Goal: Task Accomplishment & Management: Complete application form

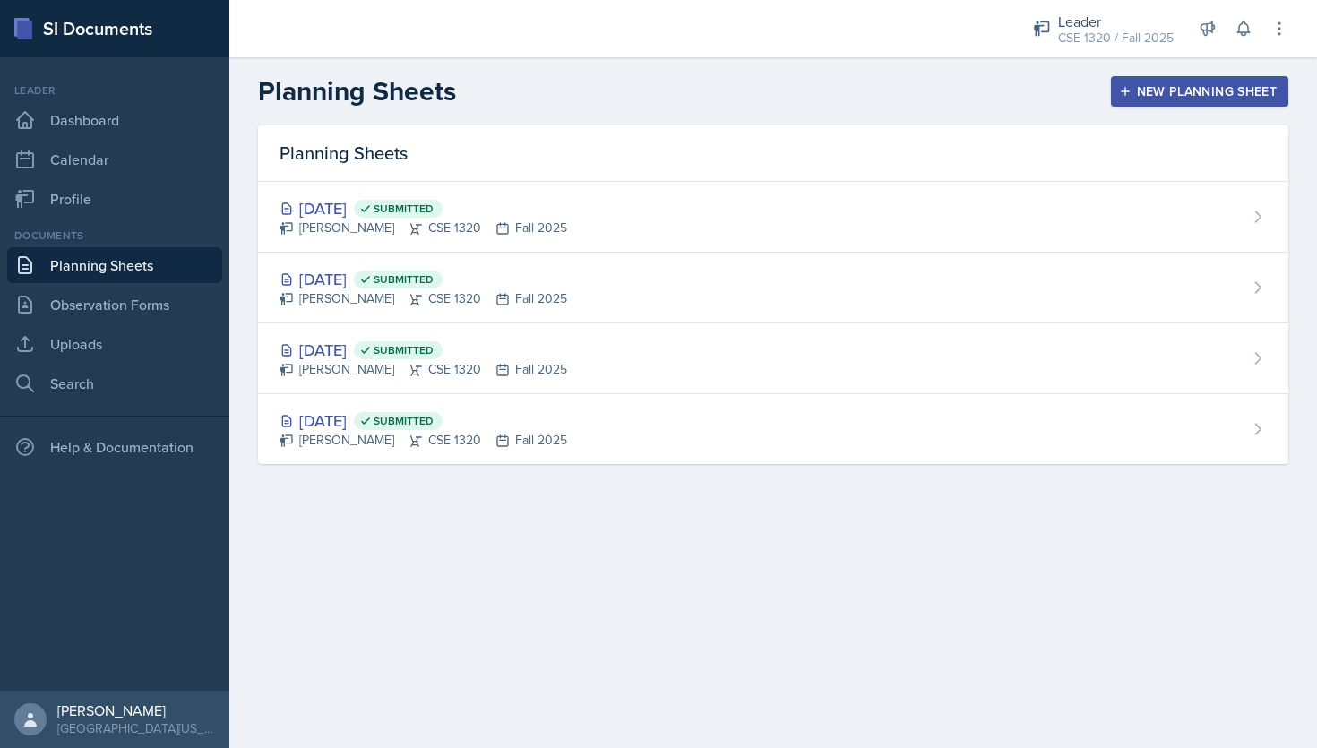
click at [135, 265] on link "Planning Sheets" at bounding box center [114, 265] width 215 height 36
click at [148, 264] on link "Planning Sheets" at bounding box center [114, 265] width 215 height 36
click at [1154, 84] on div "New Planning Sheet" at bounding box center [1199, 91] width 154 height 14
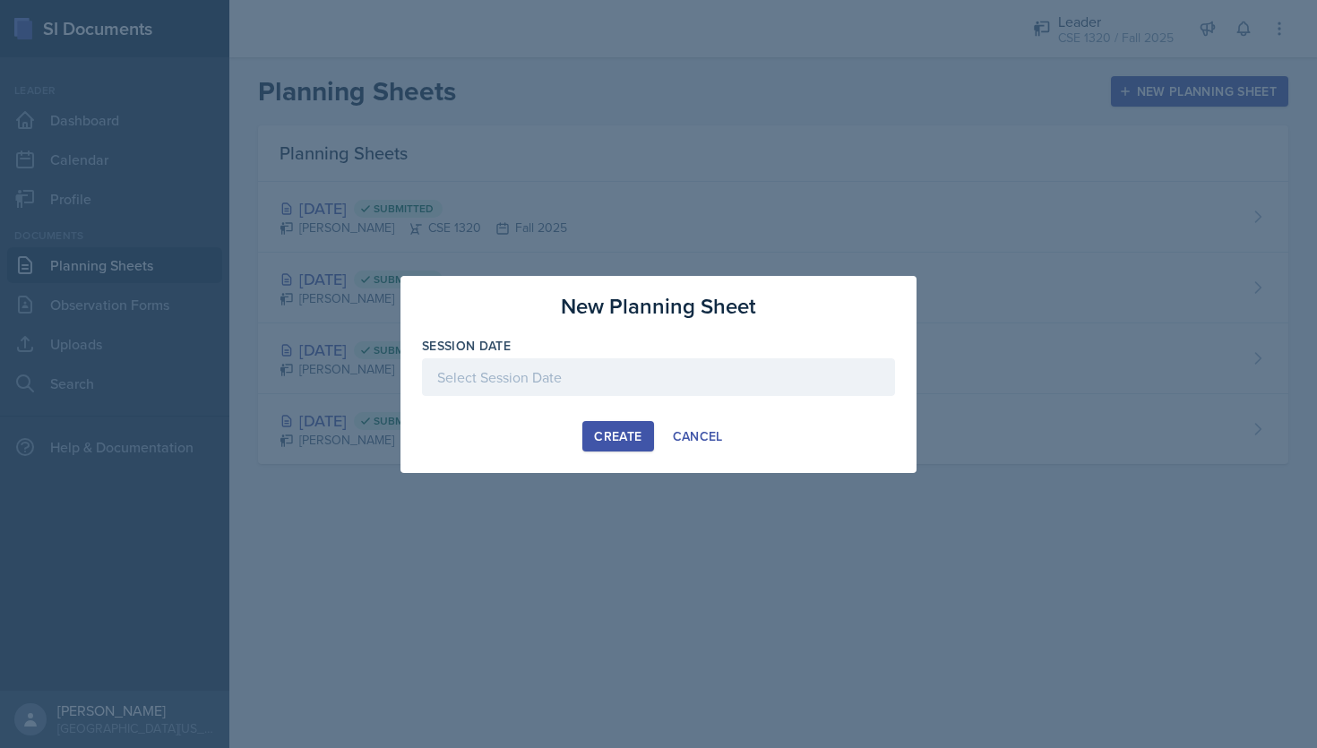
click at [576, 381] on div at bounding box center [658, 377] width 473 height 38
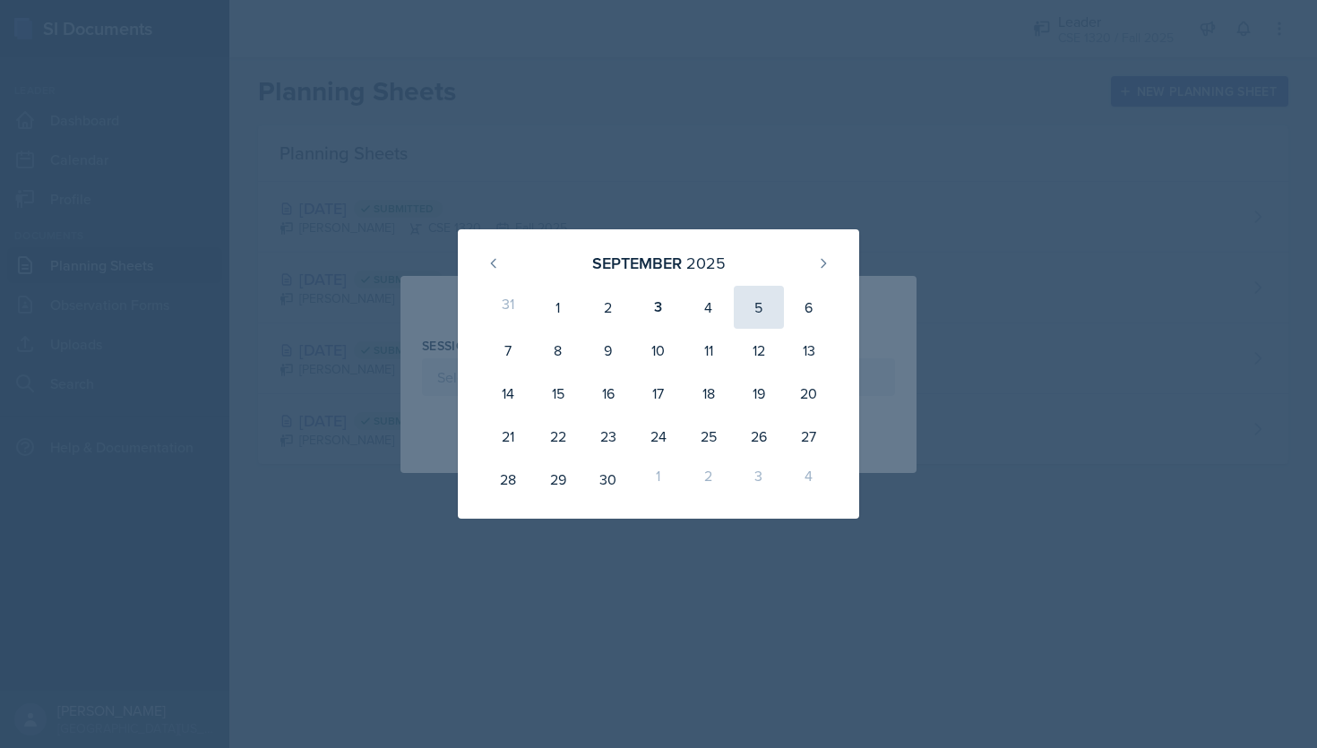
click at [754, 304] on div "5" at bounding box center [759, 307] width 50 height 43
type input "[DATE]"
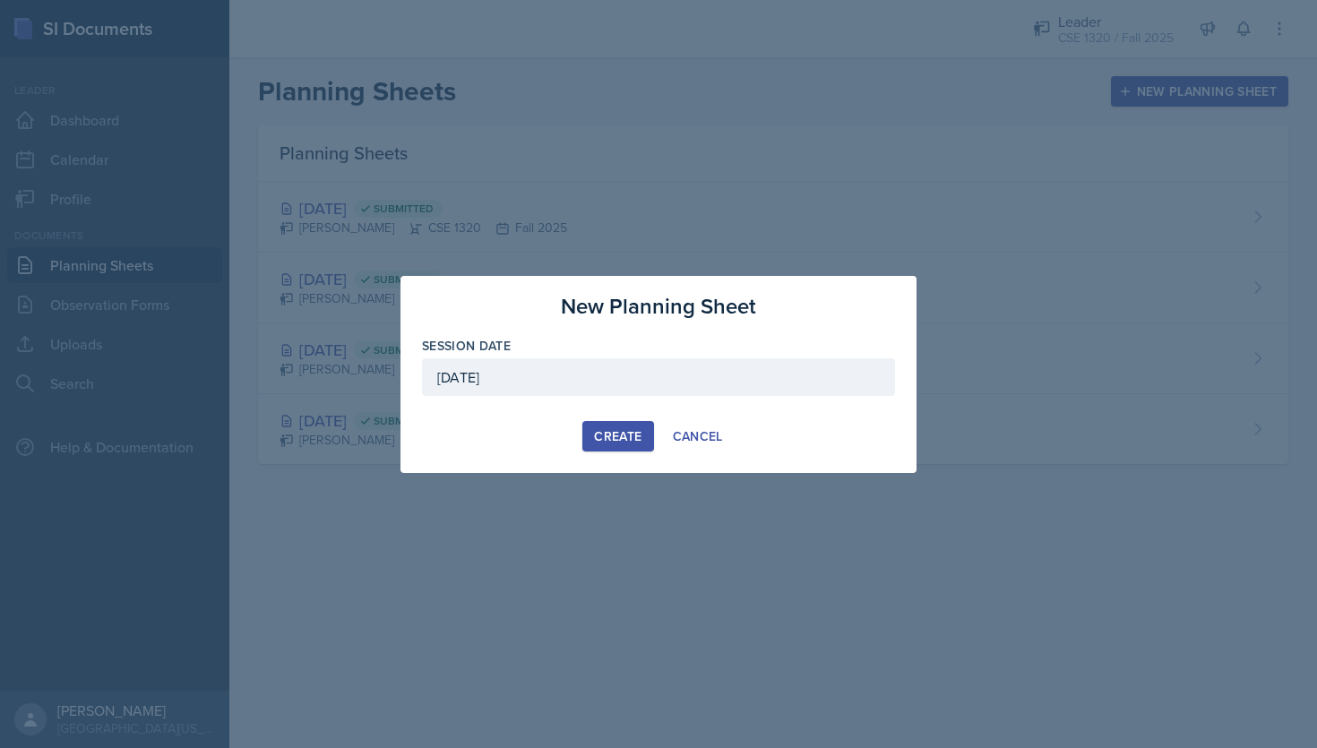
click at [603, 437] on div "Create" at bounding box center [617, 436] width 47 height 14
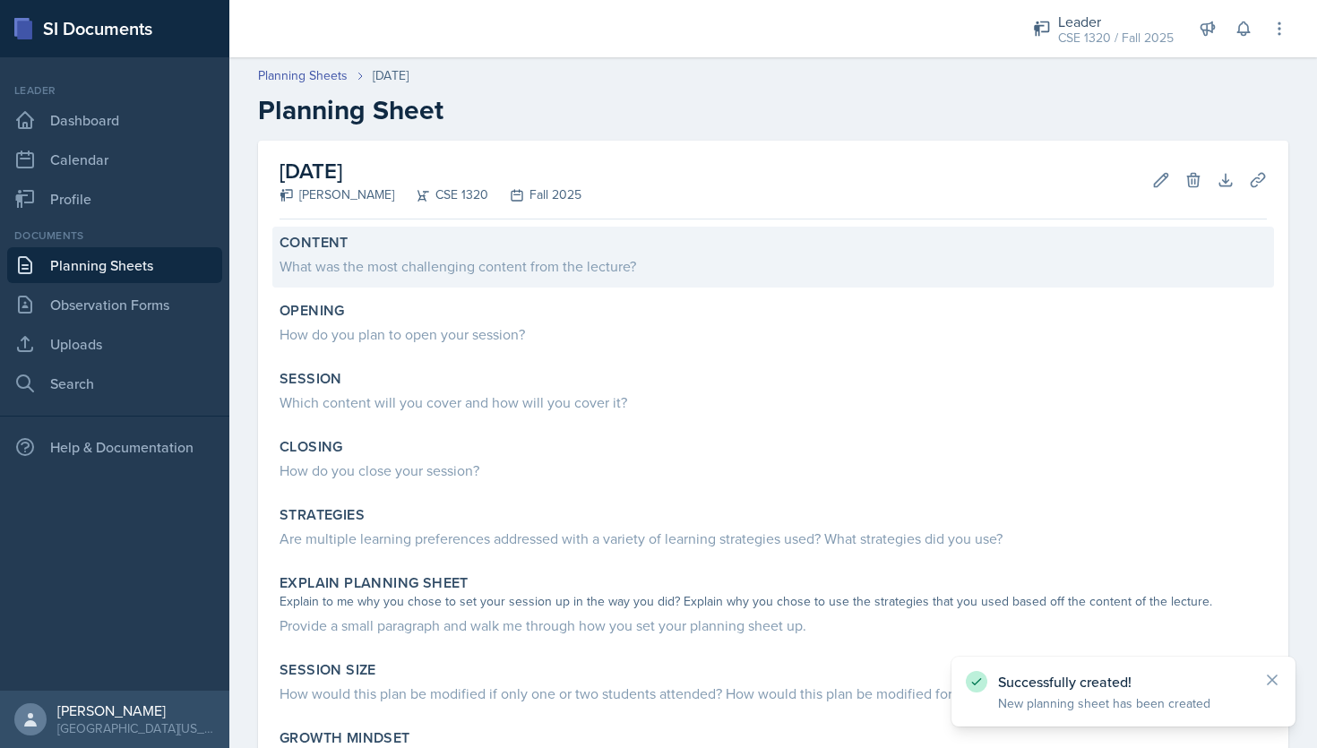
click at [552, 255] on div "What was the most challenging content from the lecture?" at bounding box center [772, 265] width 987 height 21
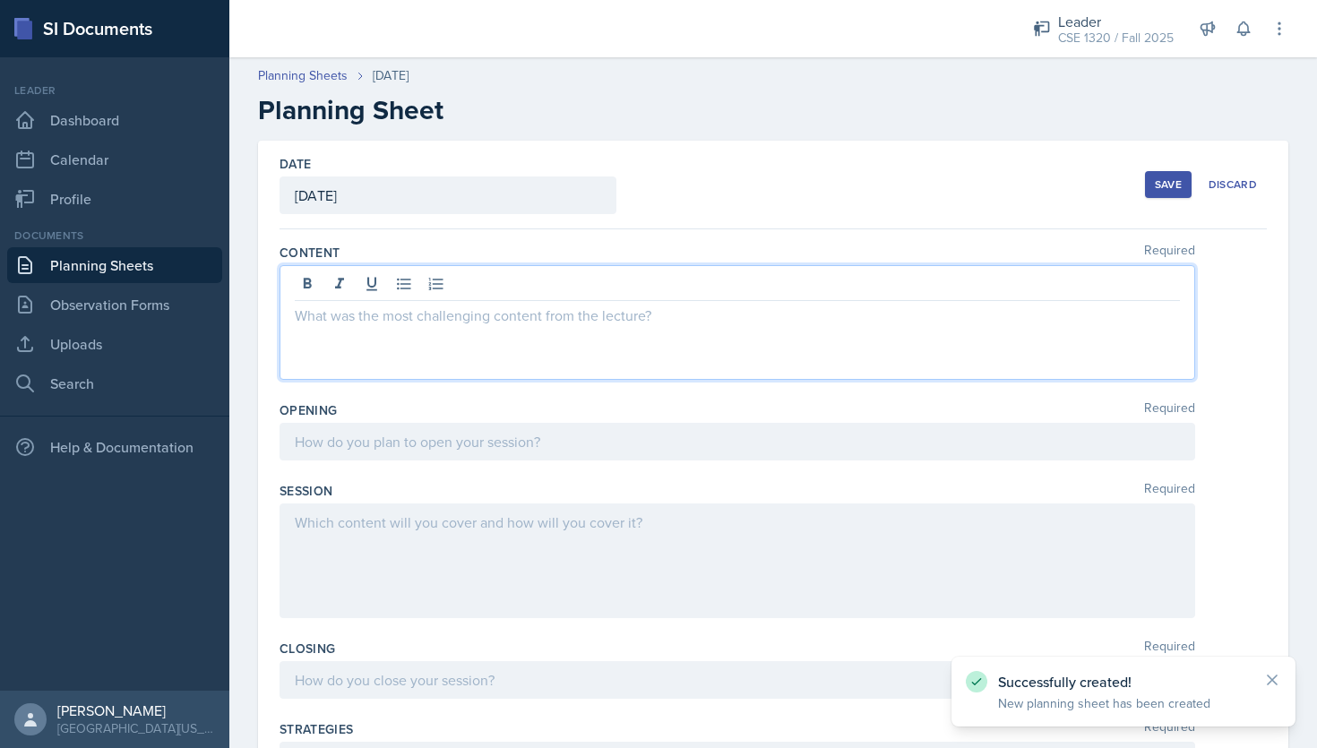
click at [533, 285] on div at bounding box center [736, 322] width 915 height 115
click at [449, 322] on p at bounding box center [737, 315] width 885 height 21
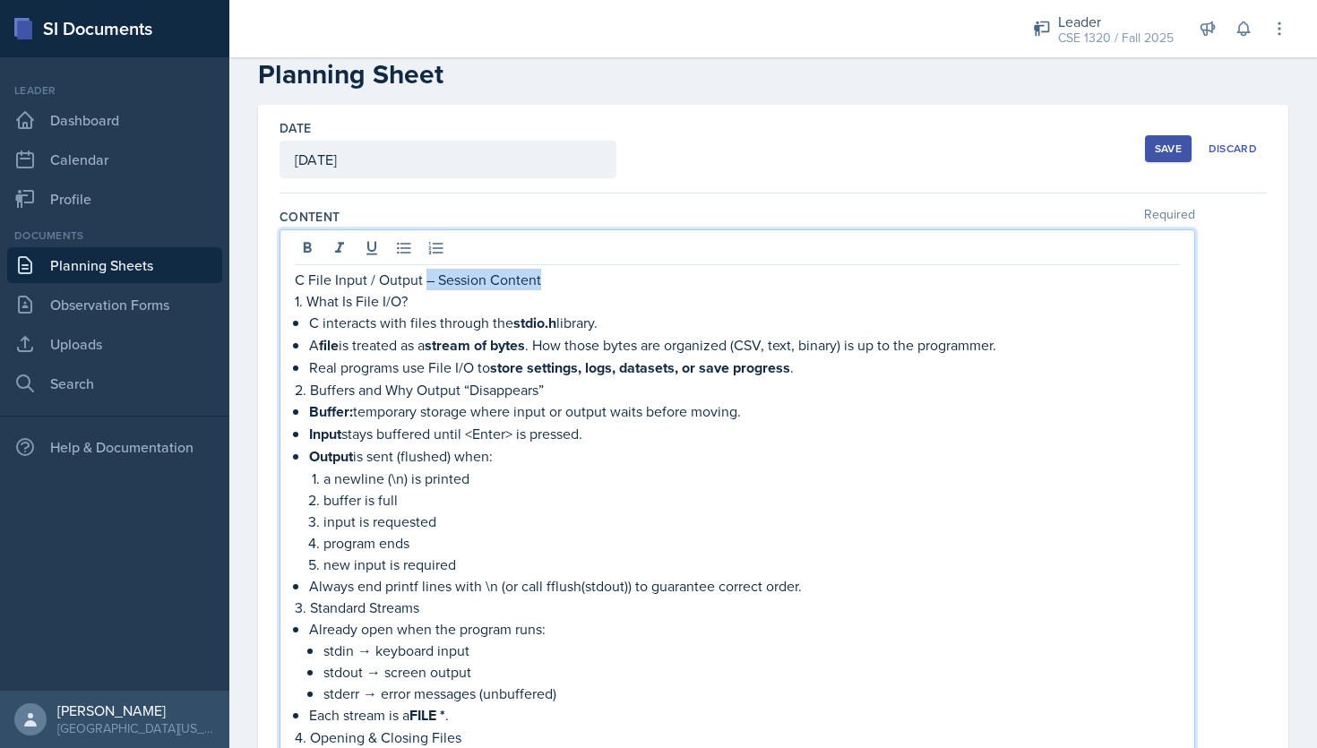
drag, startPoint x: 424, startPoint y: 279, endPoint x: 541, endPoint y: 282, distance: 117.4
click at [541, 282] on p "C File Input / Output – Session Content" at bounding box center [737, 279] width 885 height 21
drag, startPoint x: 425, startPoint y: 274, endPoint x: 294, endPoint y: 270, distance: 131.7
click at [294, 270] on div "C File Input / Output 1. What Is File I/O? C interacts with files through the s…" at bounding box center [736, 492] width 915 height 527
click at [300, 252] on icon at bounding box center [307, 248] width 18 height 18
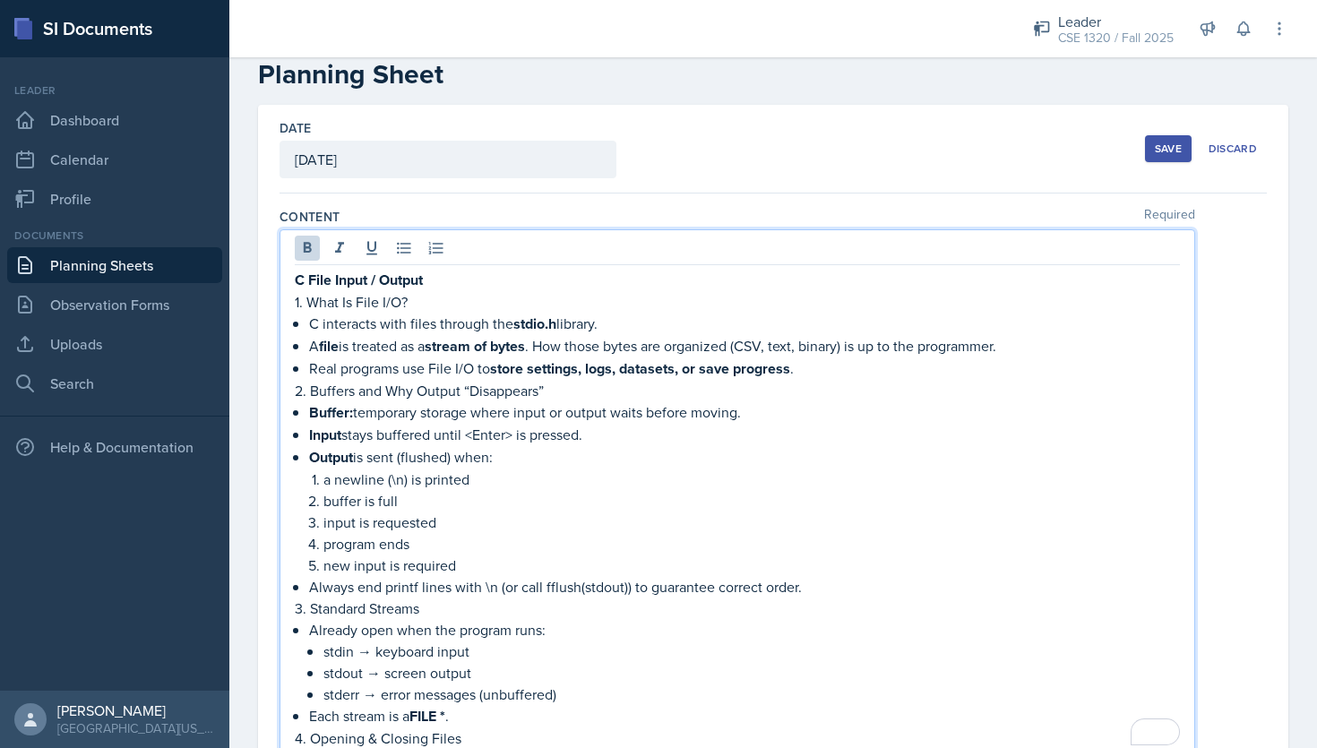
click at [447, 304] on p "1. What Is File I/O?" at bounding box center [737, 301] width 885 height 21
drag, startPoint x: 414, startPoint y: 304, endPoint x: 305, endPoint y: 299, distance: 109.4
click at [305, 299] on p "1. What Is File I/O?" at bounding box center [737, 301] width 885 height 21
click at [305, 256] on icon at bounding box center [307, 248] width 18 height 18
click at [634, 524] on p "input is requested" at bounding box center [751, 522] width 856 height 21
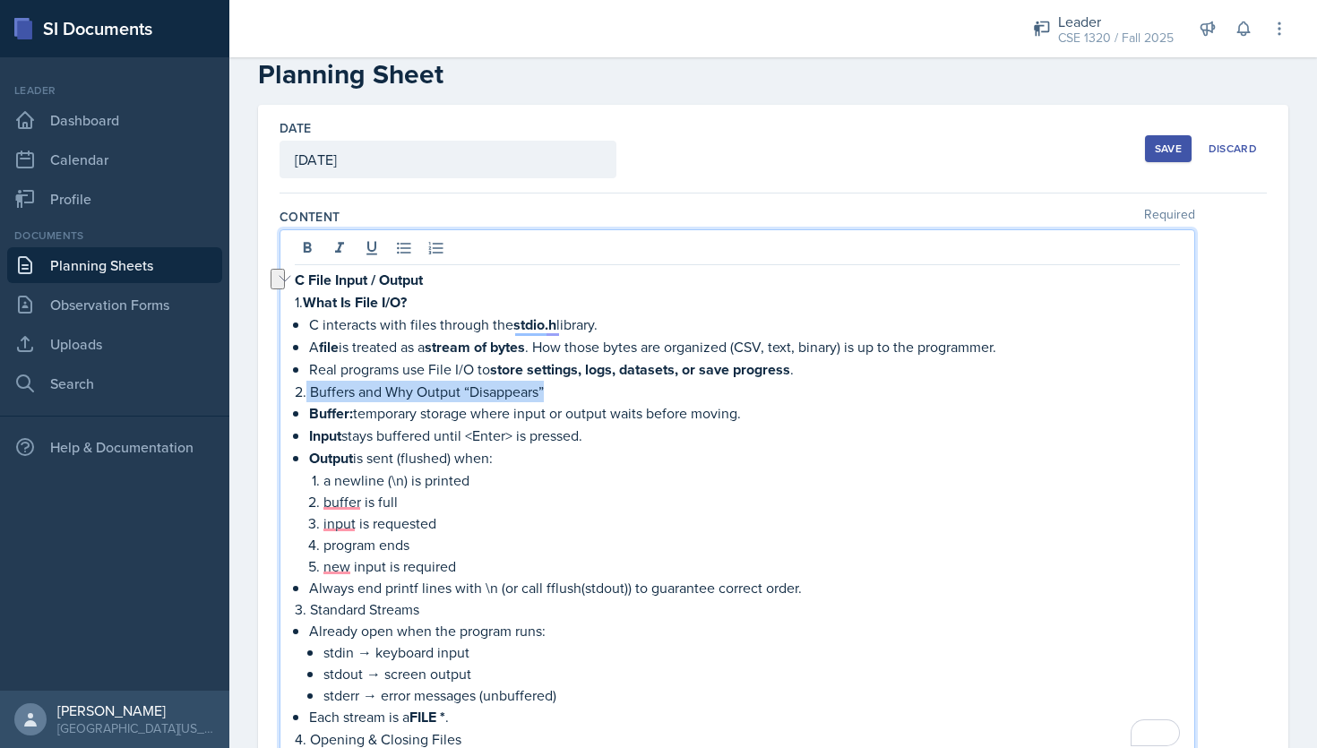
drag, startPoint x: 561, startPoint y: 389, endPoint x: 307, endPoint y: 390, distance: 253.5
click at [307, 390] on p "2. Buffers and Why Output “Disappears”" at bounding box center [737, 391] width 885 height 21
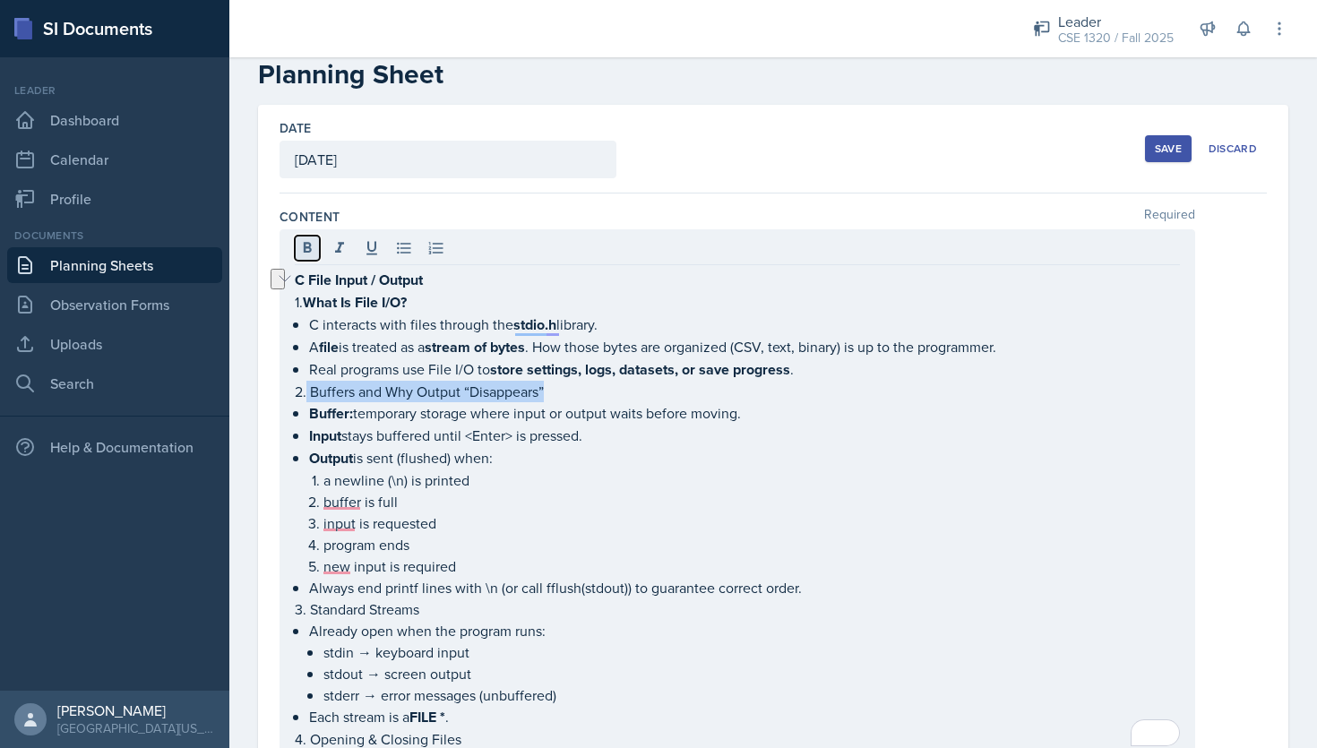
click at [304, 240] on icon at bounding box center [307, 248] width 18 height 18
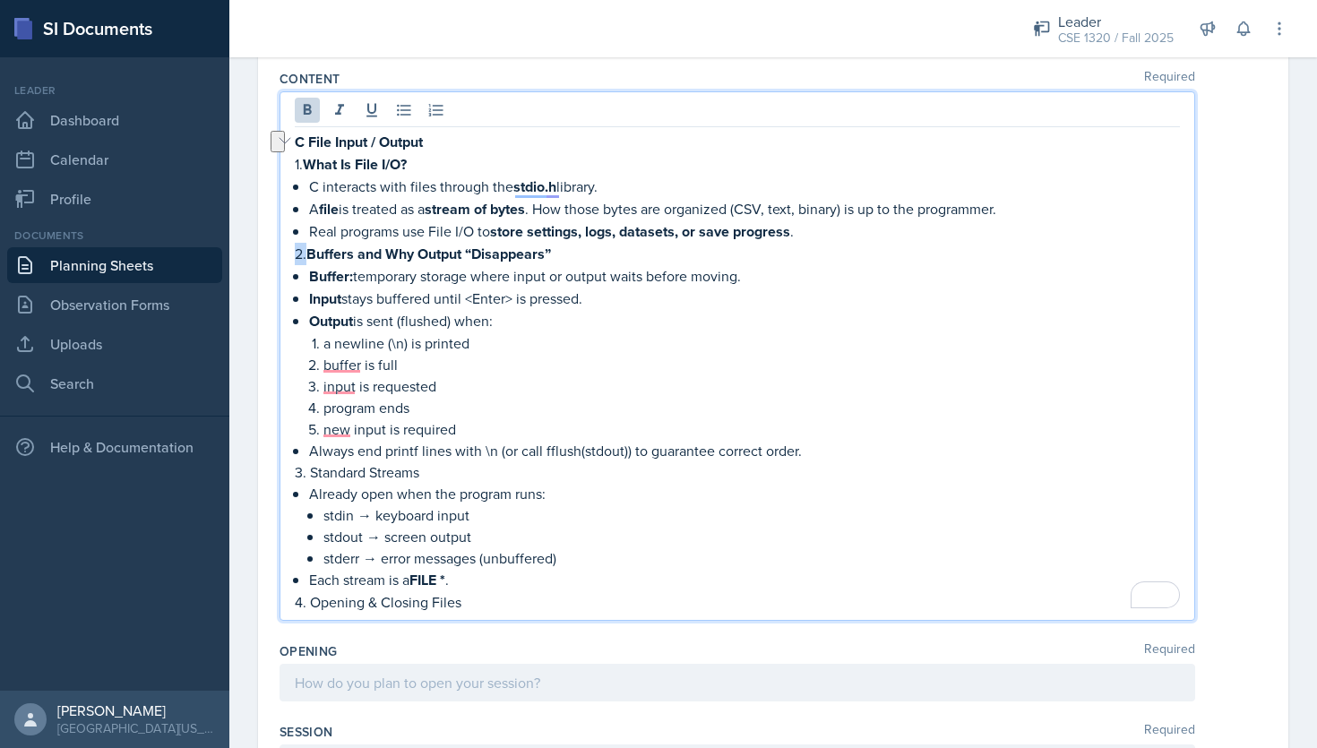
scroll to position [191, 0]
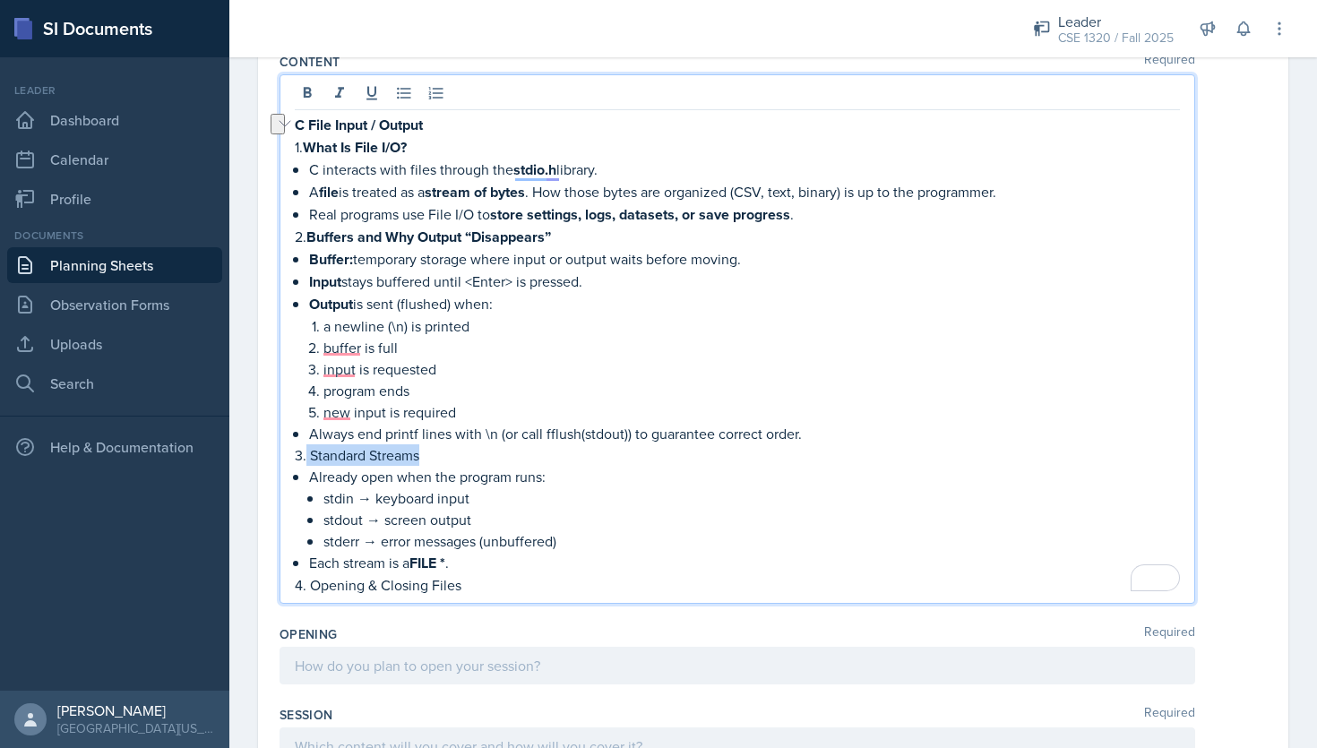
drag, startPoint x: 459, startPoint y: 454, endPoint x: 306, endPoint y: 455, distance: 153.2
click at [306, 455] on p "3. Standard Streams" at bounding box center [737, 454] width 885 height 21
click at [308, 90] on icon at bounding box center [307, 93] width 18 height 18
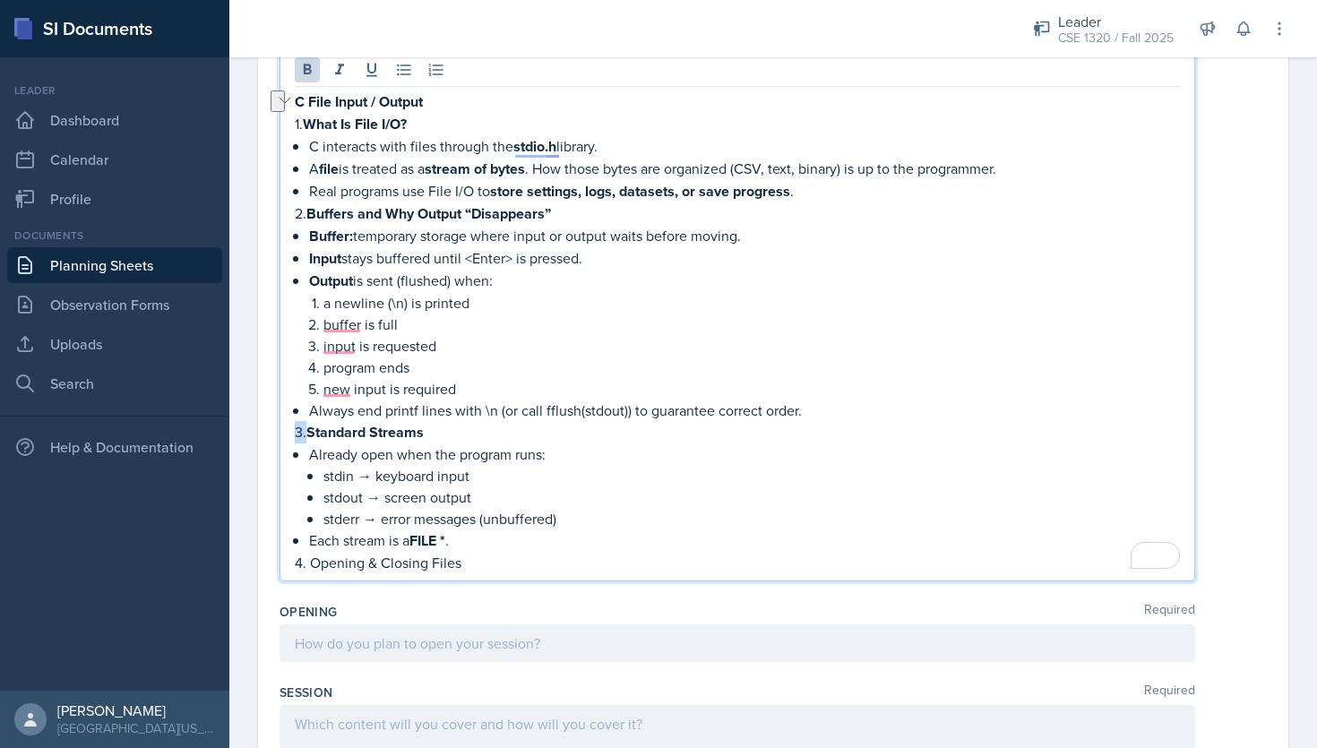
scroll to position [221, 0]
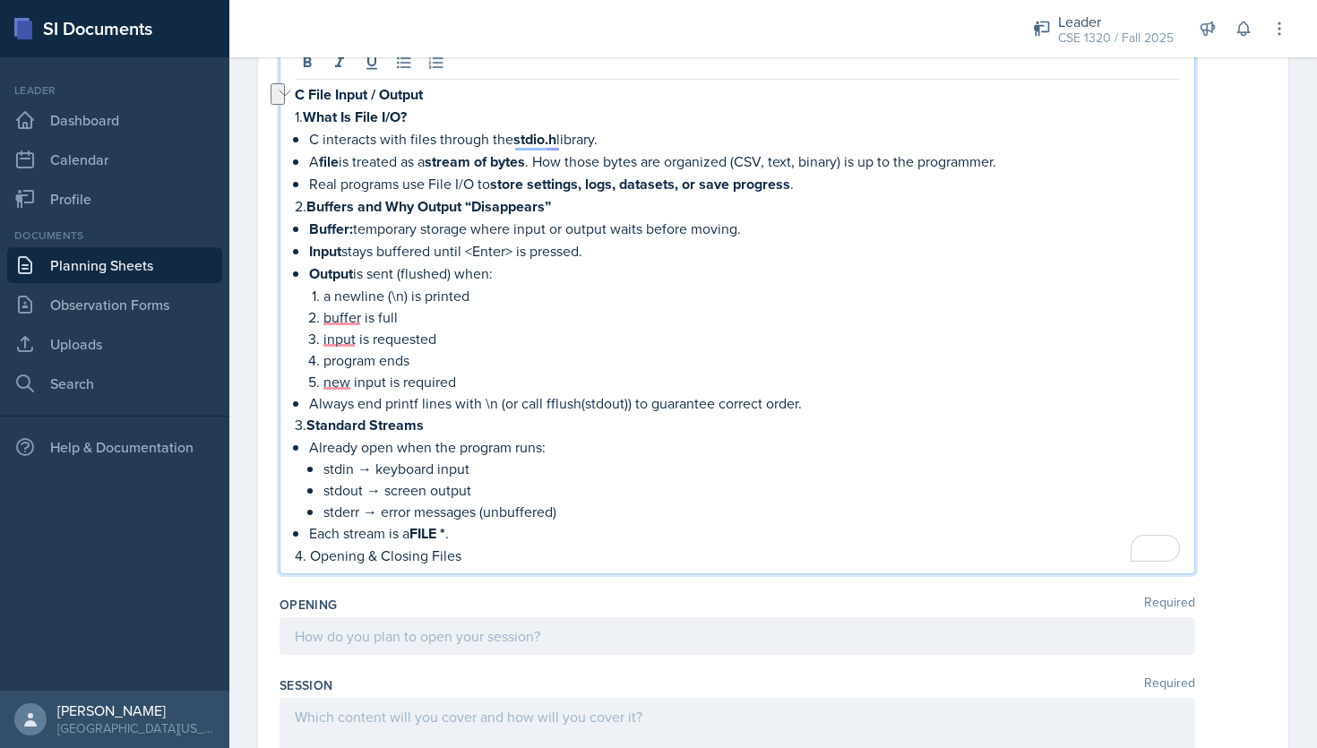
click at [474, 555] on p "4. Opening & Closing Files" at bounding box center [737, 555] width 885 height 21
drag, startPoint x: 474, startPoint y: 555, endPoint x: 312, endPoint y: 551, distance: 162.2
click at [312, 551] on p "4. Opening & Closing Files" at bounding box center [737, 555] width 885 height 21
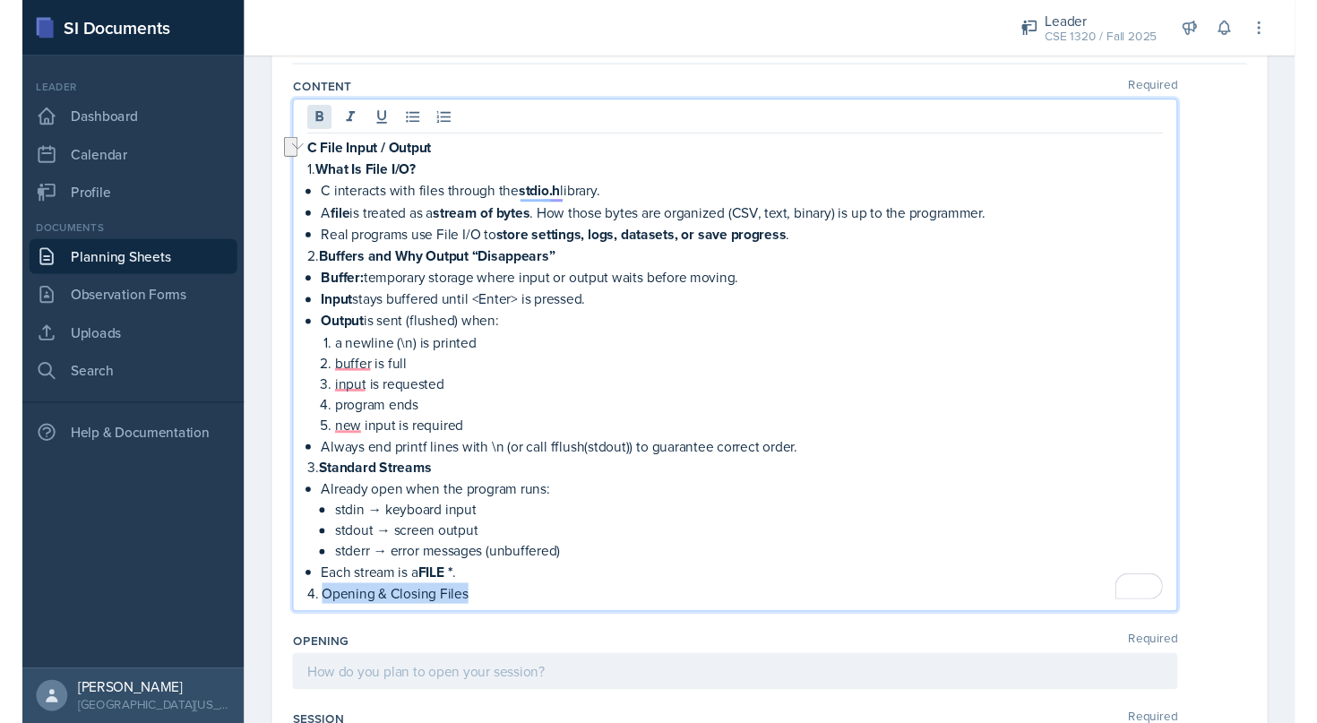
scroll to position [143, 0]
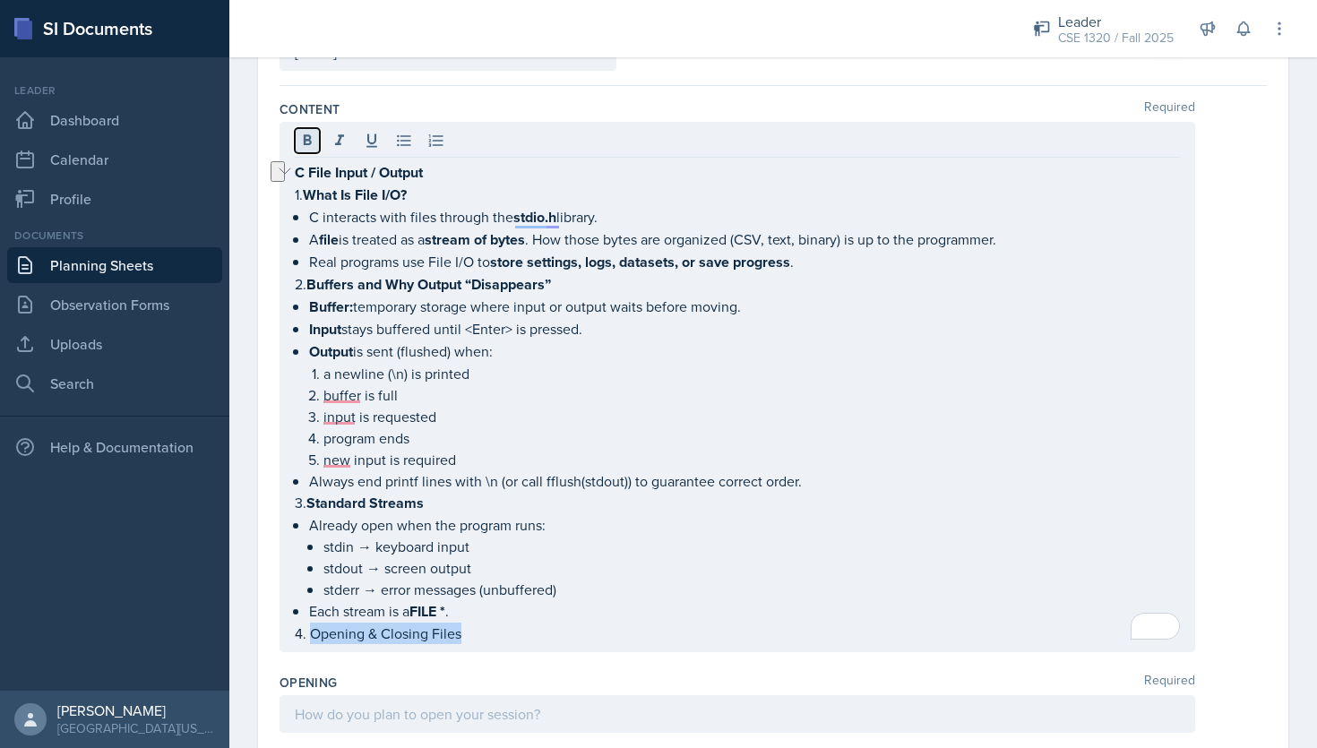
click at [306, 133] on icon at bounding box center [307, 141] width 18 height 18
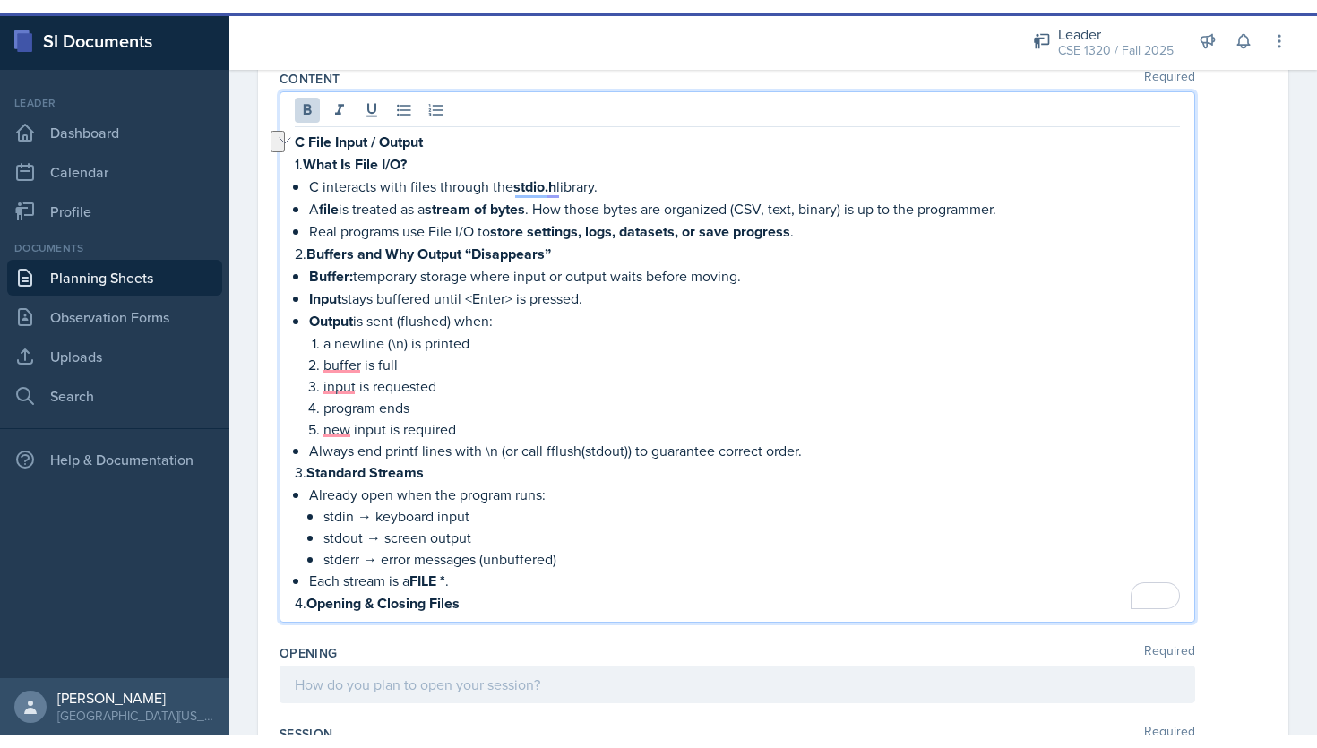
scroll to position [187, 0]
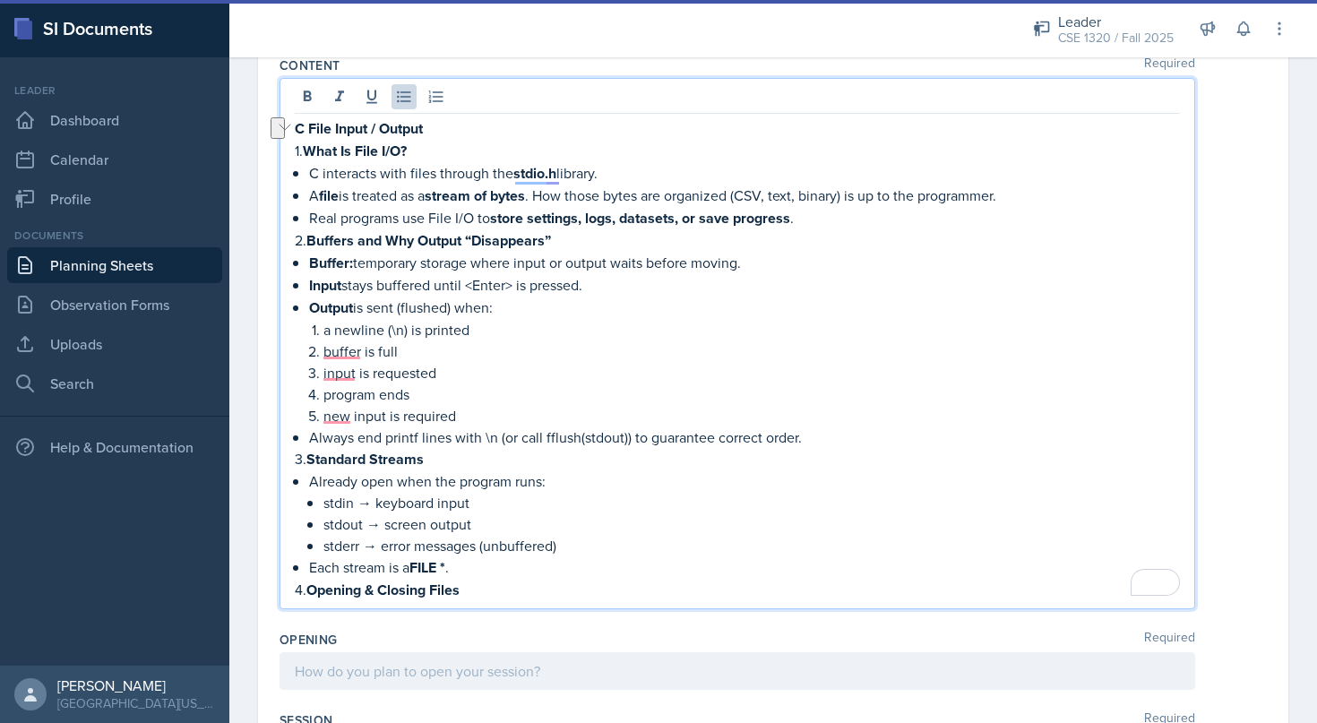
click at [586, 570] on p "Each stream is a FILE * ." at bounding box center [744, 567] width 871 height 22
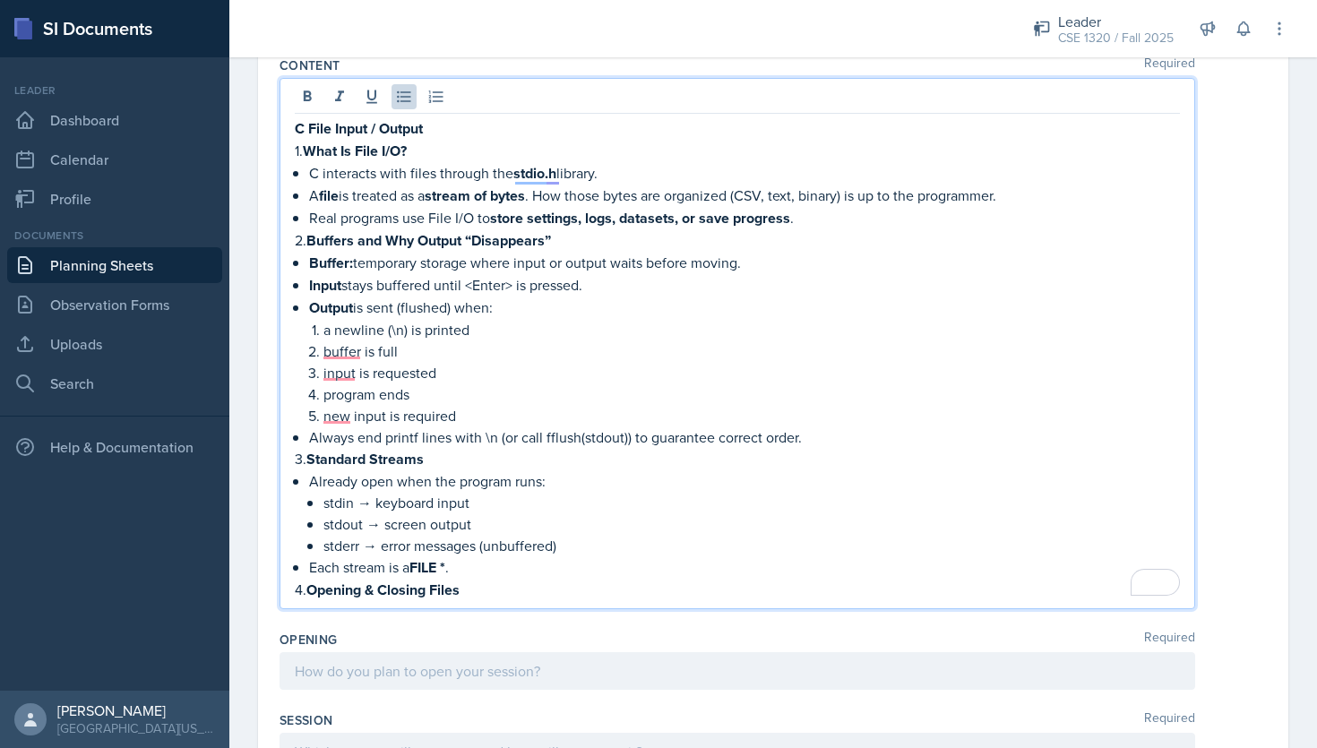
click at [468, 583] on p "4. Opening & Closing Files" at bounding box center [737, 590] width 885 height 22
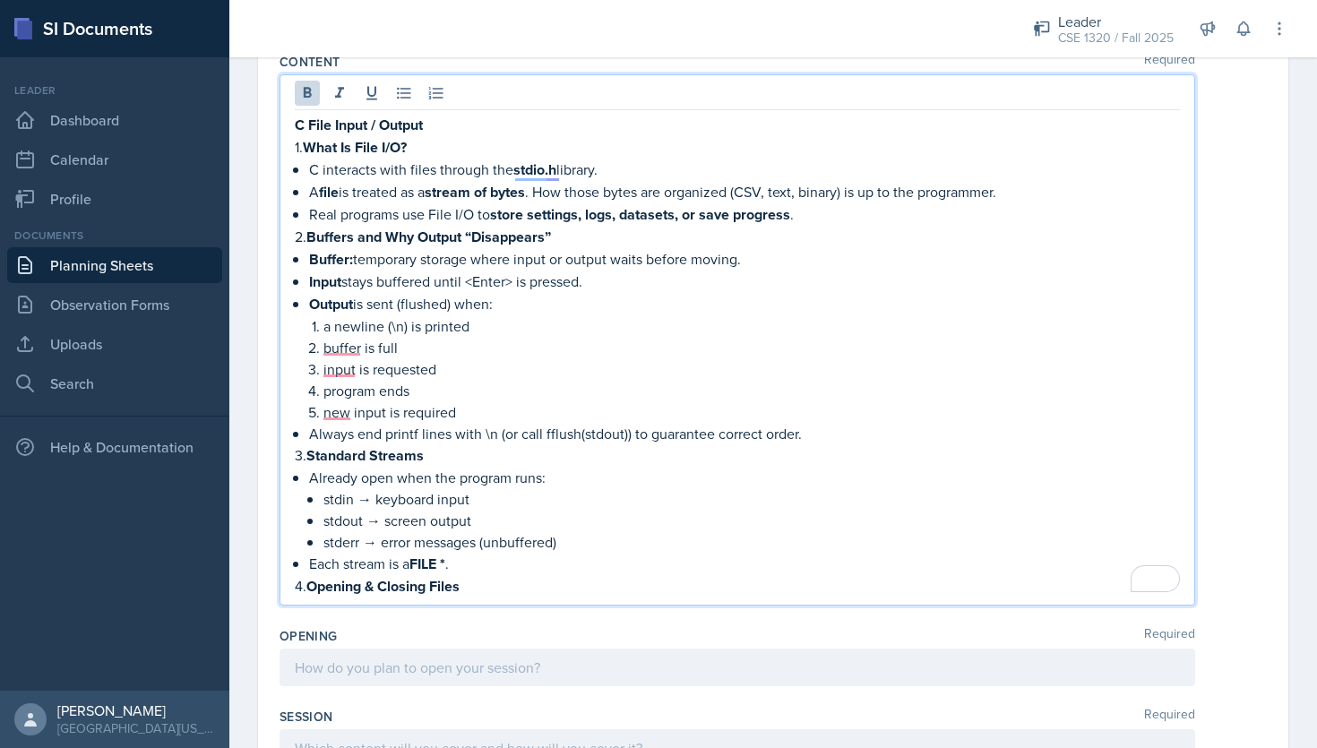
scroll to position [190, 0]
click at [303, 148] on p "1. What Is File I/O?" at bounding box center [737, 148] width 885 height 22
click at [486, 590] on p "4. Opening & Closing Files" at bounding box center [737, 587] width 885 height 22
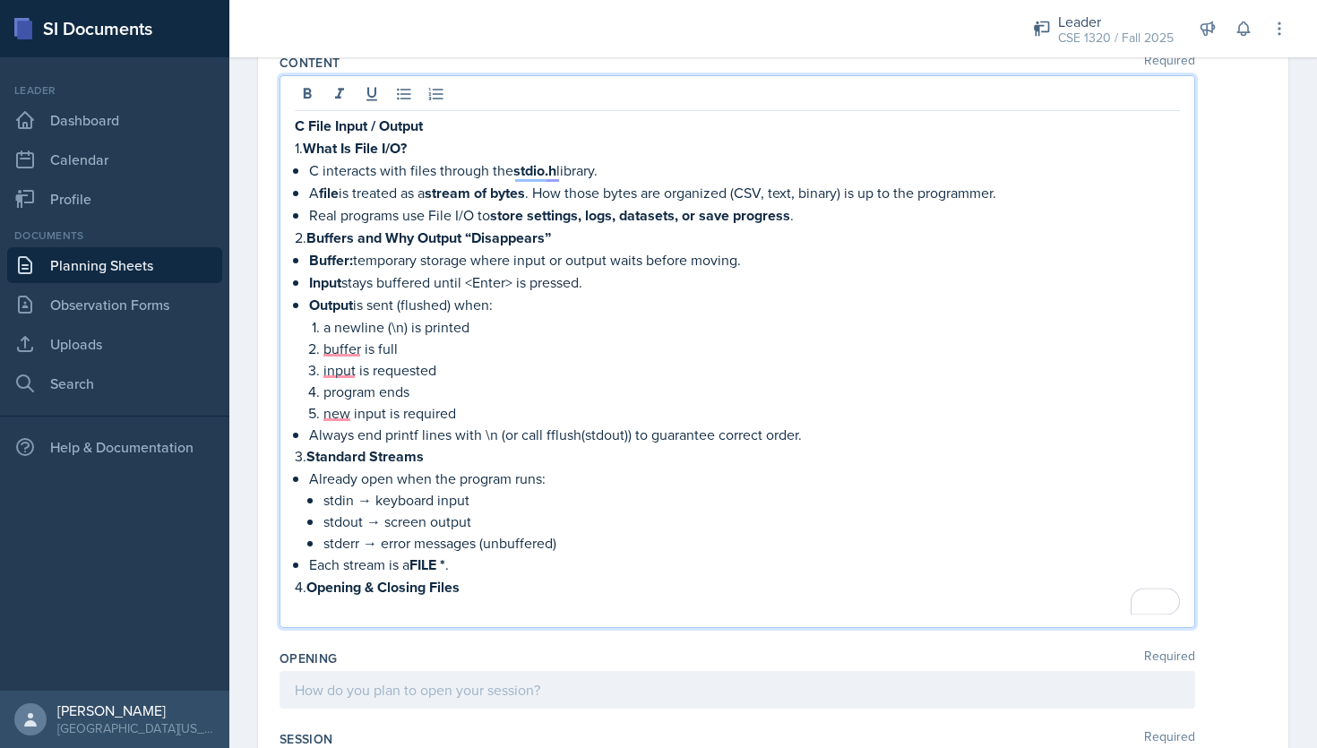
paste div "To enrich screen reader interactions, please activate Accessibility in Grammarl…"
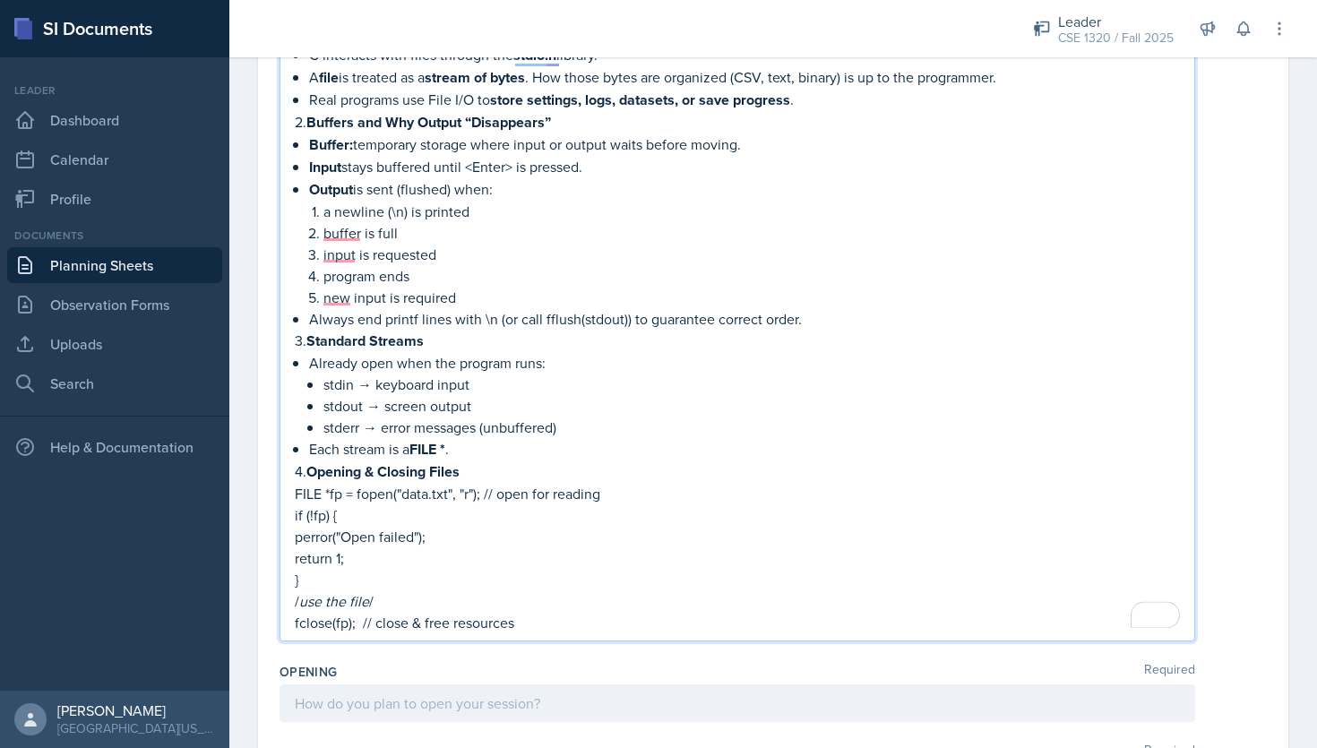
scroll to position [351, 0]
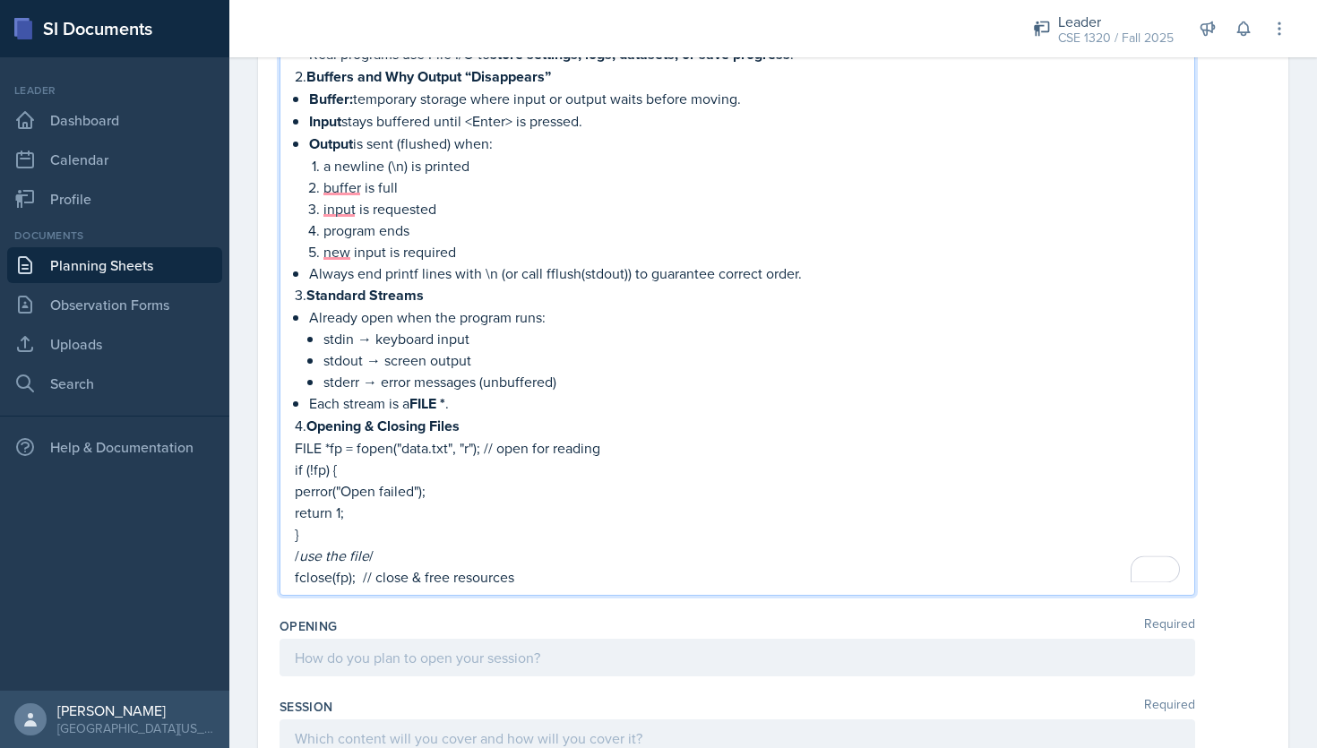
click at [305, 423] on p "4. Opening & Closing Files" at bounding box center [737, 426] width 885 height 22
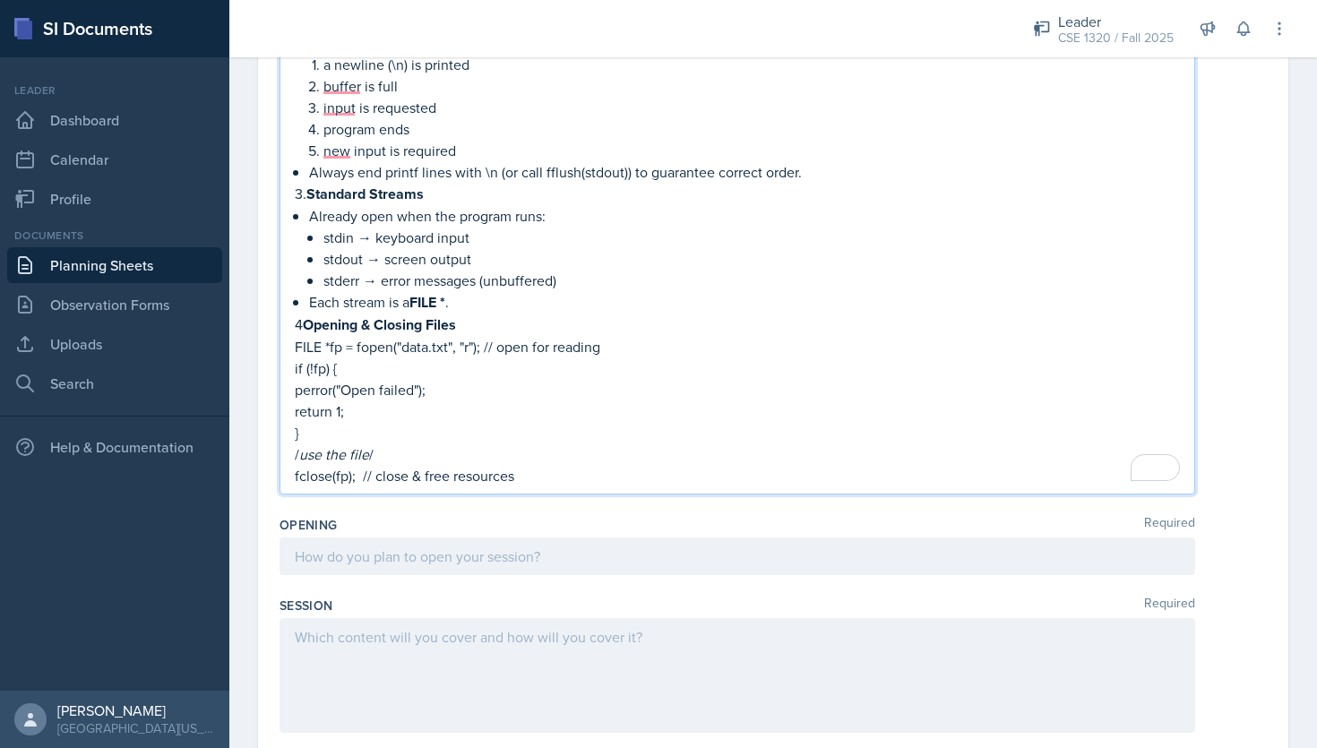
scroll to position [502, 0]
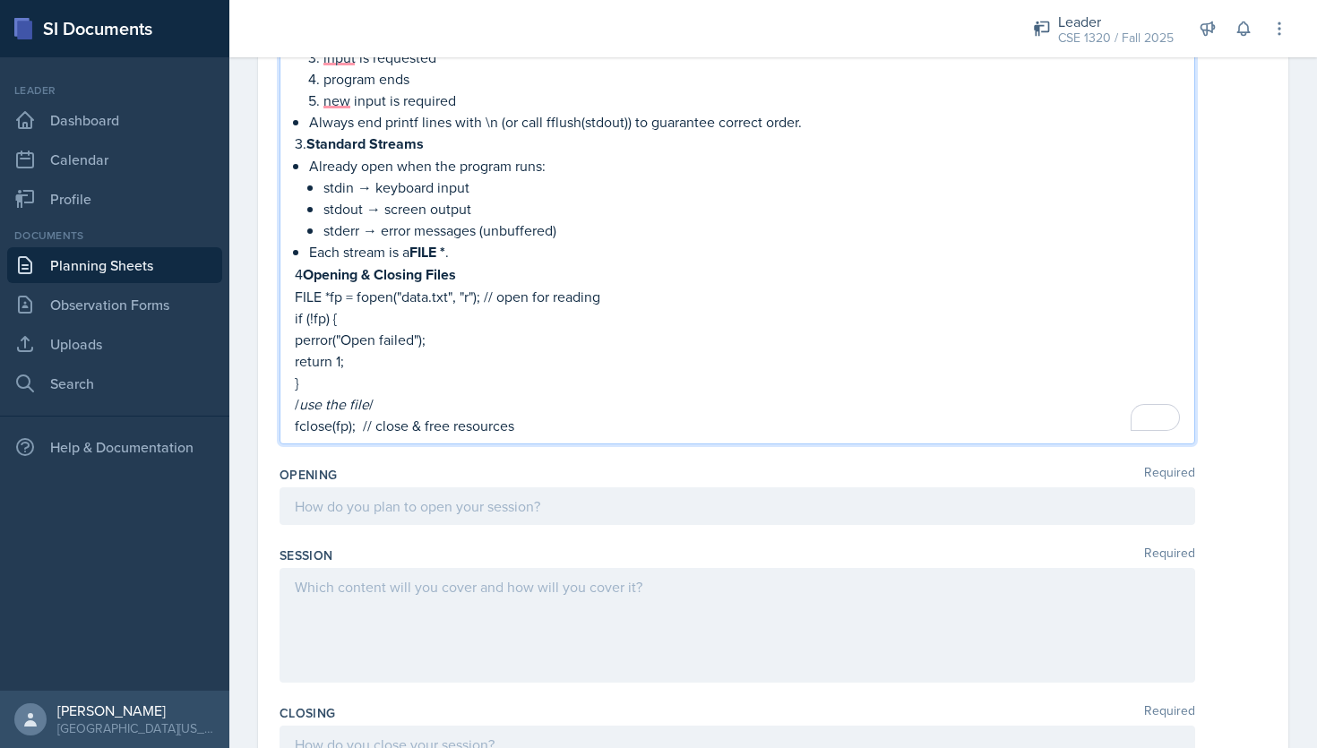
click at [533, 428] on p "fclose(fp); // close & free resources" at bounding box center [737, 425] width 885 height 21
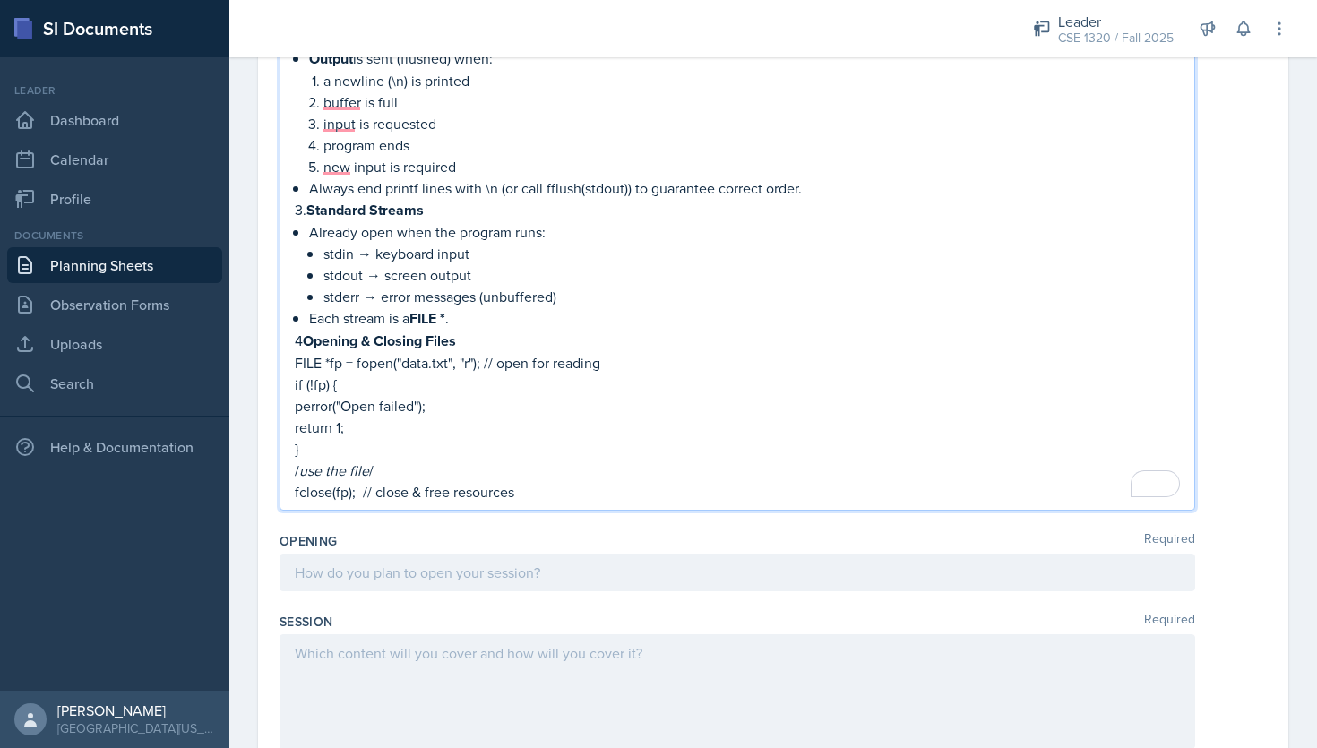
scroll to position [388, 0]
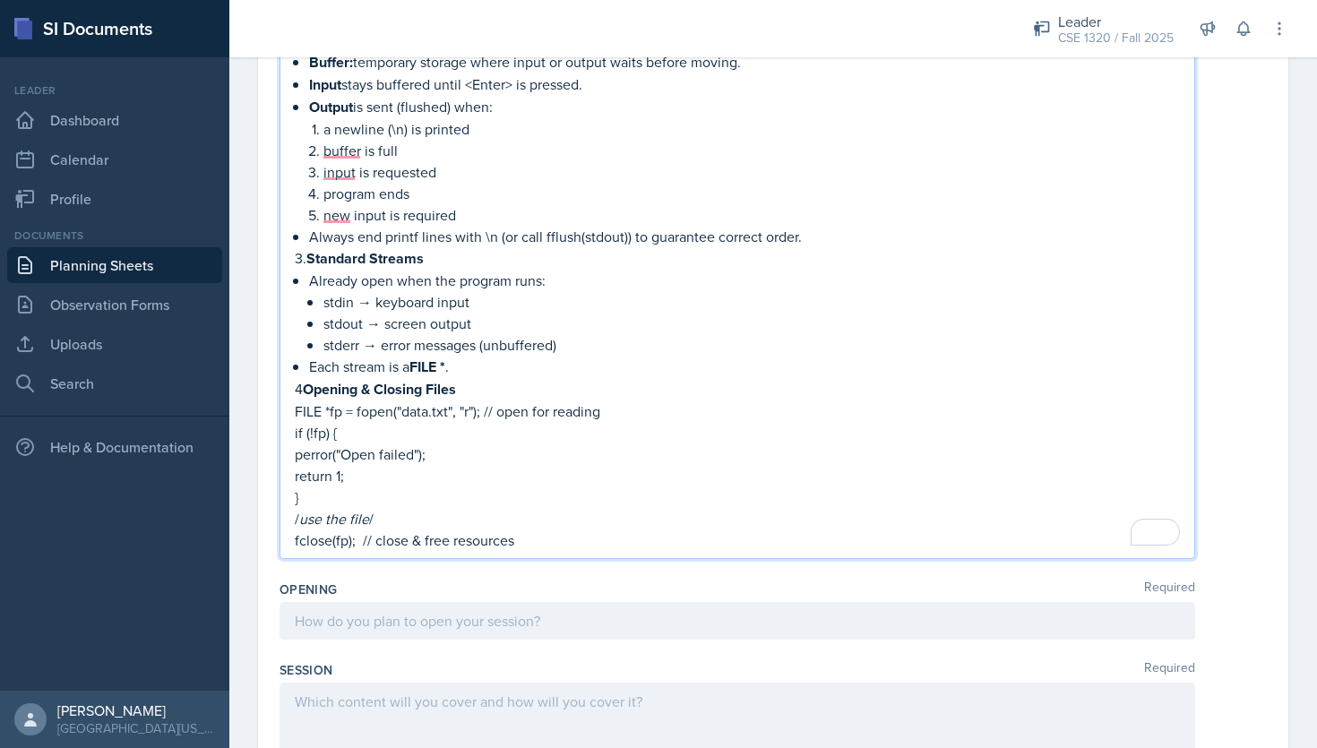
click at [303, 384] on p "4 Opening & Closing Files" at bounding box center [737, 389] width 885 height 22
click at [304, 256] on p "3. Standard Streams" at bounding box center [737, 258] width 885 height 22
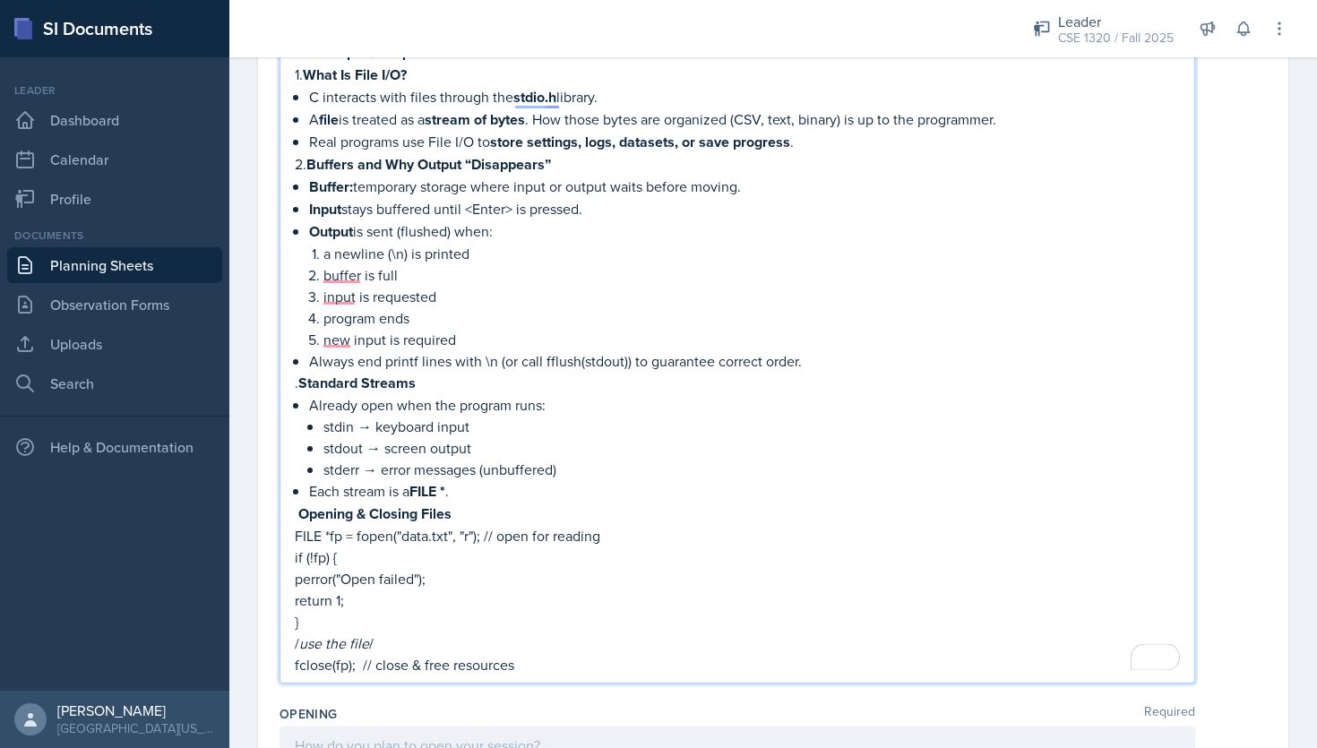
scroll to position [245, 0]
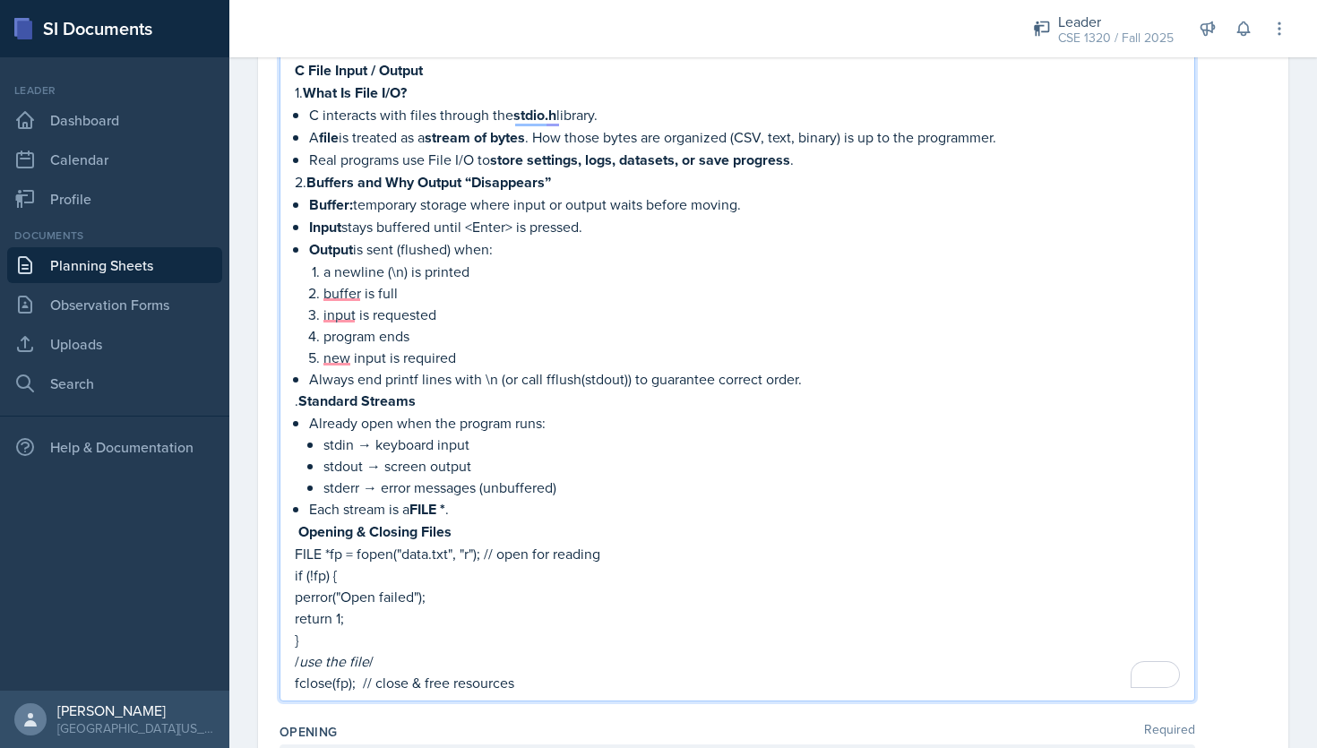
click at [305, 180] on p "2. Buffers and Why Output “Disappears”" at bounding box center [737, 182] width 885 height 22
click at [305, 85] on p "1. What Is File I/O?" at bounding box center [737, 93] width 885 height 22
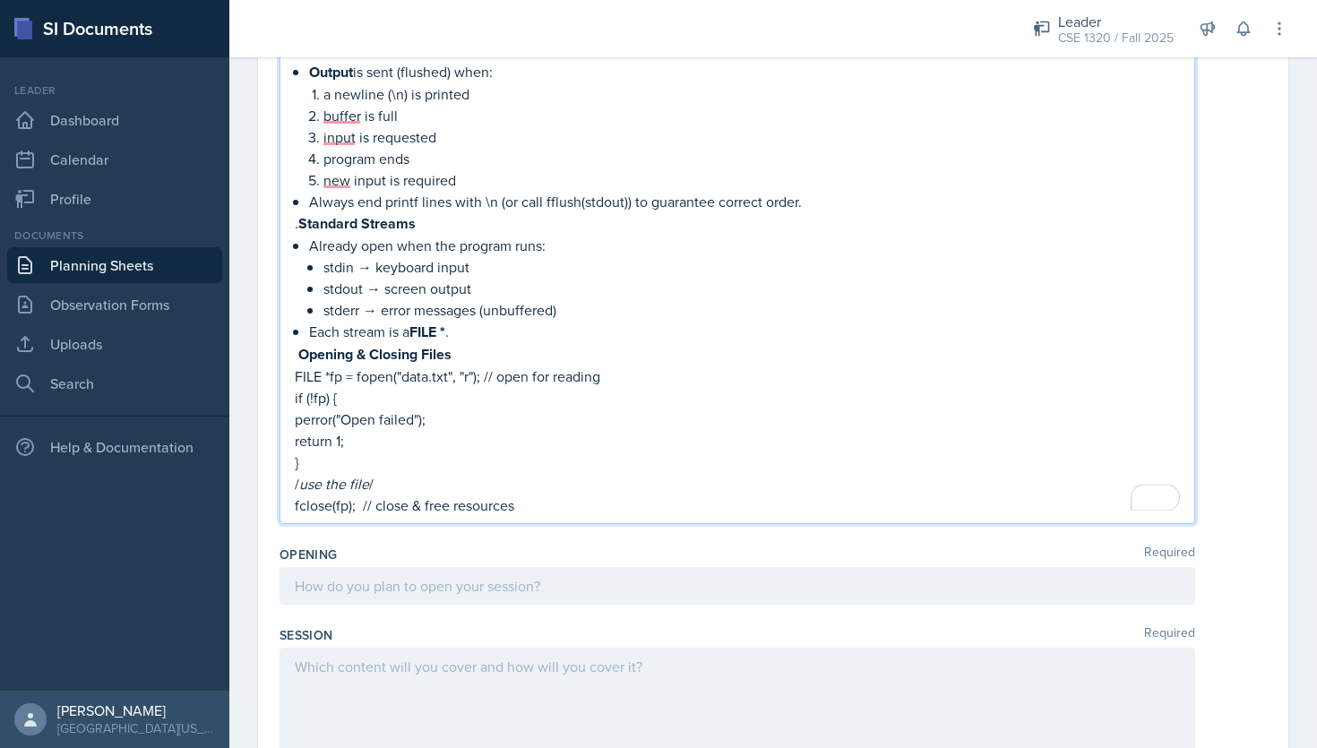
scroll to position [548, 0]
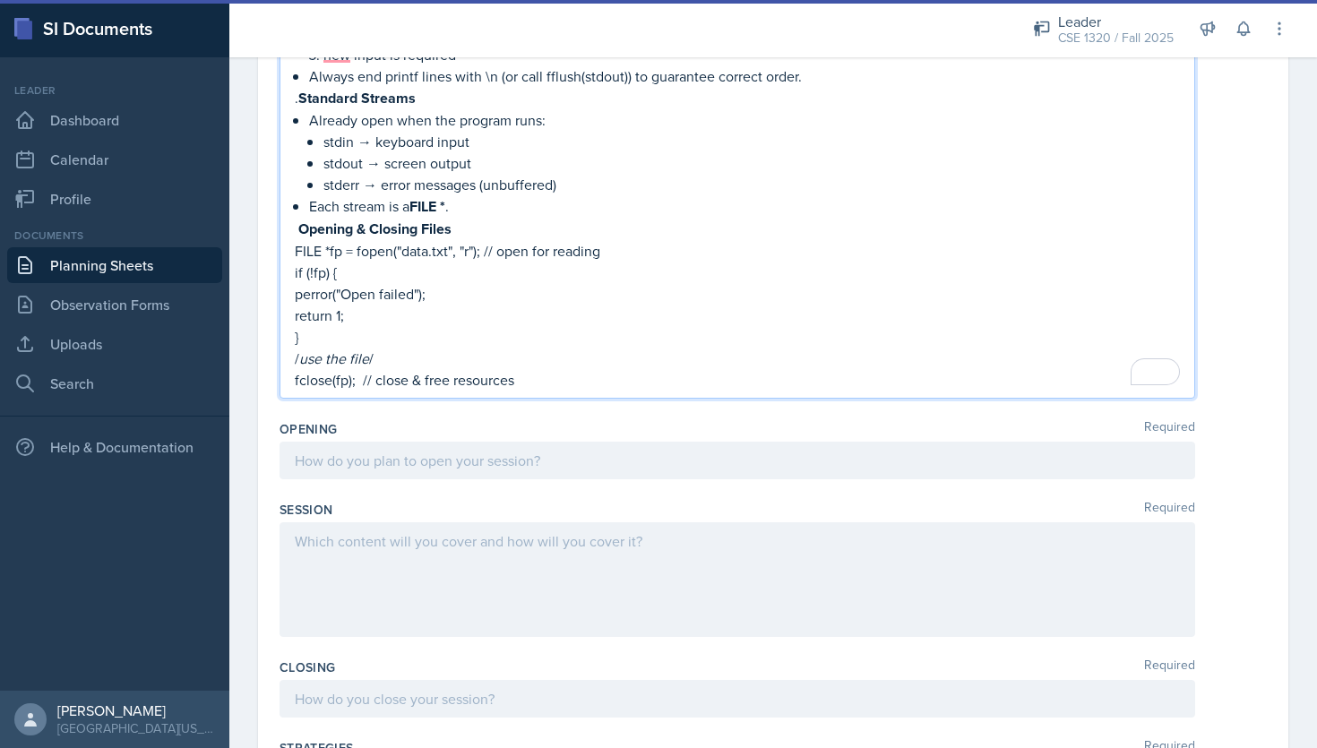
click at [531, 376] on p "fclose(fp); // close & free resources" at bounding box center [737, 379] width 885 height 21
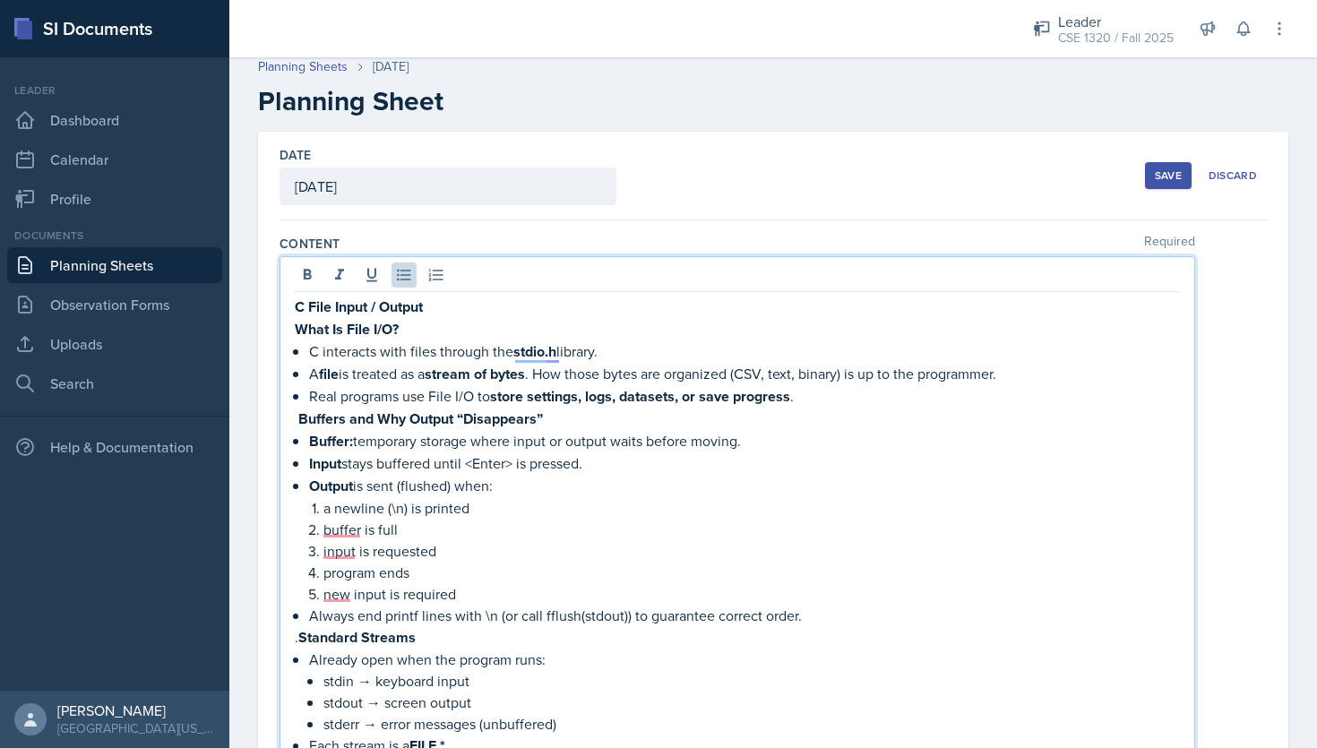
scroll to position [0, 0]
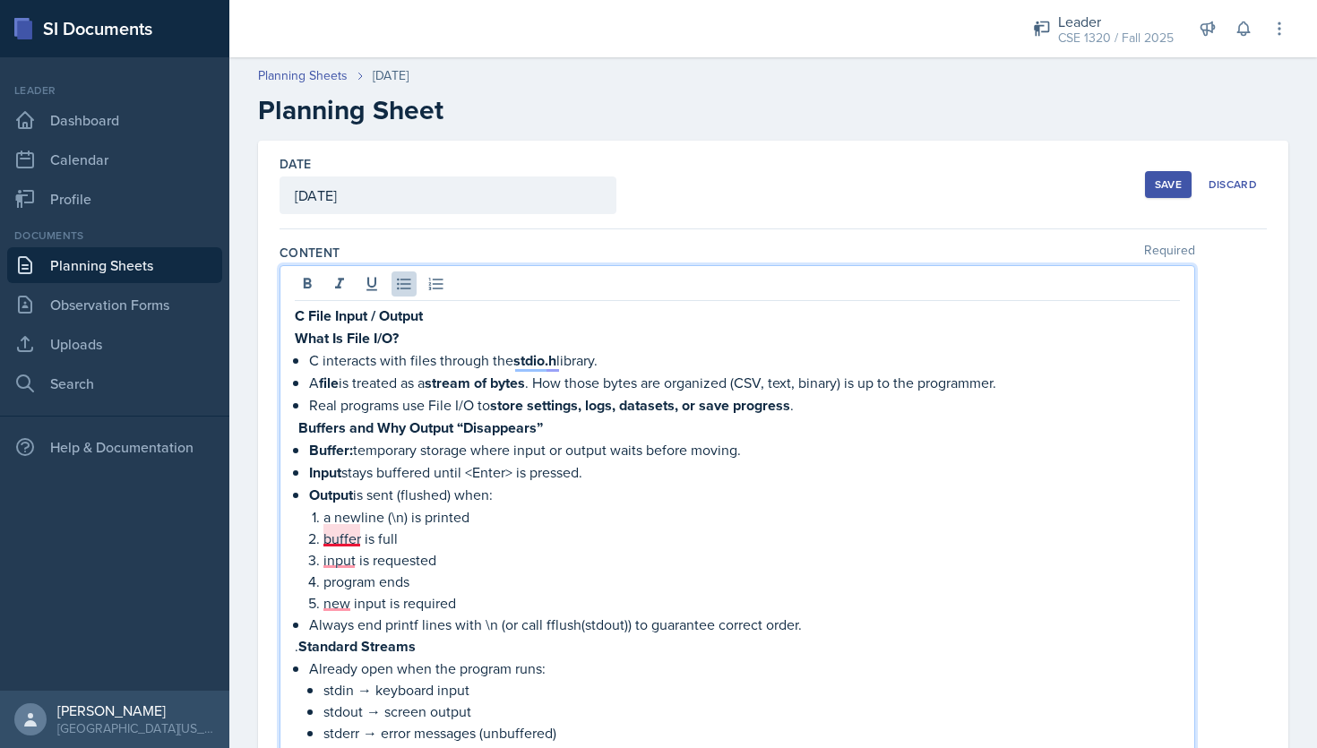
click at [347, 536] on p "buffer is full" at bounding box center [751, 538] width 856 height 21
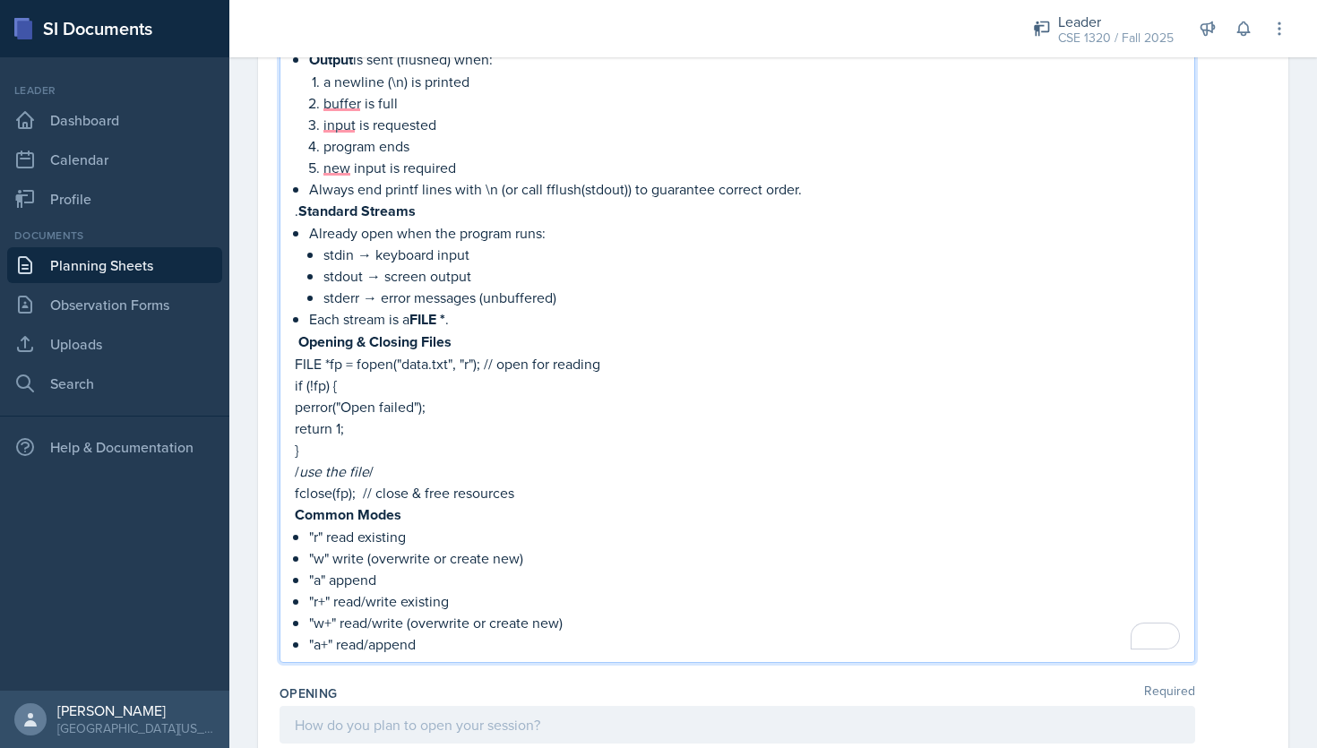
scroll to position [644, 0]
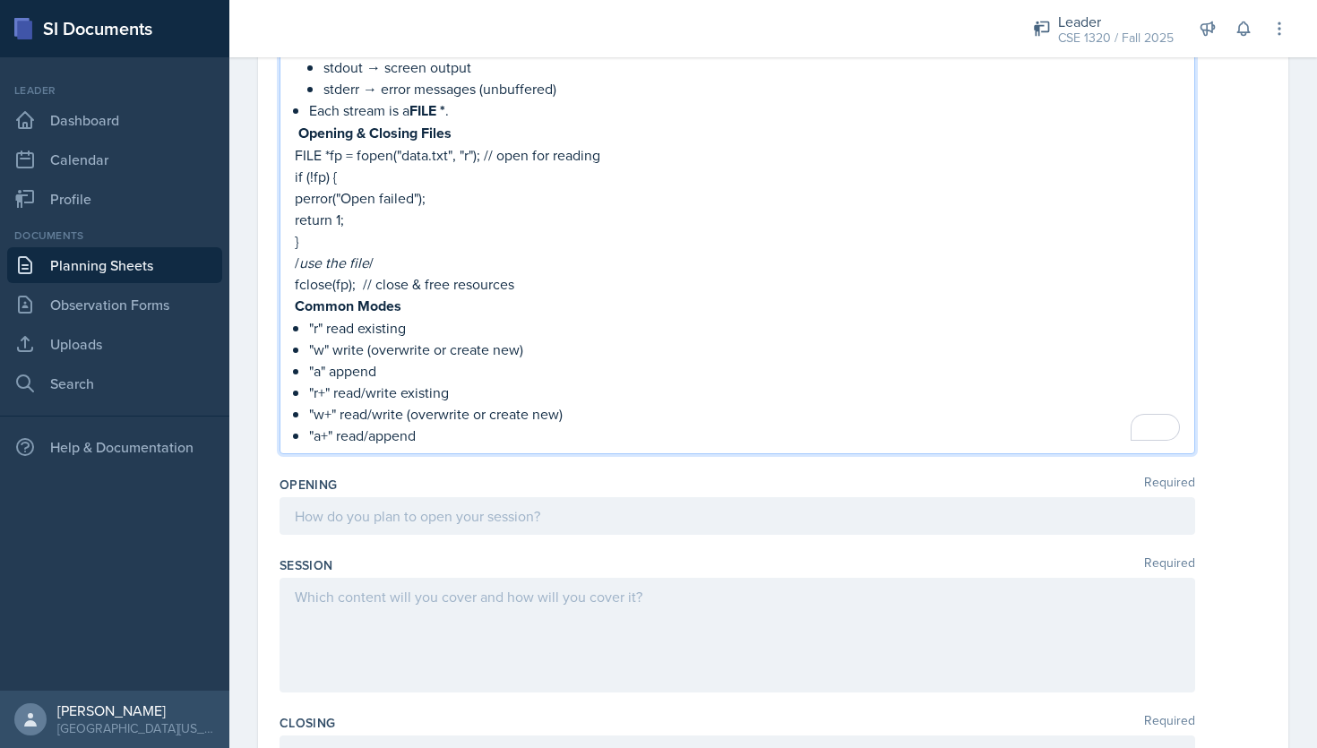
click at [453, 442] on div "C File Input / Output What Is File I/O? C interacts with files through the stdi…" at bounding box center [736, 37] width 915 height 833
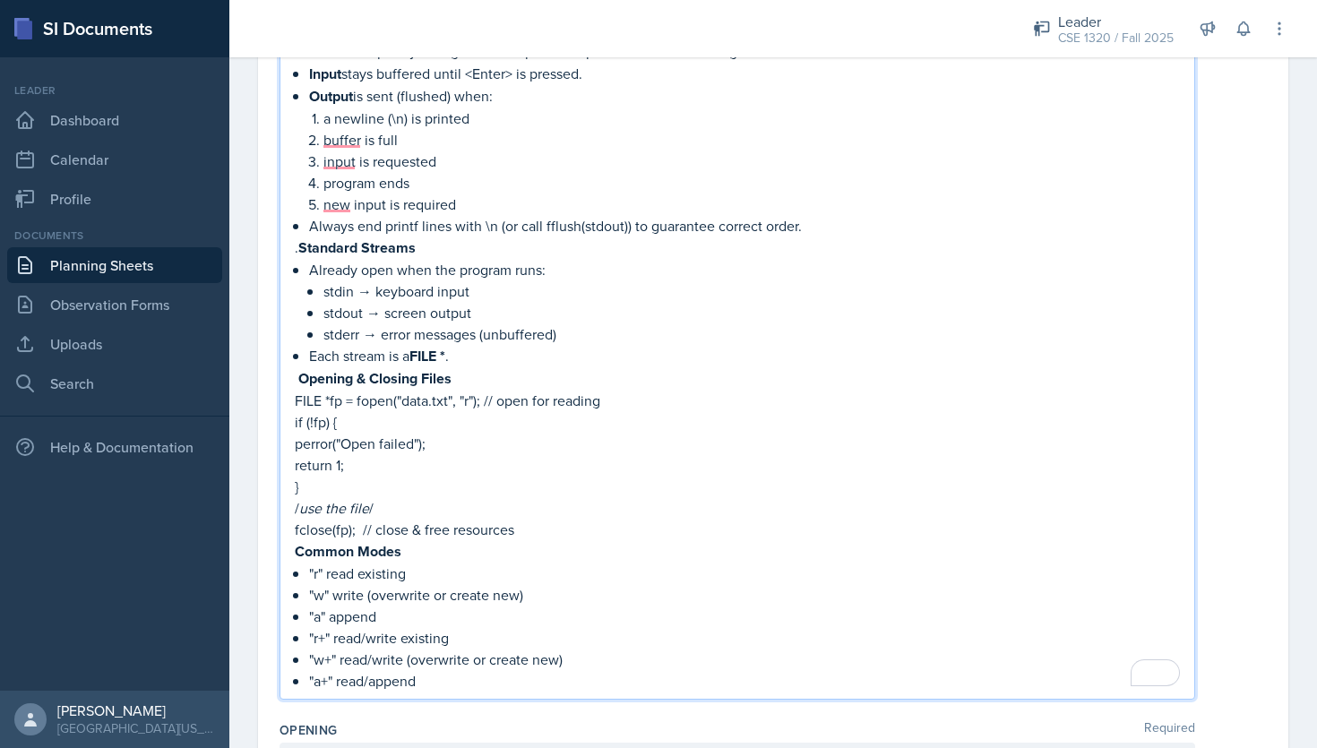
scroll to position [562, 0]
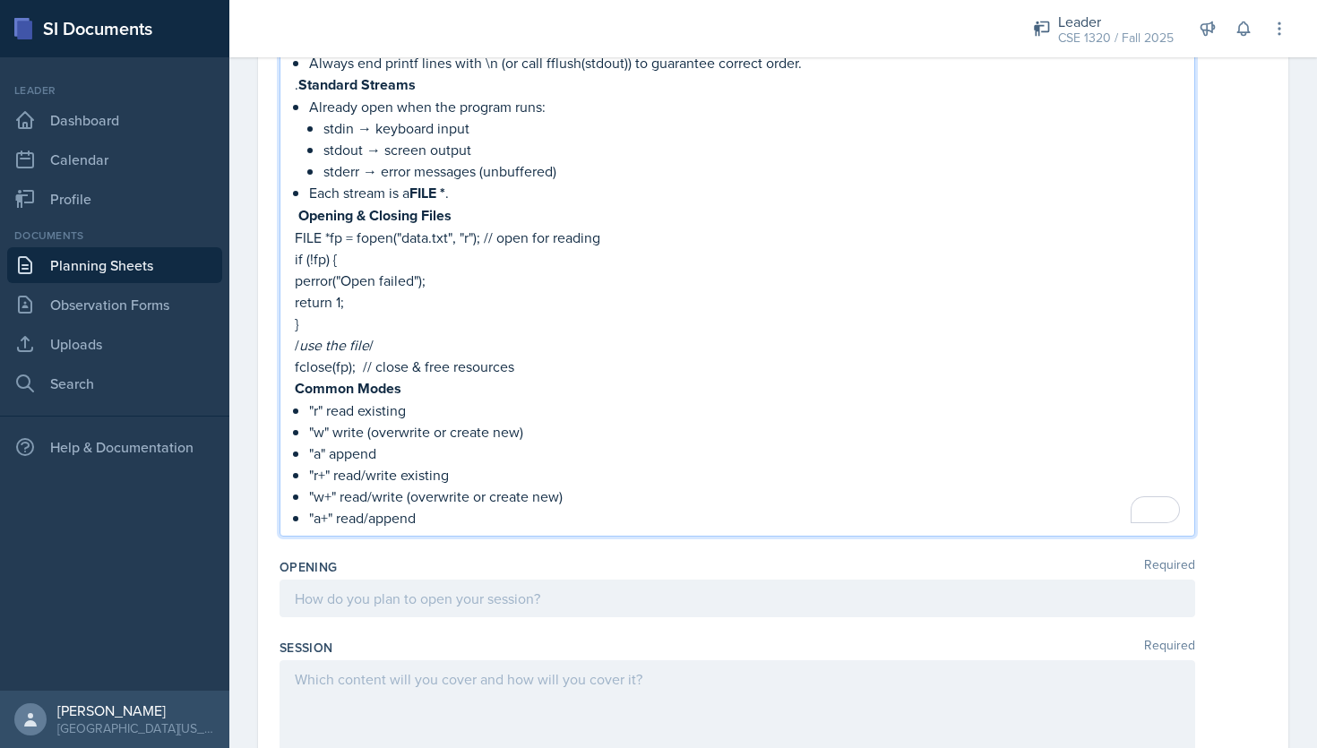
click at [455, 516] on p ""a+" read/append" at bounding box center [744, 517] width 871 height 21
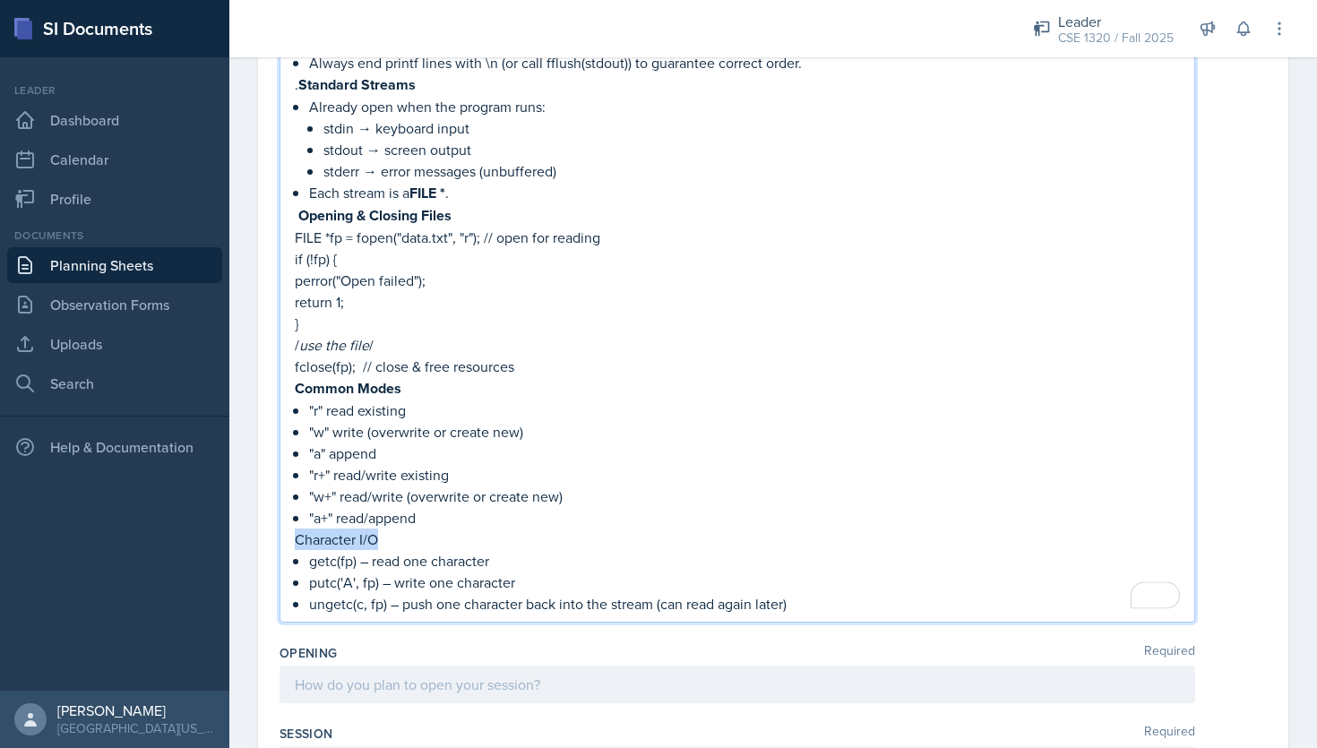
drag, startPoint x: 384, startPoint y: 535, endPoint x: 286, endPoint y: 530, distance: 98.6
click at [286, 530] on main "Planning Sheets Sep 5th, 2025 Planning Sheet Date September 5th, 2025 September…" at bounding box center [772, 402] width 1087 height 691
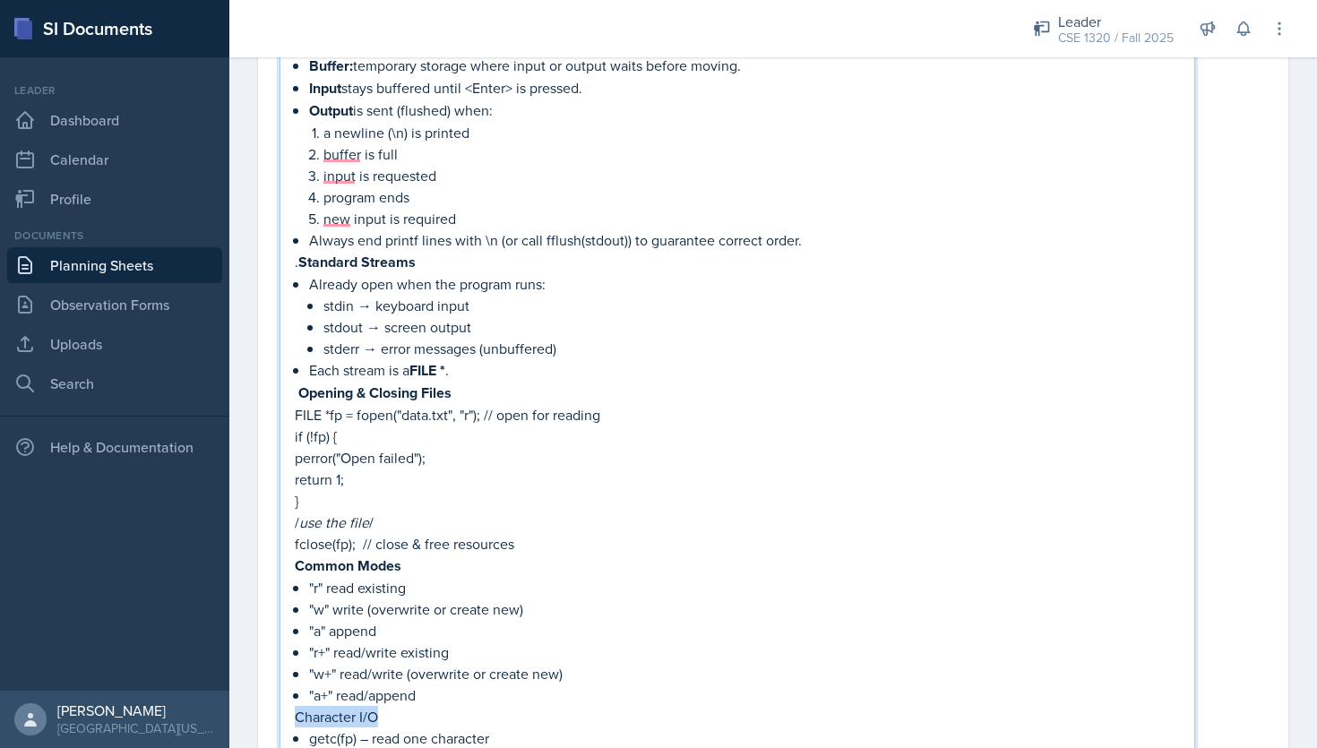
scroll to position [558, 0]
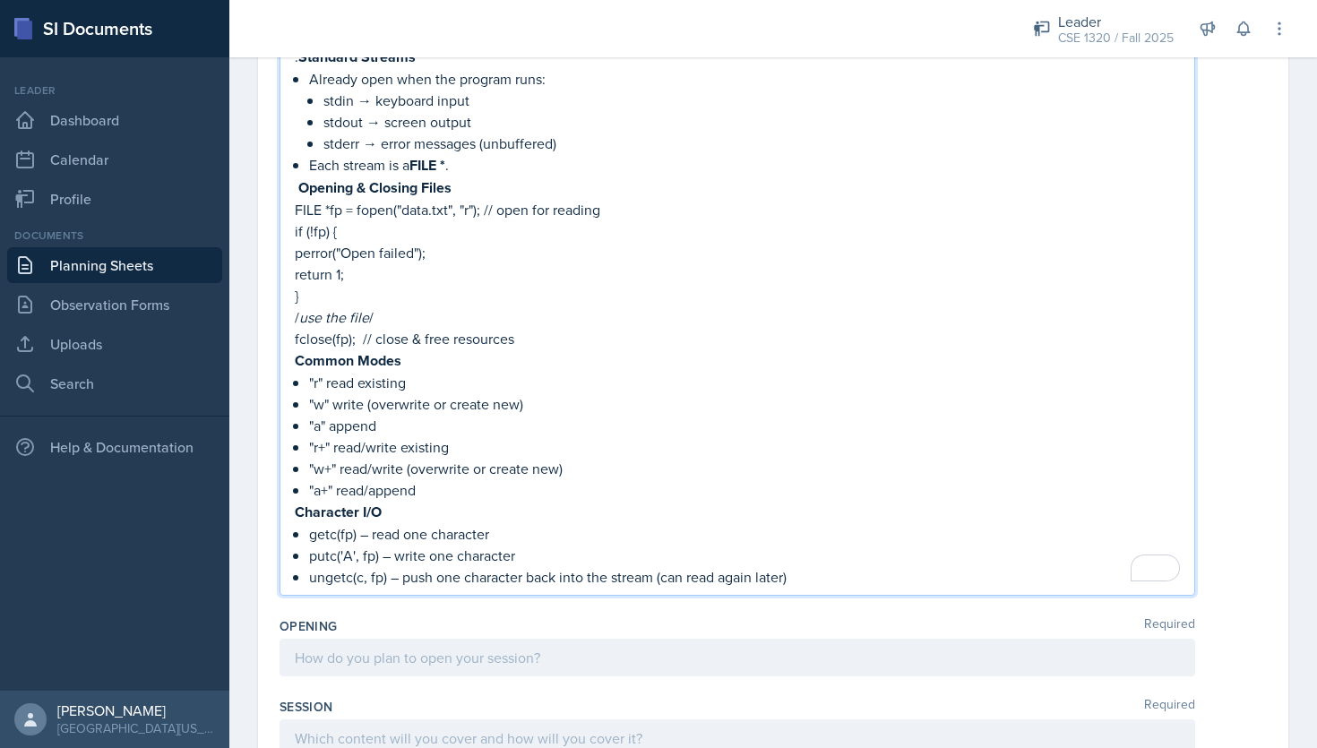
click at [678, 458] on p ""w+" read/write (overwrite or create new)" at bounding box center [744, 468] width 871 height 21
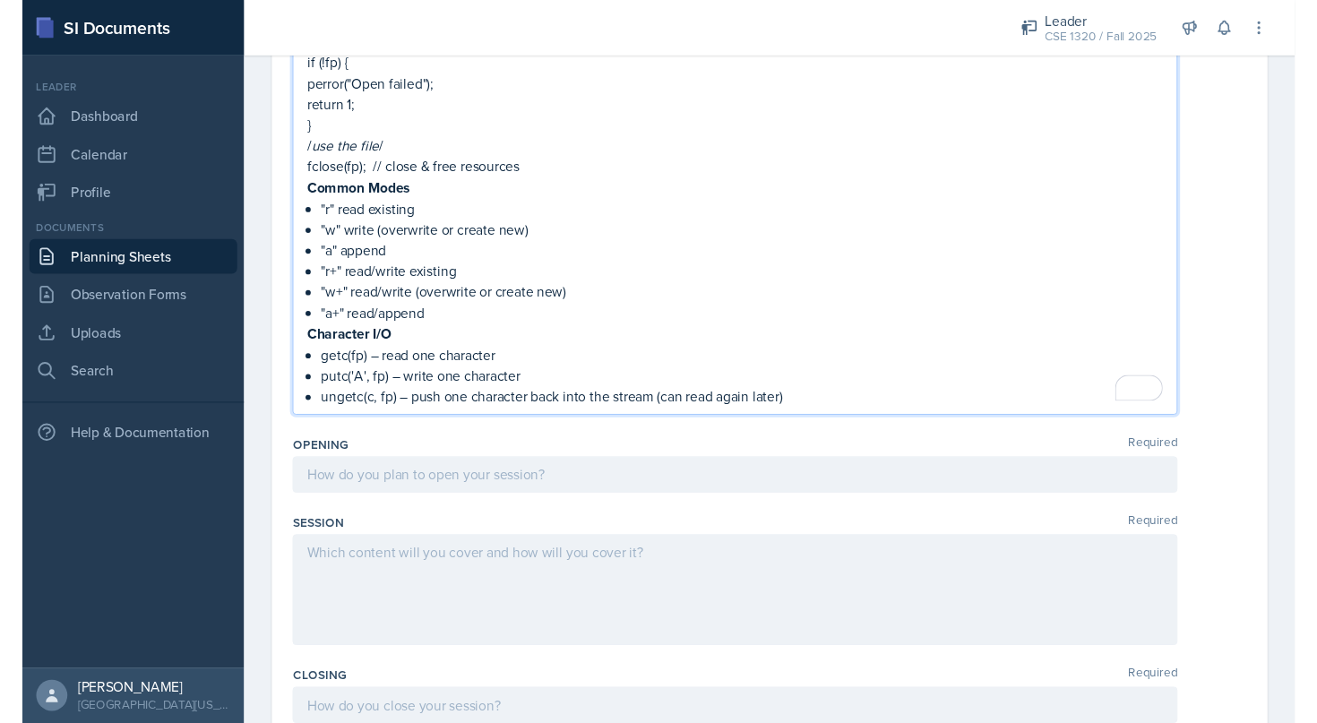
scroll to position [746, 0]
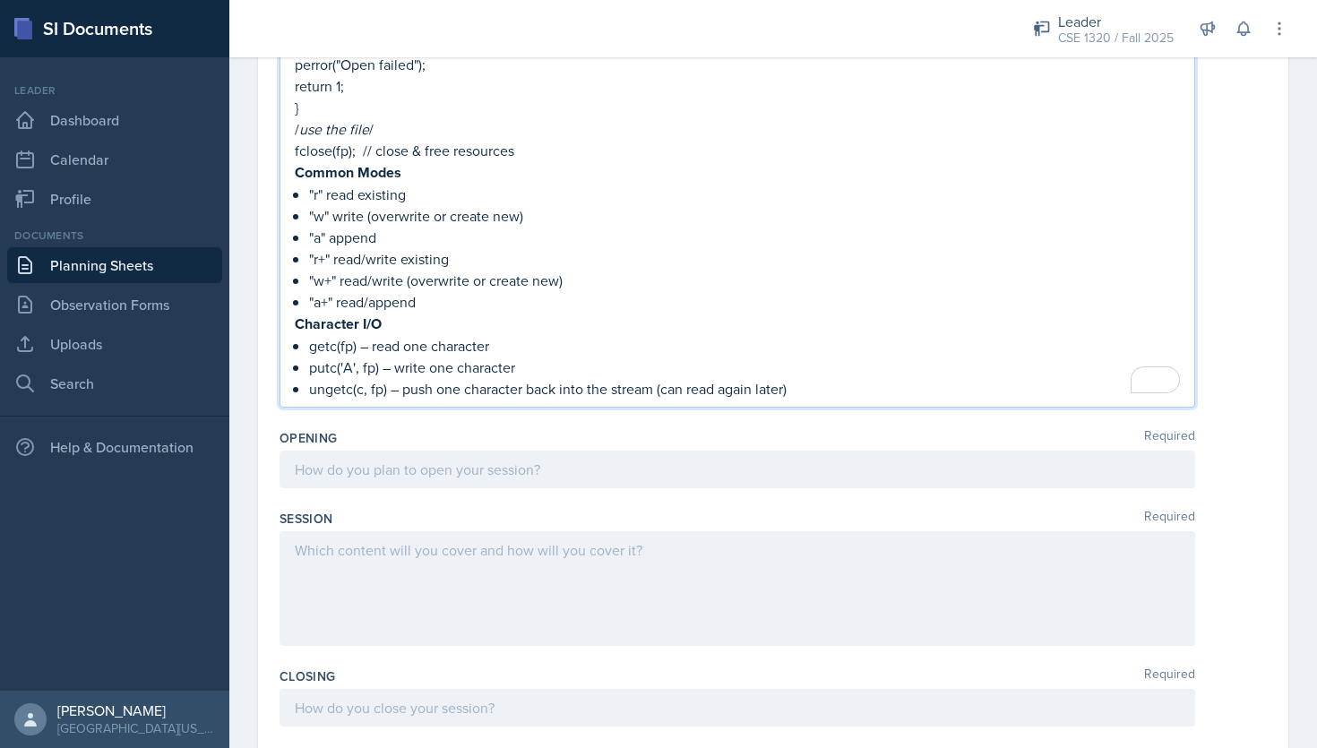
click at [827, 378] on p "ungetc(c, fp) – push one character back into the stream (can read again later)" at bounding box center [744, 388] width 871 height 21
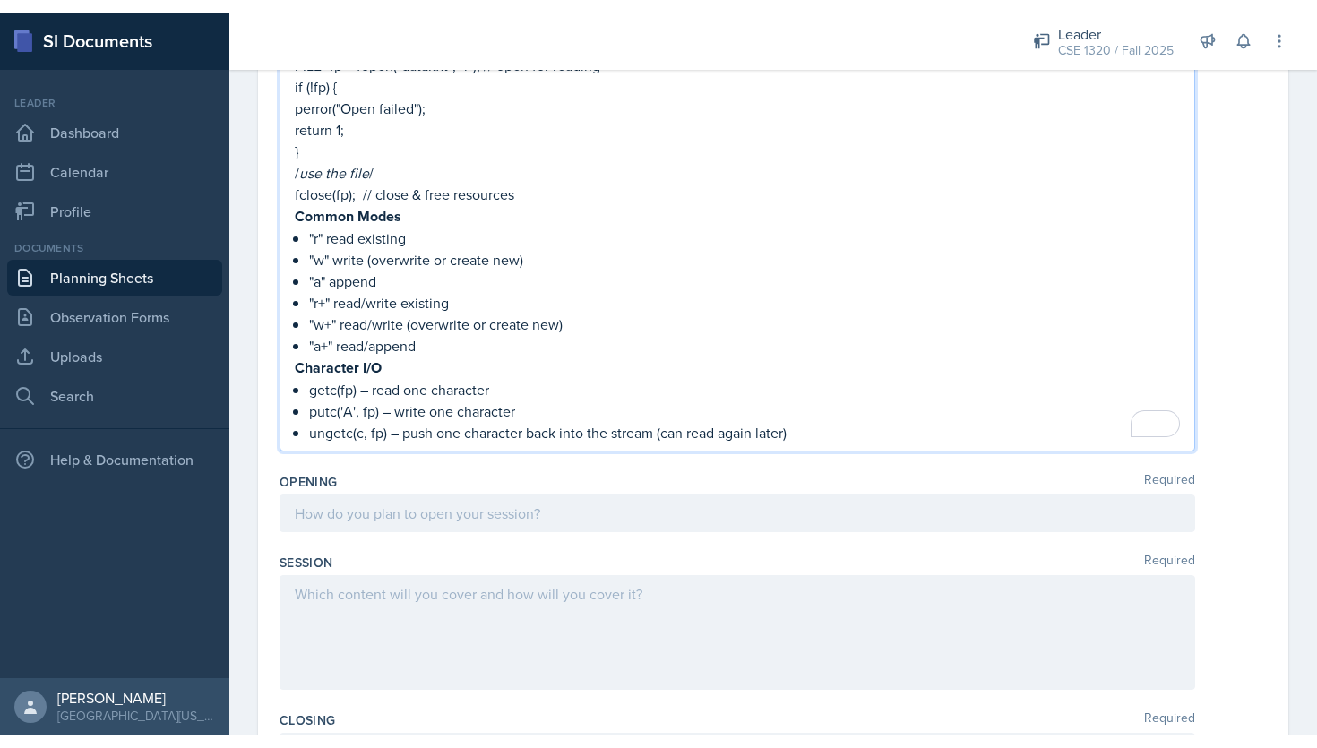
scroll to position [777, 0]
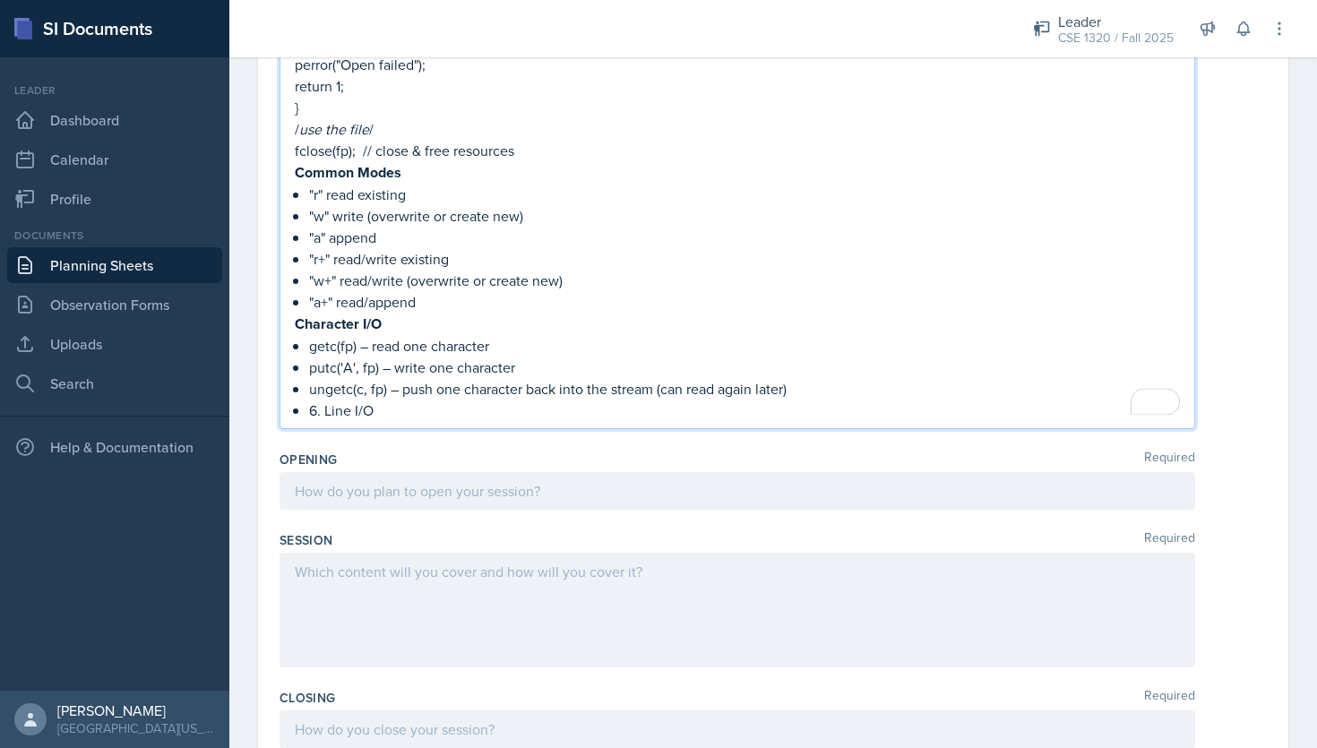
click at [325, 405] on p "6. Line I/O" at bounding box center [744, 409] width 871 height 21
drag, startPoint x: 359, startPoint y: 402, endPoint x: 306, endPoint y: 402, distance: 52.8
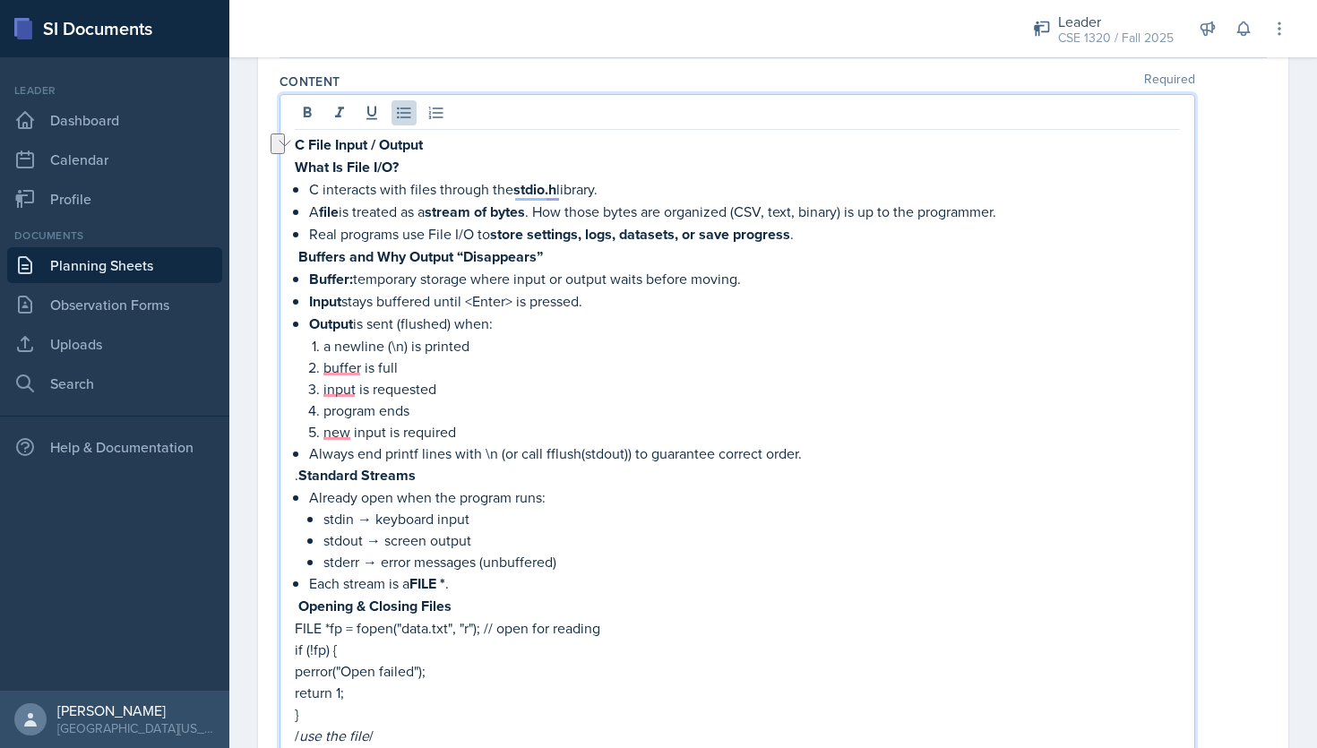
scroll to position [91, 0]
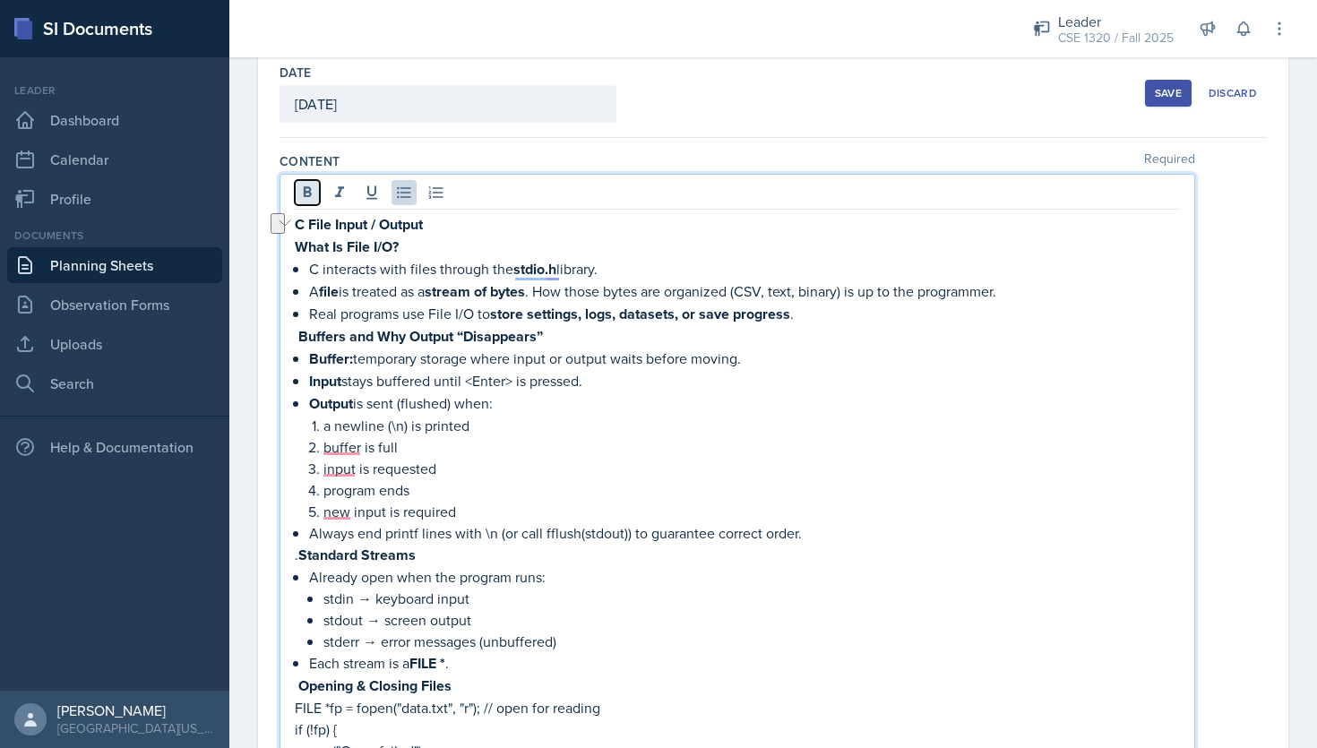
click at [305, 197] on icon at bounding box center [307, 193] width 18 height 18
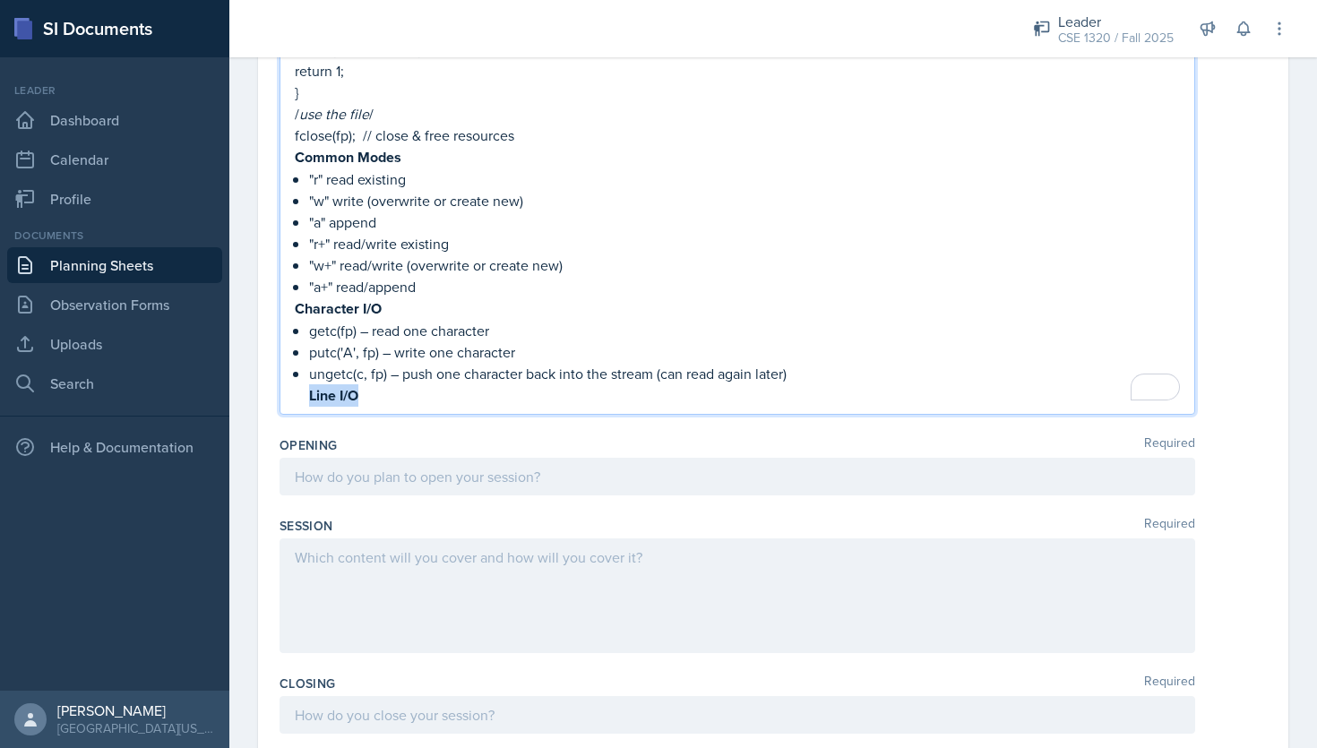
scroll to position [803, 0]
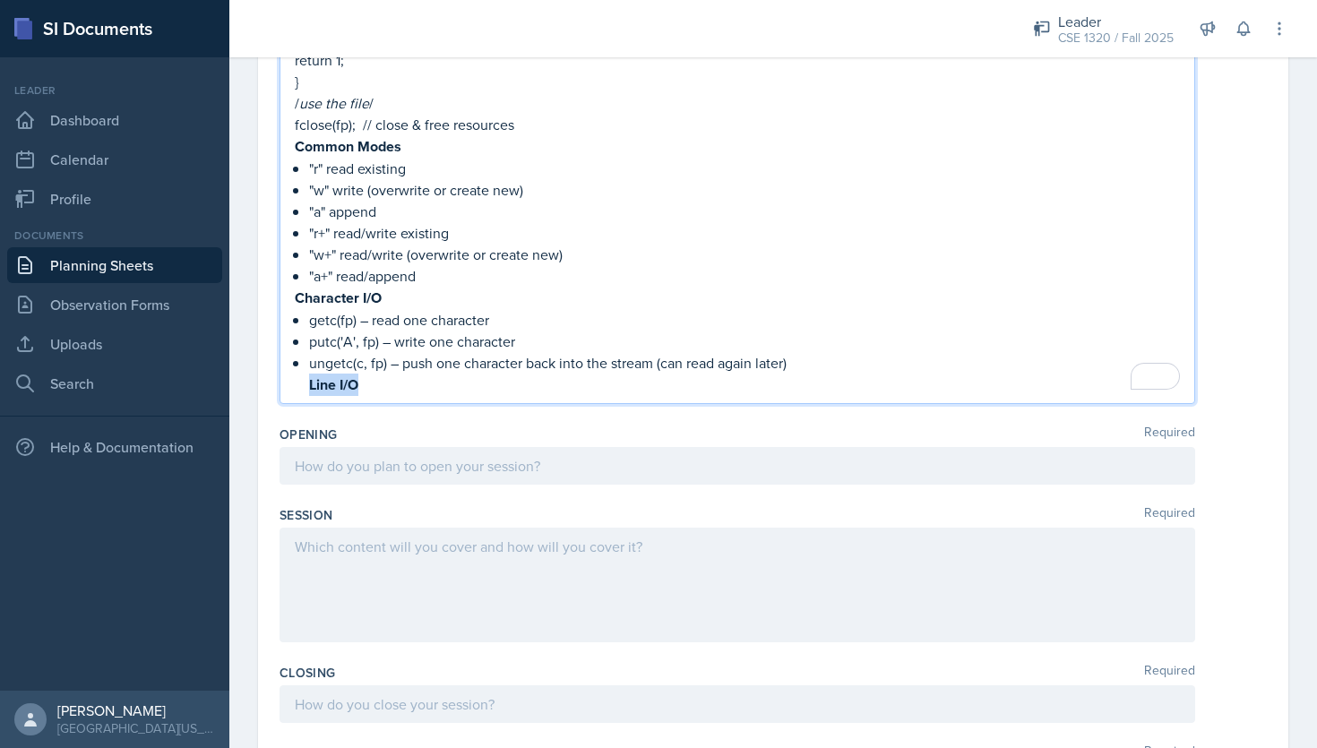
click at [378, 380] on p "Line I/O" at bounding box center [744, 384] width 871 height 22
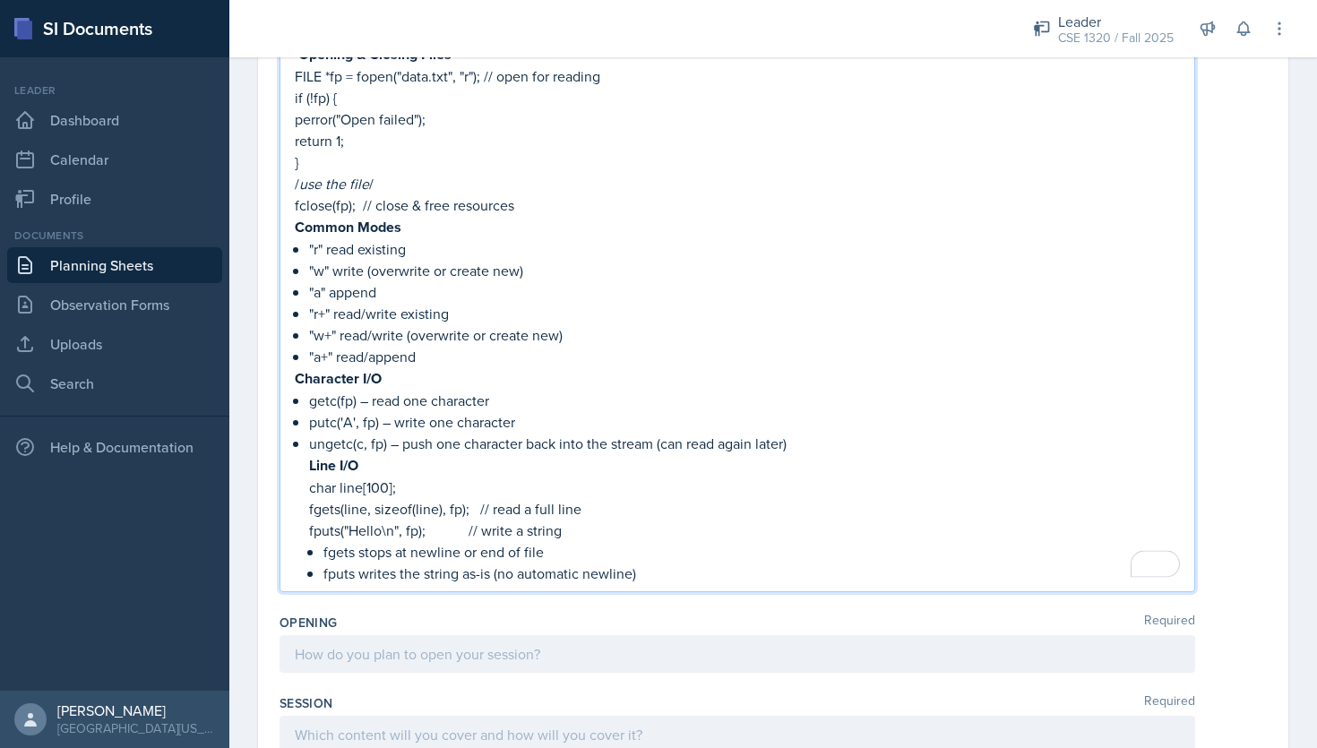
scroll to position [715, 0]
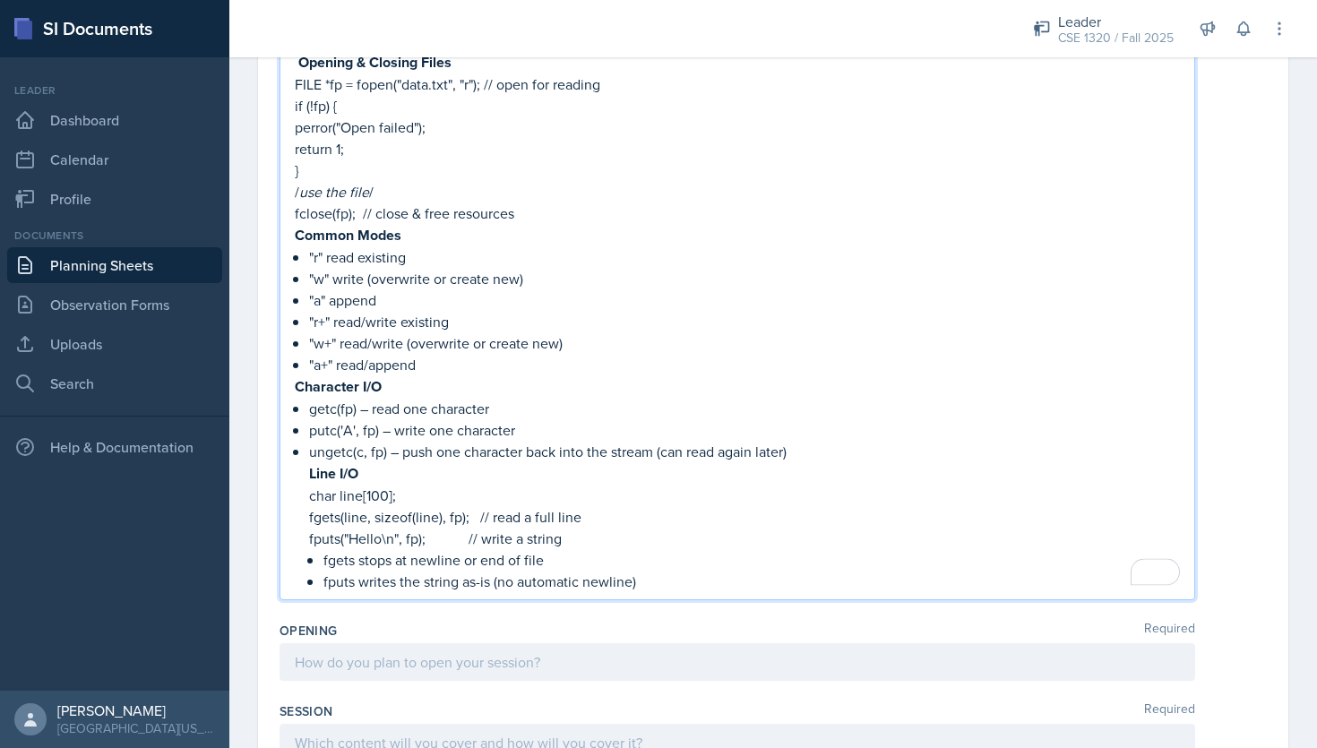
click at [309, 463] on strong "Line I/O" at bounding box center [333, 473] width 49 height 21
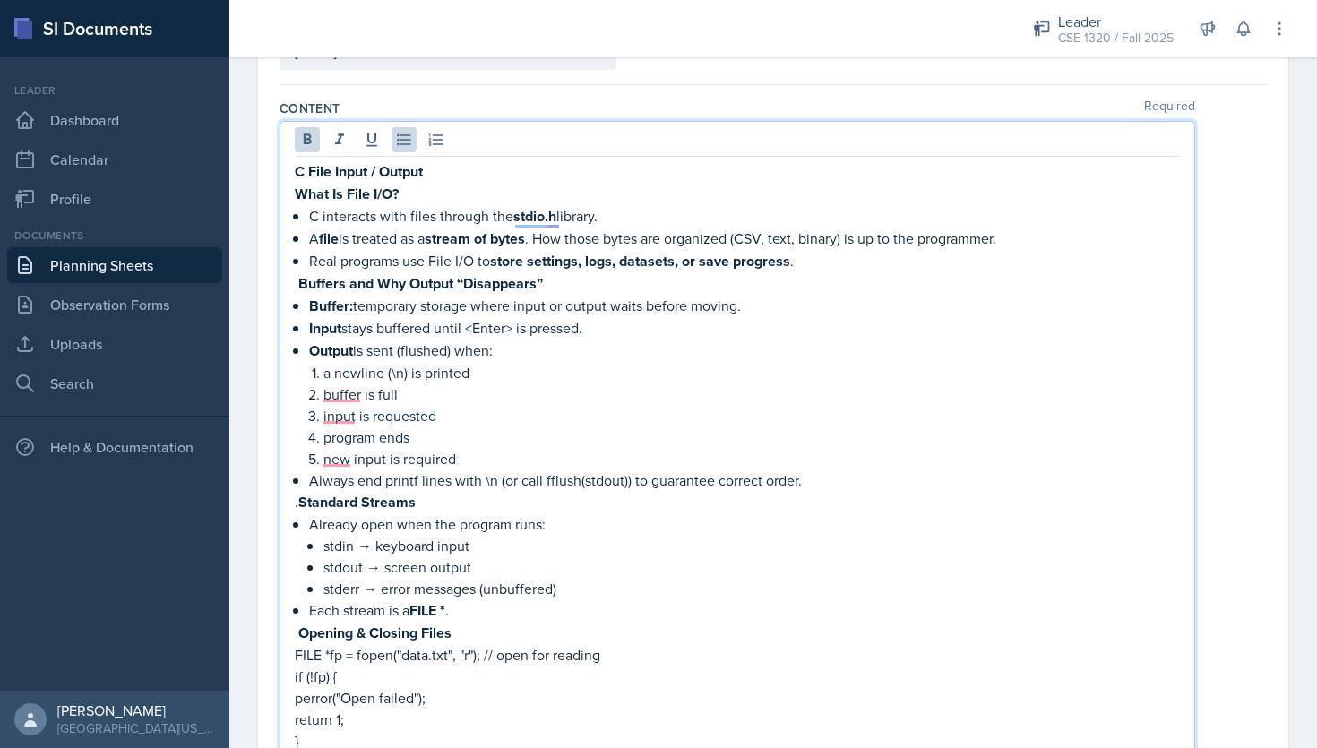
scroll to position [103, 0]
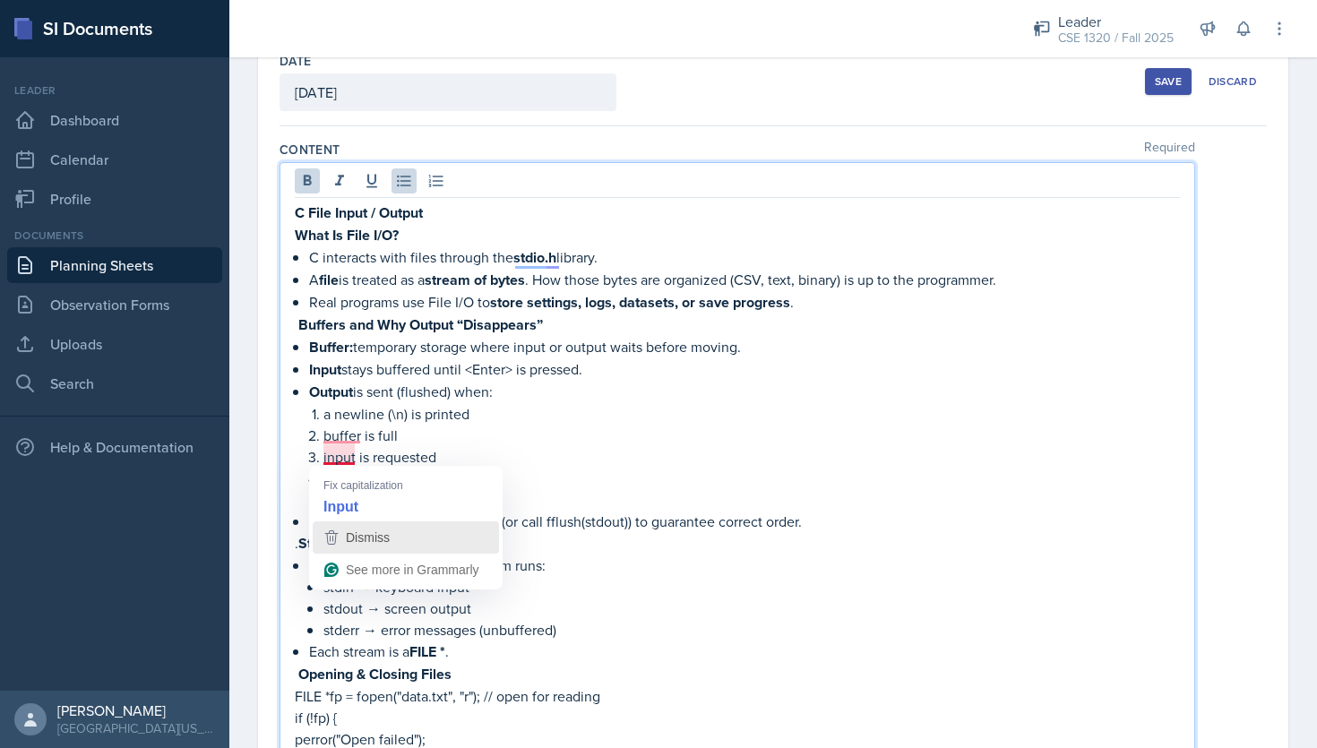
click at [393, 532] on div "Dismiss" at bounding box center [406, 537] width 170 height 27
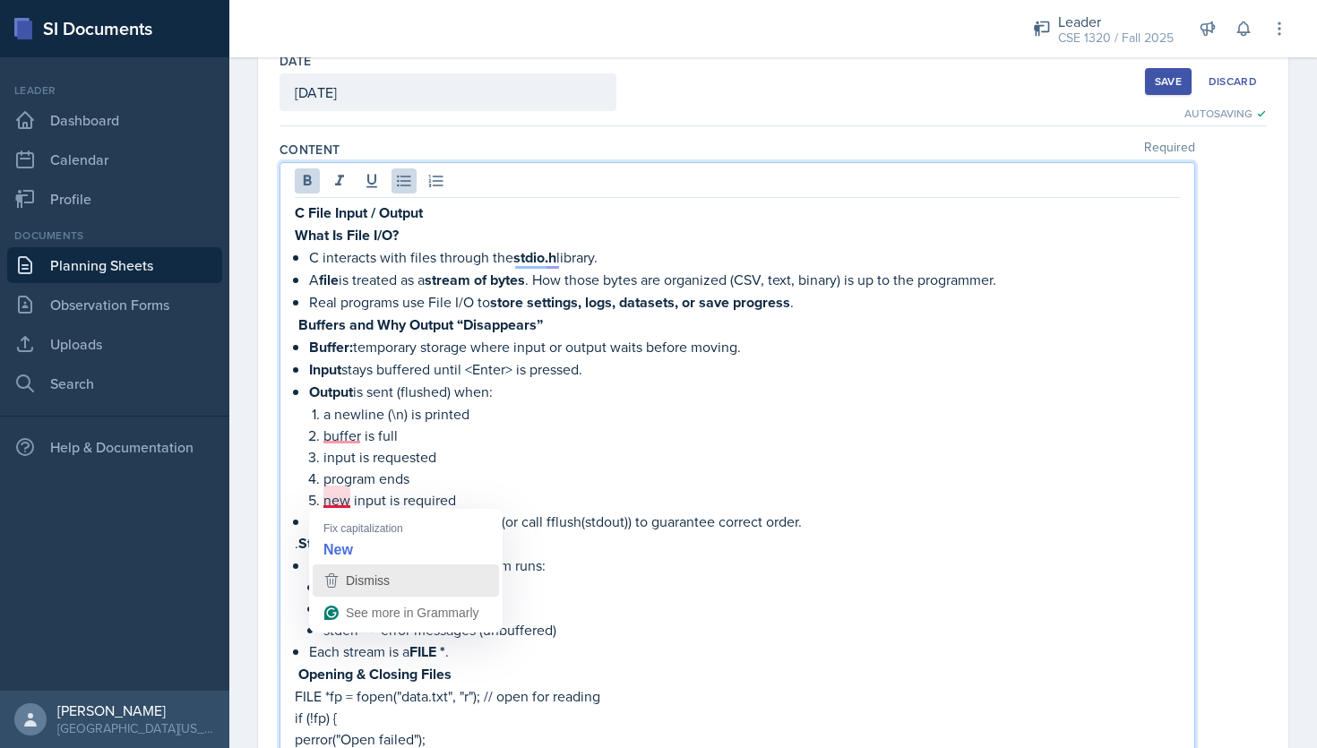
click at [373, 578] on span "Dismiss" at bounding box center [368, 580] width 44 height 14
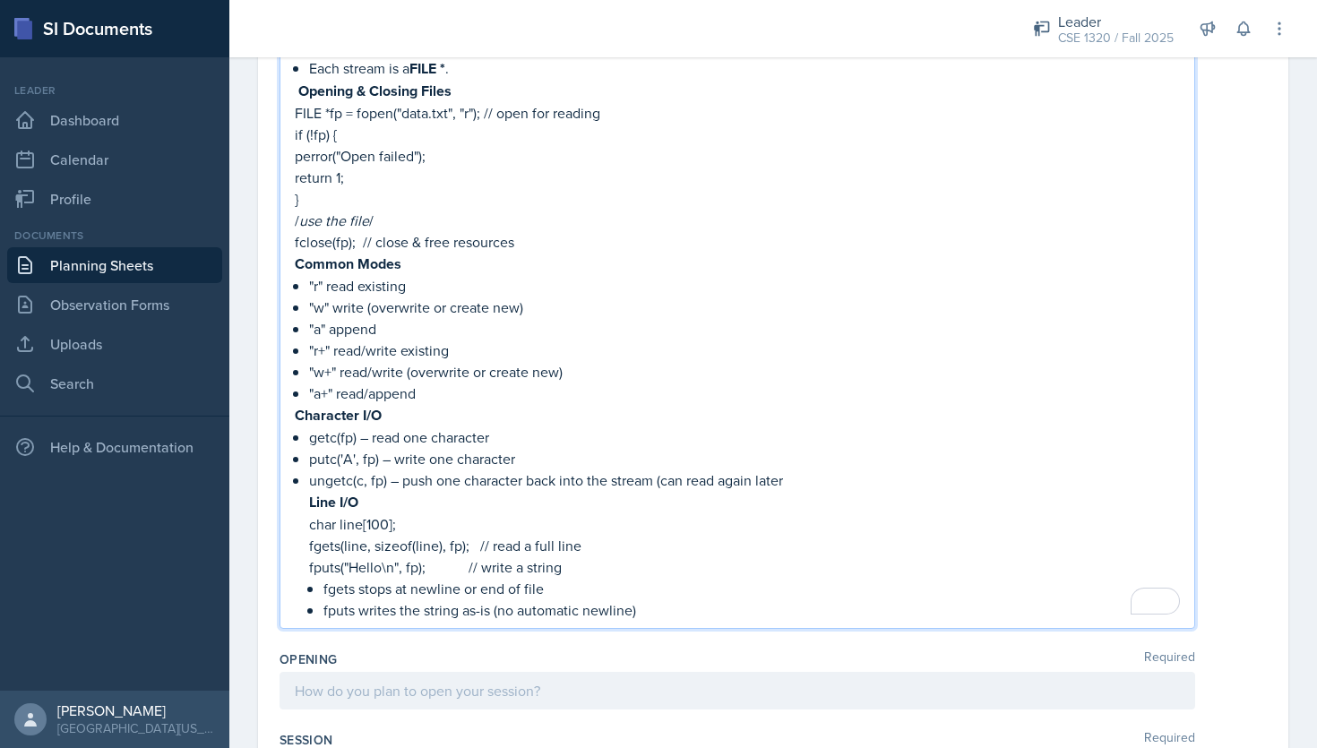
scroll to position [712, 0]
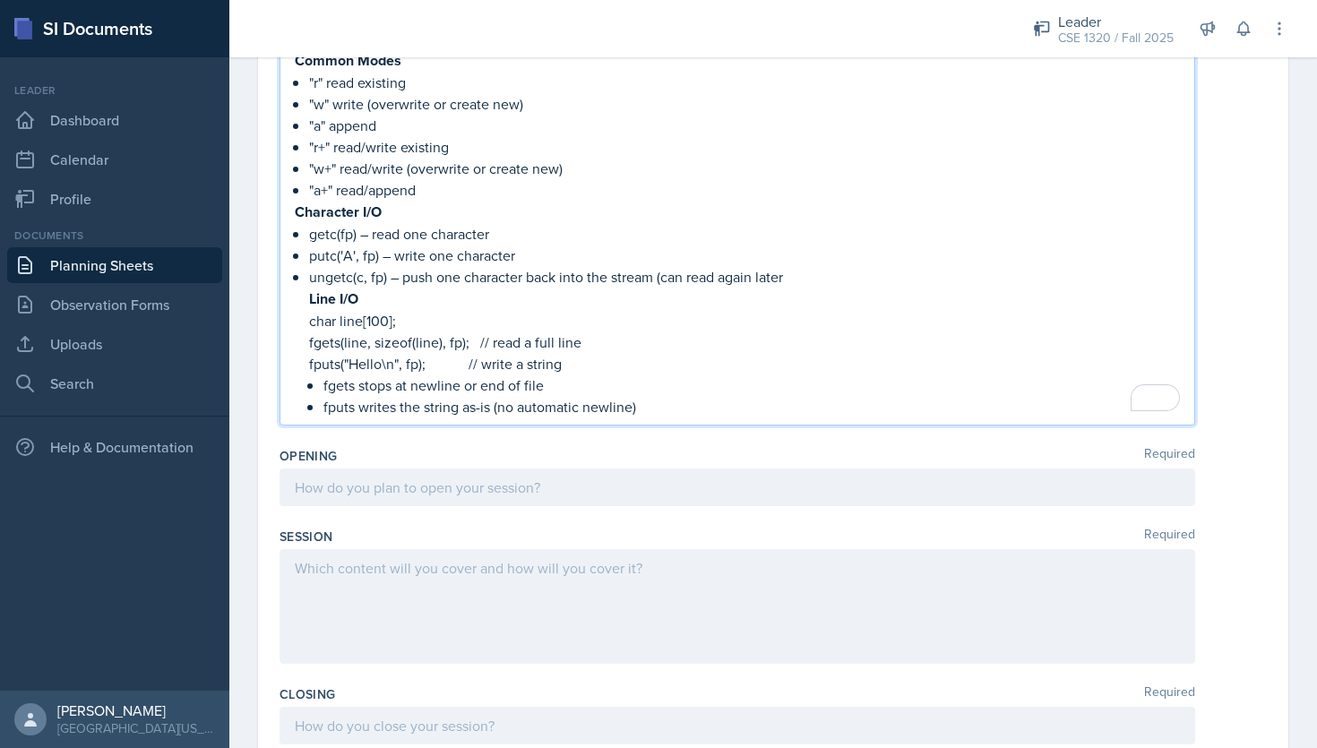
click at [545, 496] on div at bounding box center [736, 487] width 915 height 38
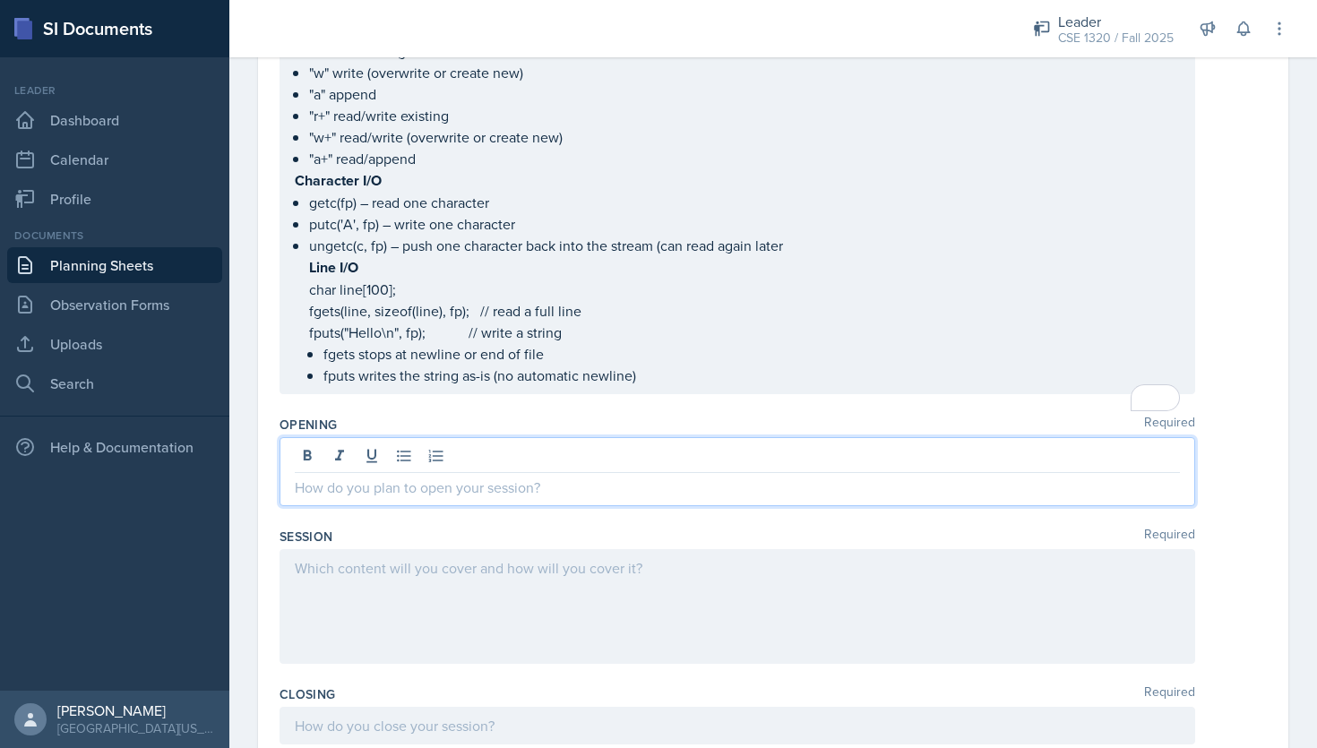
scroll to position [889, 0]
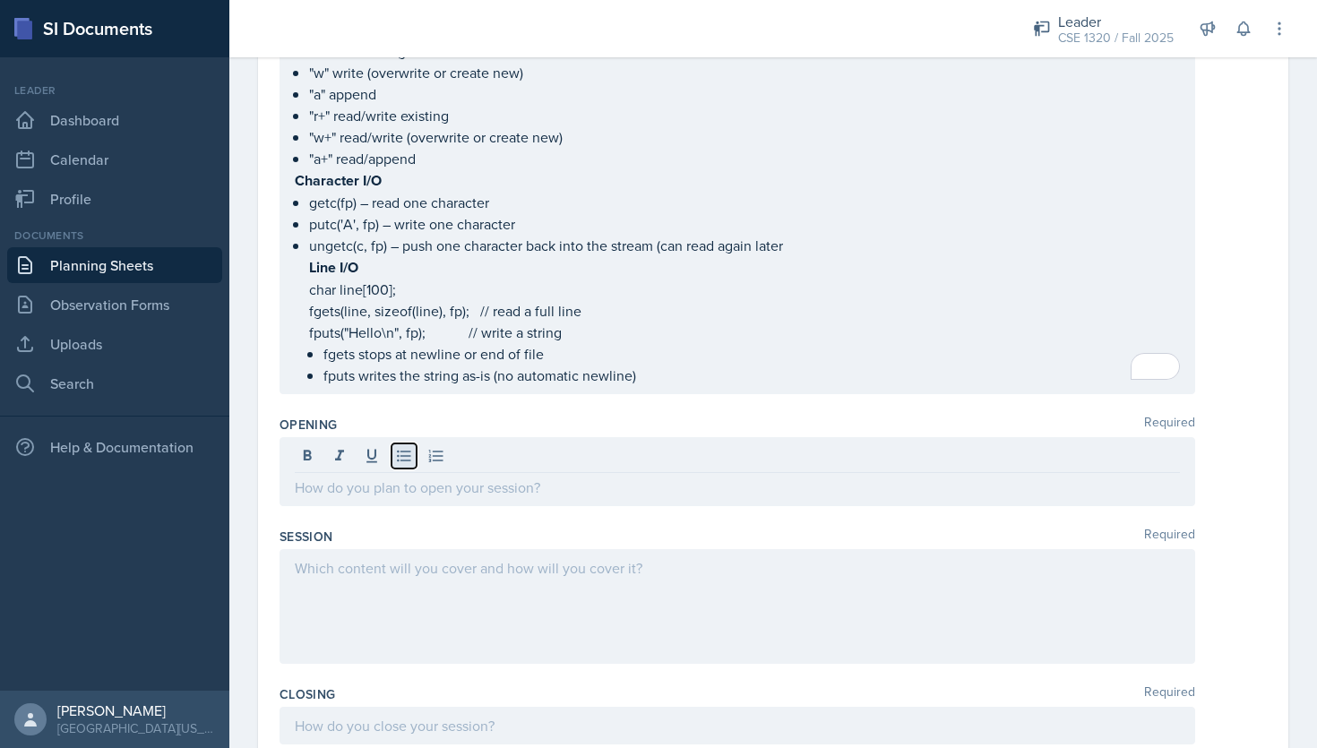
click at [402, 447] on icon at bounding box center [404, 456] width 18 height 18
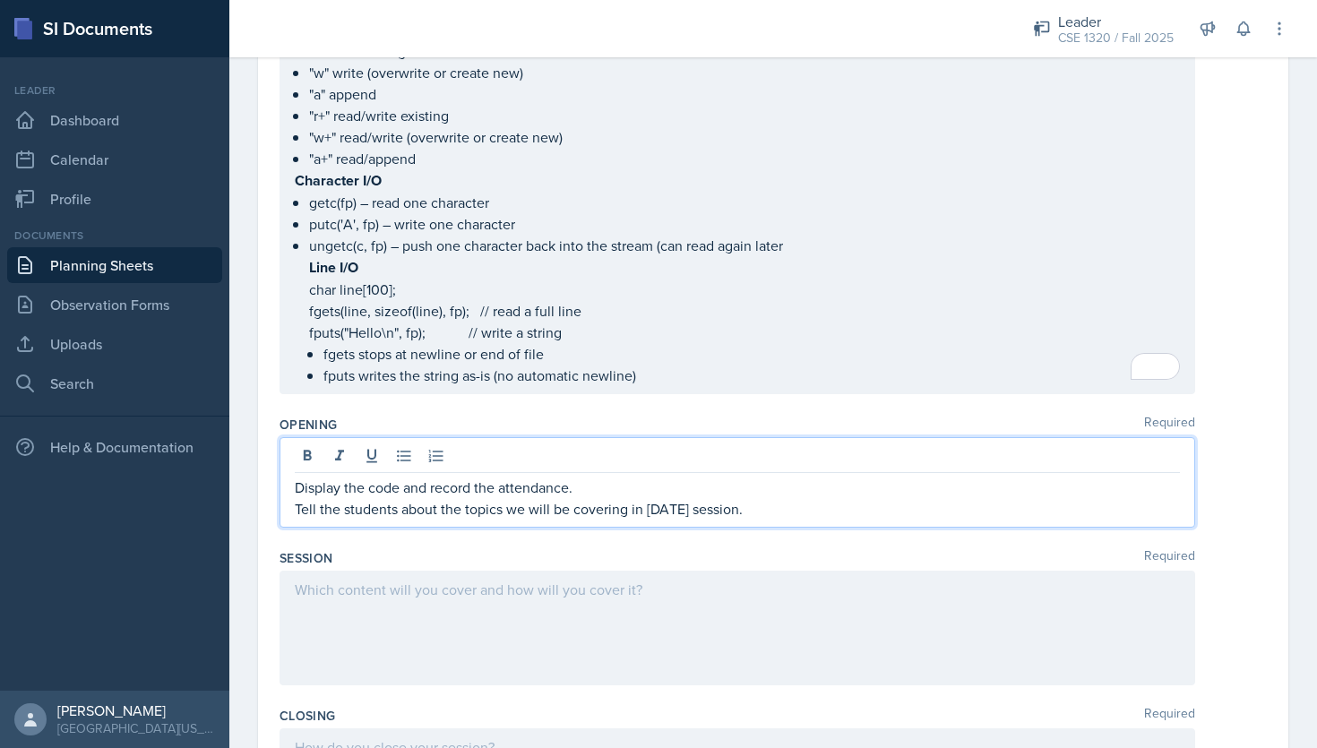
click at [296, 484] on p "Display the code and record the attendance." at bounding box center [737, 486] width 885 height 21
click at [406, 447] on icon at bounding box center [404, 456] width 18 height 18
click at [296, 502] on p "Tell the students about the topics we will be covering in today's session." at bounding box center [737, 508] width 885 height 21
click at [398, 453] on icon at bounding box center [403, 457] width 13 height 12
click at [751, 508] on p "Inform the students about the topics we will cover in today's session." at bounding box center [744, 508] width 871 height 21
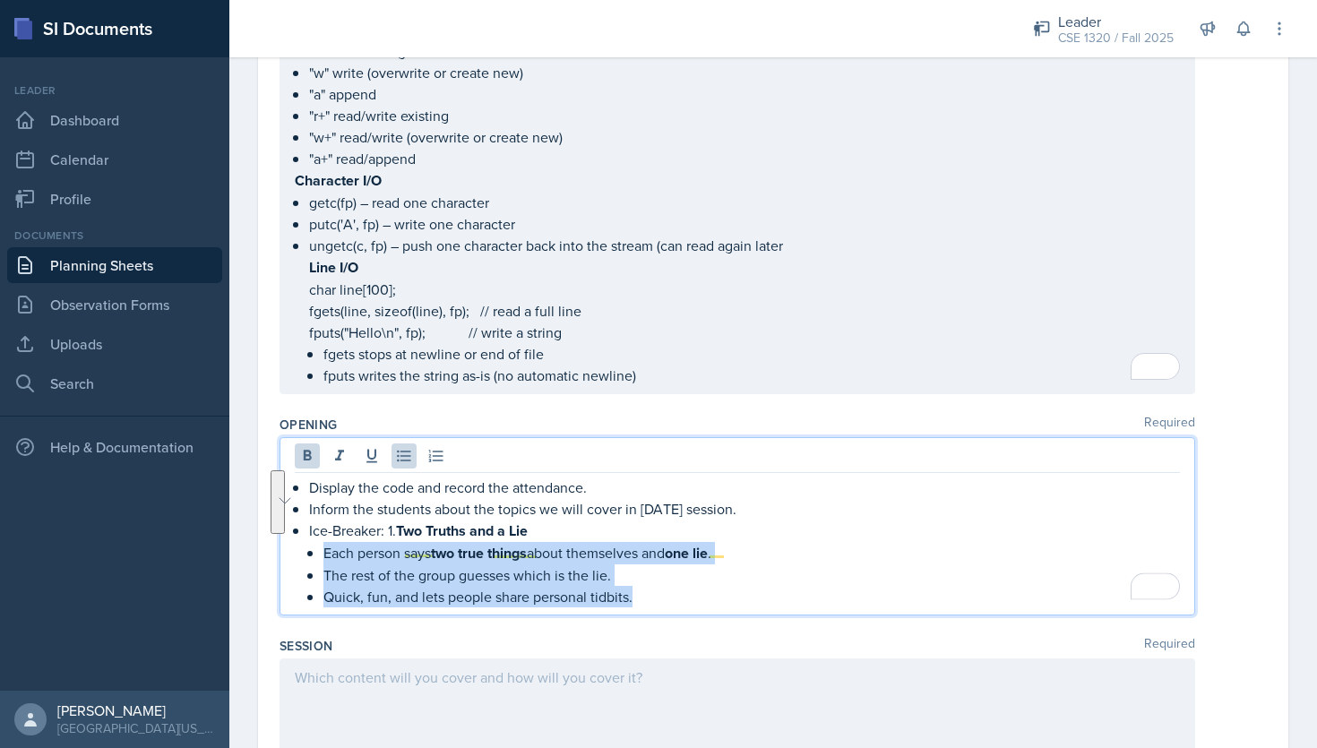
drag, startPoint x: 632, startPoint y: 592, endPoint x: 325, endPoint y: 555, distance: 309.4
click at [325, 555] on ul "Each person says two true things about themselves and one lie . The rest of the…" at bounding box center [751, 574] width 856 height 65
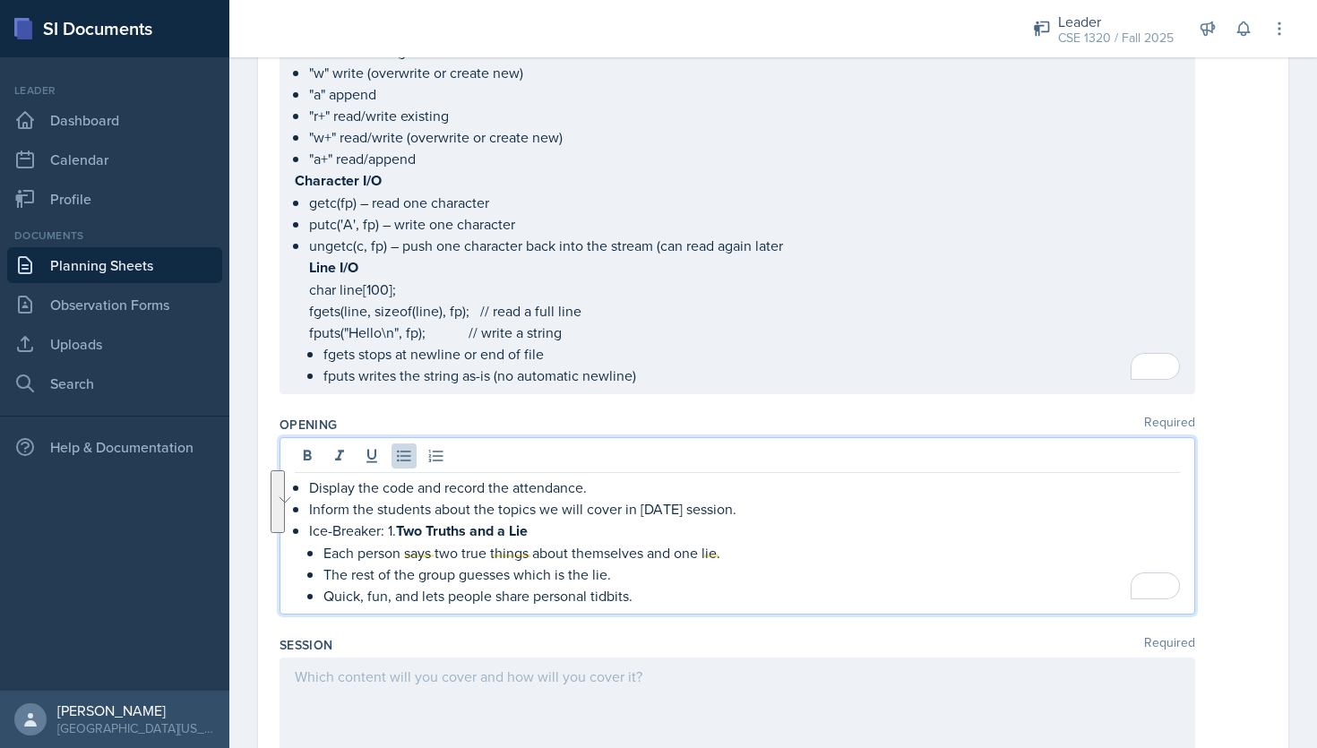
click at [781, 563] on p "The rest of the group guesses which is the lie." at bounding box center [751, 573] width 856 height 21
click at [394, 529] on p "Ice-Breaker: 1. Two Truths and a Lie" at bounding box center [744, 530] width 871 height 22
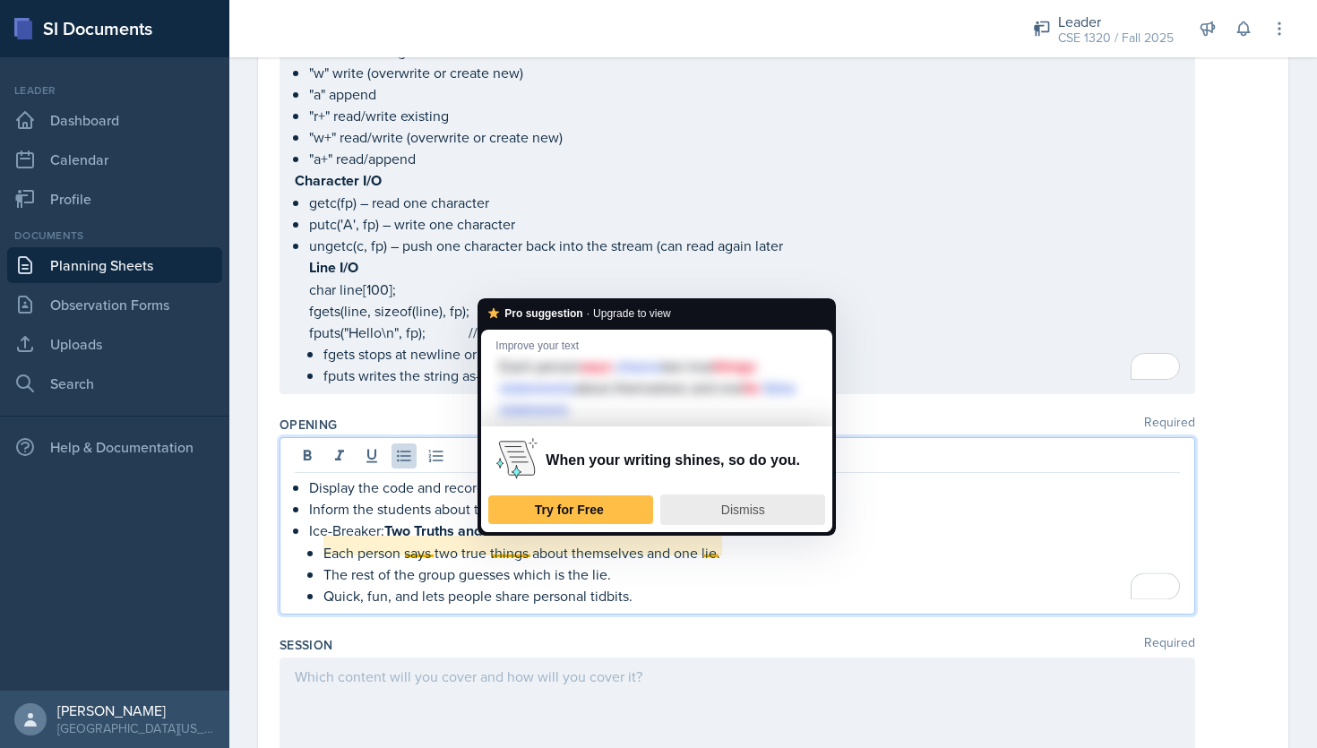
click at [745, 502] on span "Dismiss" at bounding box center [743, 509] width 44 height 14
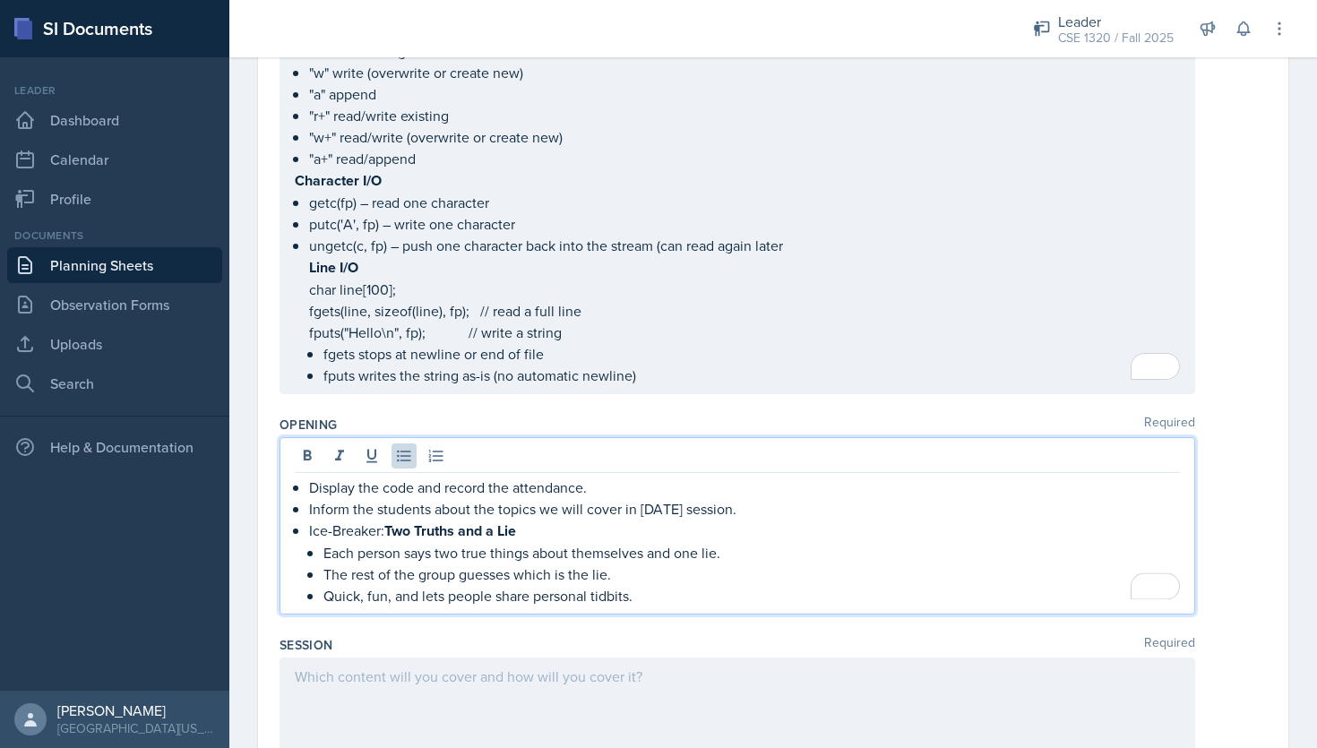
click at [671, 597] on p "Quick, fun, and lets people share personal tidbits." at bounding box center [751, 595] width 856 height 21
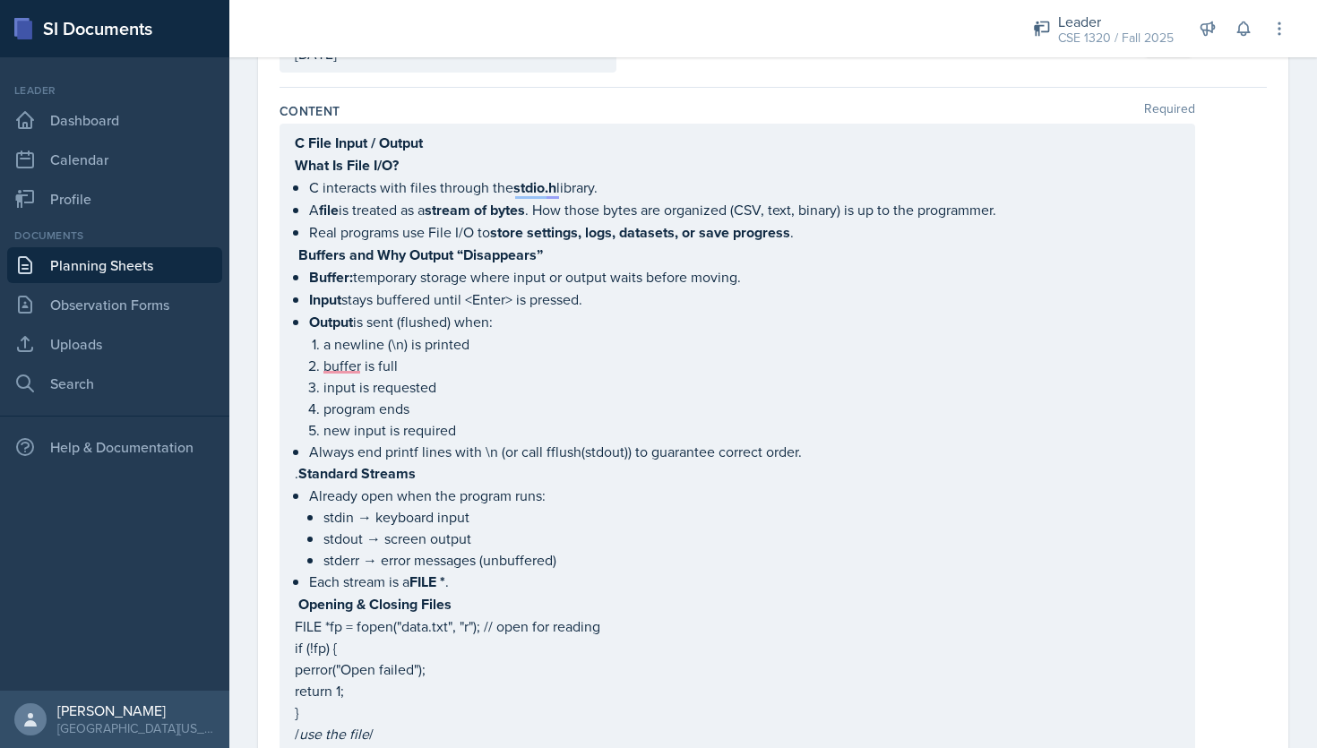
scroll to position [142, 0]
click at [343, 363] on ol "a newline (\n) is printed buffer is full input is requested program ends new in…" at bounding box center [751, 385] width 856 height 107
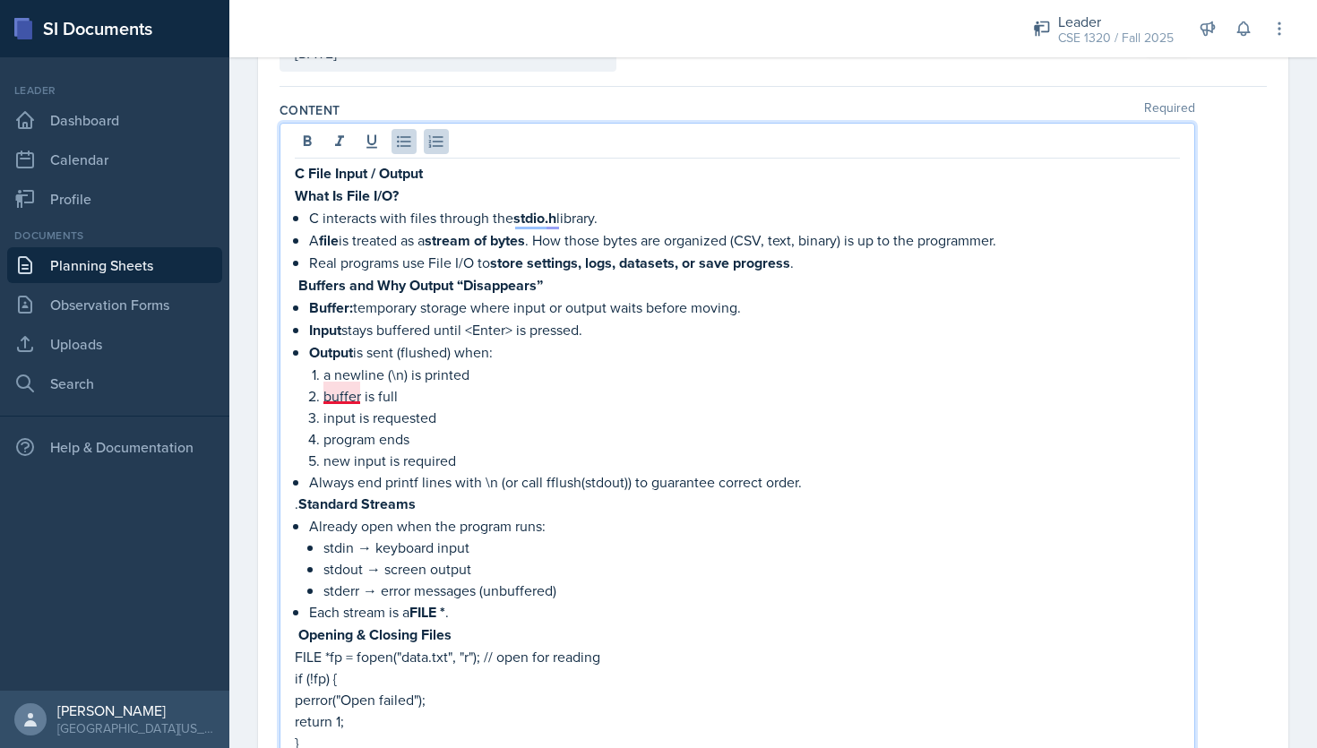
click at [359, 389] on p "buffer is full" at bounding box center [751, 395] width 856 height 21
click at [640, 433] on p "program ends" at bounding box center [751, 438] width 856 height 21
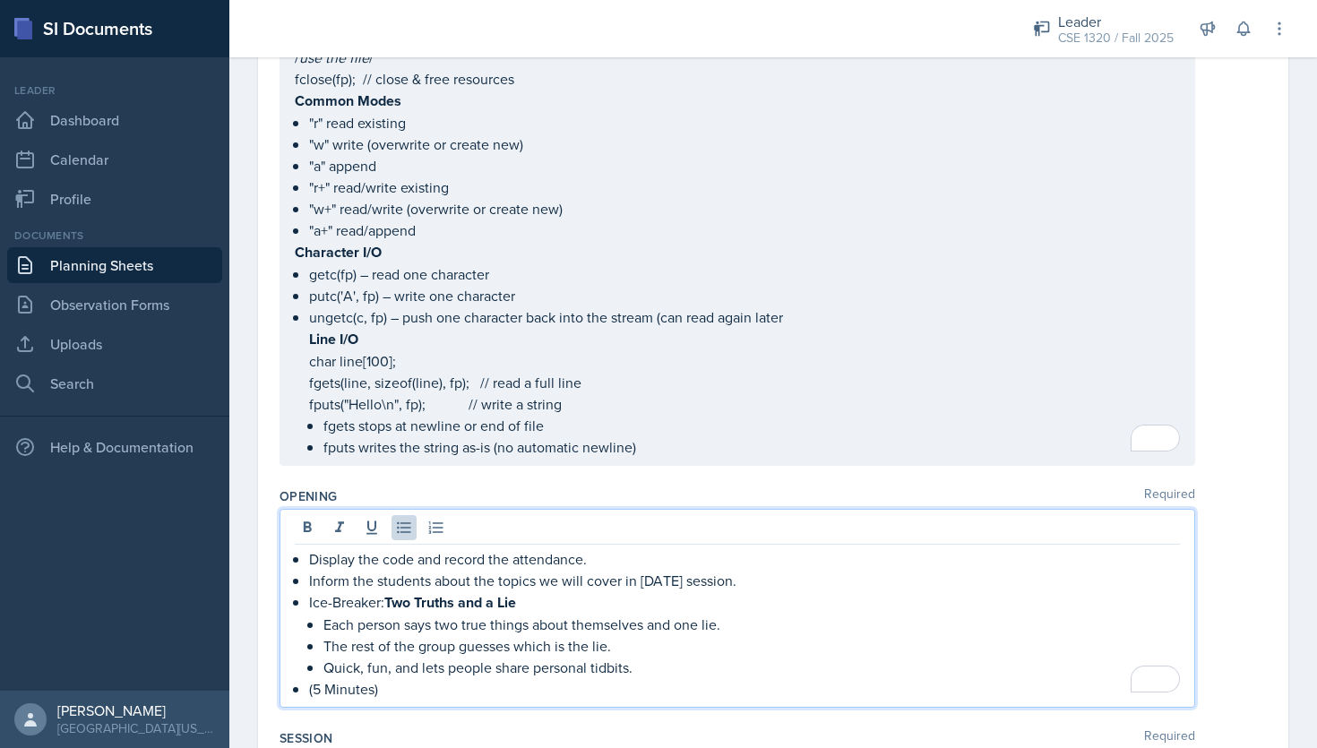
click at [761, 635] on p "The rest of the group guesses which is the lie." at bounding box center [751, 645] width 856 height 21
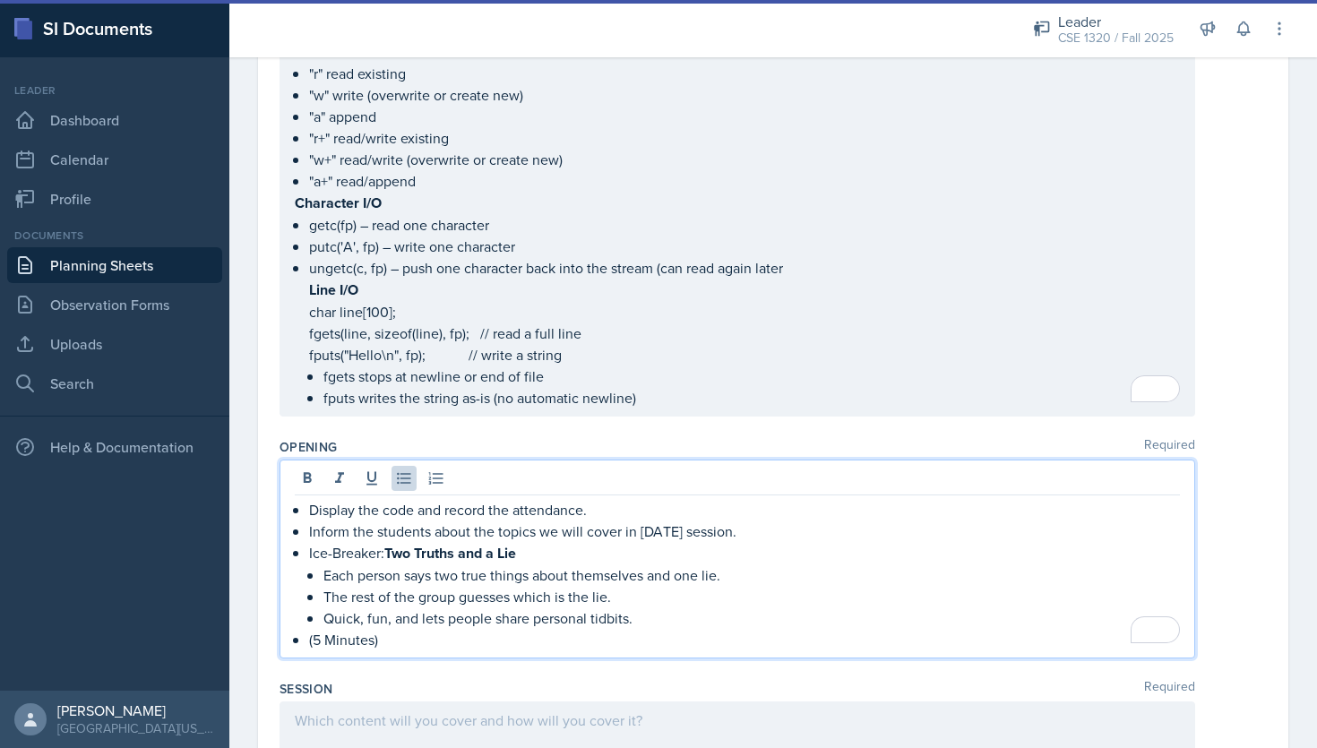
scroll to position [883, 0]
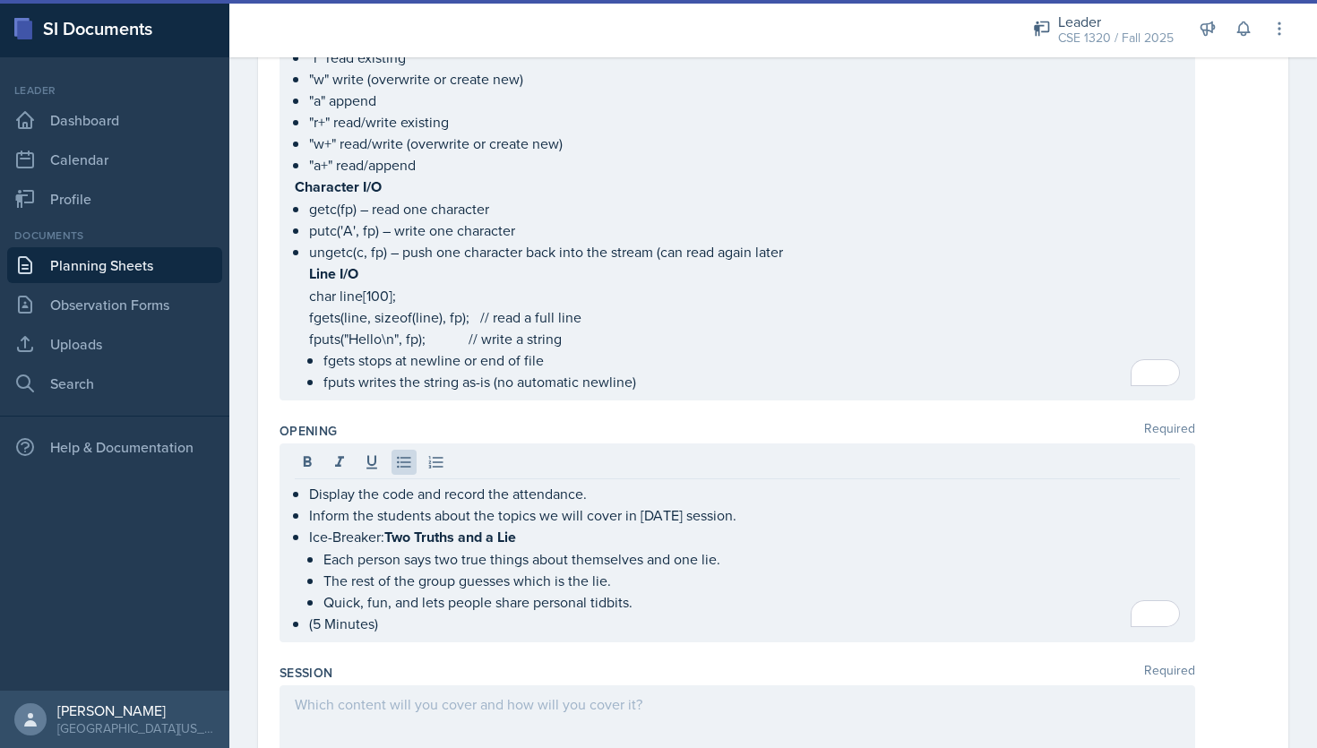
click at [1164, 374] on div "1" at bounding box center [1167, 372] width 25 height 27
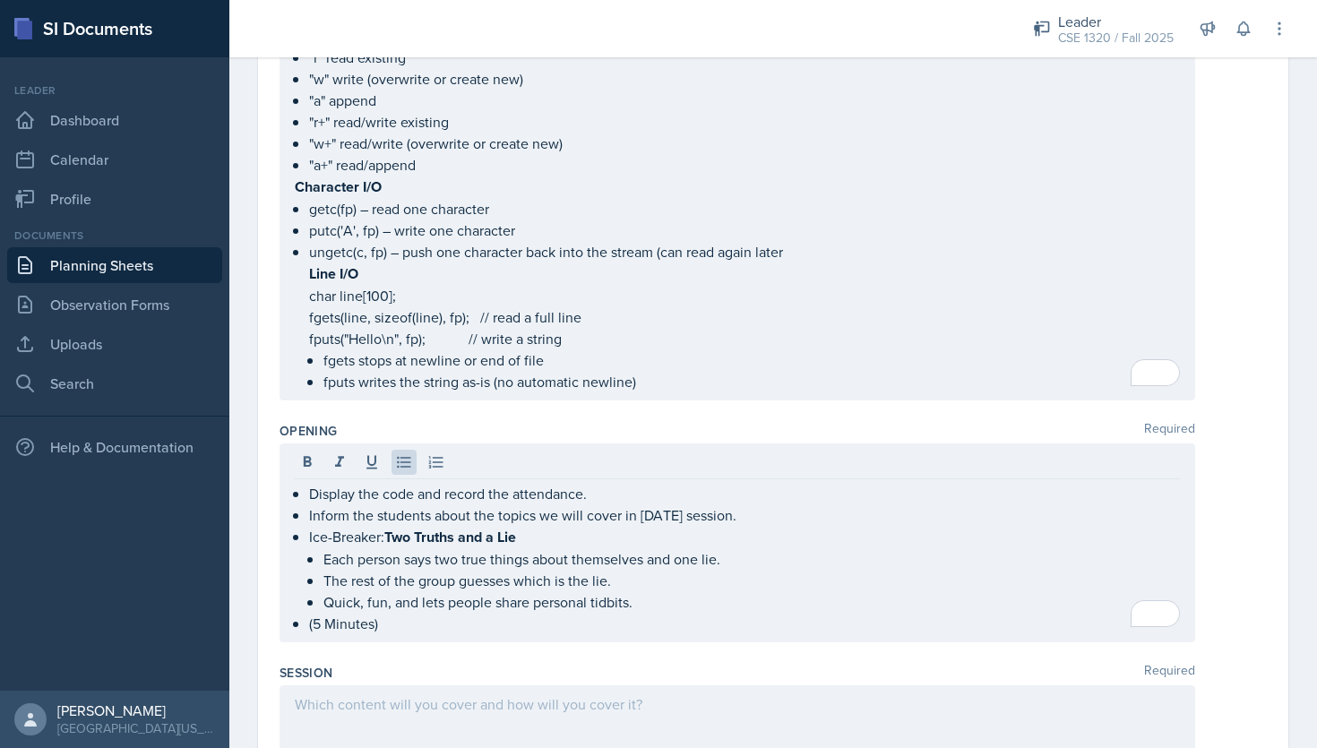
click at [954, 341] on p "fputs("Hello\n", fp); // write a string" at bounding box center [744, 338] width 871 height 21
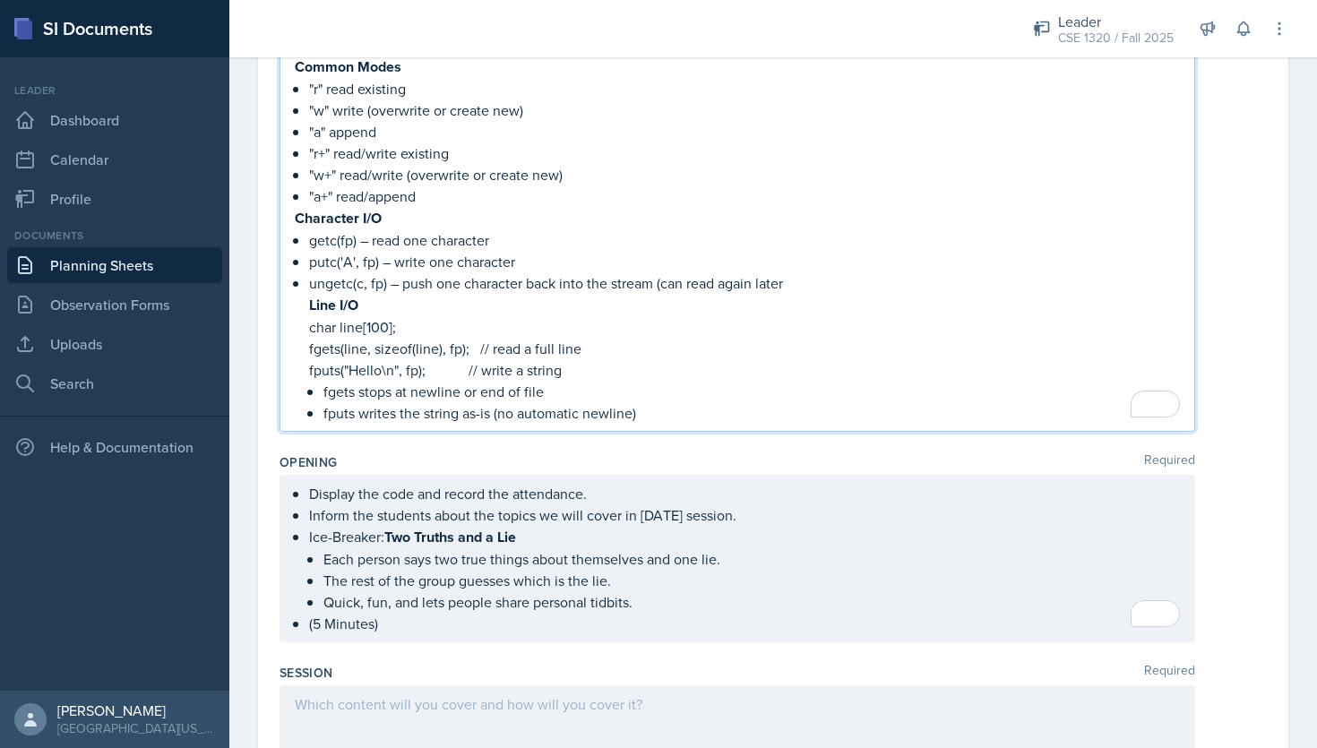
scroll to position [914, 0]
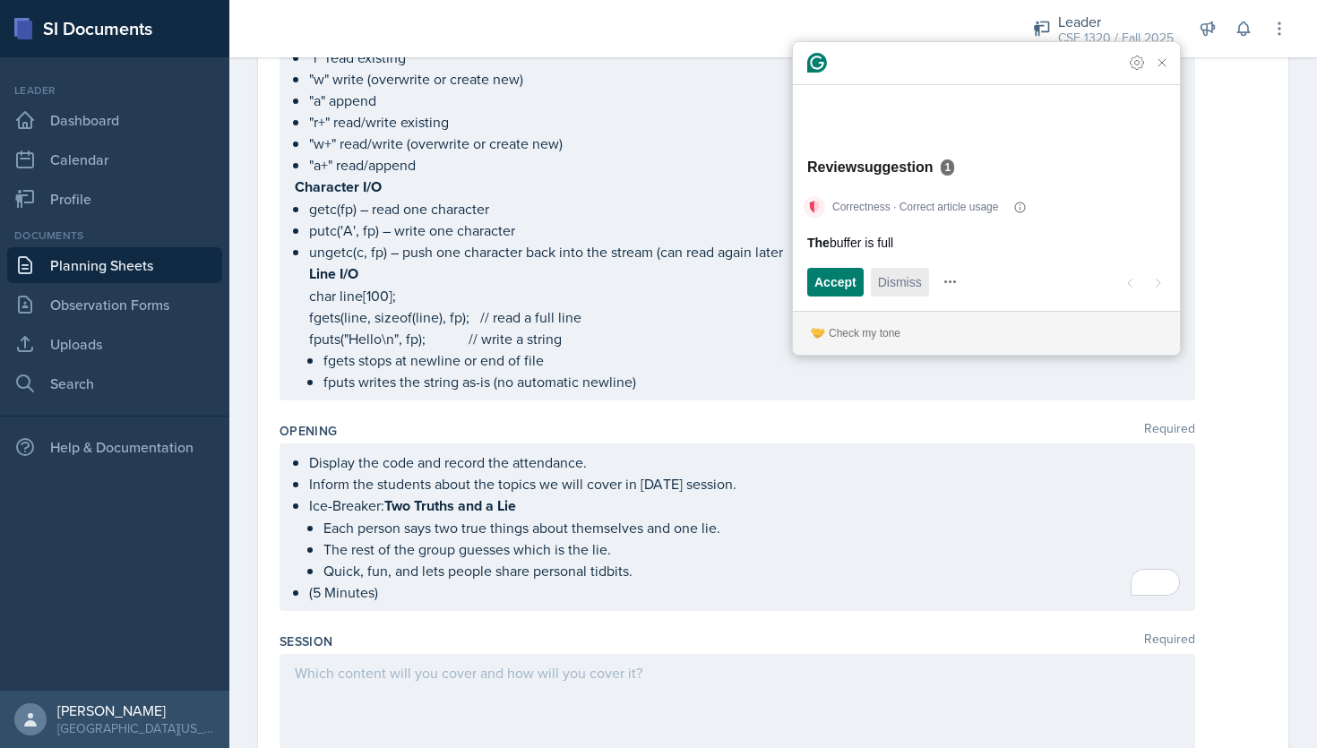
click at [921, 280] on span "Dismiss" at bounding box center [900, 281] width 44 height 19
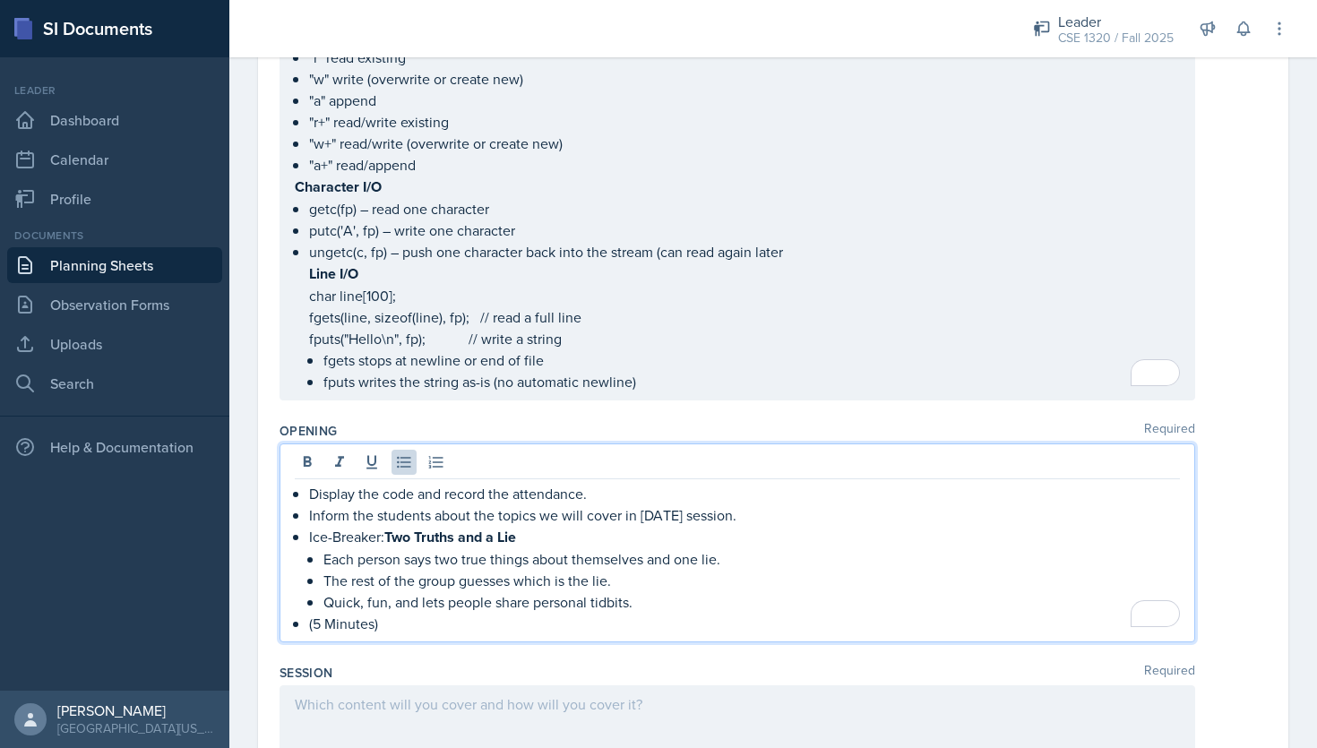
click at [753, 568] on ul "Each person says two true things about themselves and one lie. The rest of the …" at bounding box center [751, 580] width 856 height 64
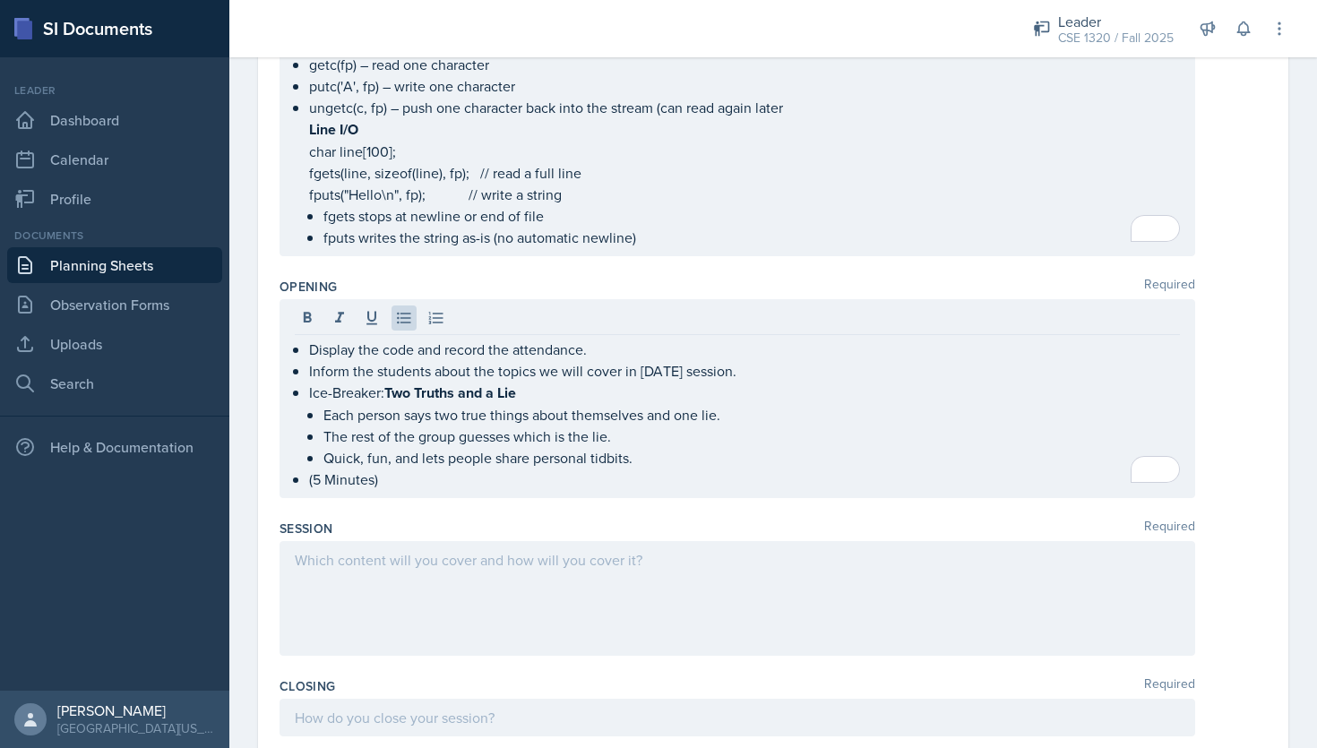
click at [488, 565] on div at bounding box center [736, 598] width 915 height 115
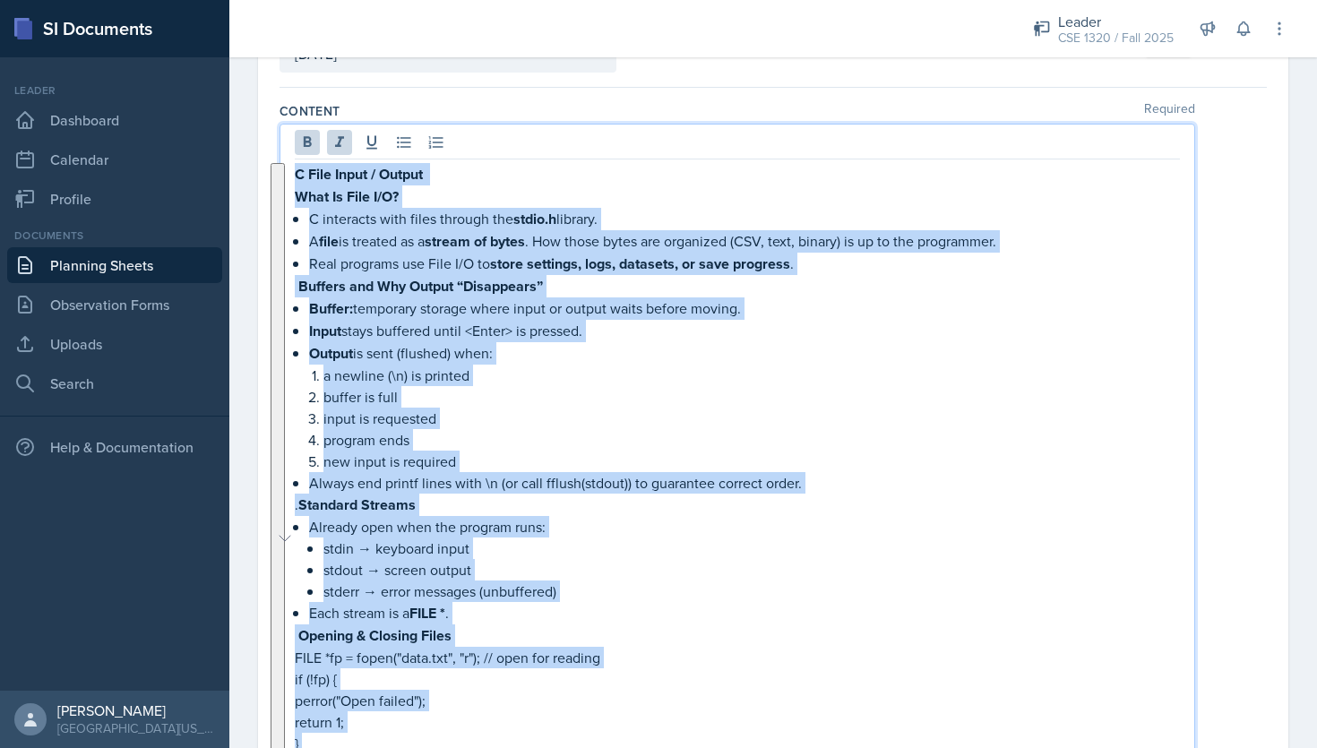
scroll to position [138, 0]
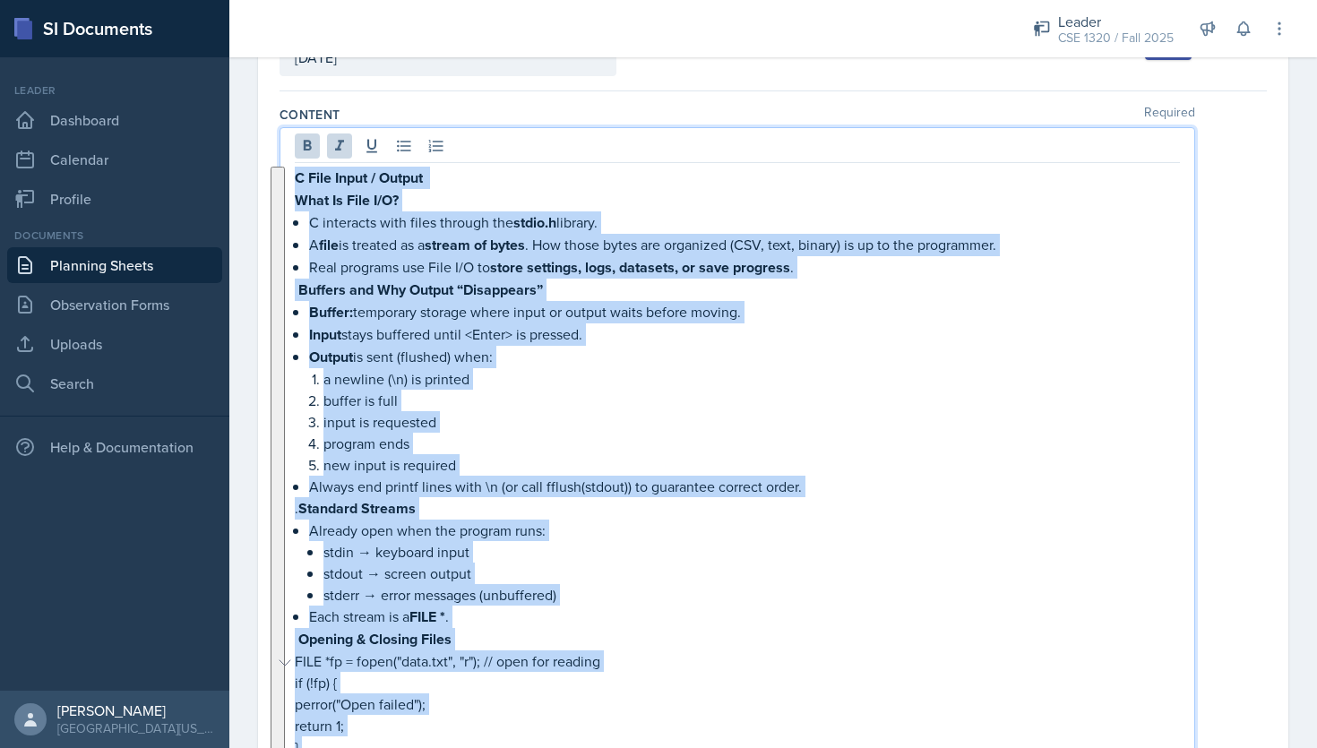
drag, startPoint x: 681, startPoint y: 600, endPoint x: 296, endPoint y: 184, distance: 567.3
click at [296, 184] on div "C File Input / Output What Is File I/O? C interacts with files through the stdi…" at bounding box center [737, 668] width 885 height 1002
copy div "C File Input / Output What Is File I/O? C interacts with files through the stdi…"
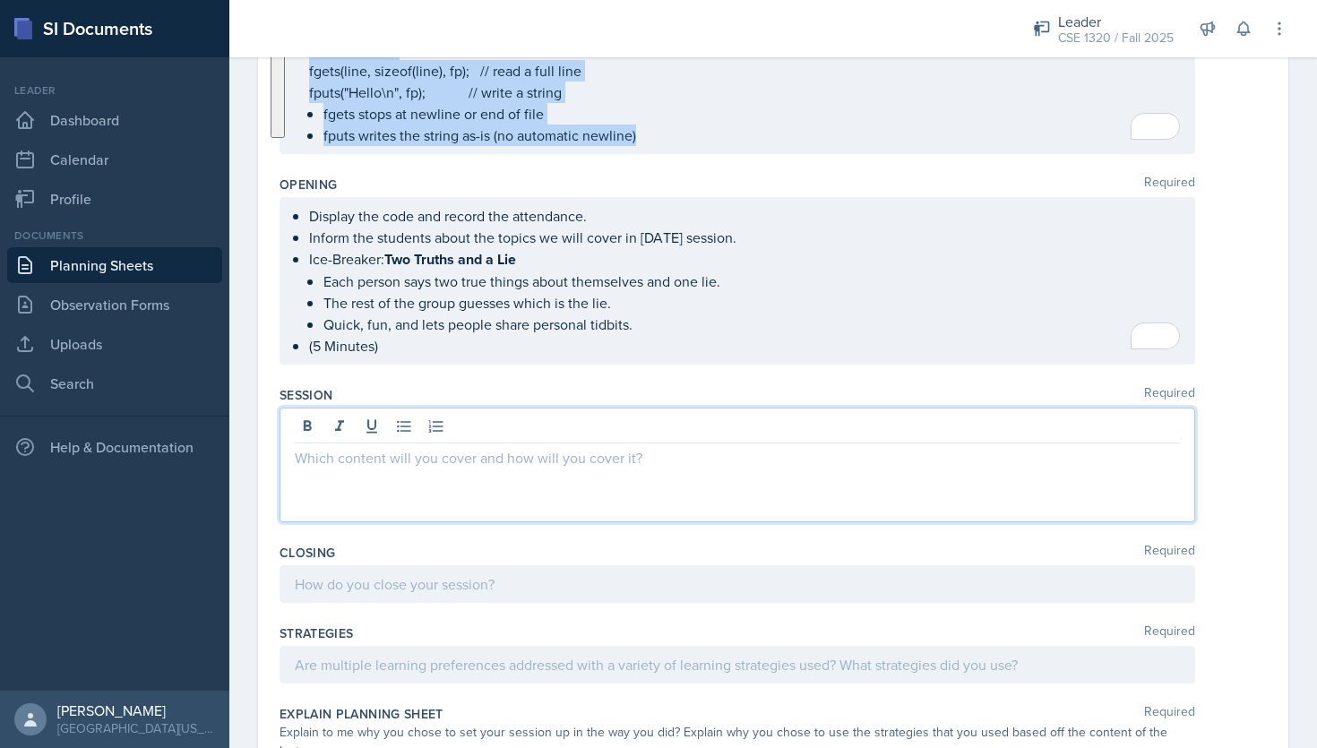
scroll to position [1161, 0]
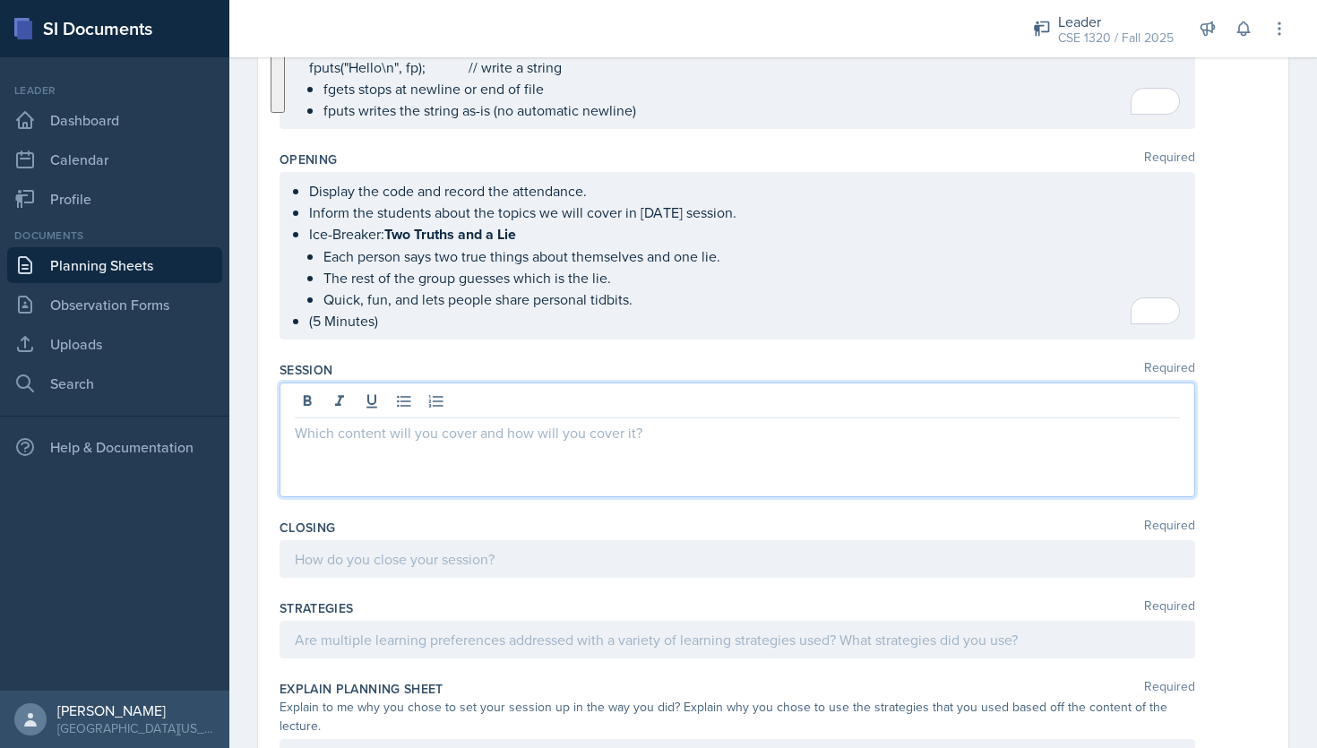
click at [449, 427] on p at bounding box center [737, 432] width 885 height 21
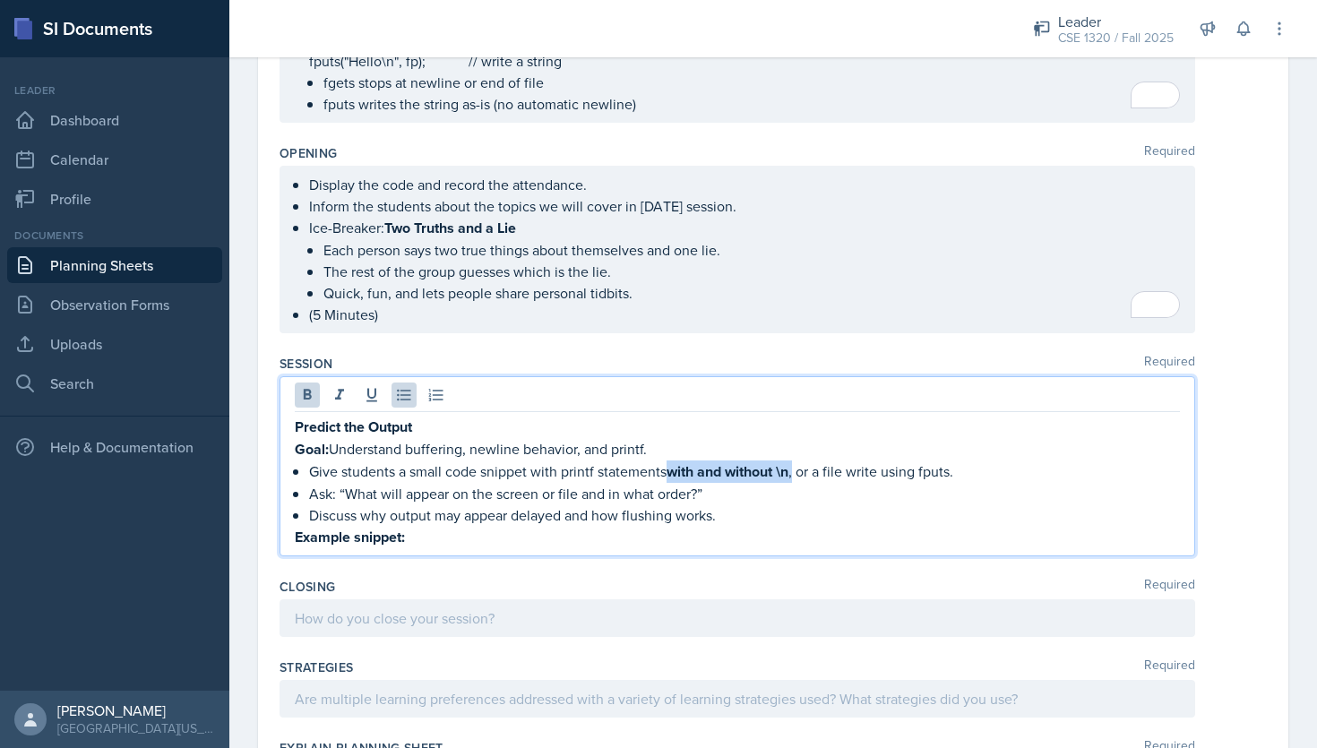
drag, startPoint x: 797, startPoint y: 465, endPoint x: 673, endPoint y: 464, distance: 124.5
click at [673, 464] on p "Give students a small code snippet with printf statements with and without \n ,…" at bounding box center [744, 471] width 871 height 22
click at [631, 528] on p "Example snippet:" at bounding box center [737, 536] width 885 height 22
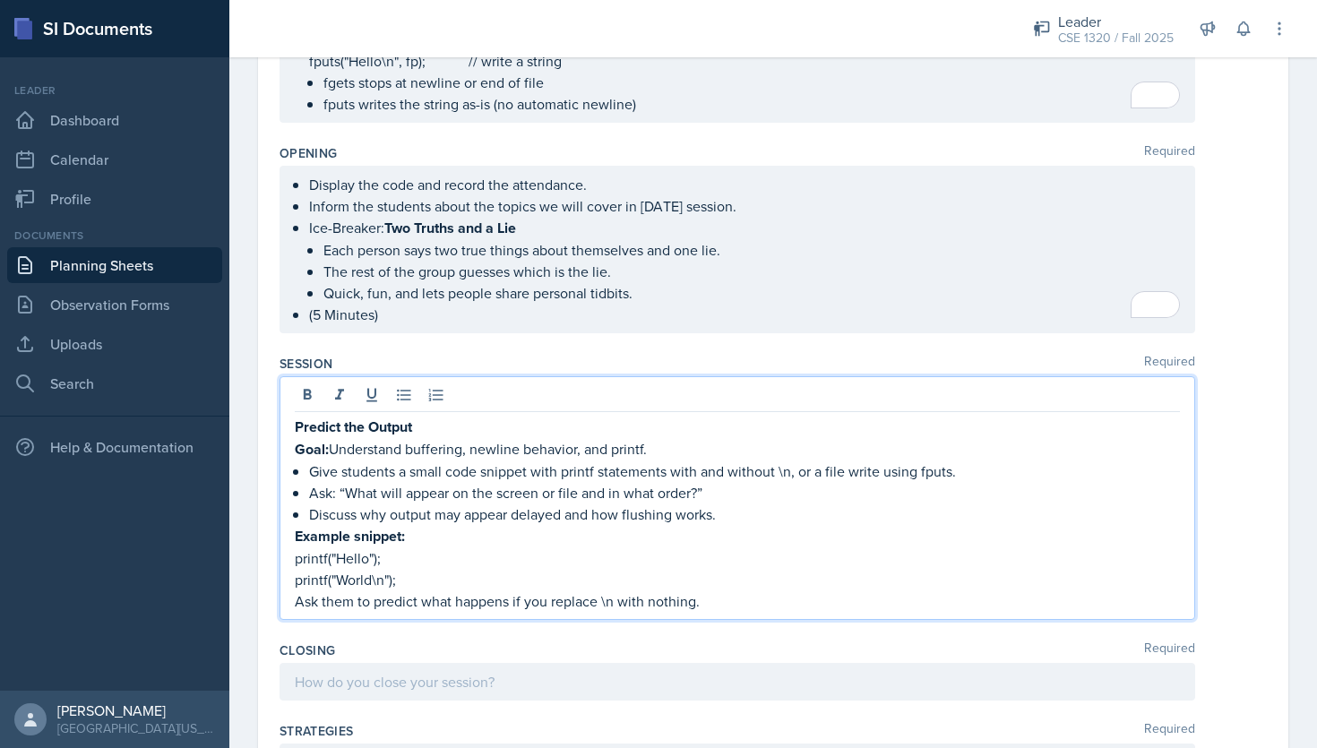
click at [295, 592] on p "Ask them to predict what happens if you replace \n with nothing." at bounding box center [737, 600] width 885 height 21
click at [747, 590] on p "Ask them to predict what happens if you replace \n with nothing." at bounding box center [737, 600] width 885 height 21
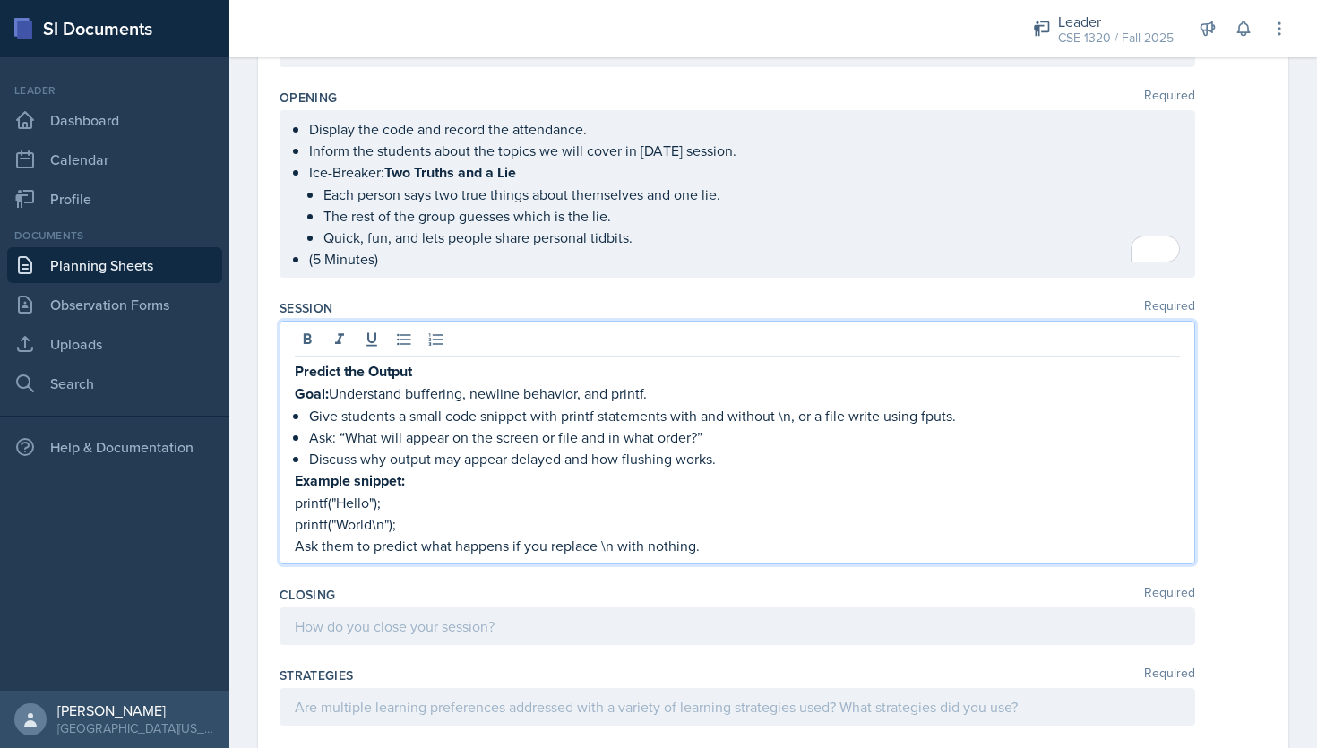
scroll to position [1229, 0]
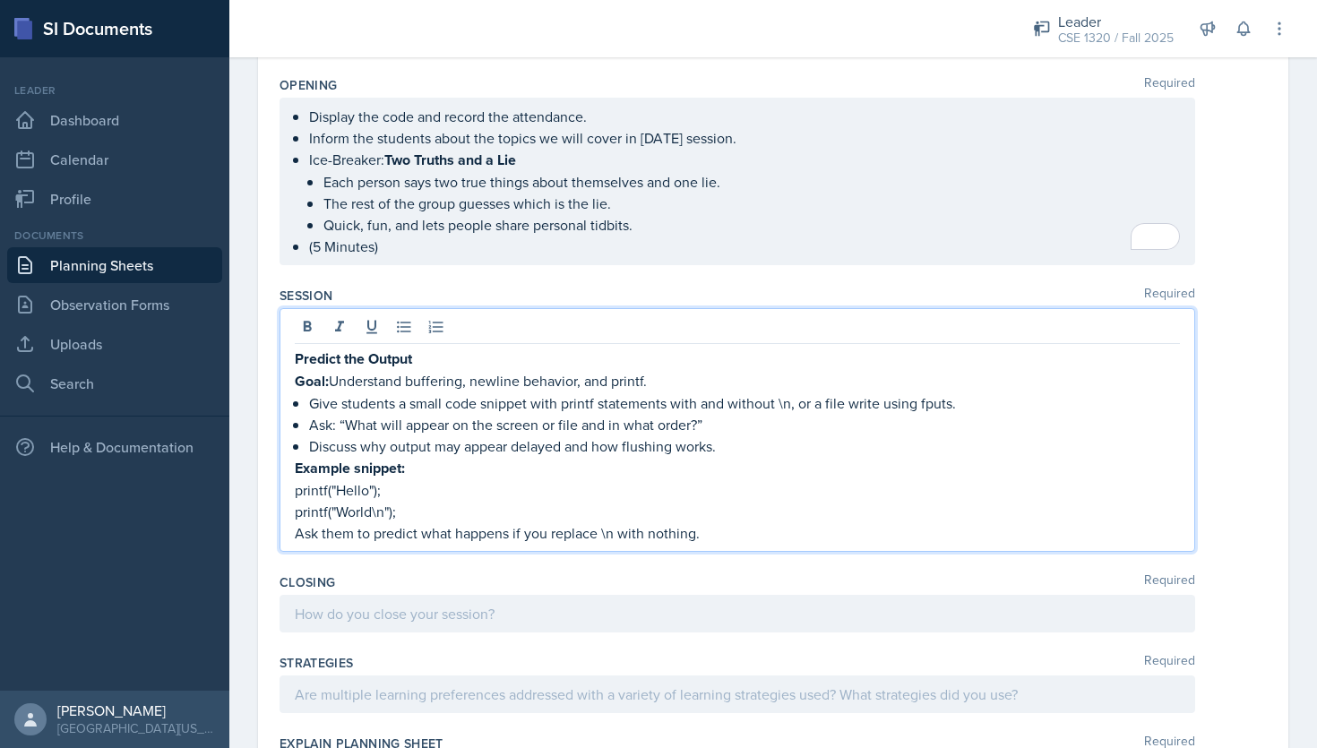
click at [293, 344] on div "Predict the Output Goal: Understand buffering, newline behavior, and printf. Gi…" at bounding box center [736, 430] width 915 height 244
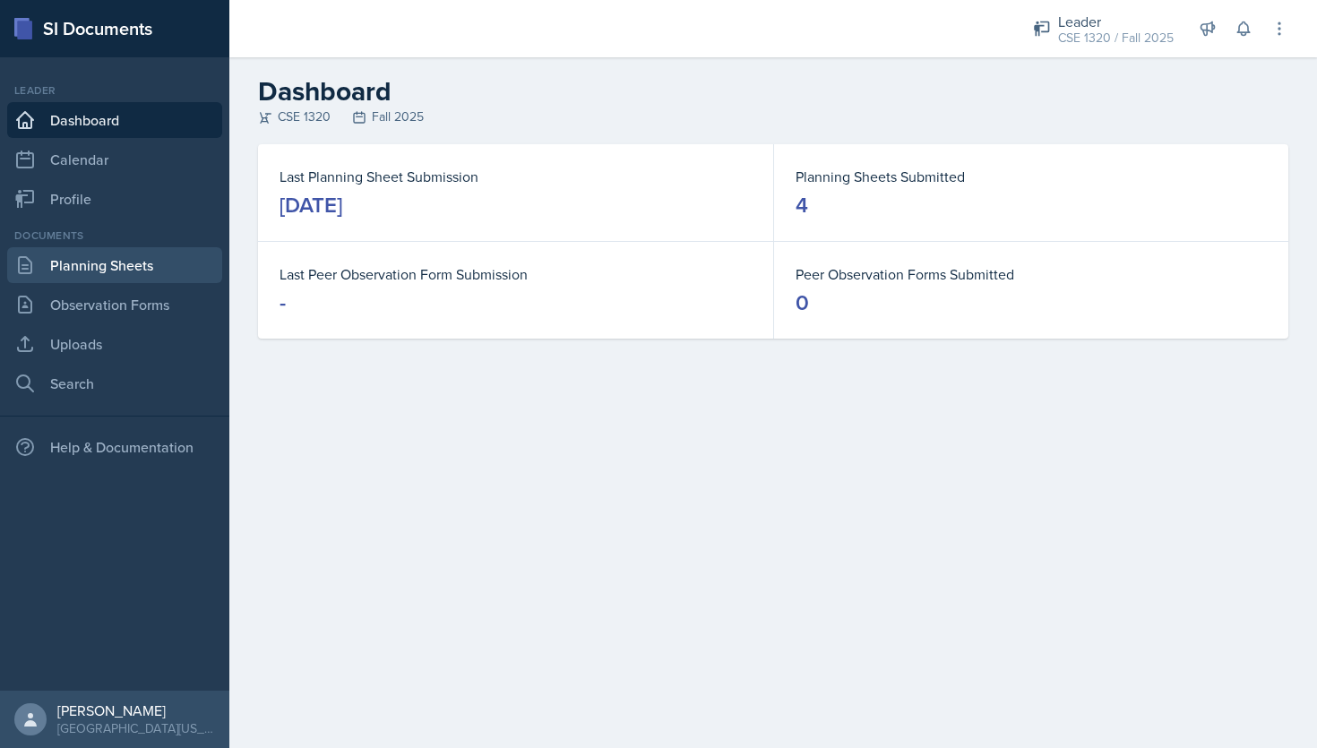
click at [162, 273] on link "Planning Sheets" at bounding box center [114, 265] width 215 height 36
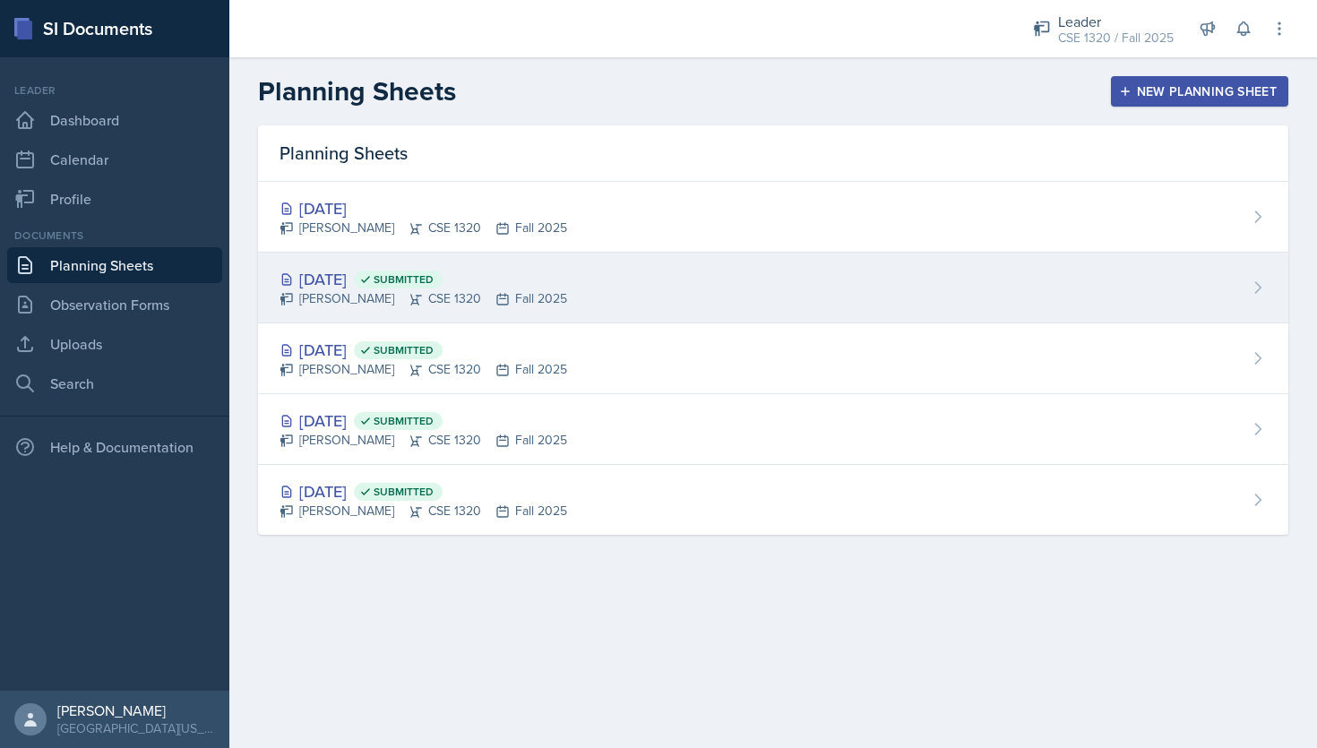
click at [649, 281] on div "Sep 3rd, 2025 Submitted Nishan Koirala CSE 1320 Fall 2025" at bounding box center [773, 288] width 1030 height 71
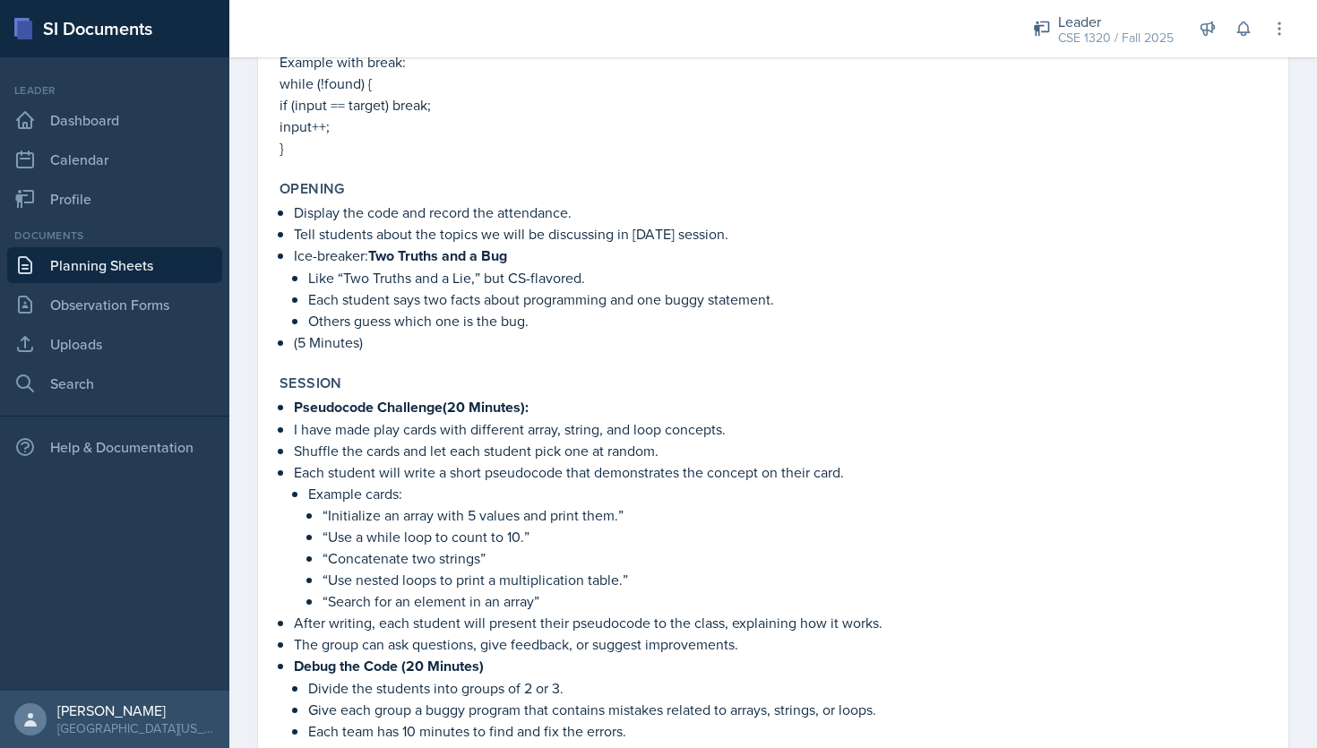
scroll to position [1690, 0]
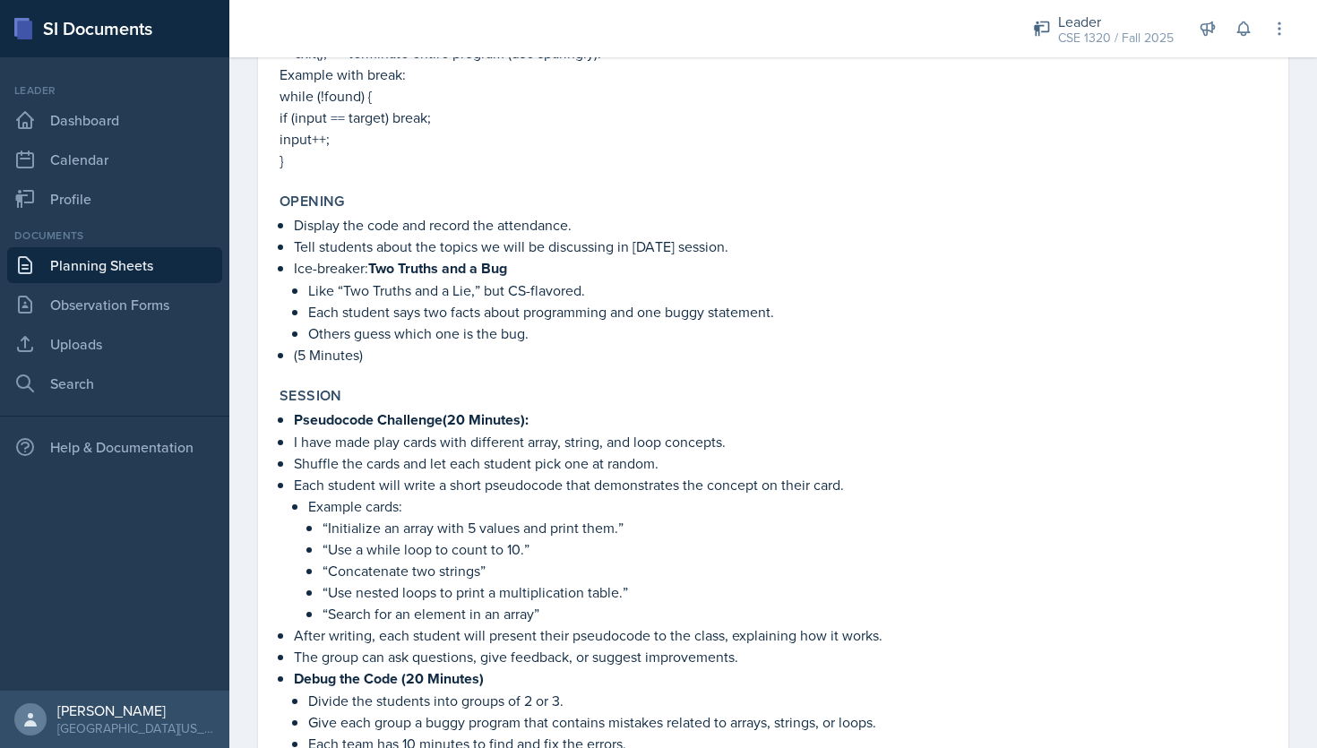
click at [110, 265] on link "Planning Sheets" at bounding box center [114, 265] width 215 height 36
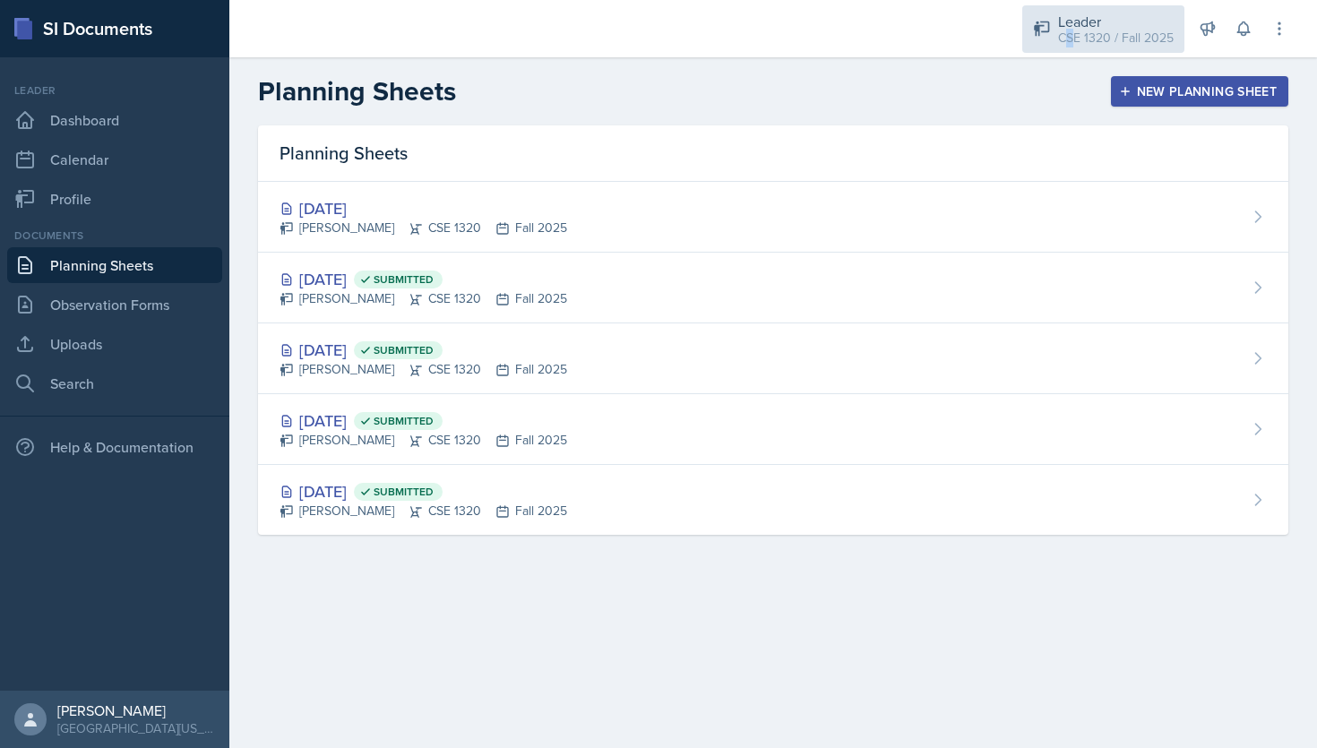
click at [1070, 36] on div "CSE 1320 / Fall 2025" at bounding box center [1116, 38] width 116 height 19
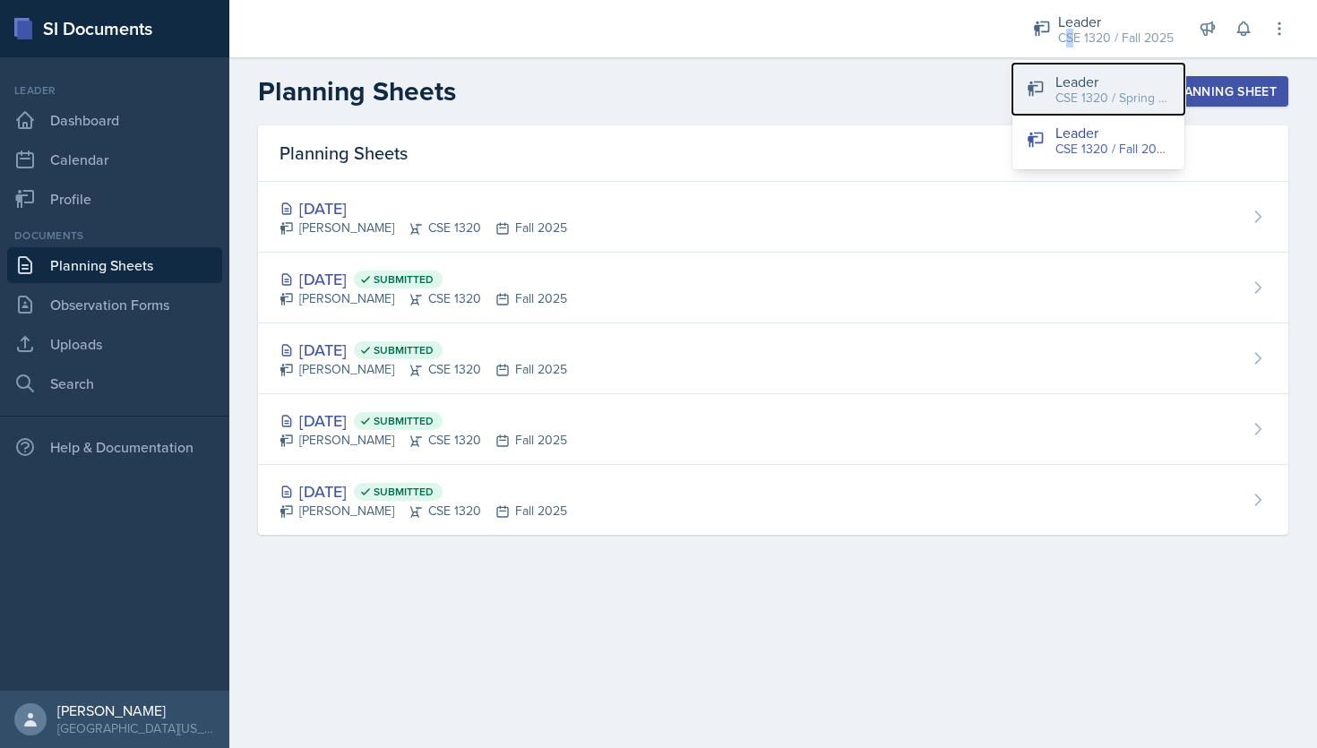
click at [1084, 102] on div "CSE 1320 / Spring 2025" at bounding box center [1112, 98] width 115 height 19
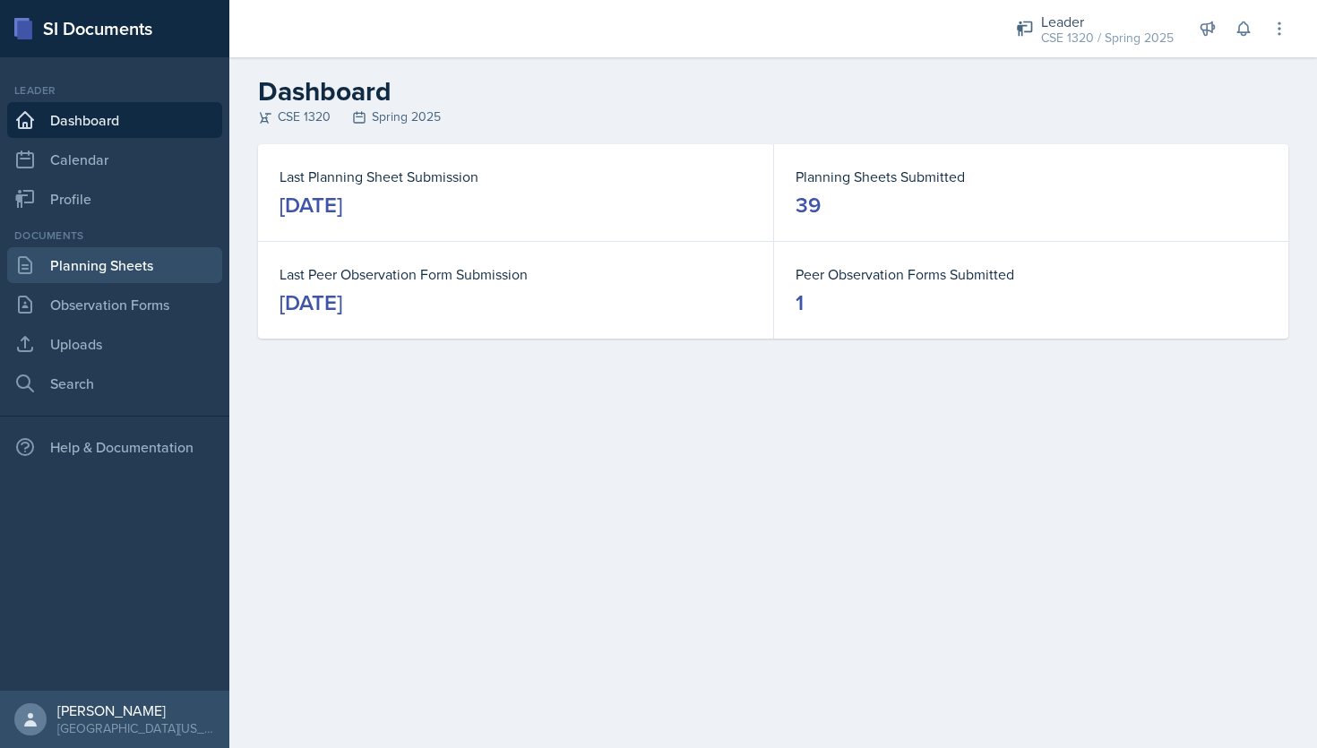
click at [82, 274] on link "Planning Sheets" at bounding box center [114, 265] width 215 height 36
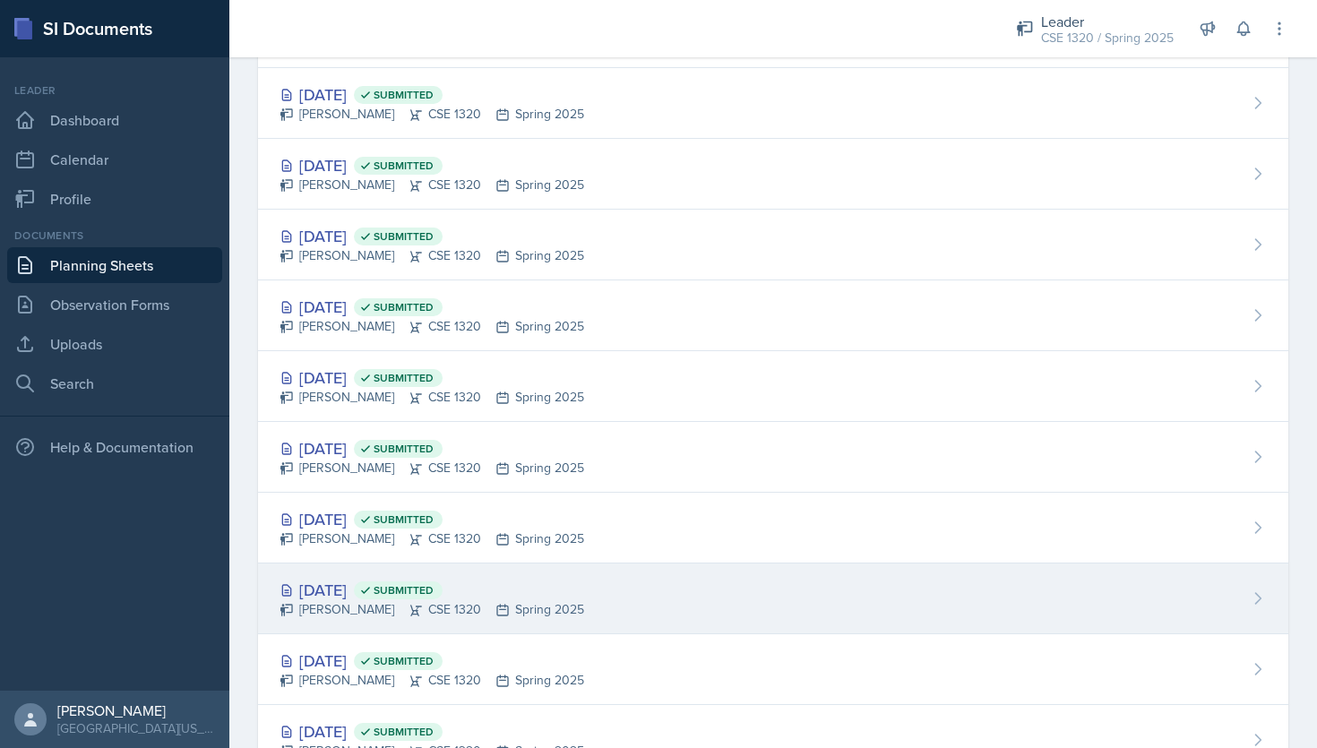
scroll to position [878, 0]
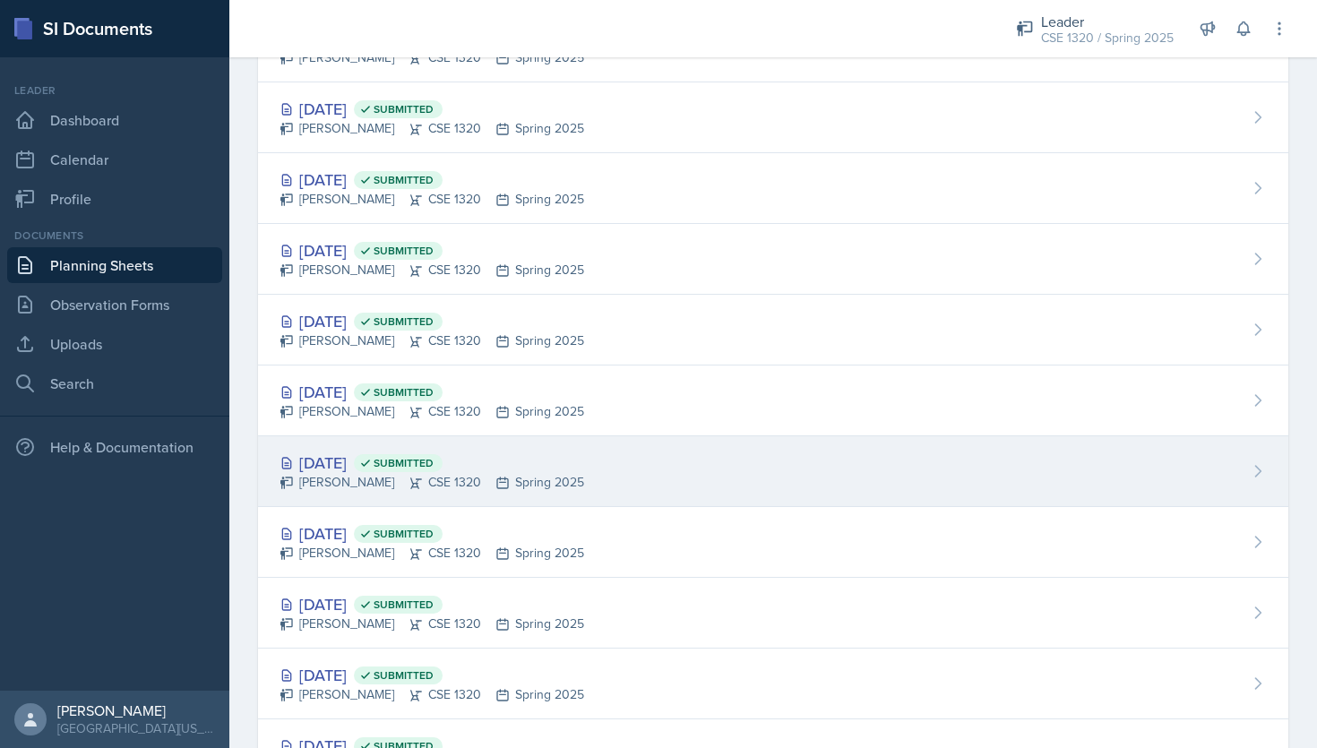
click at [664, 471] on div "Mar 21st, 2025 Submitted Nishan Koirala CSE 1320 Spring 2025" at bounding box center [773, 471] width 1030 height 71
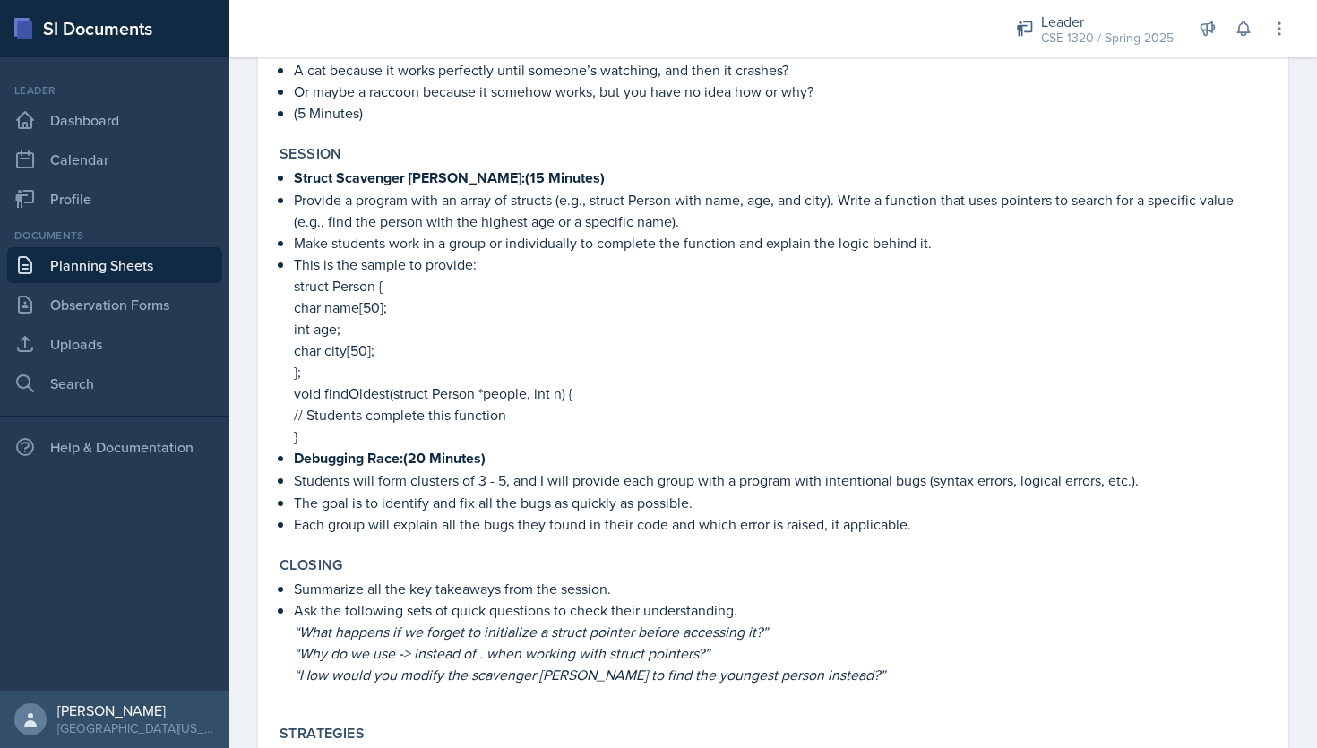
scroll to position [825, 0]
click at [99, 254] on link "Planning Sheets" at bounding box center [114, 265] width 215 height 36
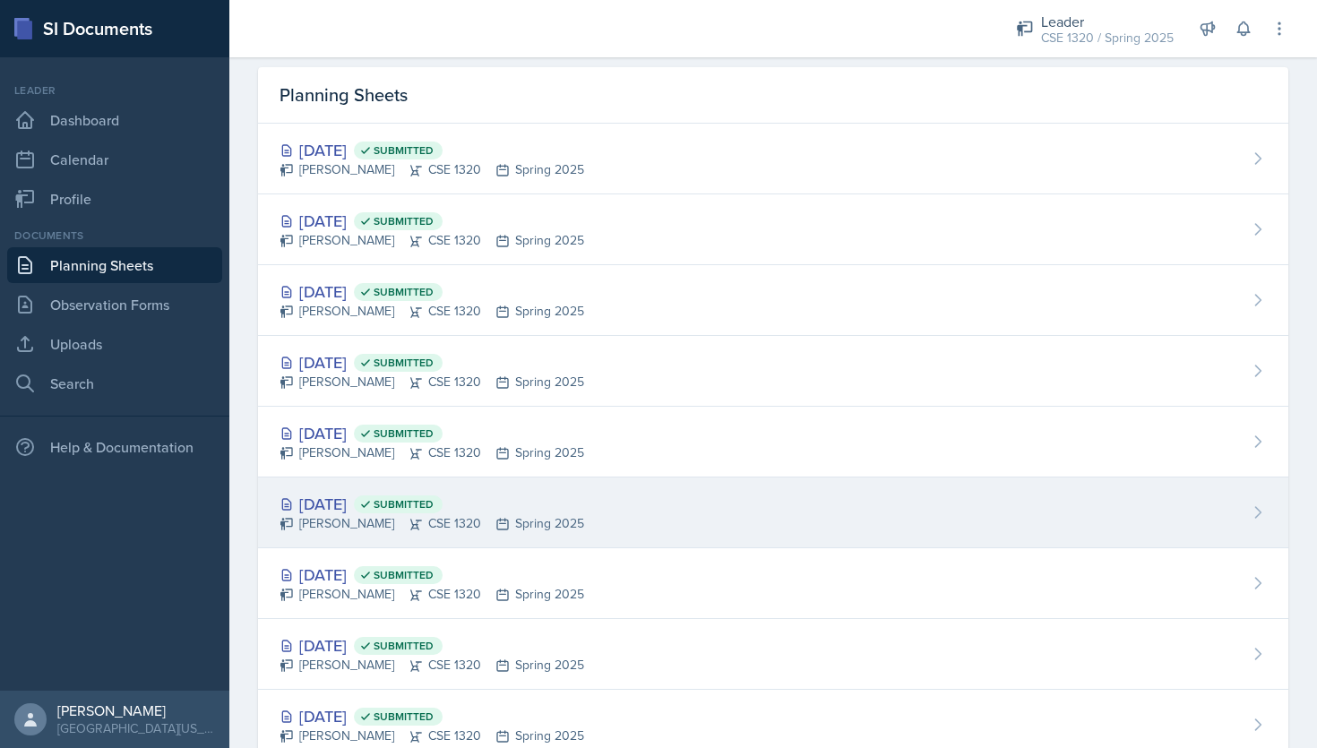
scroll to position [62, 0]
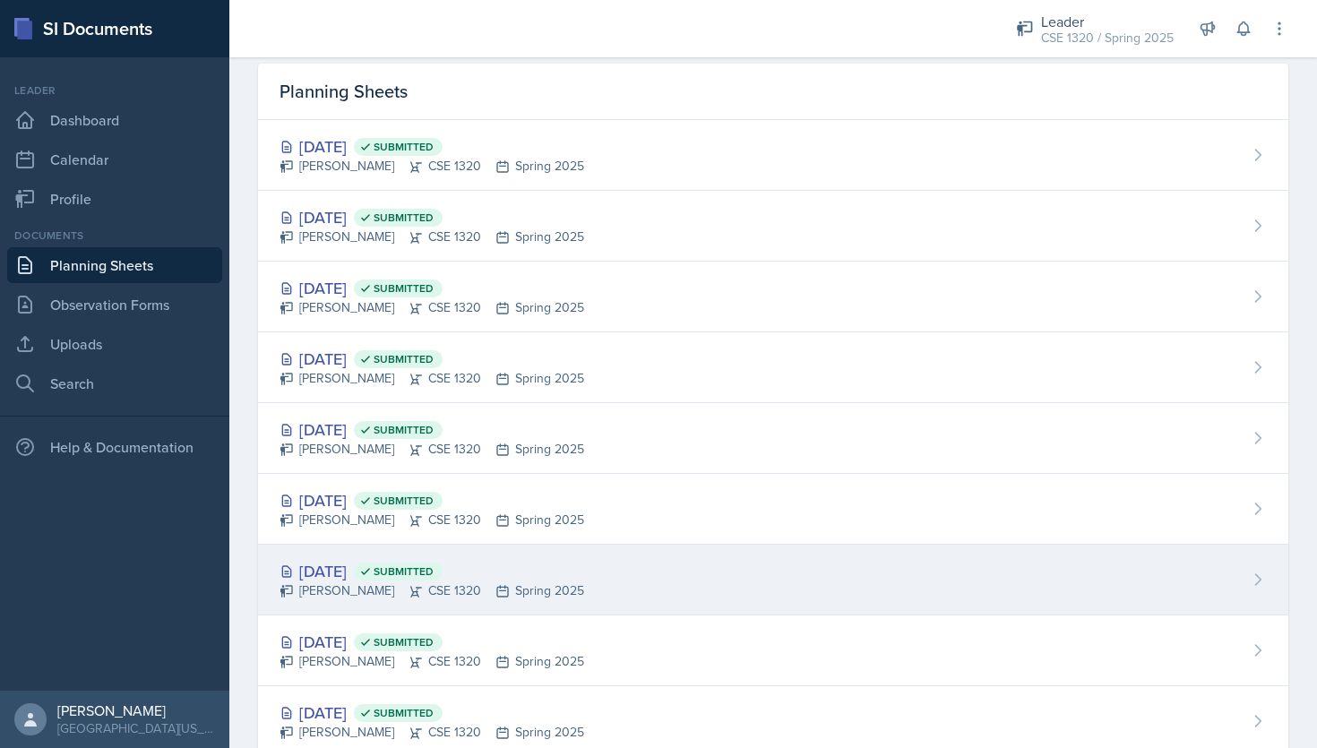
click at [723, 583] on div "Apr 14th, 2025 Submitted Nishan Koirala CSE 1320 Spring 2025" at bounding box center [773, 580] width 1030 height 71
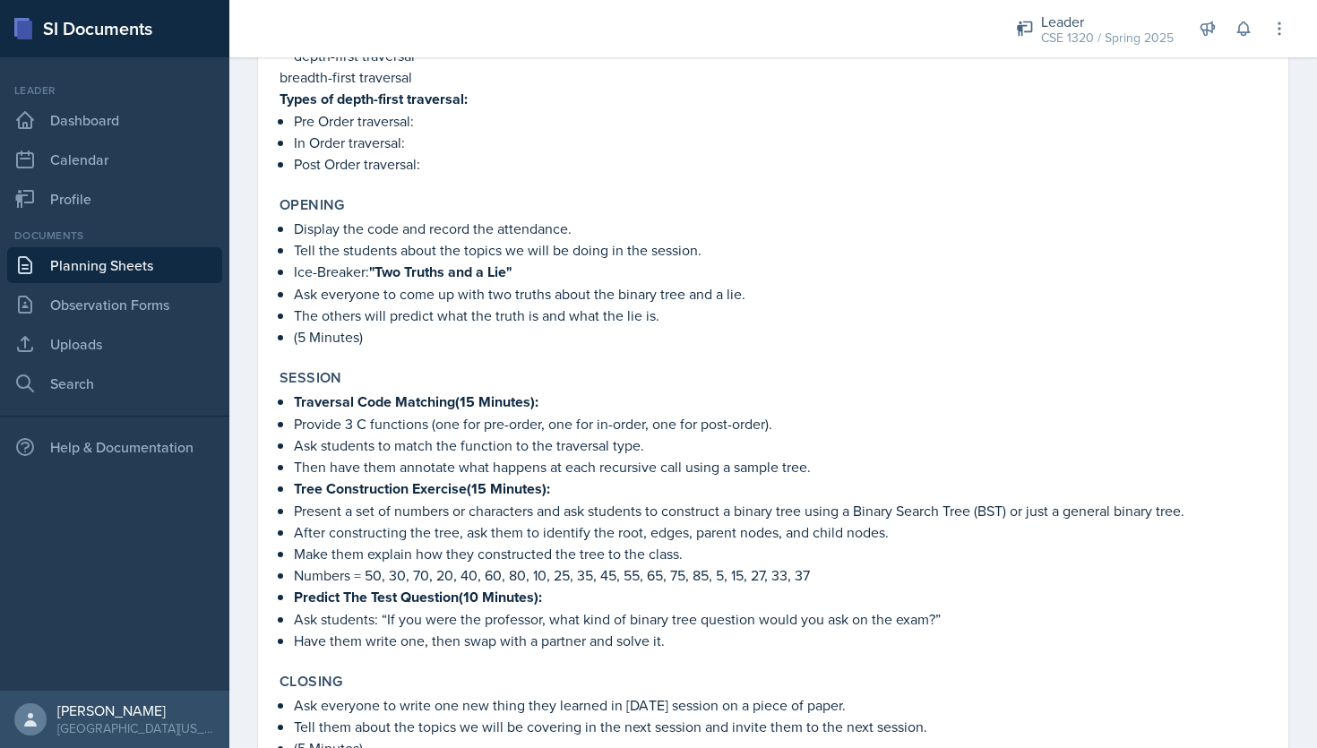
scroll to position [548, 0]
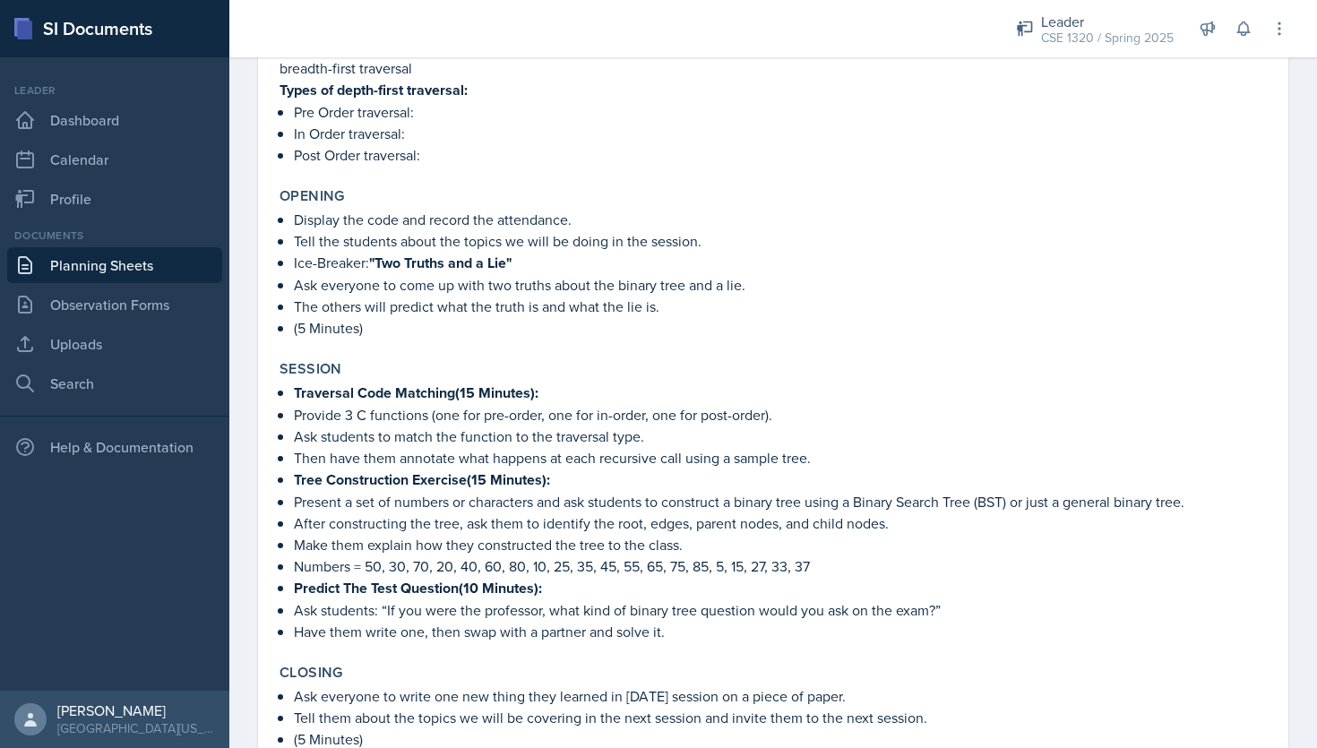
click at [133, 265] on link "Planning Sheets" at bounding box center [114, 265] width 215 height 36
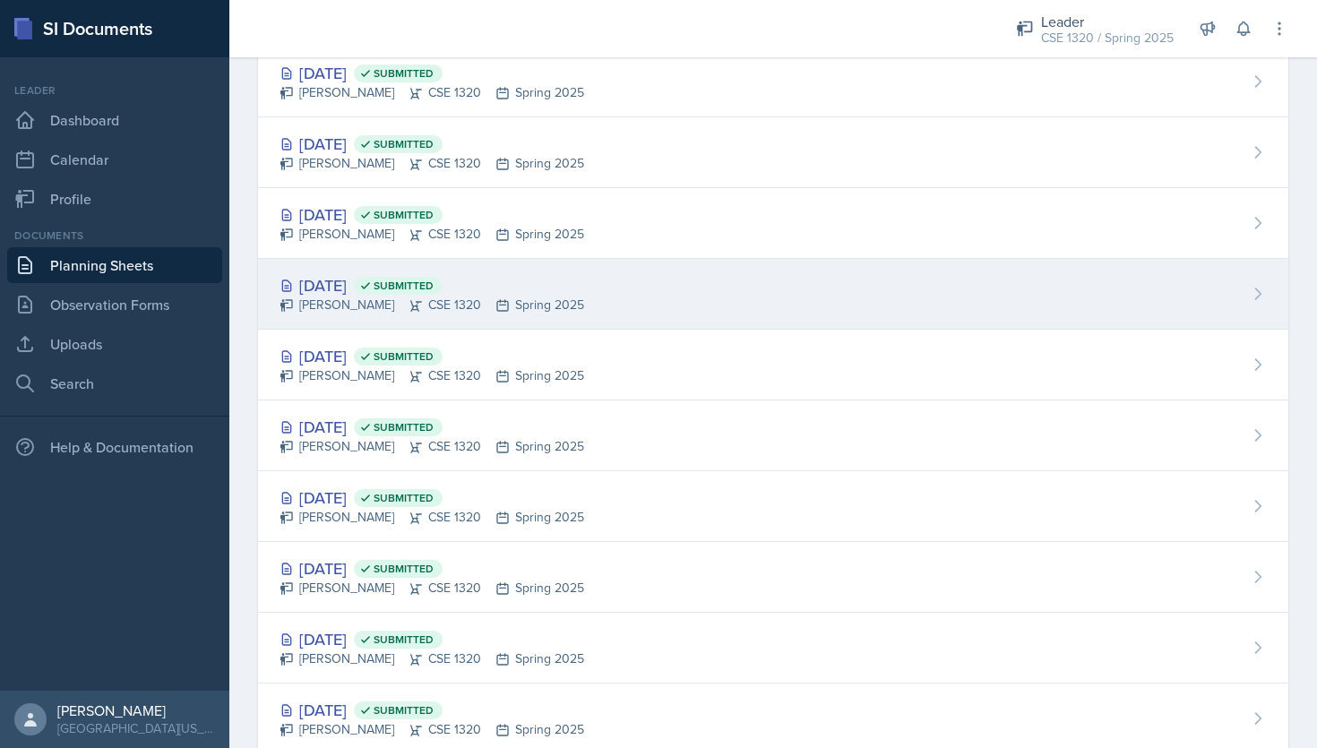
scroll to position [697, 0]
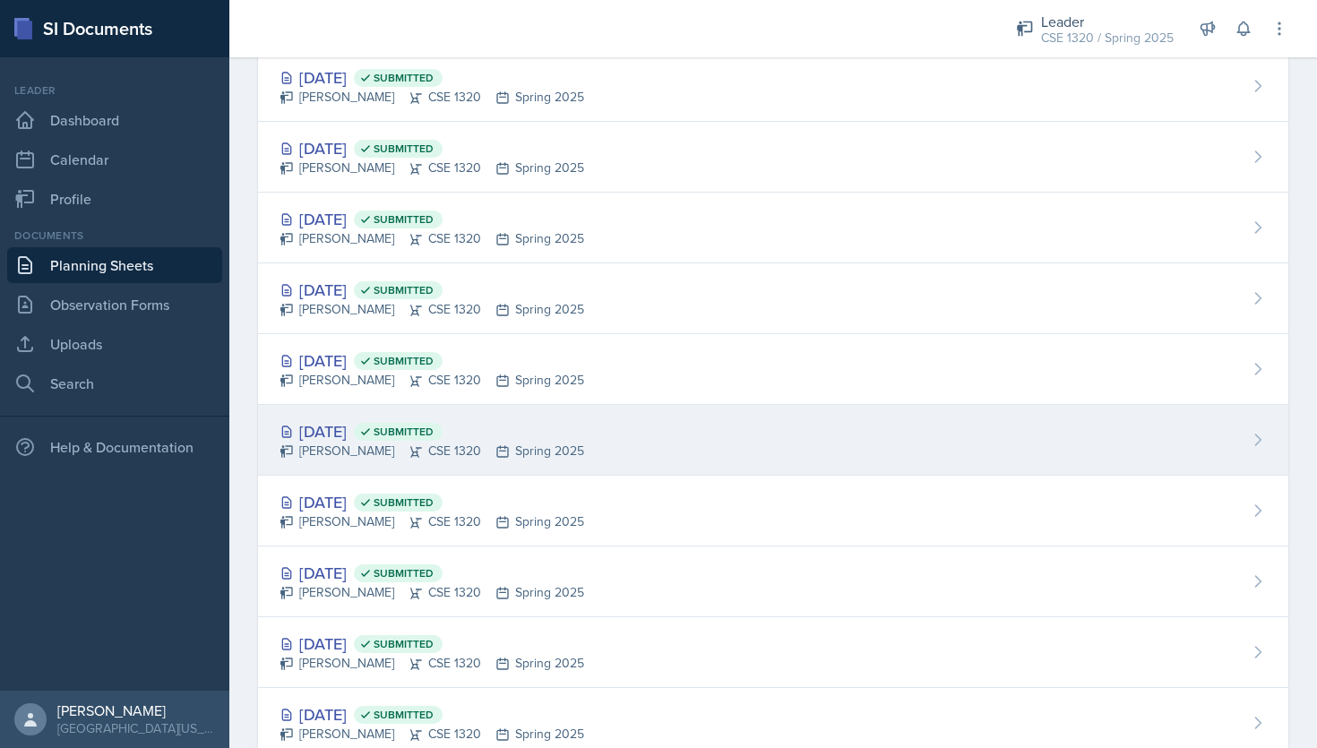
click at [710, 425] on div "Mar 27th, 2025 Submitted Nishan Koirala CSE 1320 Spring 2025" at bounding box center [773, 440] width 1030 height 71
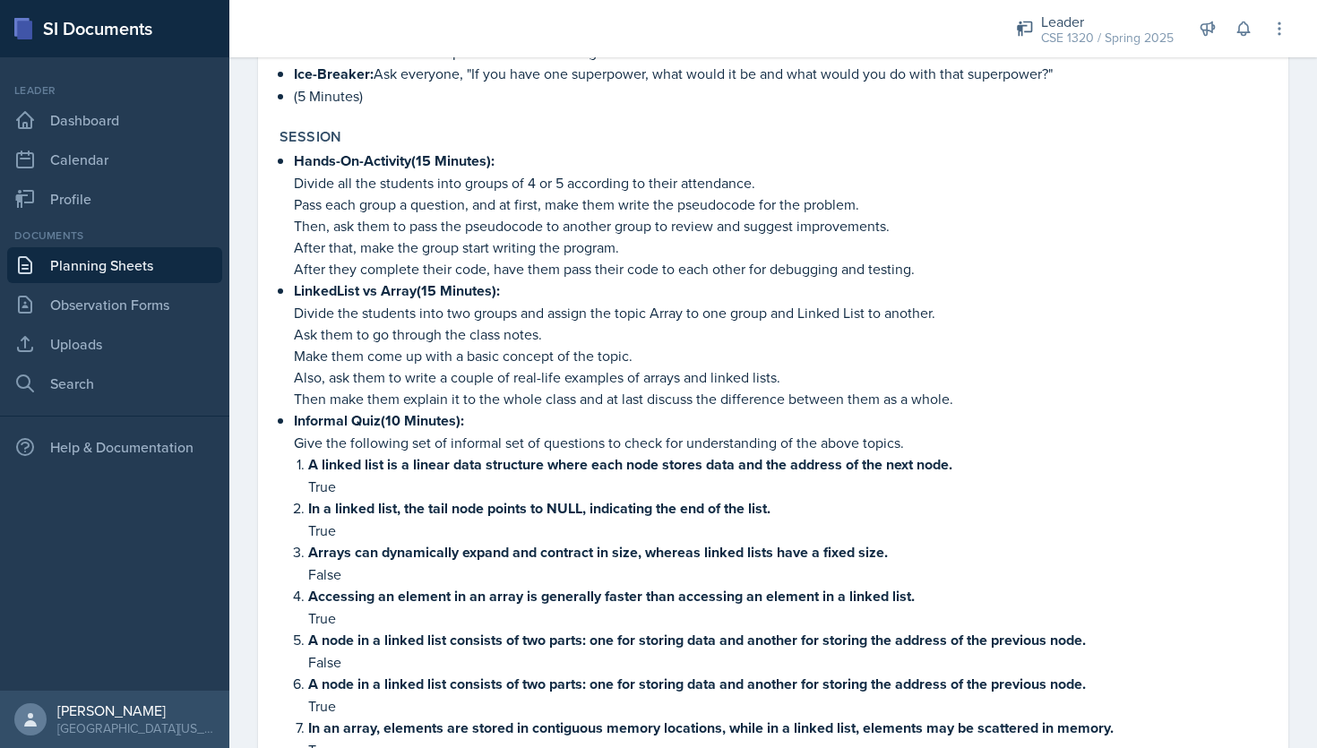
scroll to position [496, 0]
click at [139, 258] on link "Planning Sheets" at bounding box center [114, 265] width 215 height 36
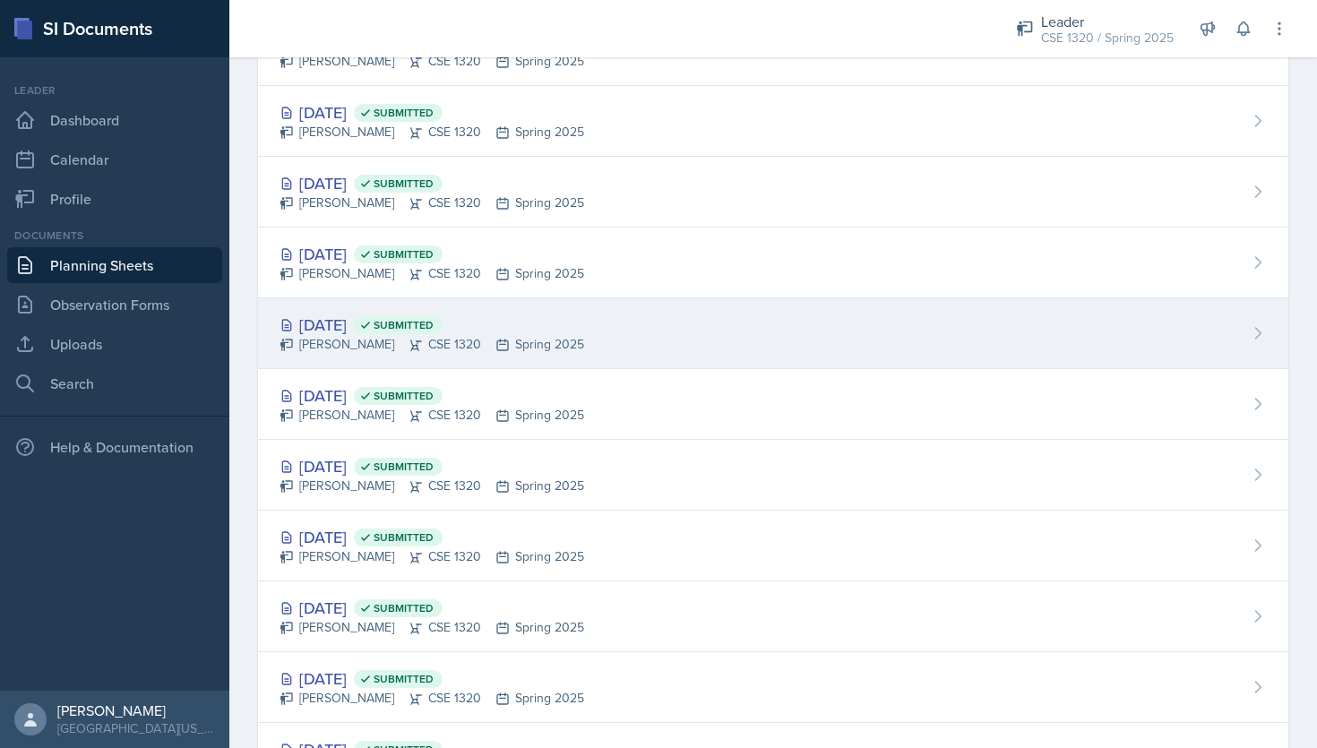
scroll to position [678, 0]
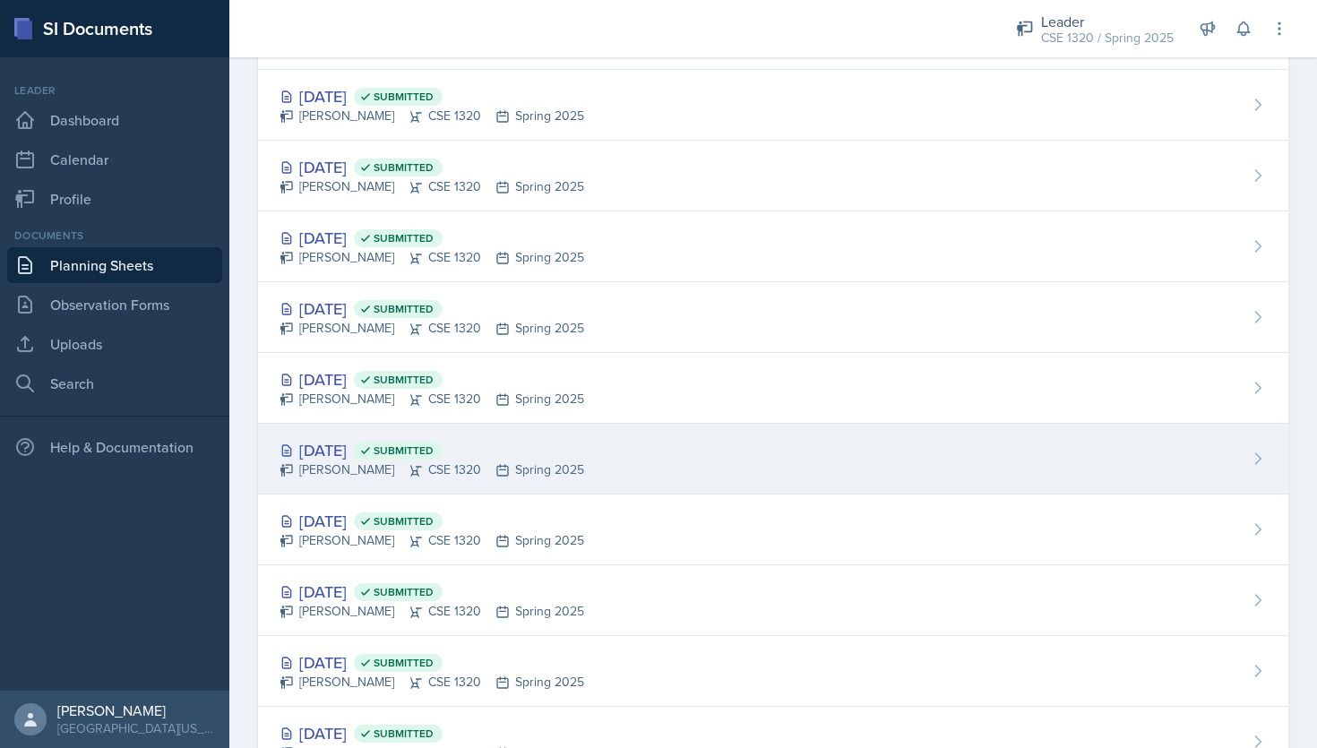
click at [671, 476] on div "Mar 27th, 2025 Submitted Nishan Koirala CSE 1320 Spring 2025" at bounding box center [773, 459] width 1030 height 71
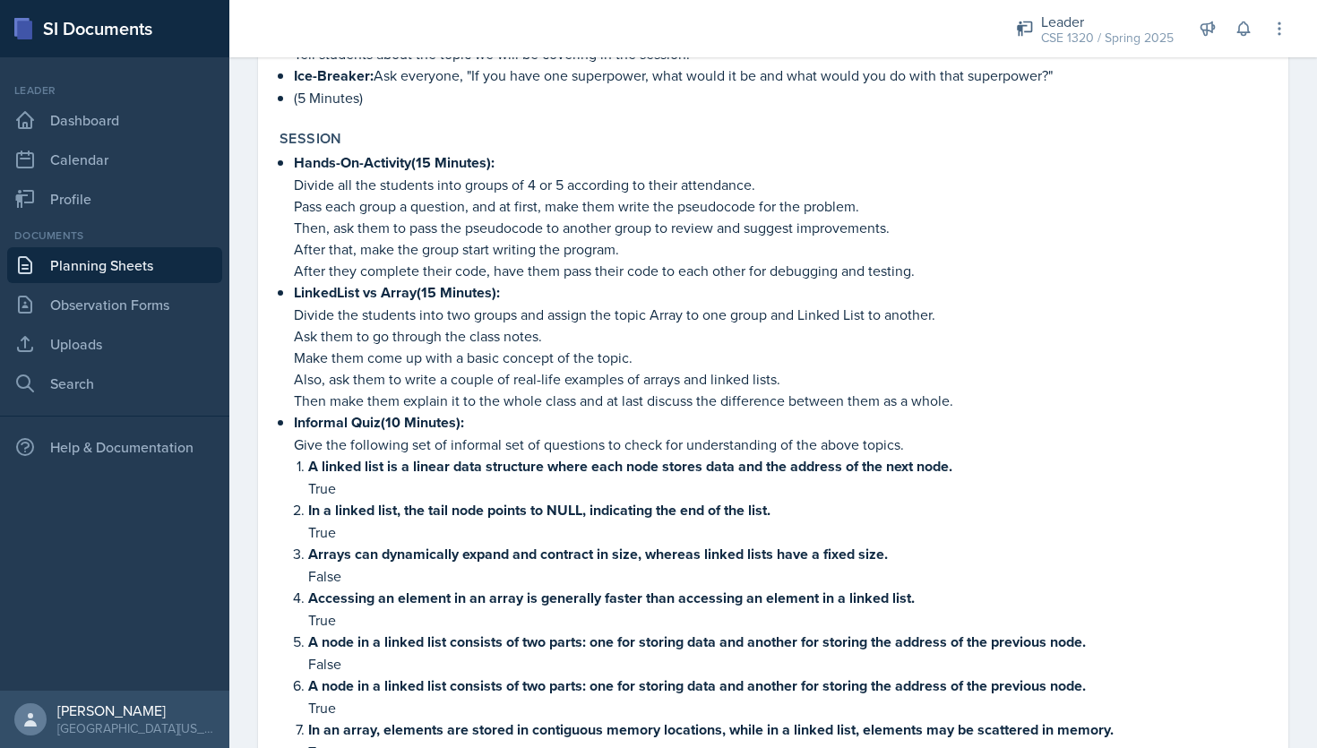
scroll to position [499, 0]
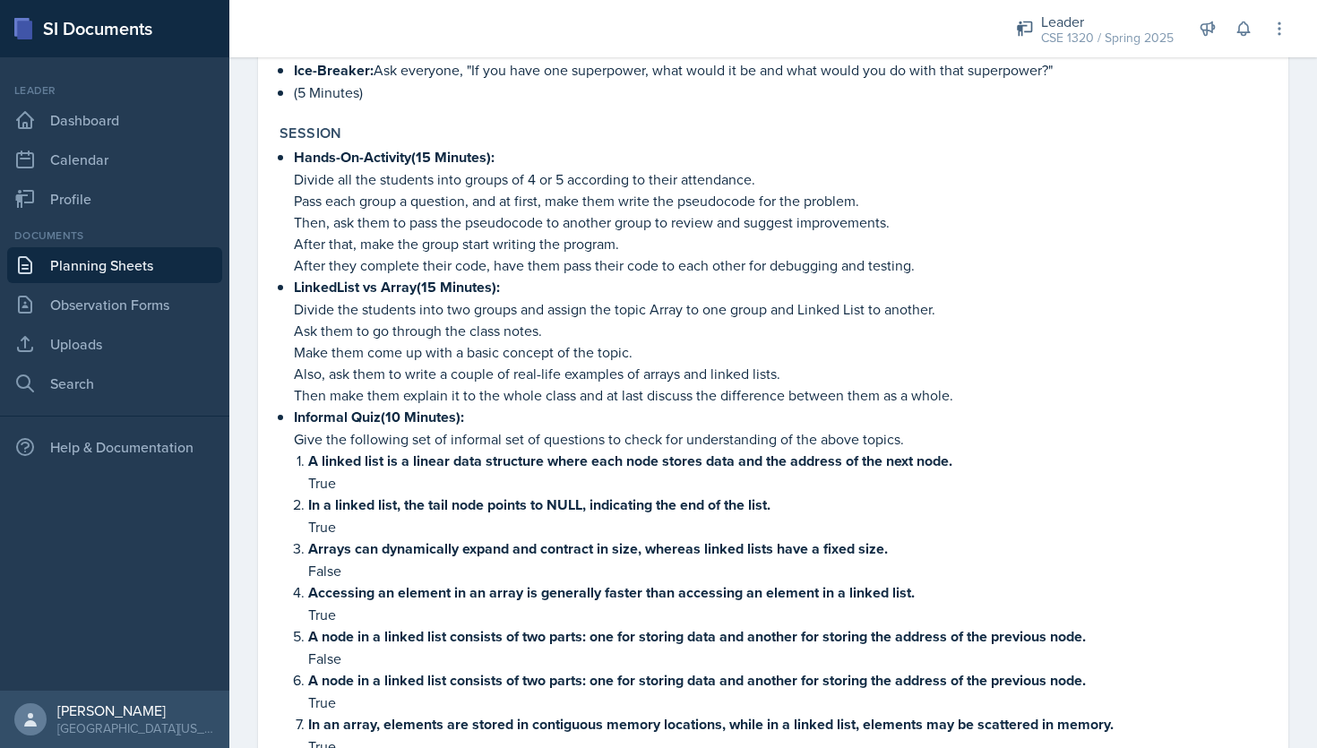
click at [151, 256] on link "Planning Sheets" at bounding box center [114, 265] width 215 height 36
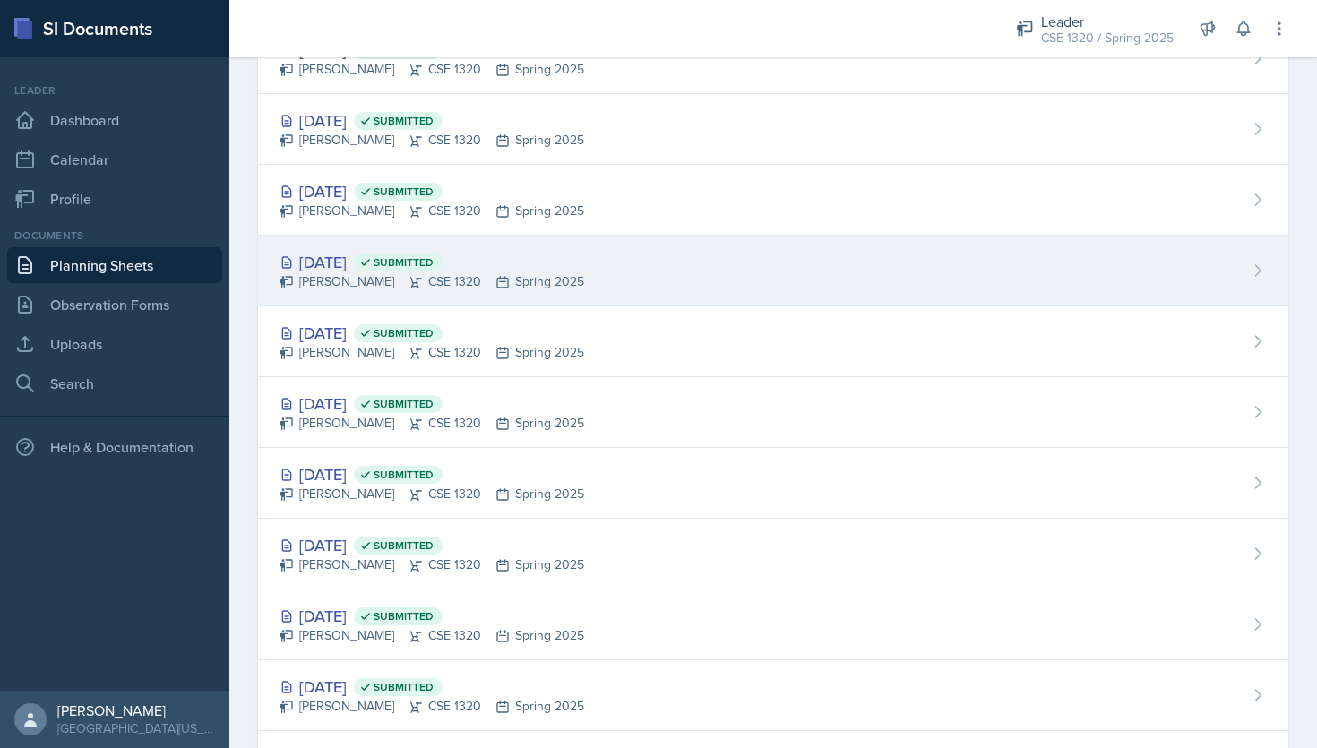
scroll to position [726, 0]
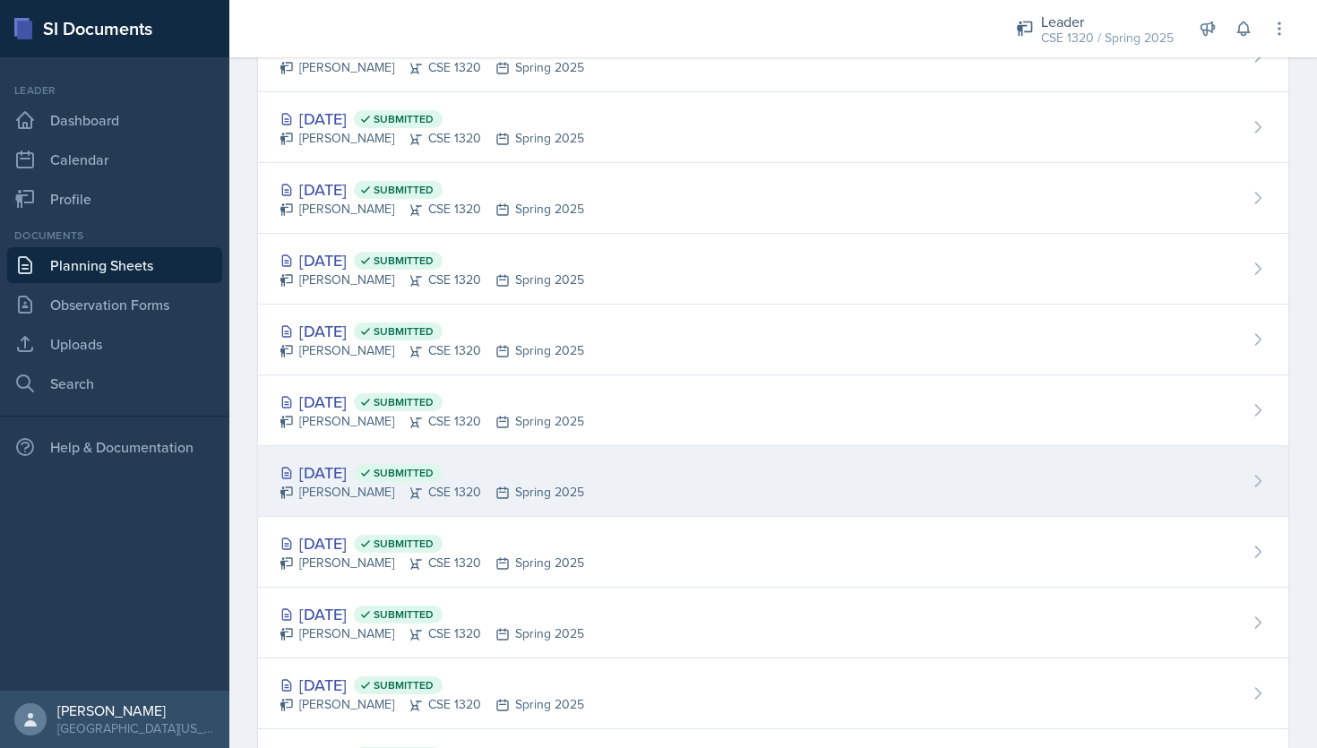
click at [696, 480] on div "Mar 26th, 2025 Submitted Nishan Koirala CSE 1320 Spring 2025" at bounding box center [773, 481] width 1030 height 71
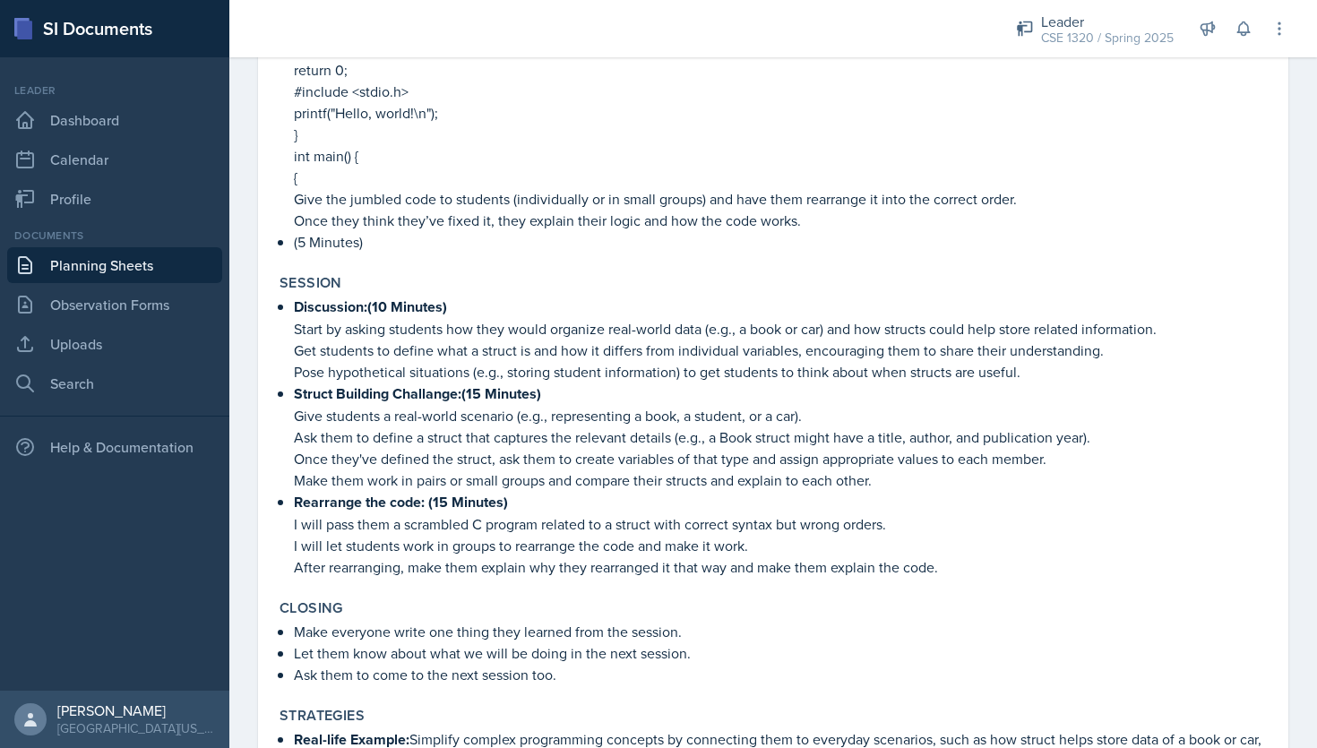
scroll to position [782, 0]
click at [141, 261] on link "Planning Sheets" at bounding box center [114, 265] width 215 height 36
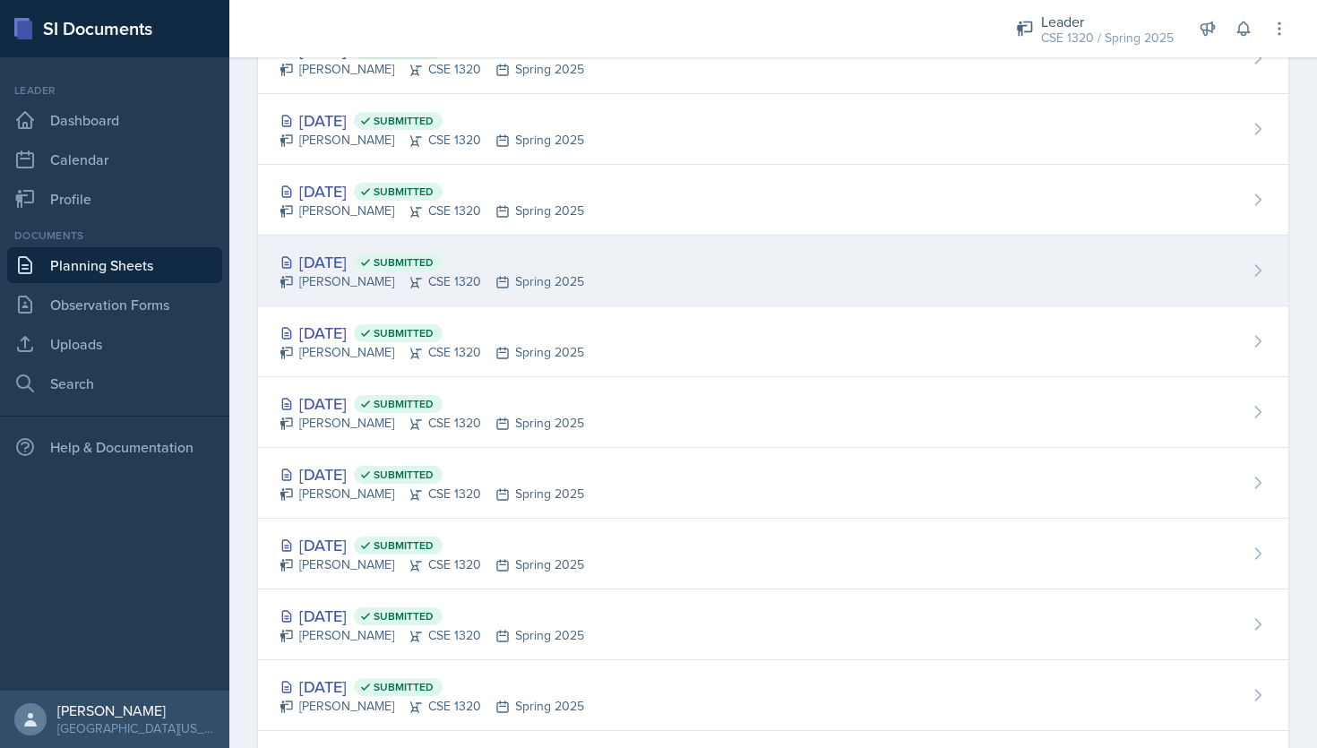
scroll to position [816, 0]
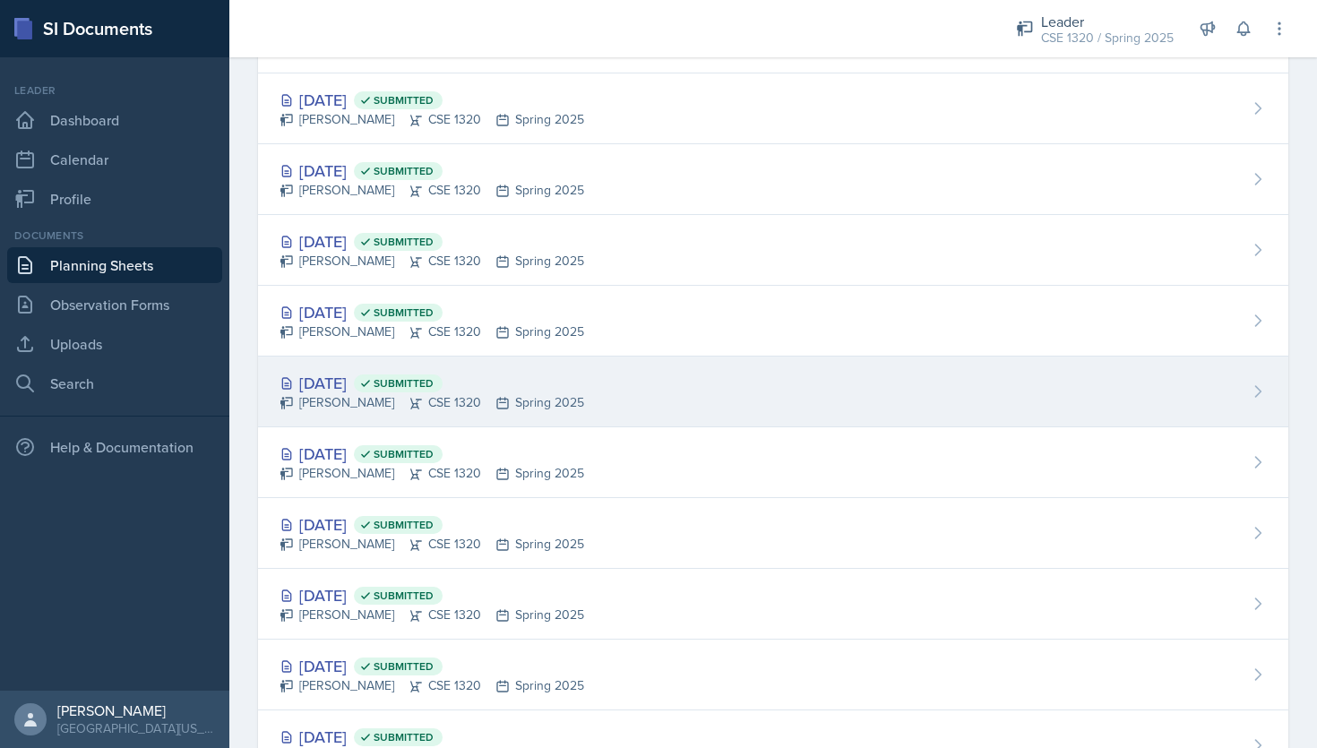
click at [702, 398] on div "Mar 26th, 2025 Submitted Nishan Koirala CSE 1320 Spring 2025" at bounding box center [773, 391] width 1030 height 71
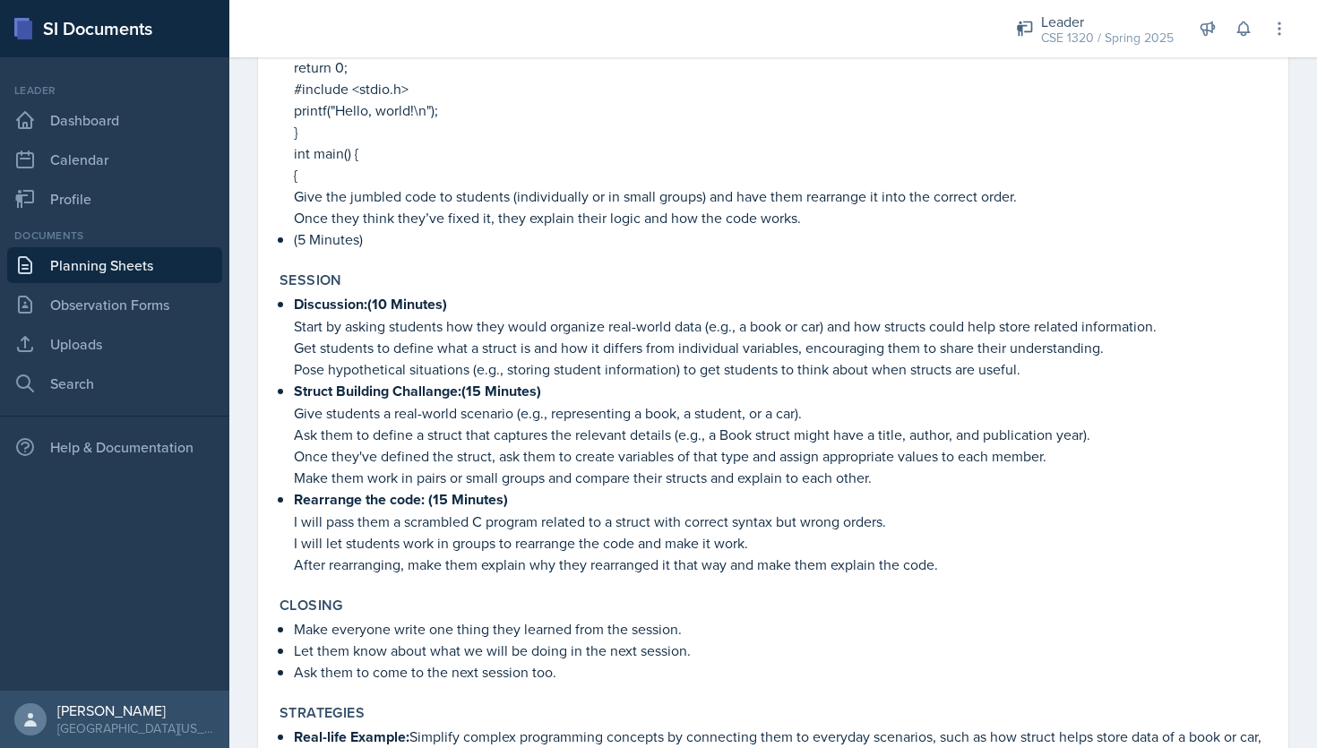
scroll to position [775, 0]
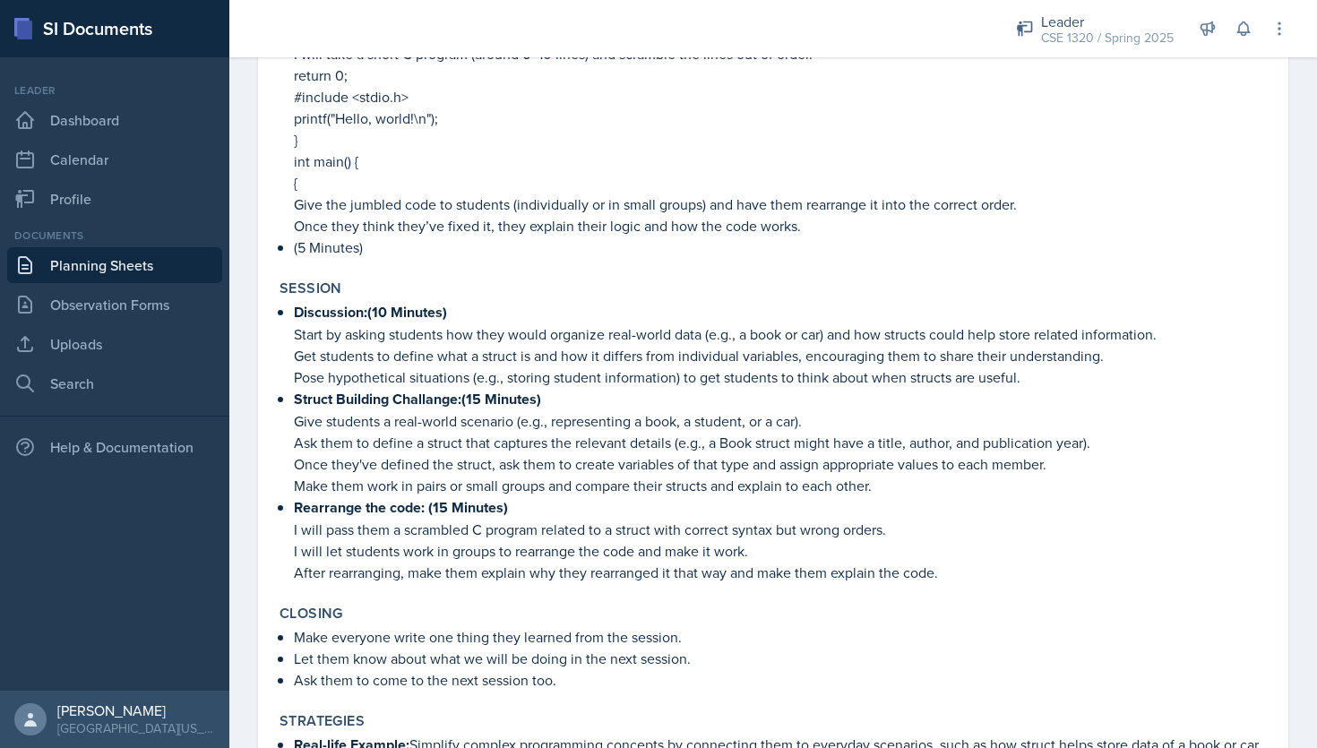
click at [148, 273] on link "Planning Sheets" at bounding box center [114, 265] width 215 height 36
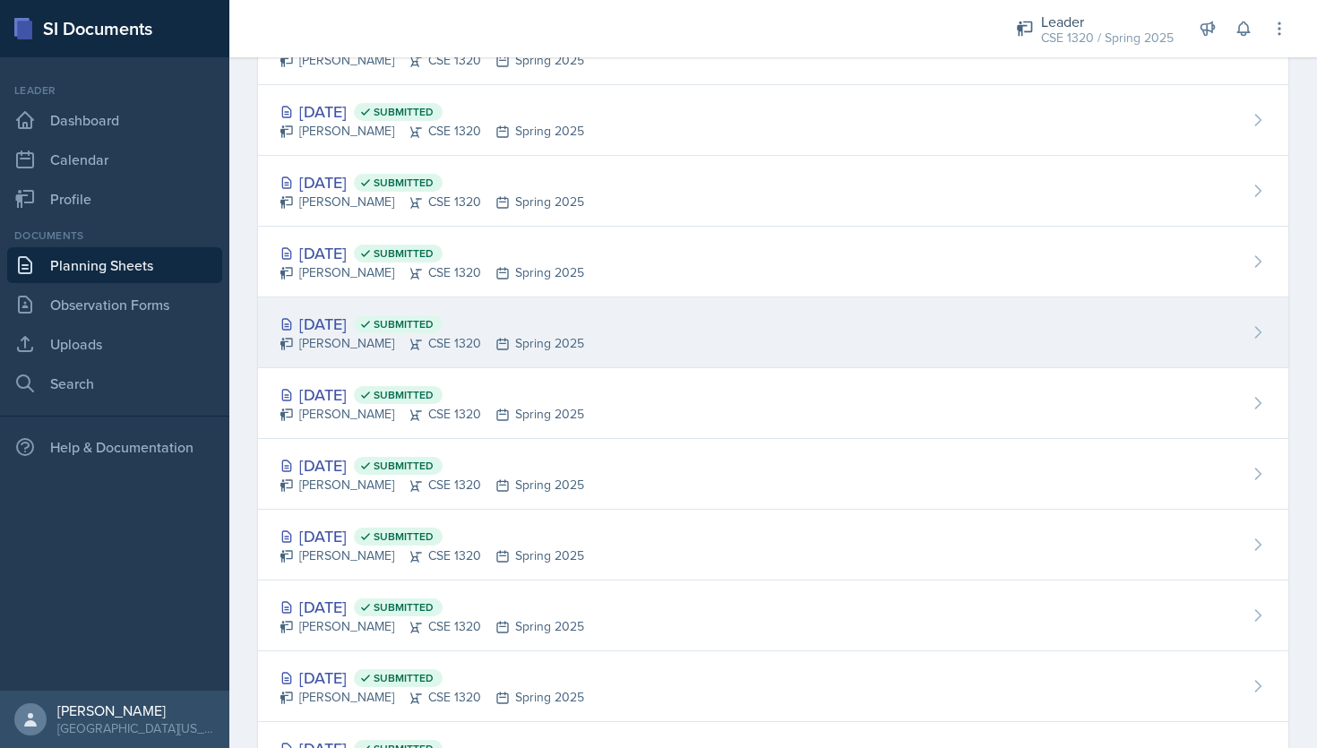
scroll to position [499, 0]
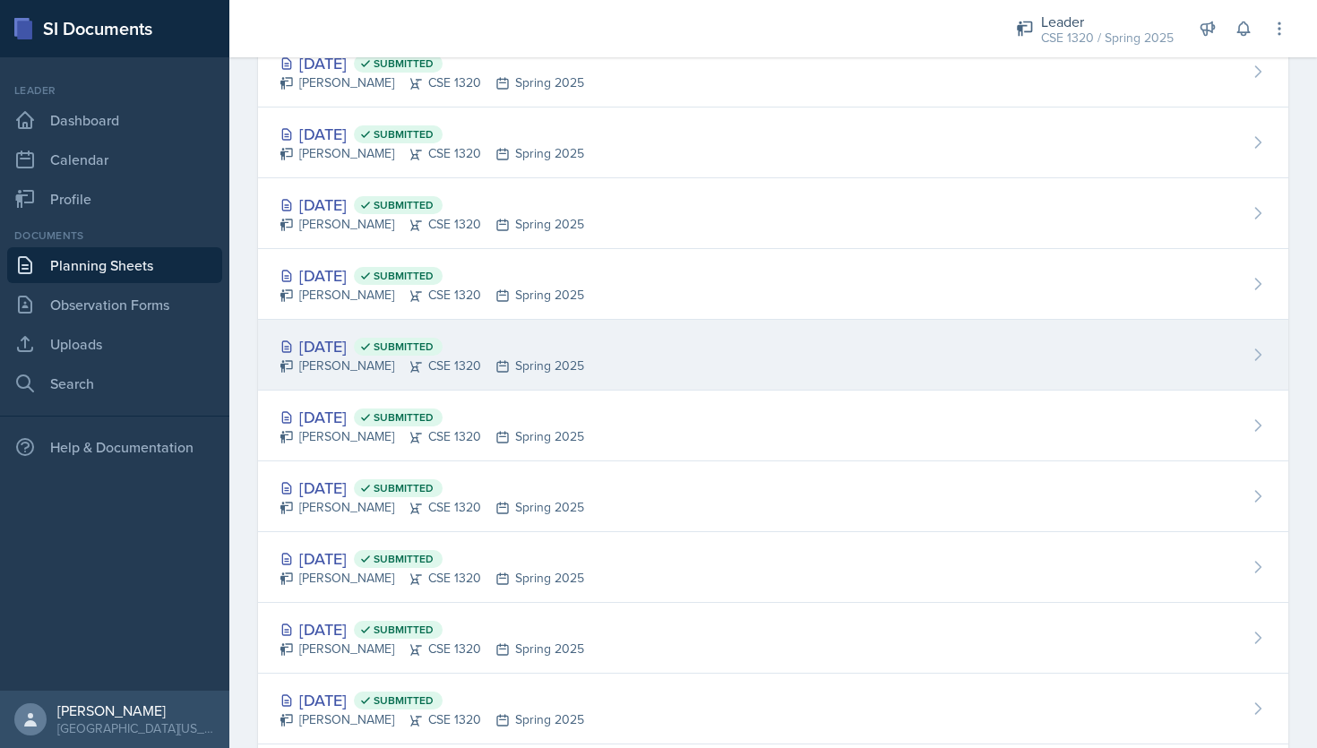
click at [754, 366] on div "Apr 7th, 2025 Submitted Nishan Koirala CSE 1320 Spring 2025" at bounding box center [773, 355] width 1030 height 71
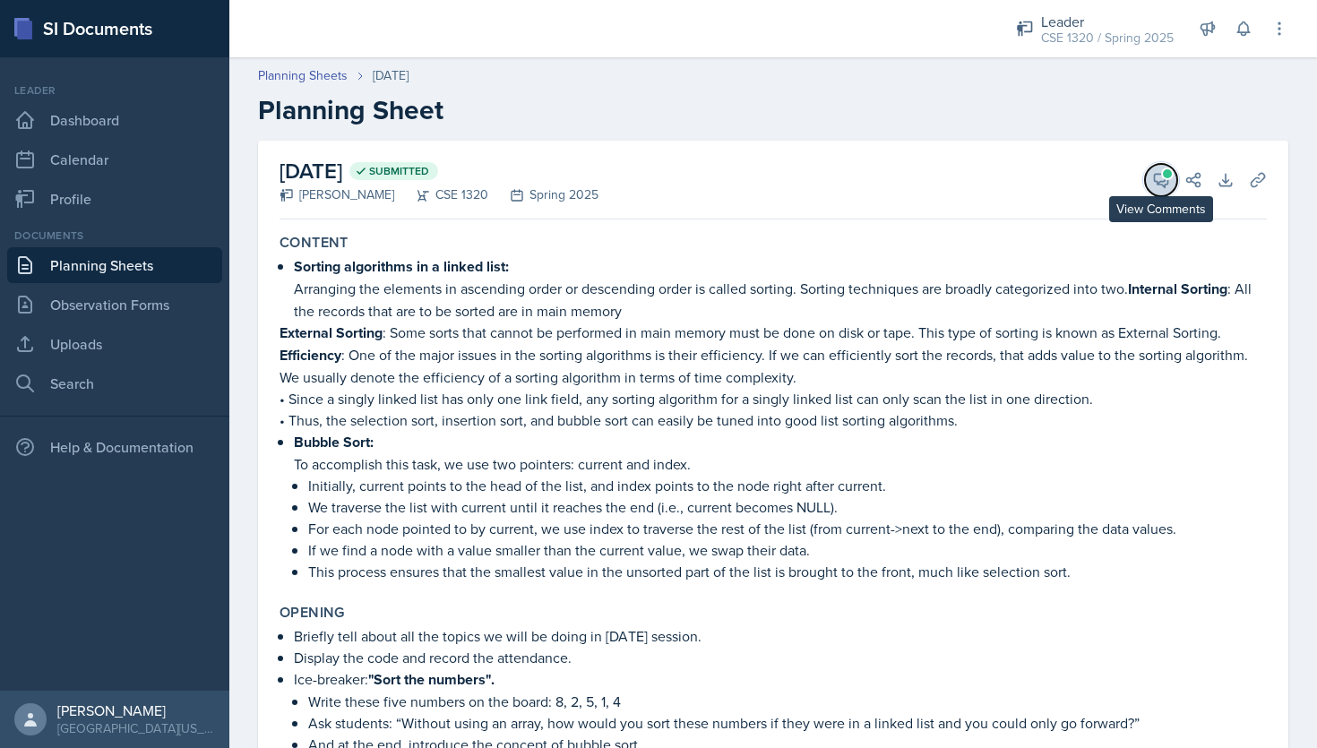
click at [1155, 192] on button "View Comments" at bounding box center [1161, 180] width 32 height 32
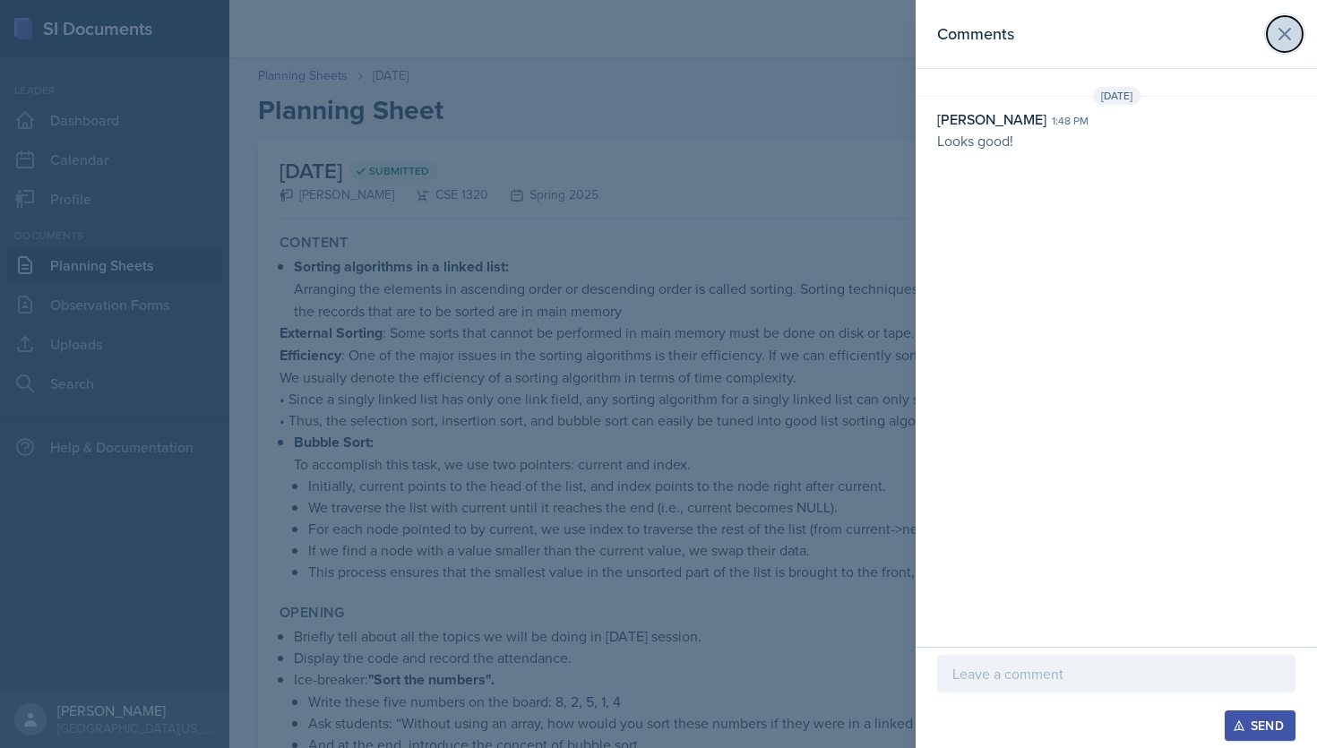
click at [1287, 35] on icon at bounding box center [1284, 34] width 11 height 11
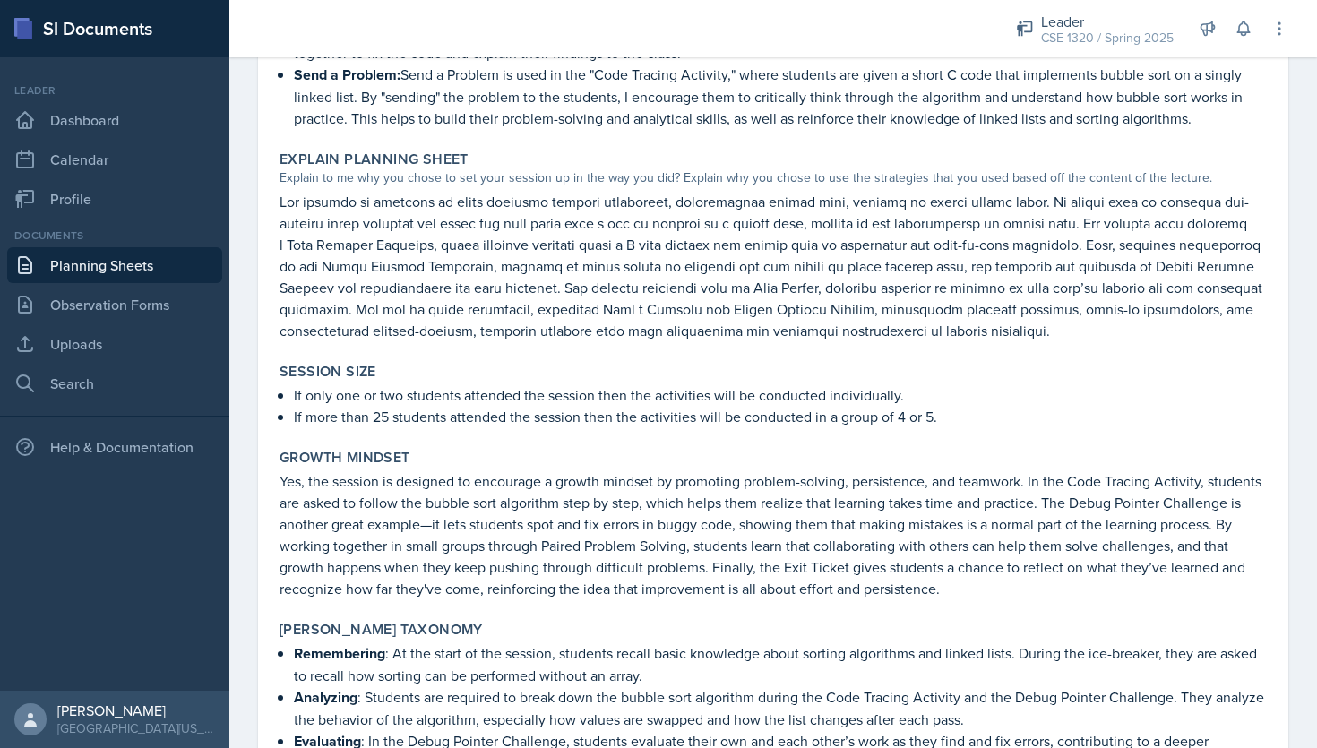
scroll to position [1212, 0]
click at [141, 258] on link "Planning Sheets" at bounding box center [114, 265] width 215 height 36
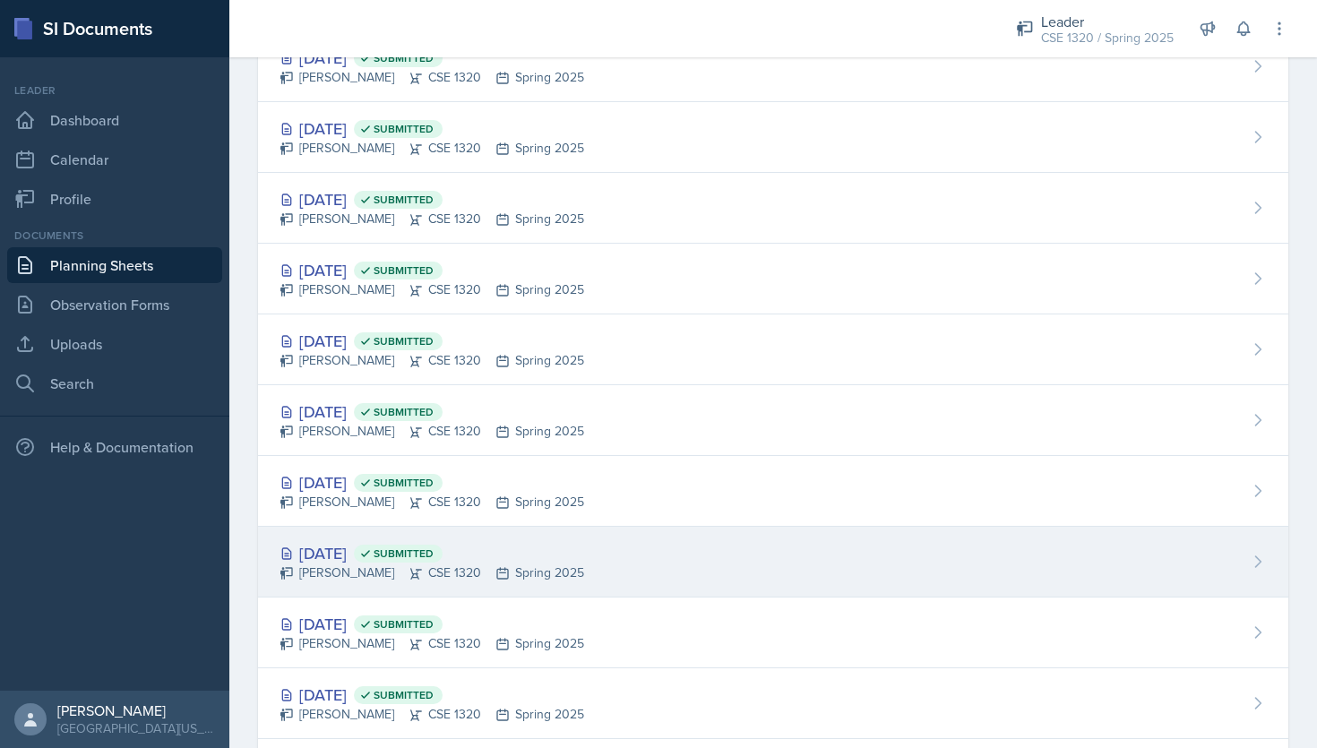
click at [693, 567] on div "Feb 28th, 2025 Submitted Nishan Koirala CSE 1320 Spring 2025" at bounding box center [773, 562] width 1030 height 71
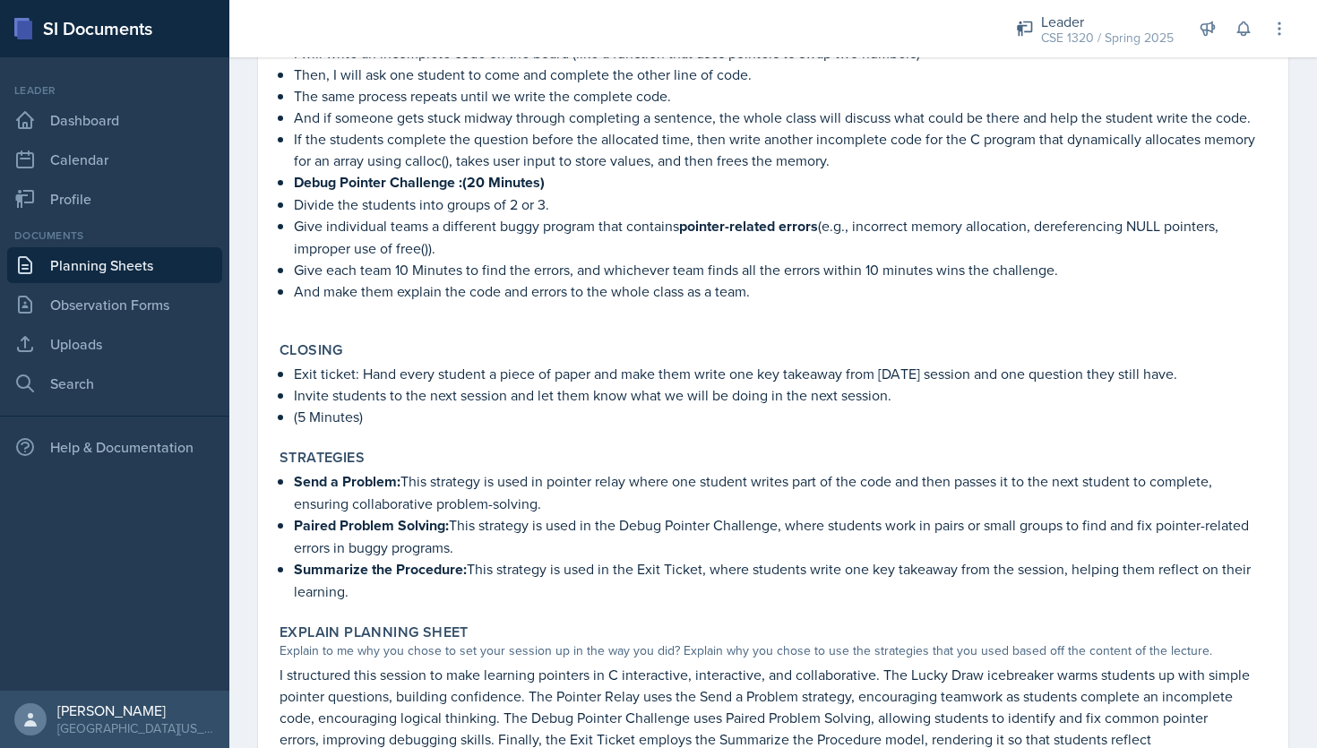
scroll to position [648, 0]
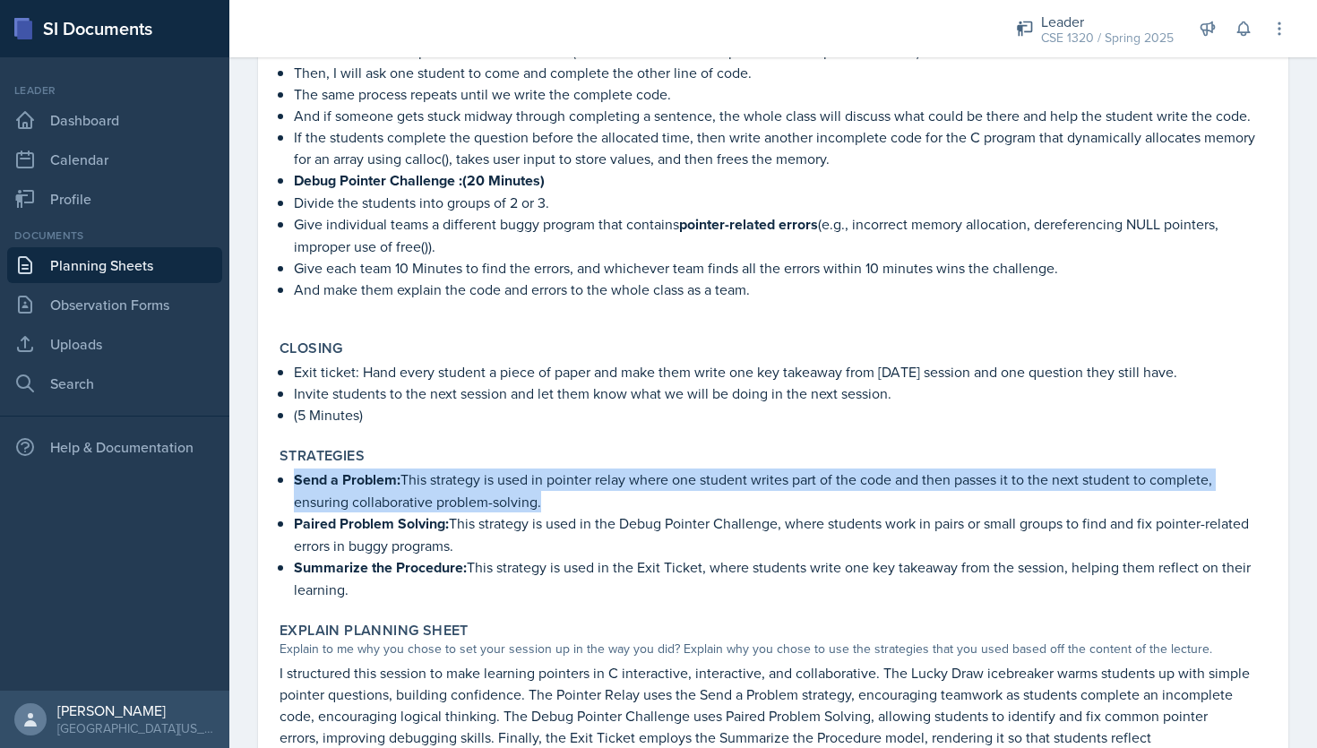
drag, startPoint x: 562, startPoint y: 504, endPoint x: 344, endPoint y: 476, distance: 219.4
click at [278, 476] on div "Strategies Send a Problem: This strategy is used in pointer relay where one stu…" at bounding box center [772, 523] width 1001 height 167
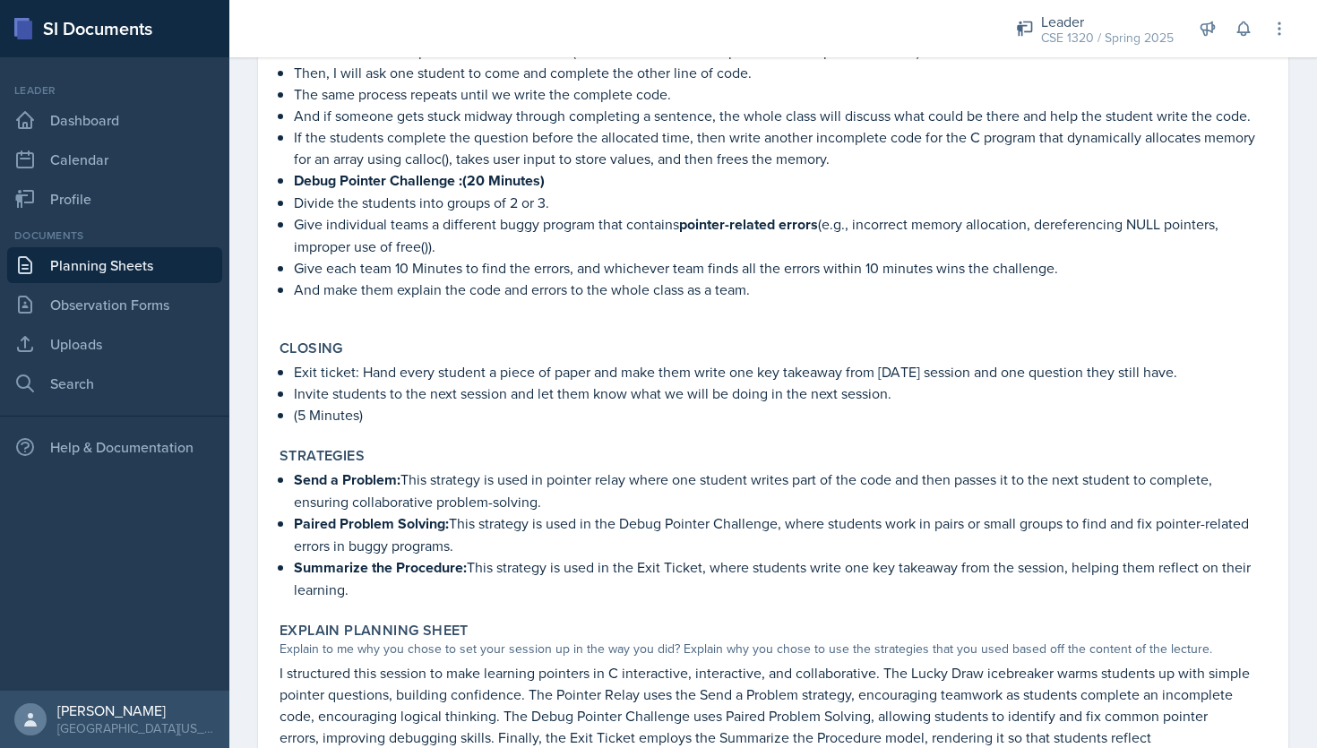
click at [521, 576] on p "Summarize the Procedure: This strategy is used in the Exit Ticket, where studen…" at bounding box center [780, 578] width 973 height 44
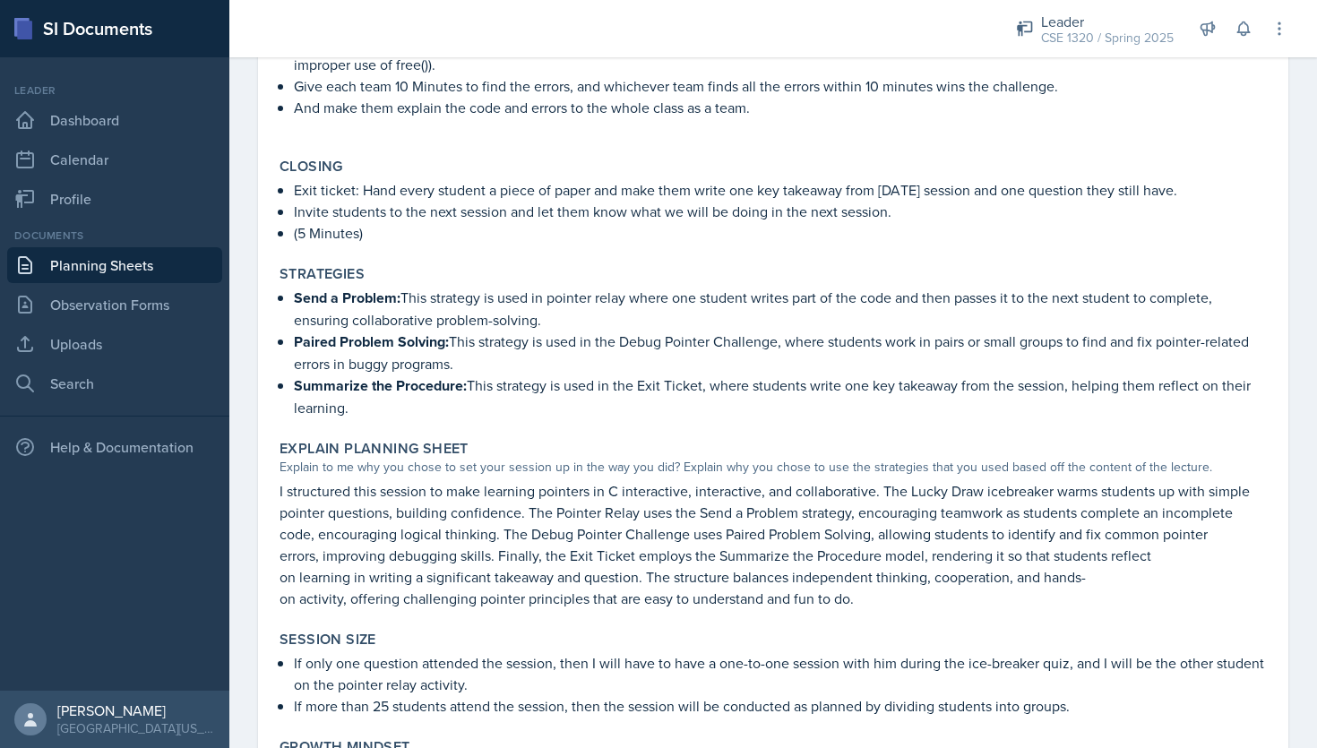
scroll to position [992, 0]
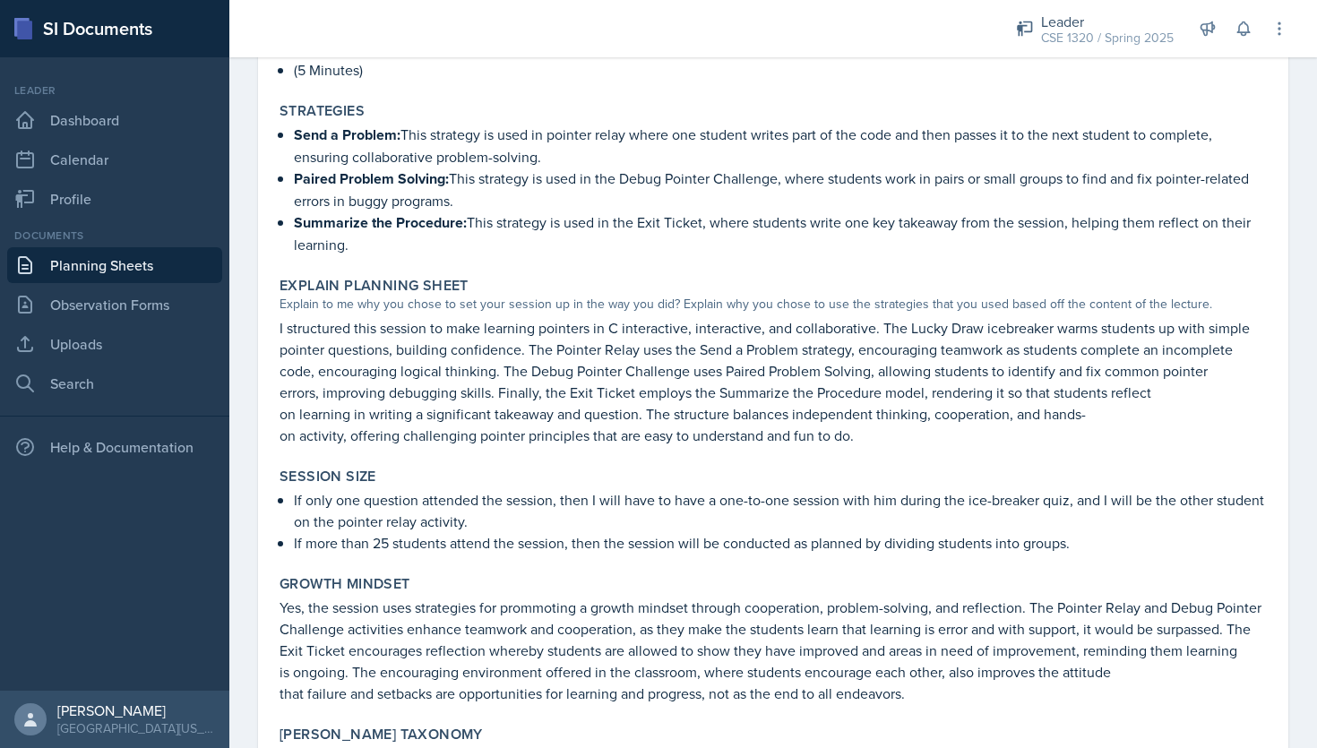
click at [153, 261] on link "Planning Sheets" at bounding box center [114, 265] width 215 height 36
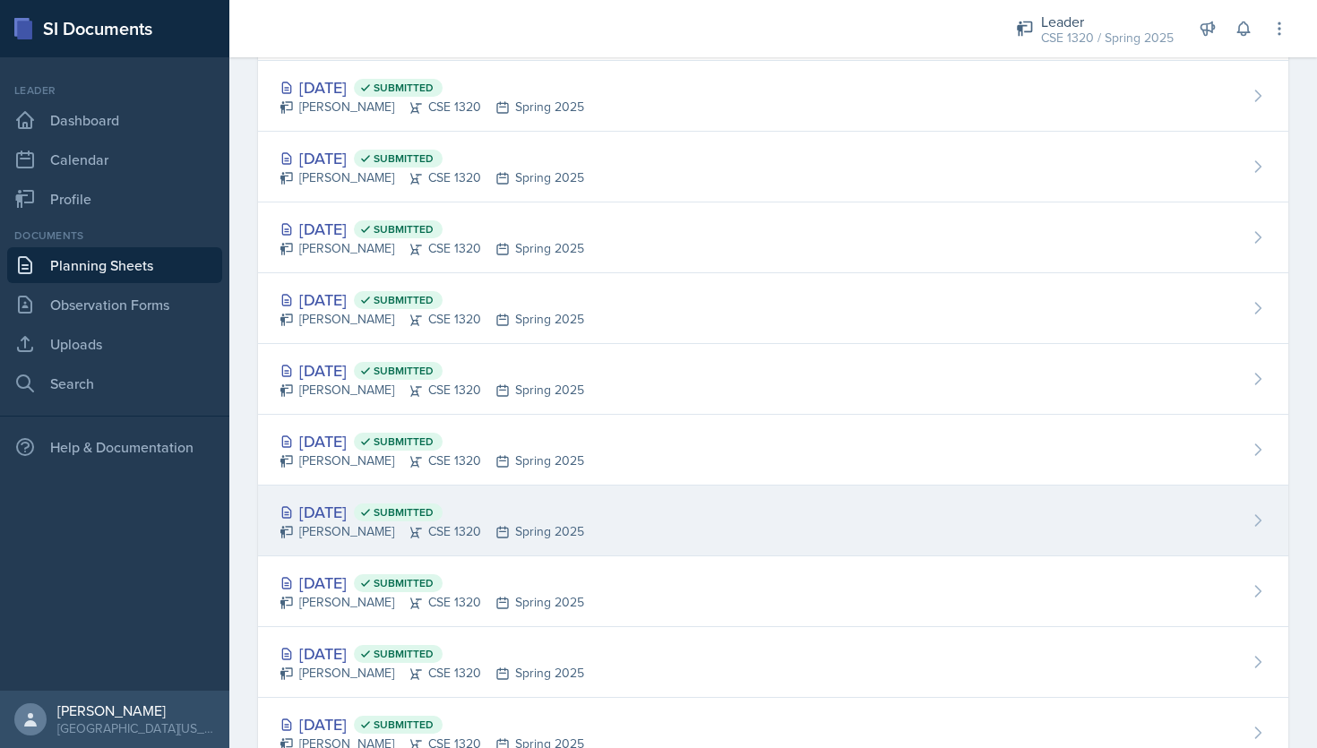
scroll to position [1052, 0]
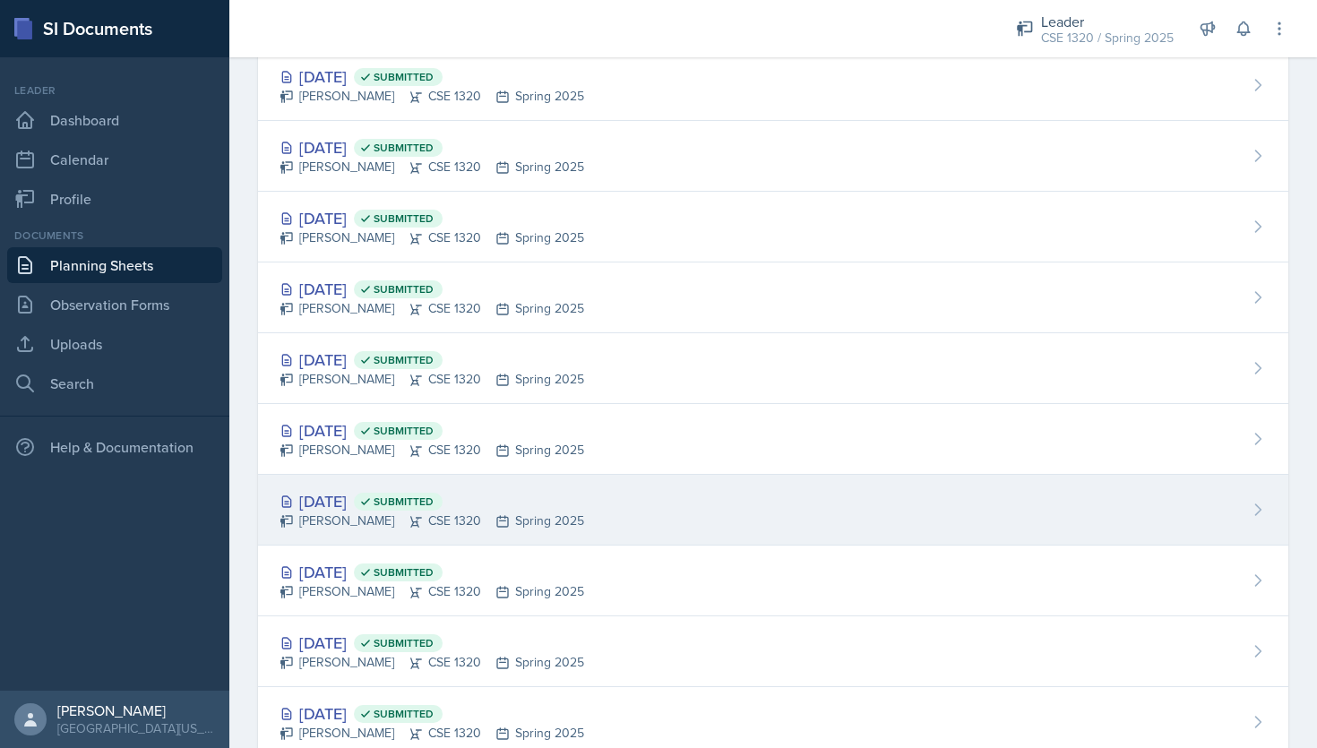
click at [701, 568] on div "Mar 5th, 2025 Submitted Nishan Koirala CSE 1320 Spring 2025" at bounding box center [773, 580] width 1030 height 71
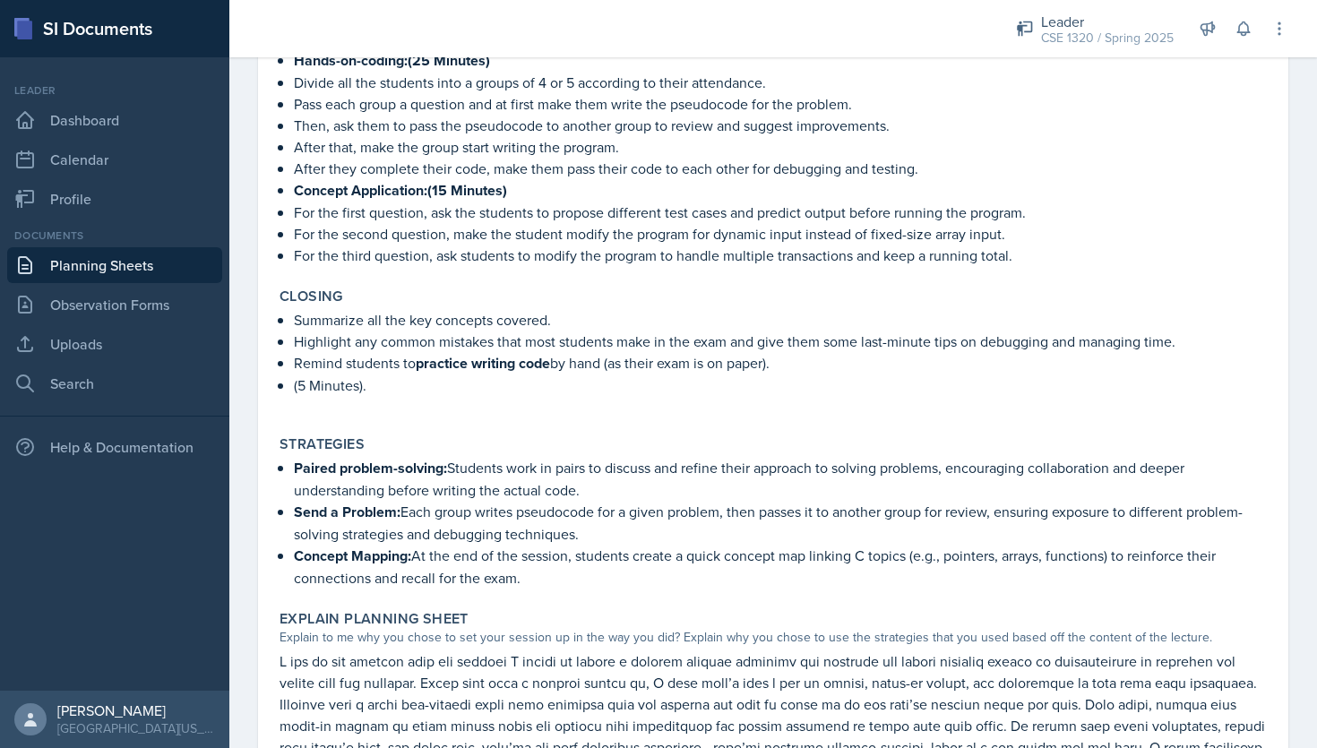
scroll to position [866, 0]
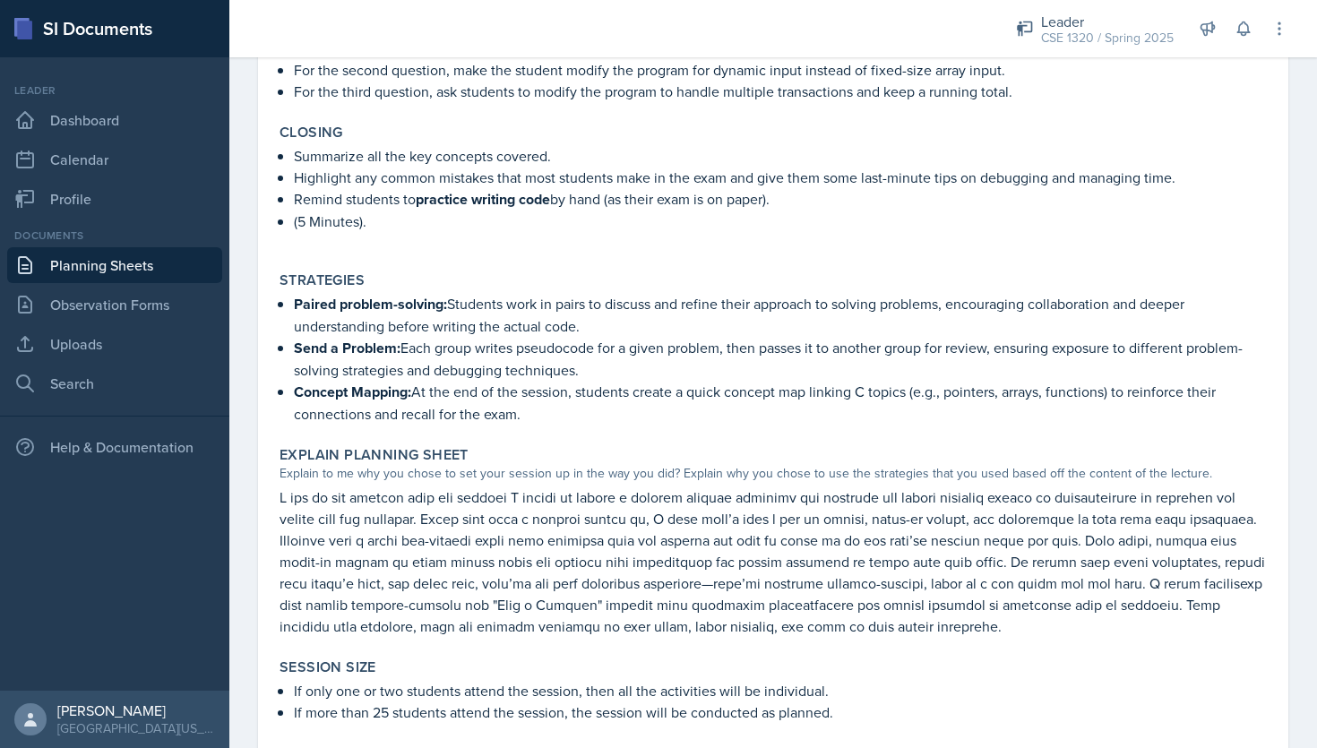
click at [589, 369] on p "Send a Problem: Each group writes pseudocode for a given problem, then passes i…" at bounding box center [780, 359] width 973 height 44
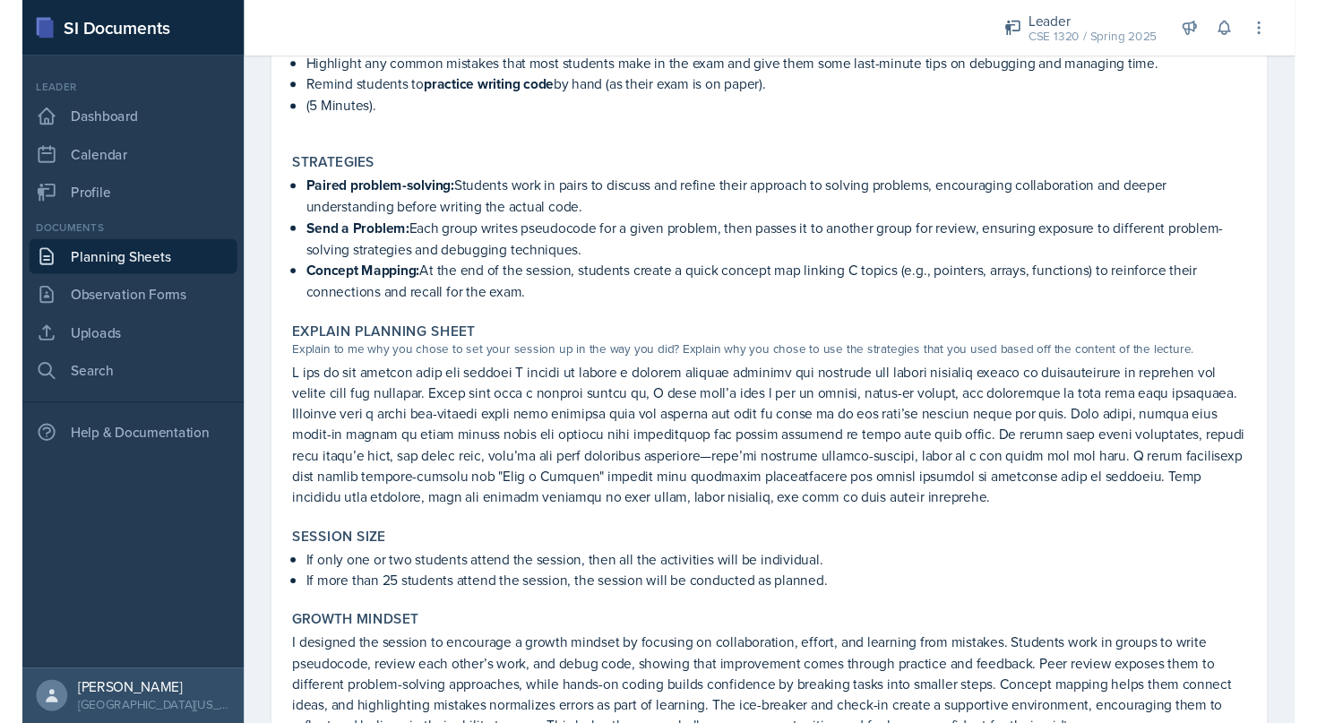
scroll to position [978, 0]
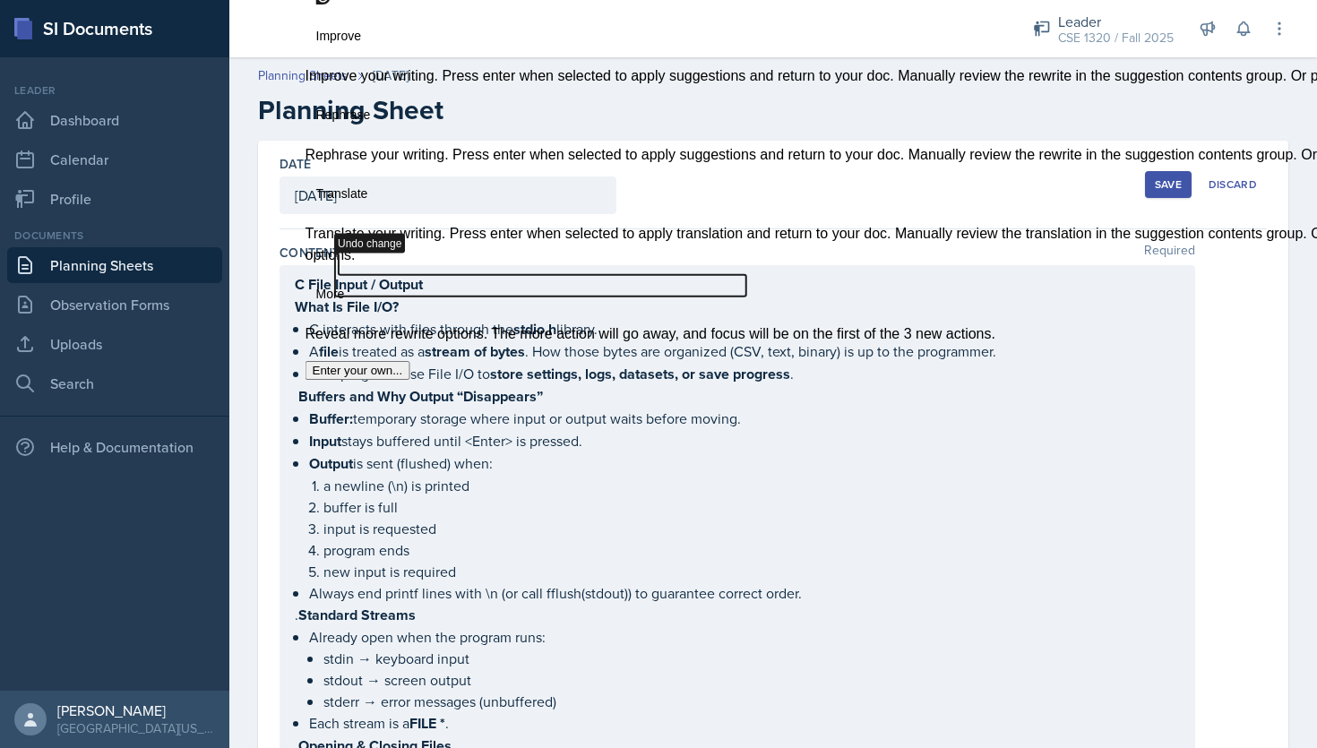
scroll to position [1197, 0]
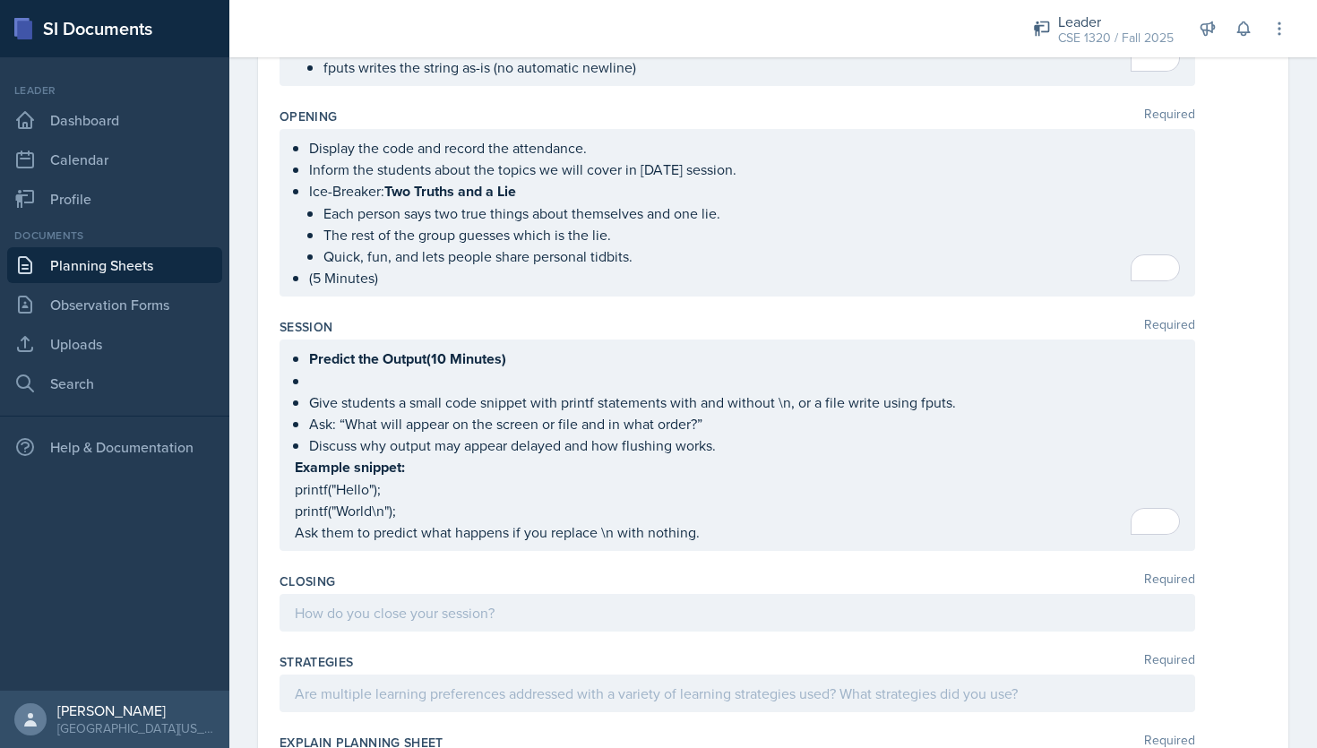
click at [313, 368] on div "Predict the Output(10 Minutes) Give students a small code snippet with printf s…" at bounding box center [736, 444] width 915 height 211
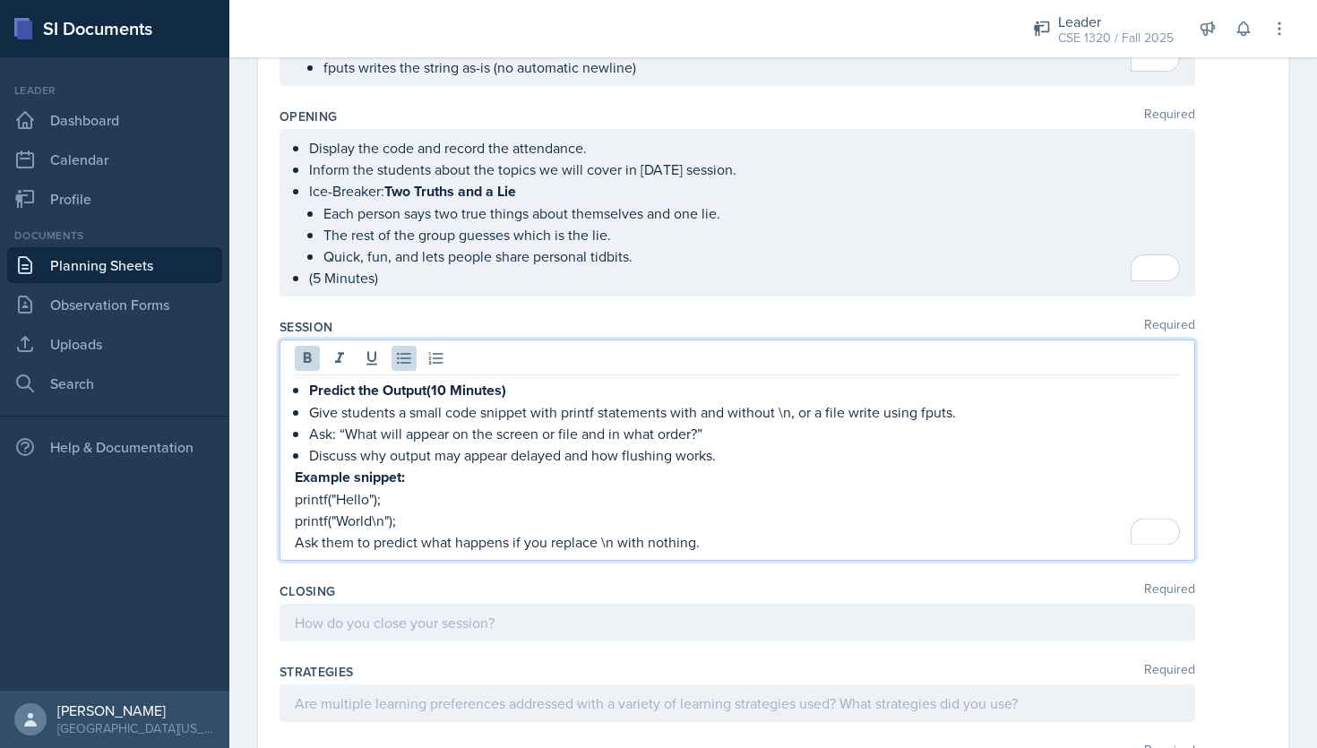
scroll to position [1211, 0]
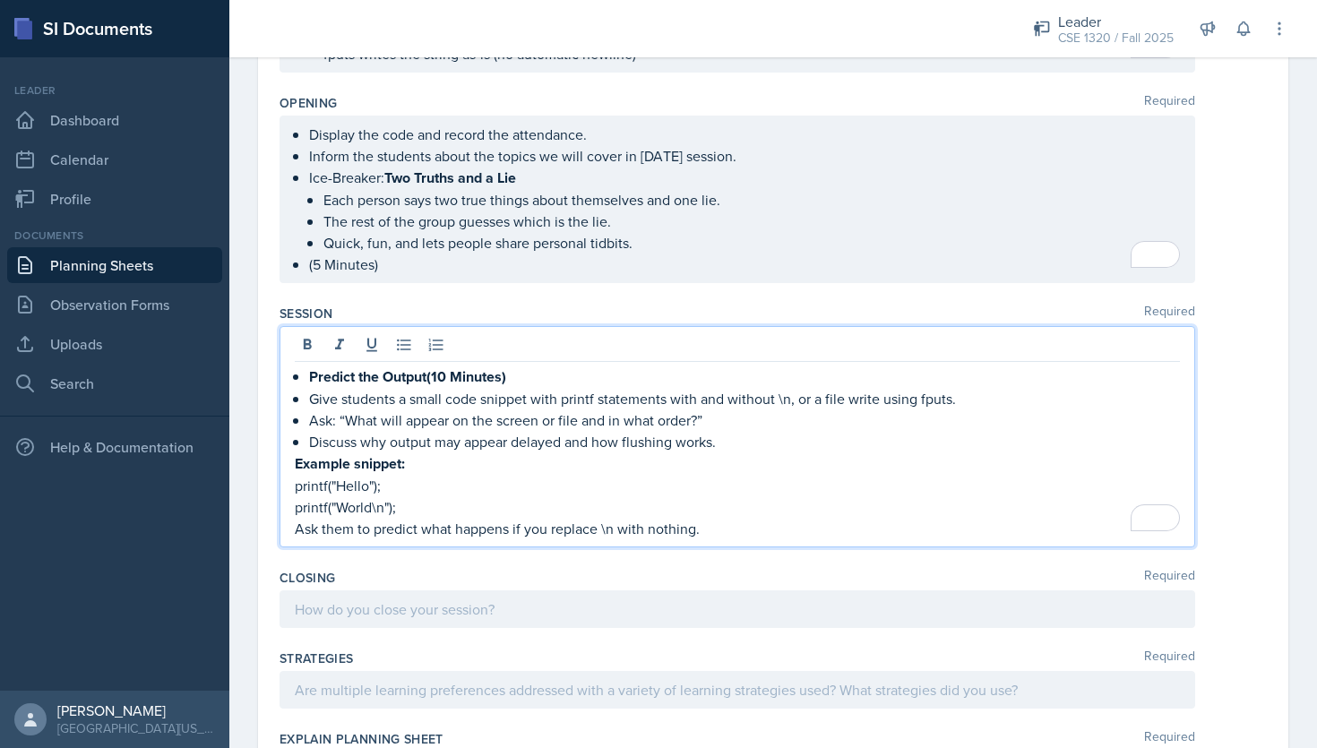
click at [725, 526] on p "Ask them to predict what happens if you replace \n with nothing." at bounding box center [737, 528] width 885 height 21
click at [295, 390] on div "Predict the Output(10 Minutes) Give students a small code snippet with printf s…" at bounding box center [737, 452] width 885 height 174
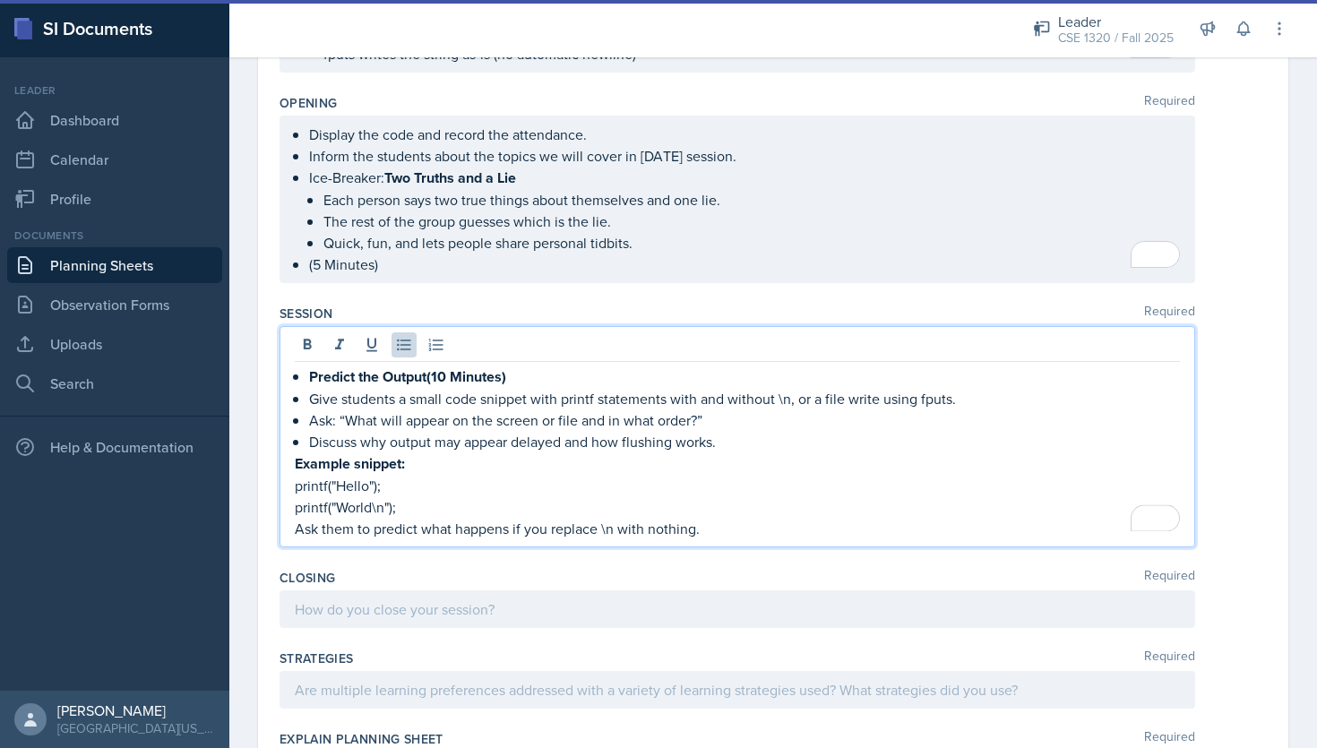
click at [704, 519] on p "Ask them to predict what happens if you replace \n with nothing." at bounding box center [737, 528] width 885 height 21
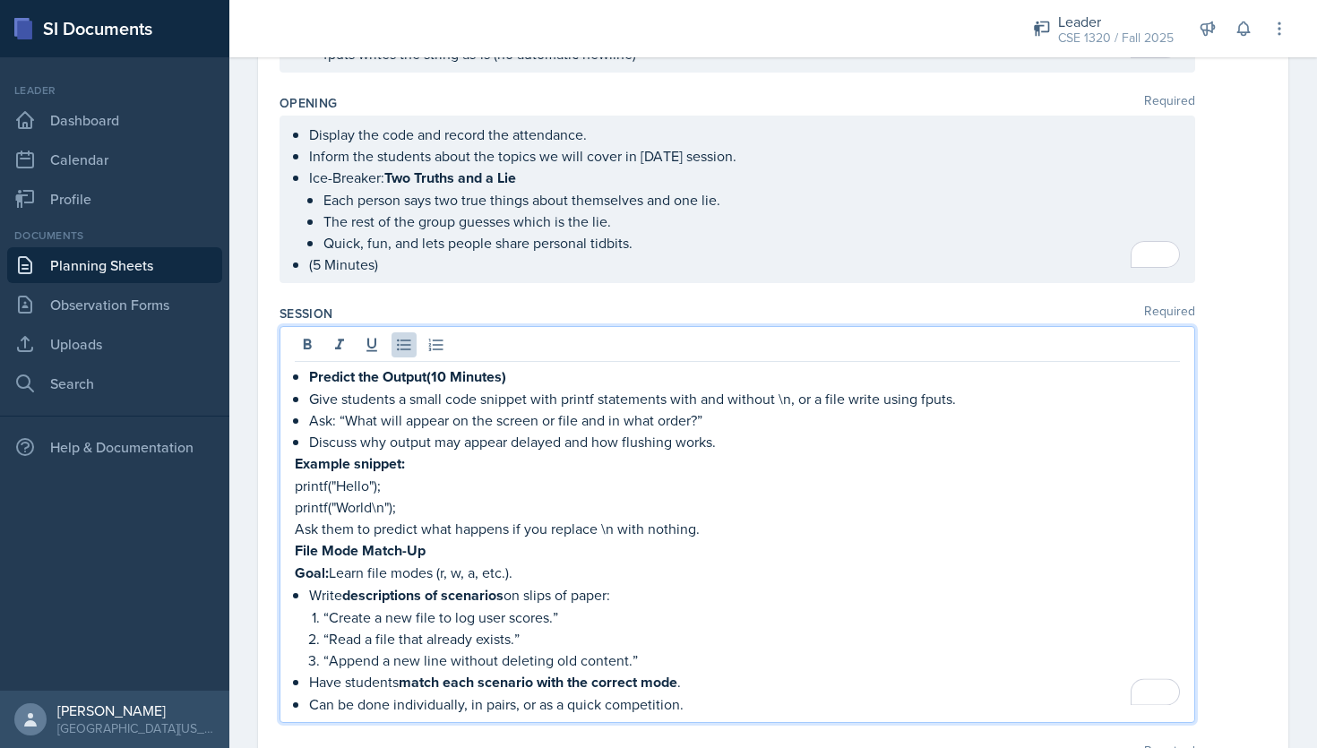
click at [290, 540] on div "Predict the Output(10 Minutes) Give students a small code snippet with printf s…" at bounding box center [736, 524] width 915 height 397
click at [296, 540] on strong "File Mode Match-Up" at bounding box center [360, 550] width 131 height 21
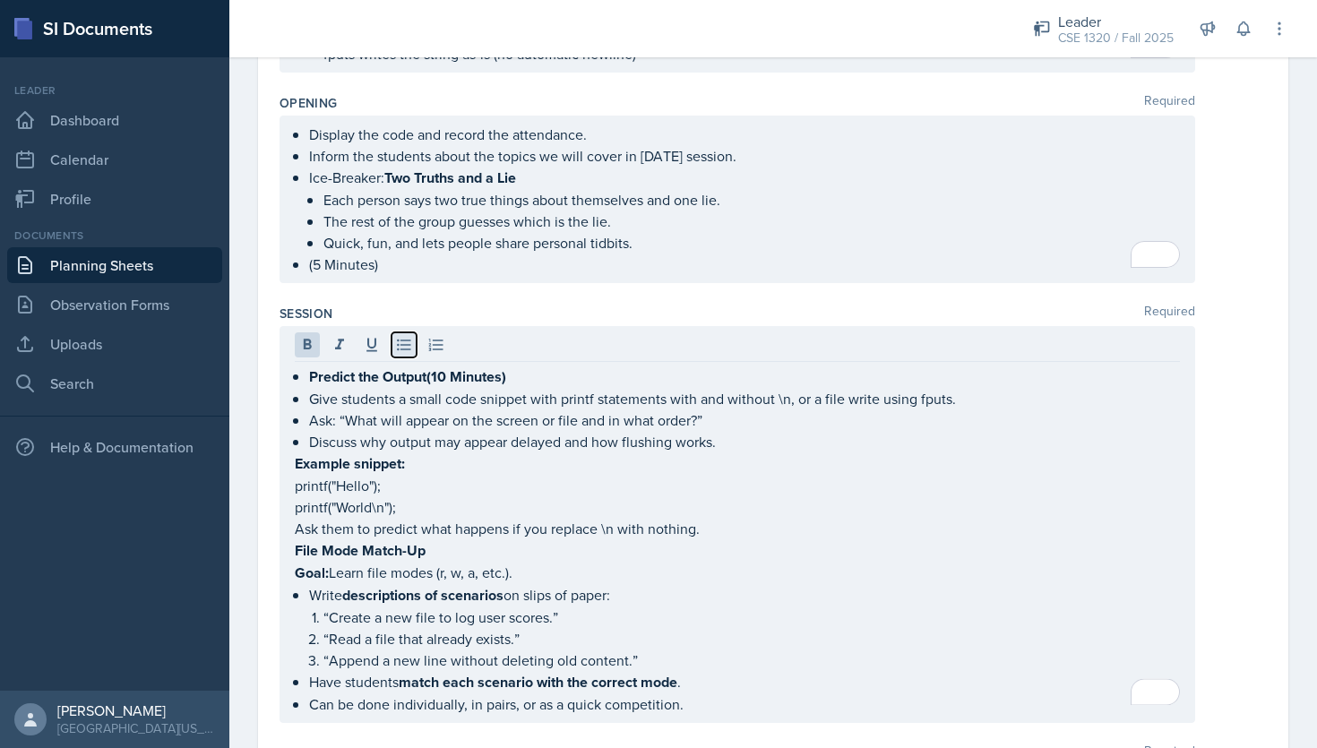
click at [403, 339] on icon at bounding box center [404, 345] width 18 height 18
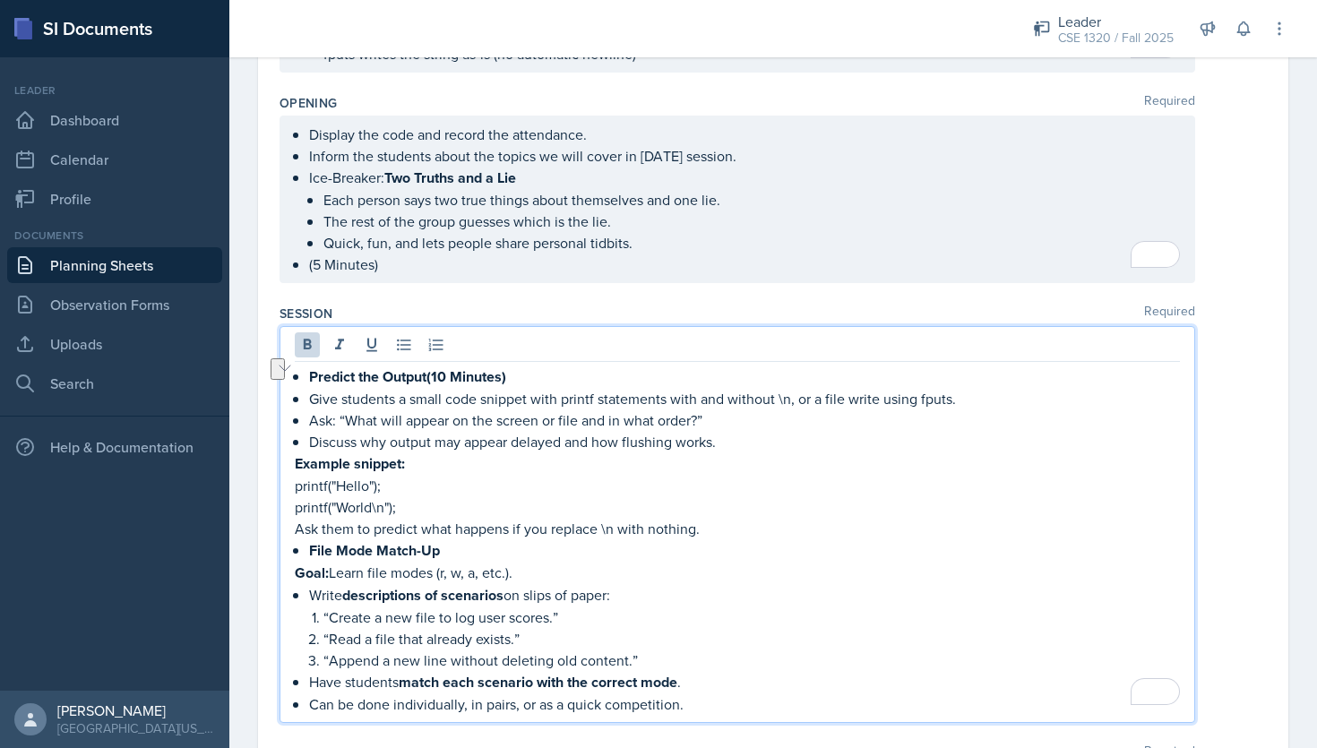
drag, startPoint x: 515, startPoint y: 562, endPoint x: 302, endPoint y: 564, distance: 213.2
click at [301, 564] on main "Planning Sheets [DATE] Planning Sheet Date [DATE] [DATE] 31 1 2 3 4 5 6 7 8 9 1…" at bounding box center [772, 402] width 1087 height 691
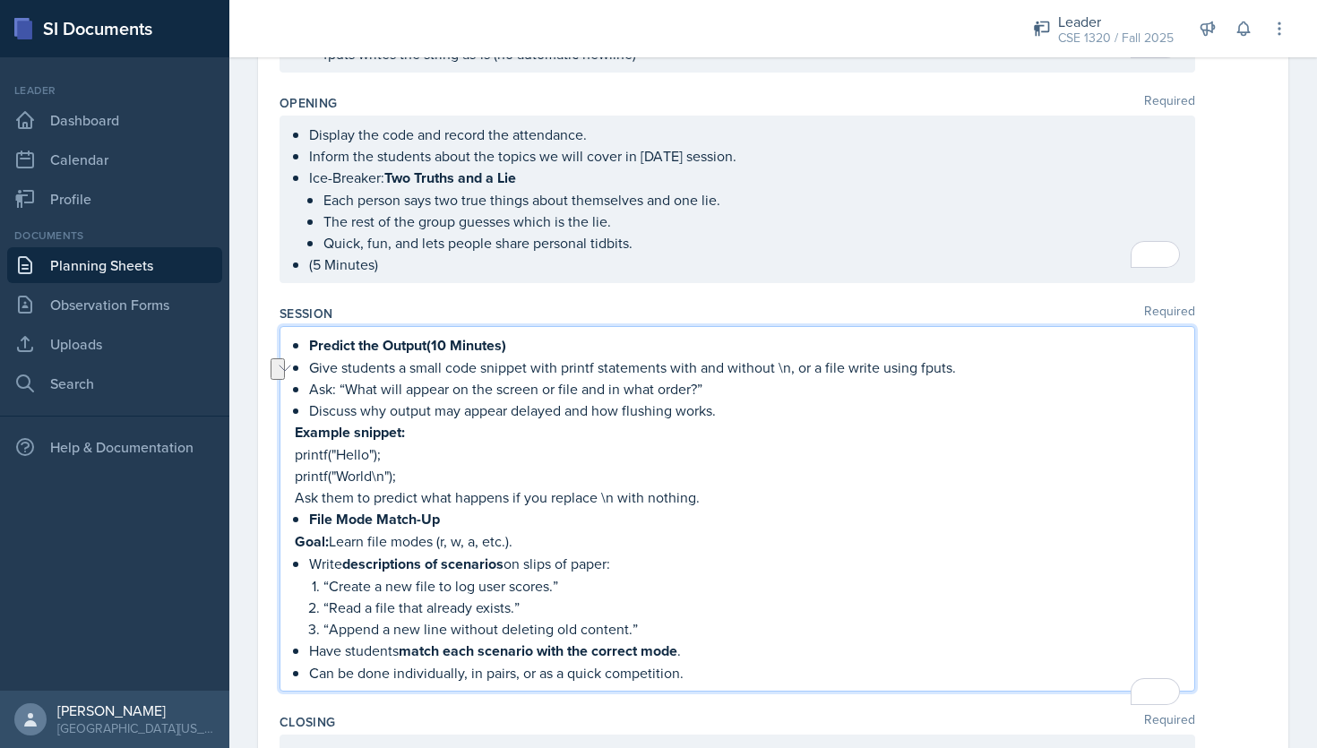
scroll to position [1180, 0]
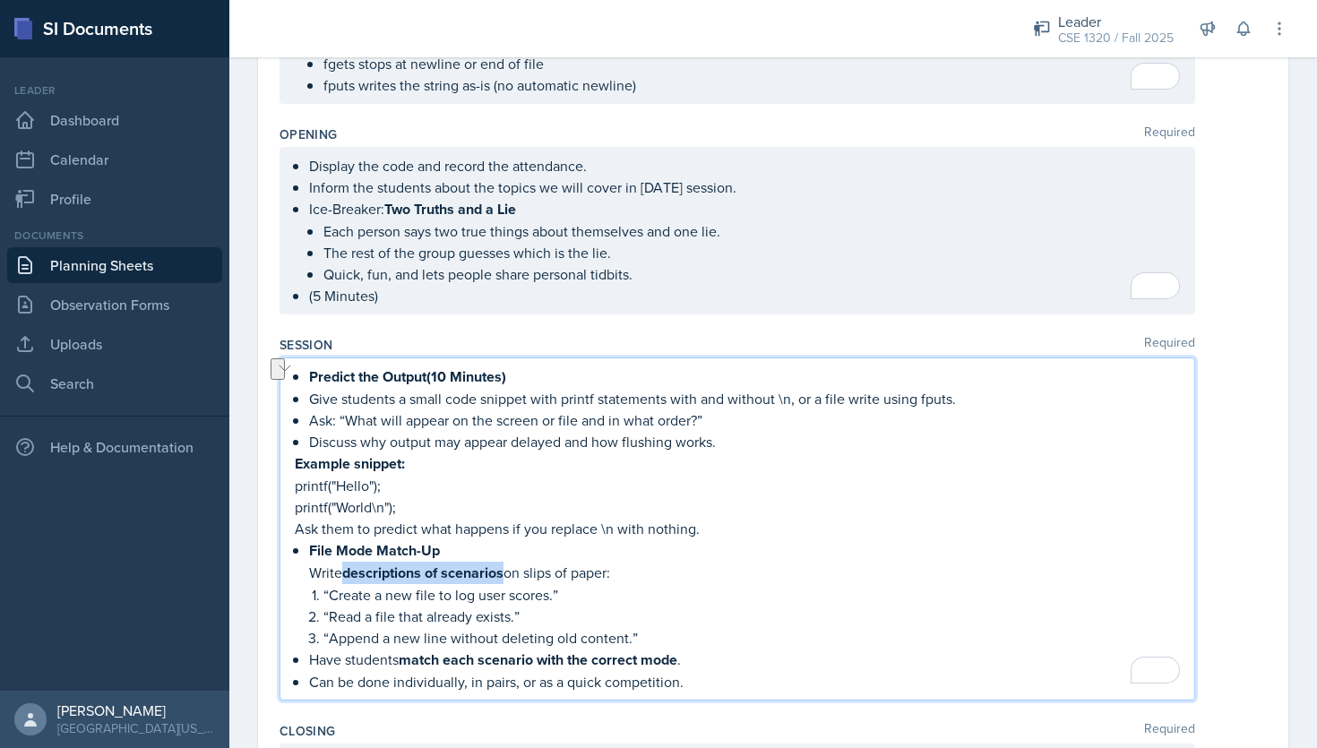
drag, startPoint x: 506, startPoint y: 562, endPoint x: 348, endPoint y: 563, distance: 157.6
click at [348, 563] on p "Write descriptions of scenarios on slips of paper:" at bounding box center [744, 573] width 871 height 22
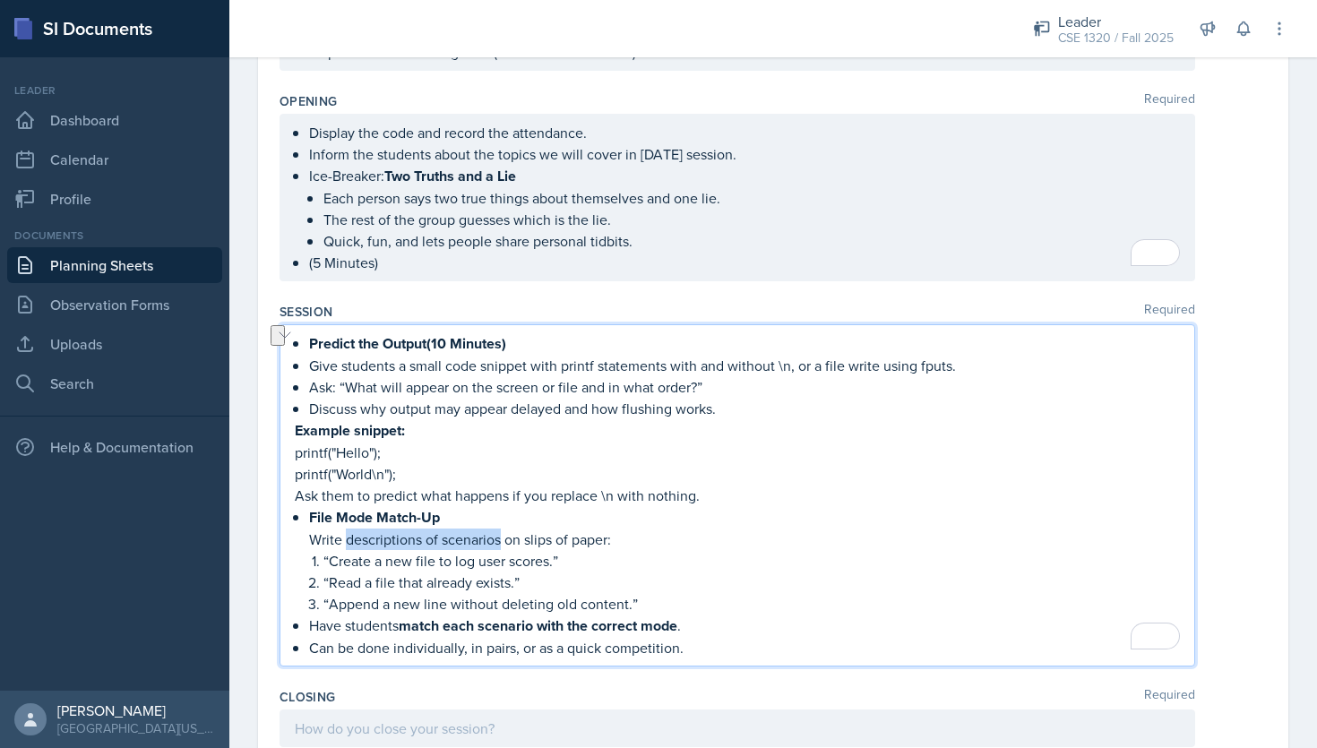
scroll to position [1217, 0]
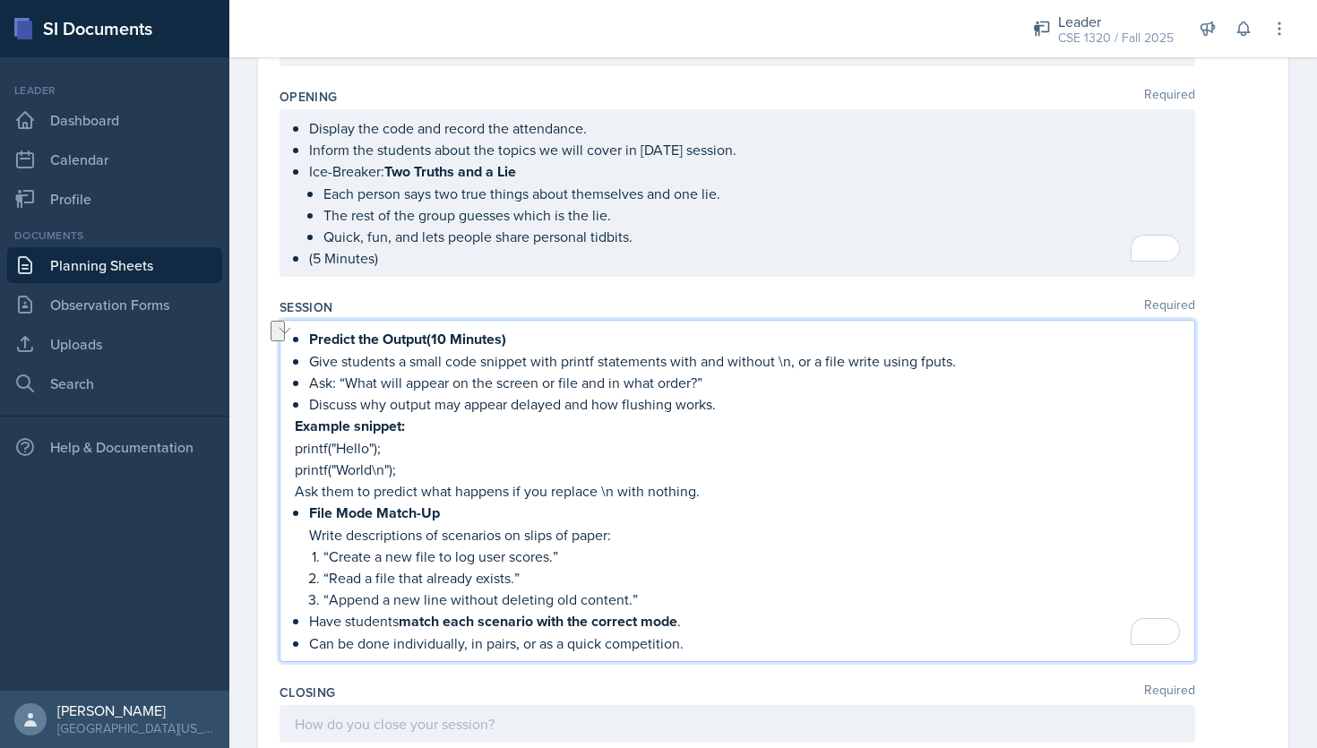
click at [701, 571] on p "“Read a file that already exists.”" at bounding box center [751, 577] width 856 height 21
drag, startPoint x: 699, startPoint y: 614, endPoint x: 406, endPoint y: 610, distance: 292.9
click at [406, 610] on p "Have students match each scenario with the correct mode ." at bounding box center [744, 621] width 871 height 22
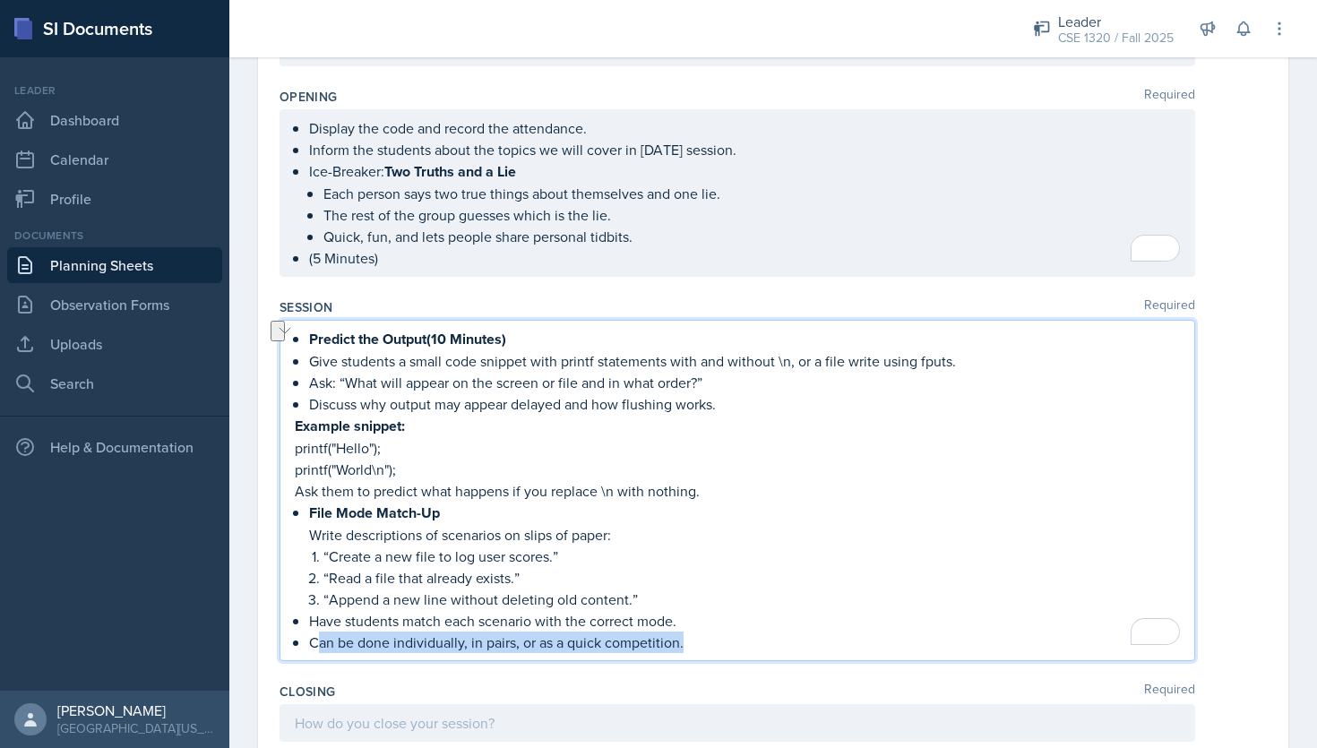
drag, startPoint x: 691, startPoint y: 639, endPoint x: 317, endPoint y: 632, distance: 373.5
click at [317, 632] on p "Can be done individually, in pairs, or as a quick competition." at bounding box center [744, 641] width 871 height 21
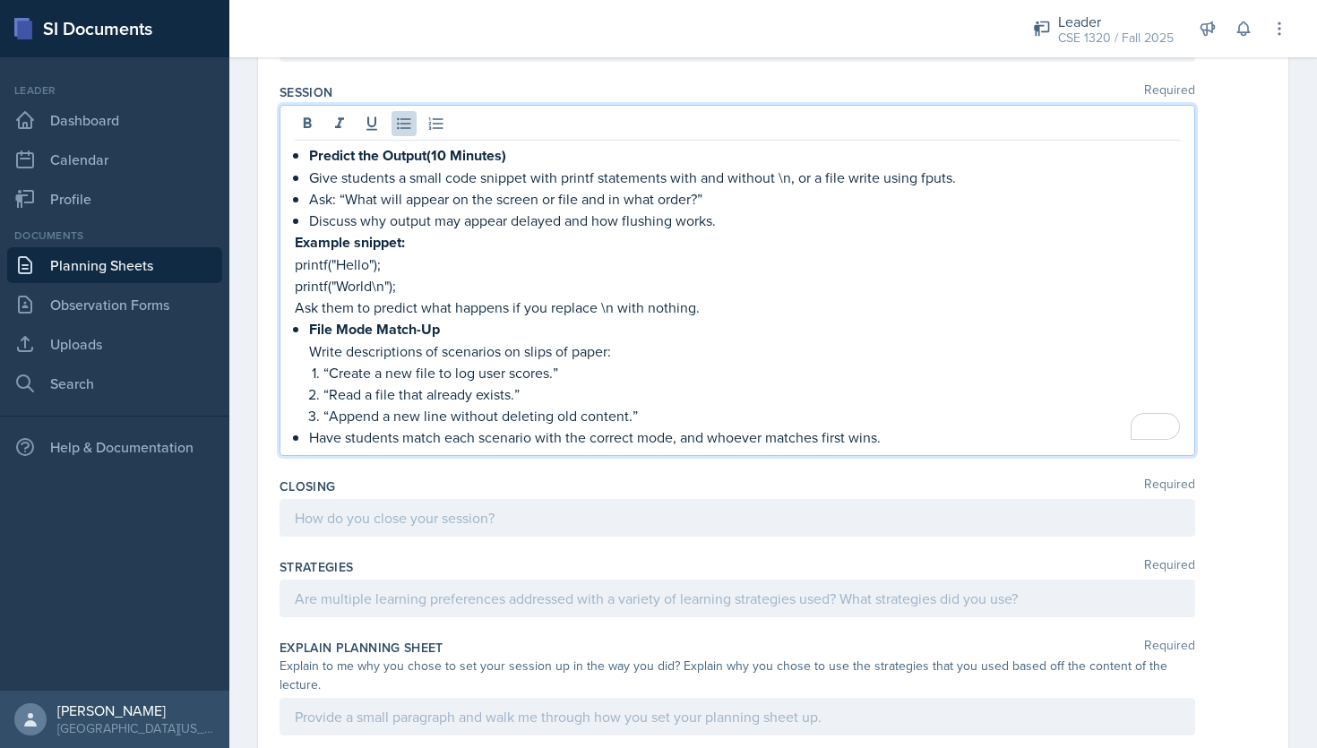
scroll to position [1458, 0]
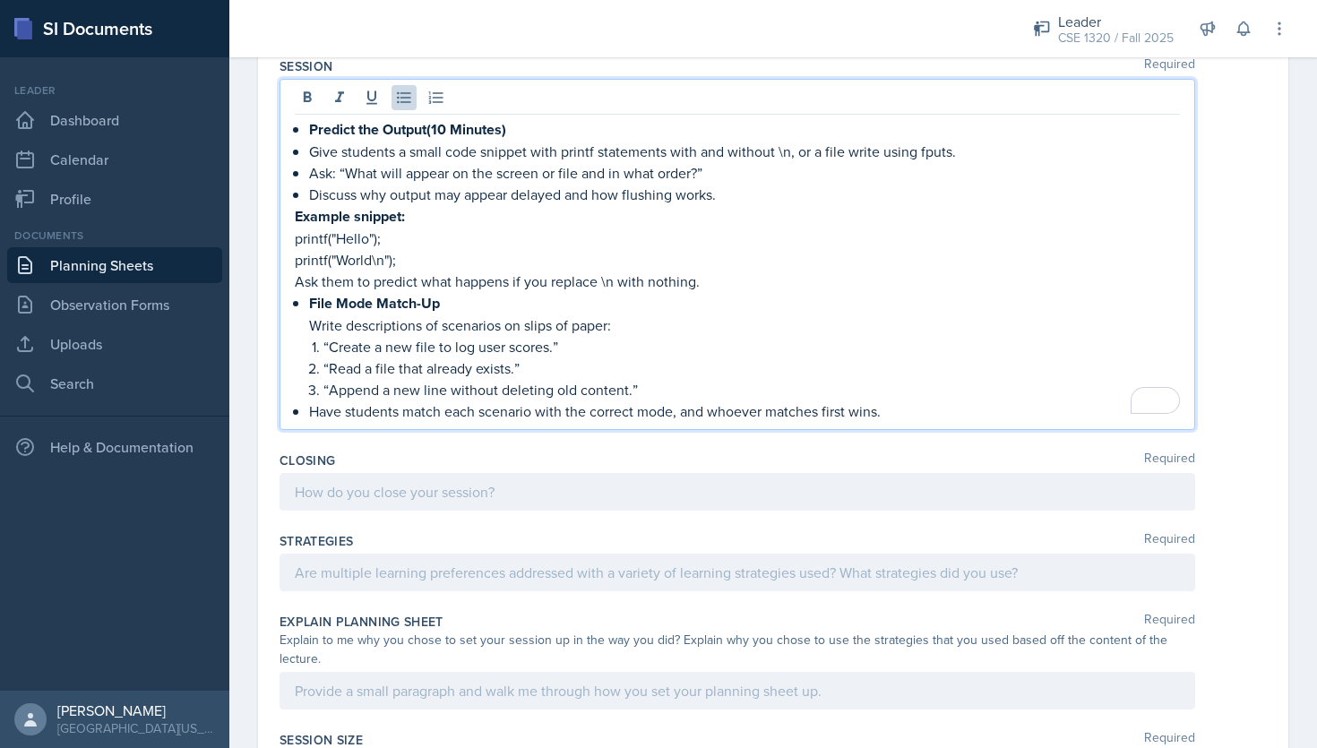
click at [916, 402] on p "Have students match each scenario with the correct mode, and whoever matches fi…" at bounding box center [744, 410] width 871 height 21
click at [313, 318] on p "Write descriptions of scenarios on slips of paper:" at bounding box center [744, 324] width 871 height 21
click at [923, 406] on p "Have students match each scenario with the correct mode, and whoever matches fi…" at bounding box center [744, 410] width 871 height 21
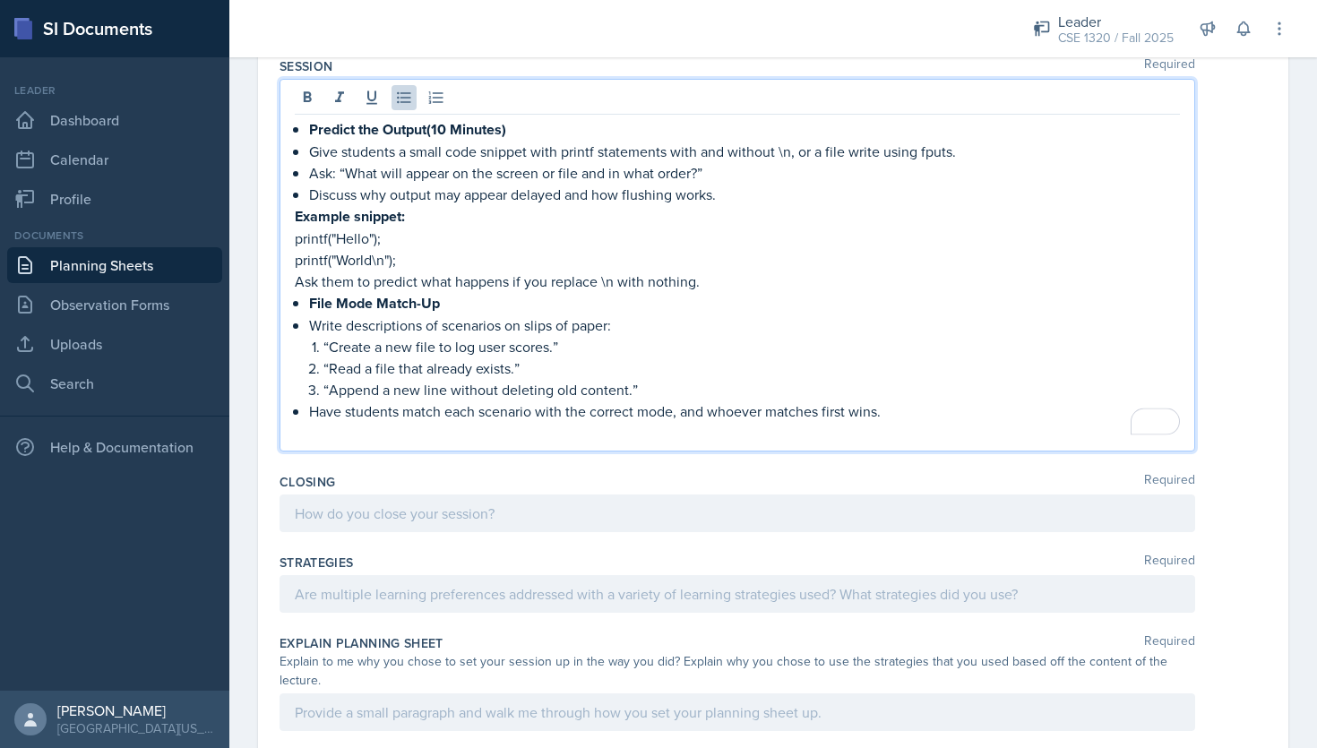
click at [444, 292] on p "File Mode Match-Up" at bounding box center [744, 303] width 871 height 22
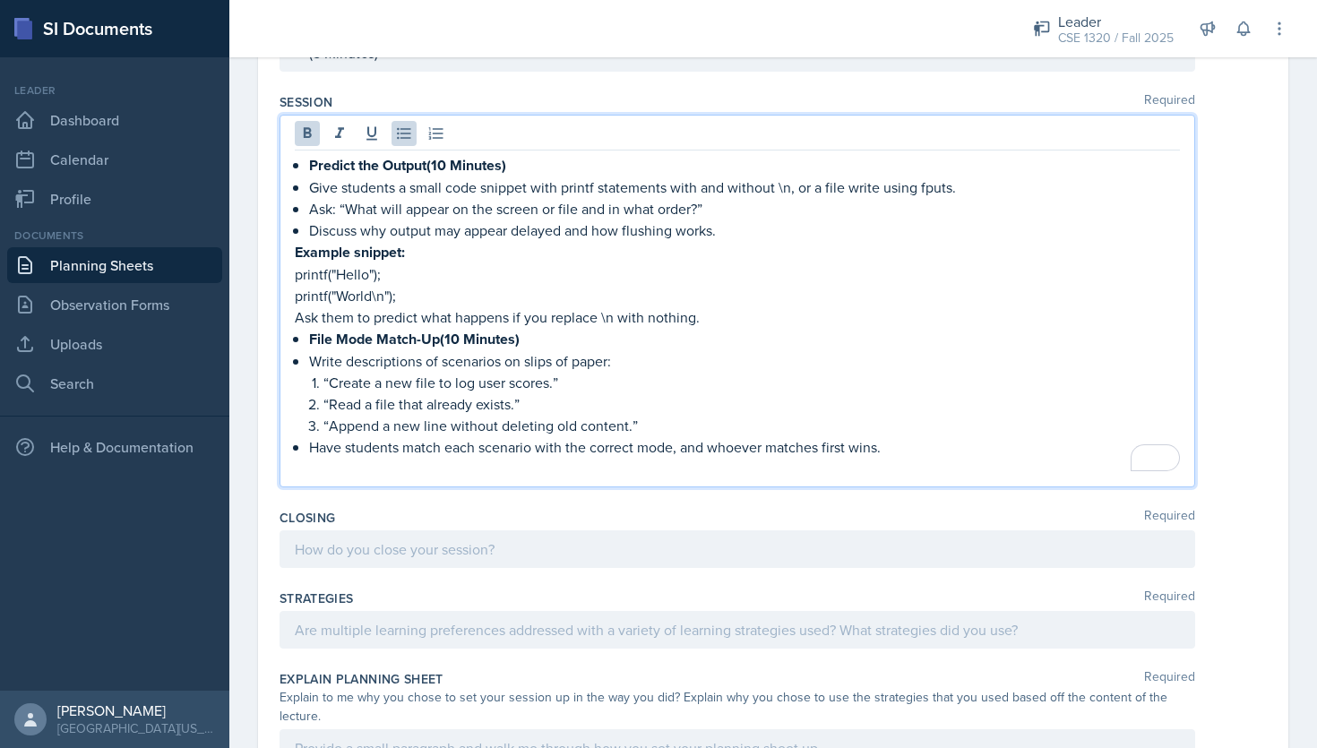
scroll to position [1404, 0]
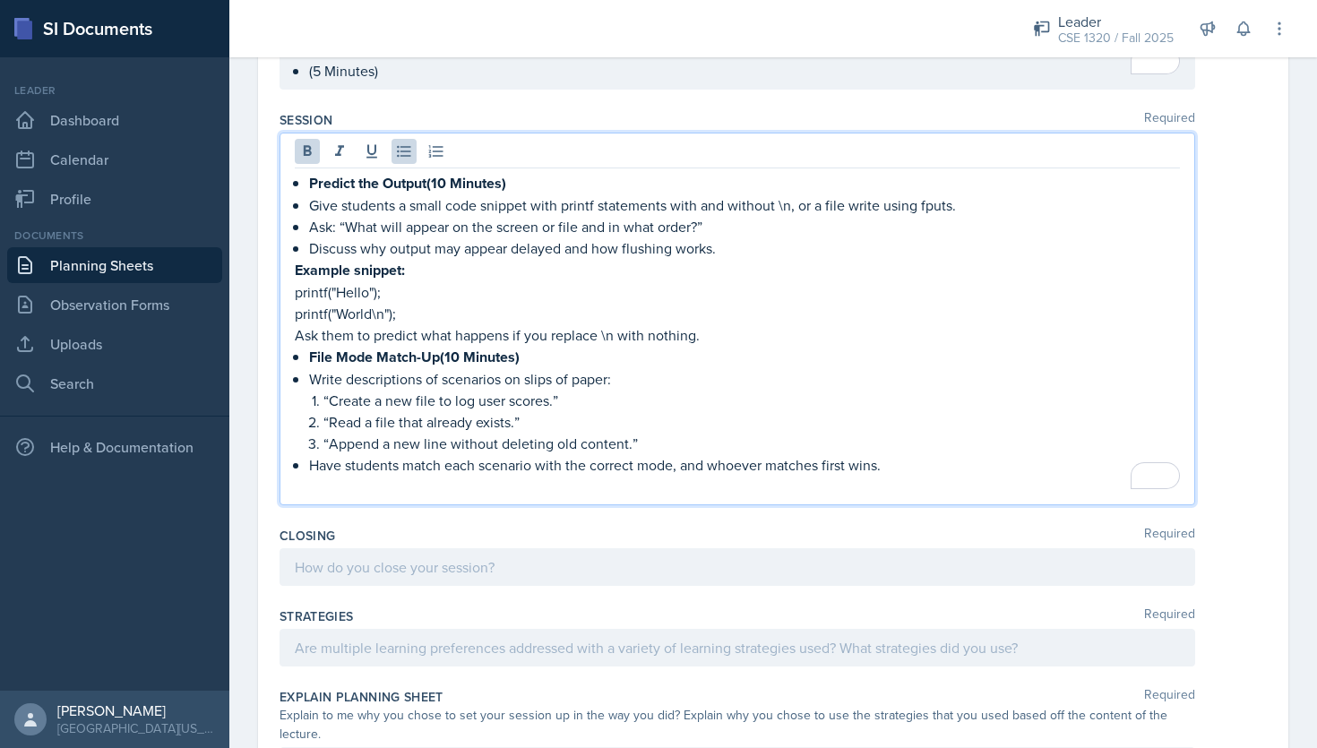
click at [391, 476] on p "To enrich screen reader interactions, please activate Accessibility in Grammarl…" at bounding box center [744, 486] width 871 height 21
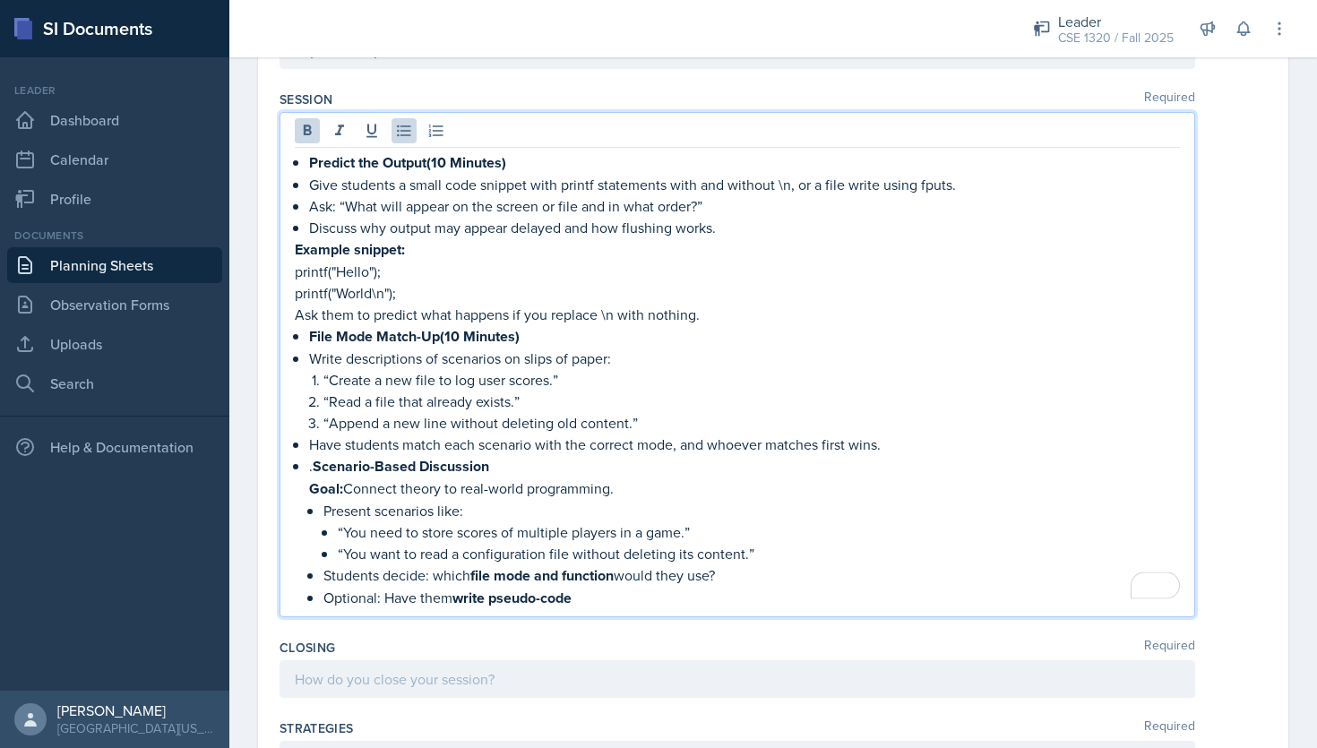
scroll to position [1426, 0]
drag, startPoint x: 622, startPoint y: 476, endPoint x: 308, endPoint y: 480, distance: 313.5
click at [309, 480] on p "Goal: Connect theory to real-world programming." at bounding box center [744, 487] width 871 height 22
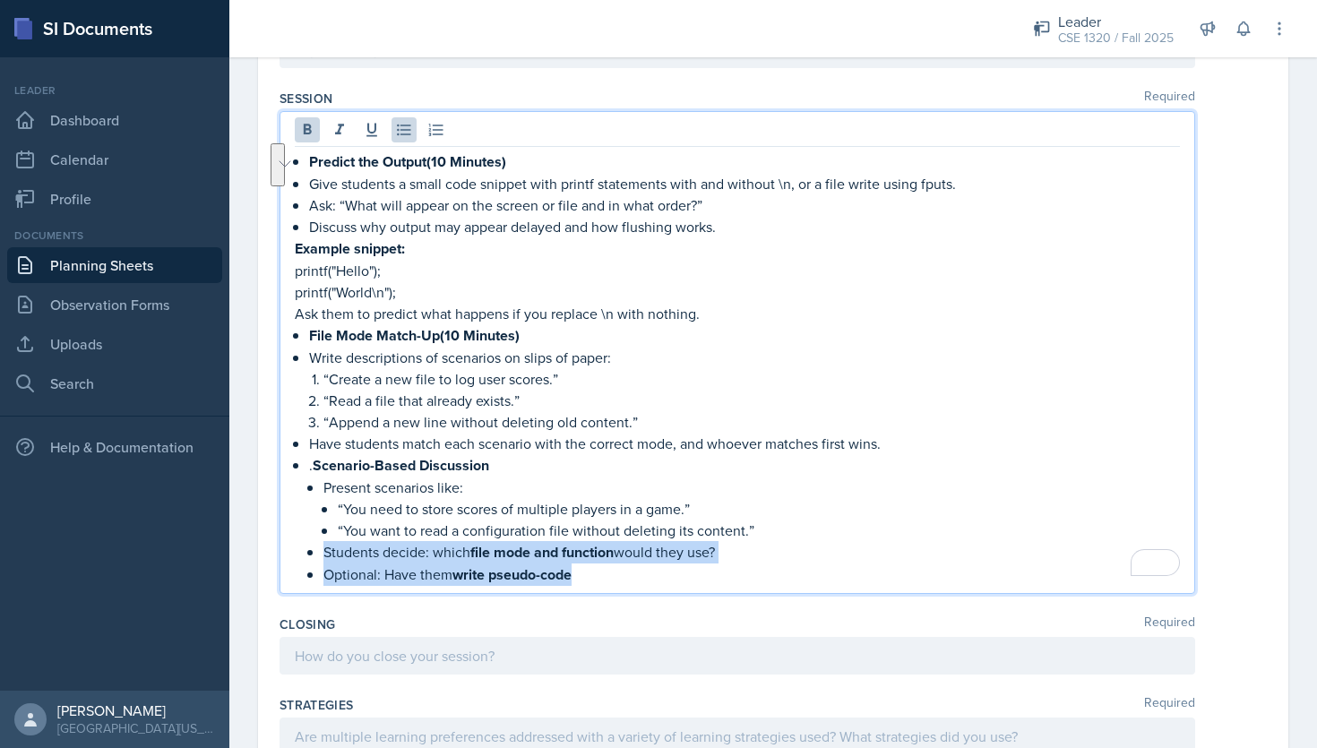
drag, startPoint x: 588, startPoint y: 572, endPoint x: 322, endPoint y: 548, distance: 266.2
click at [323, 548] on ul "Present scenarios like: “You need to store scores of multiple players in a game…" at bounding box center [751, 530] width 856 height 109
click at [378, 567] on p "Optional: Have them write pseudo-code" at bounding box center [751, 572] width 856 height 21
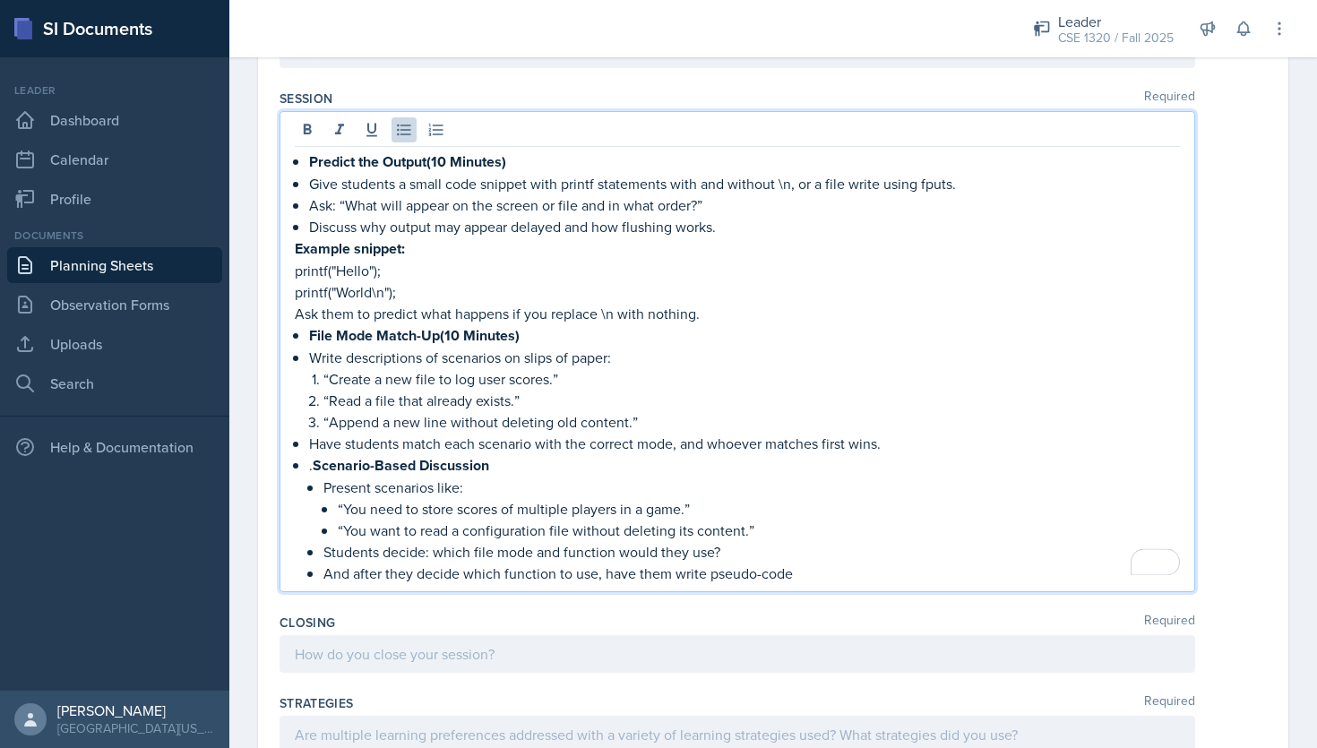
click at [800, 565] on p "And after they decide which function to use, have them write pseudo-code" at bounding box center [751, 572] width 856 height 21
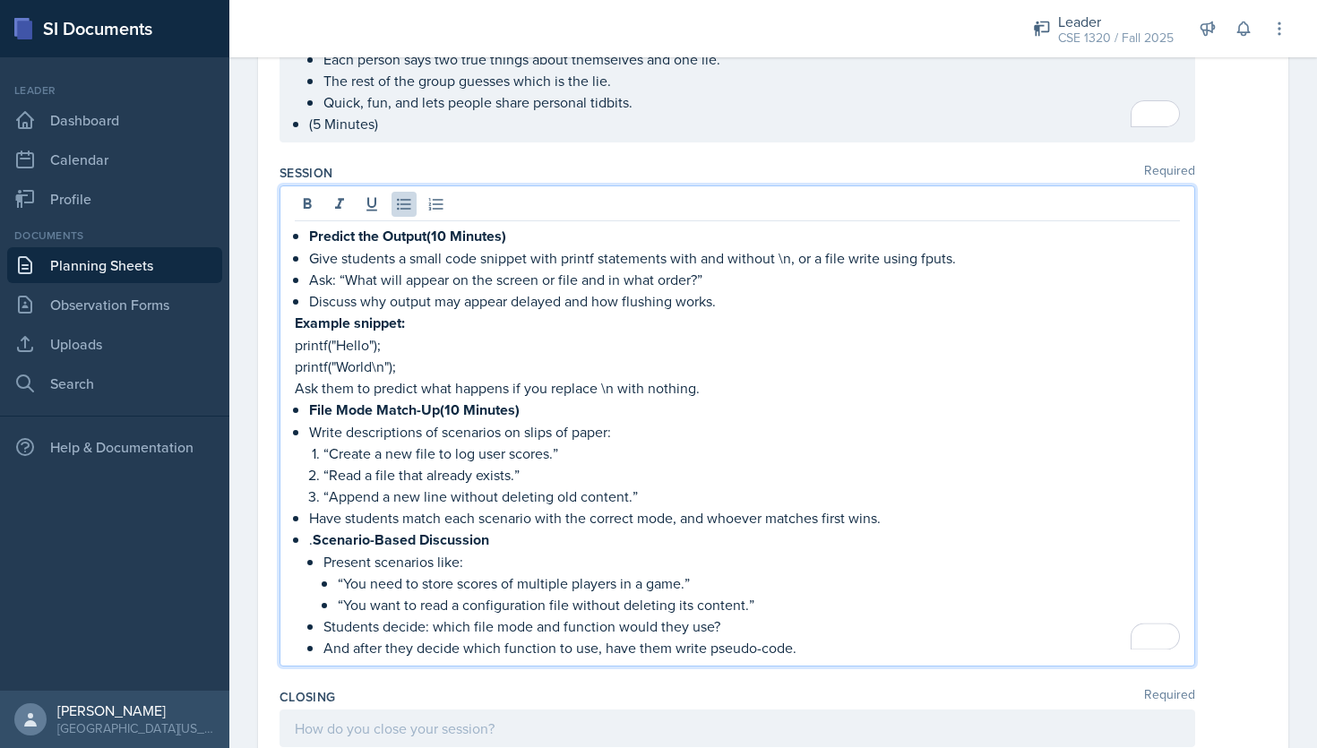
scroll to position [1364, 0]
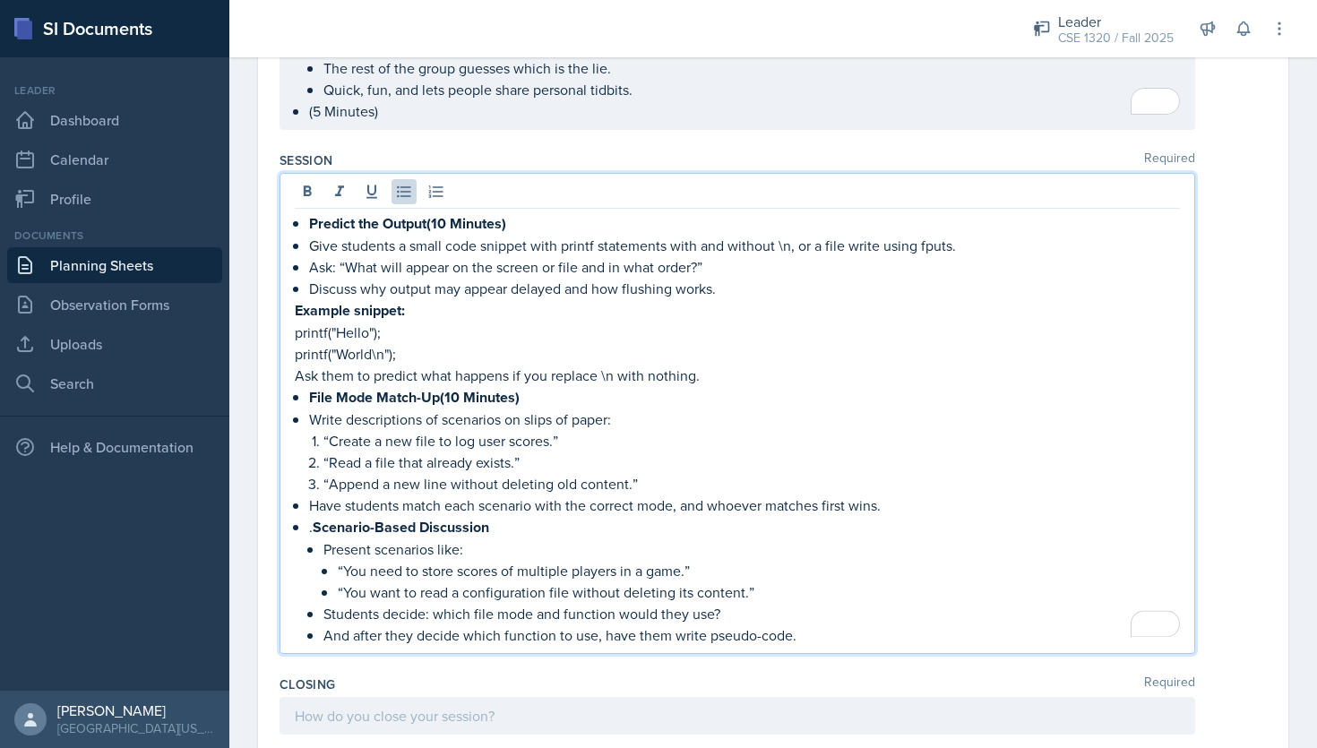
click at [493, 521] on p ". Scenario-Based Discussion" at bounding box center [744, 527] width 871 height 22
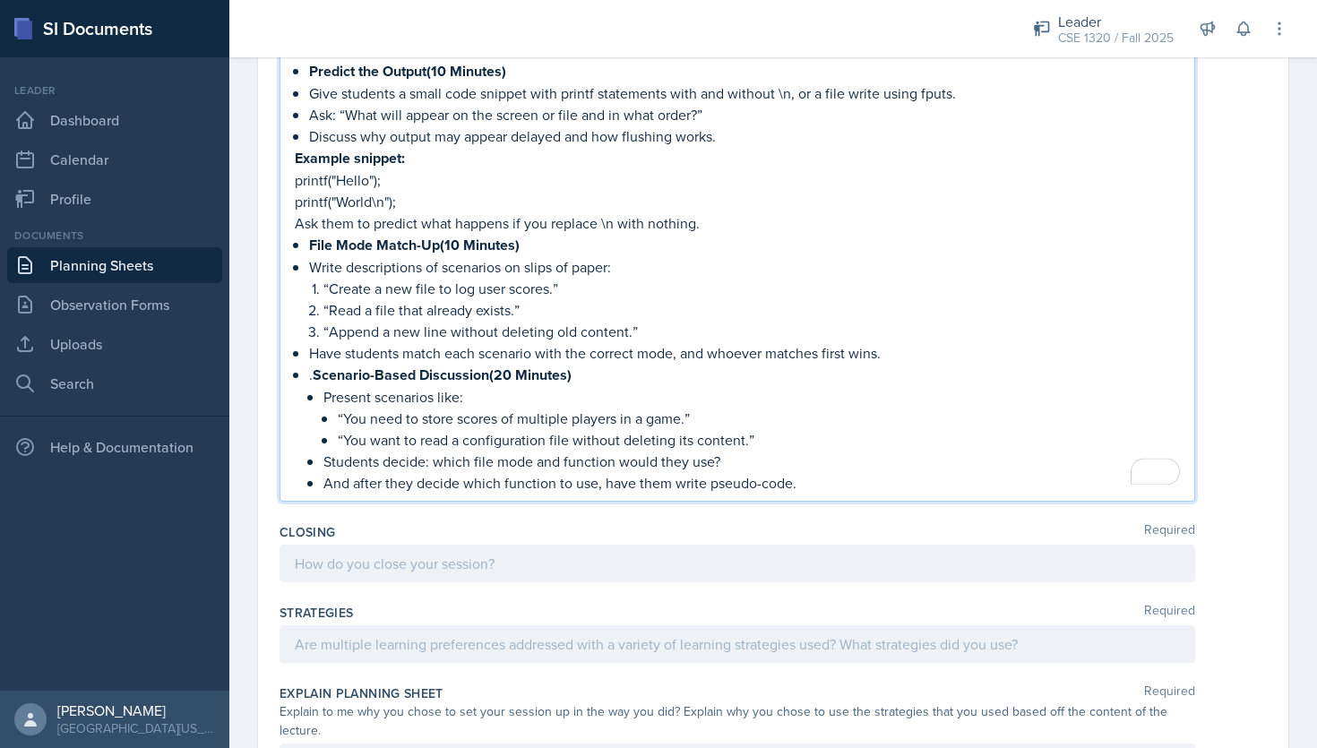
click at [463, 574] on p at bounding box center [737, 563] width 885 height 21
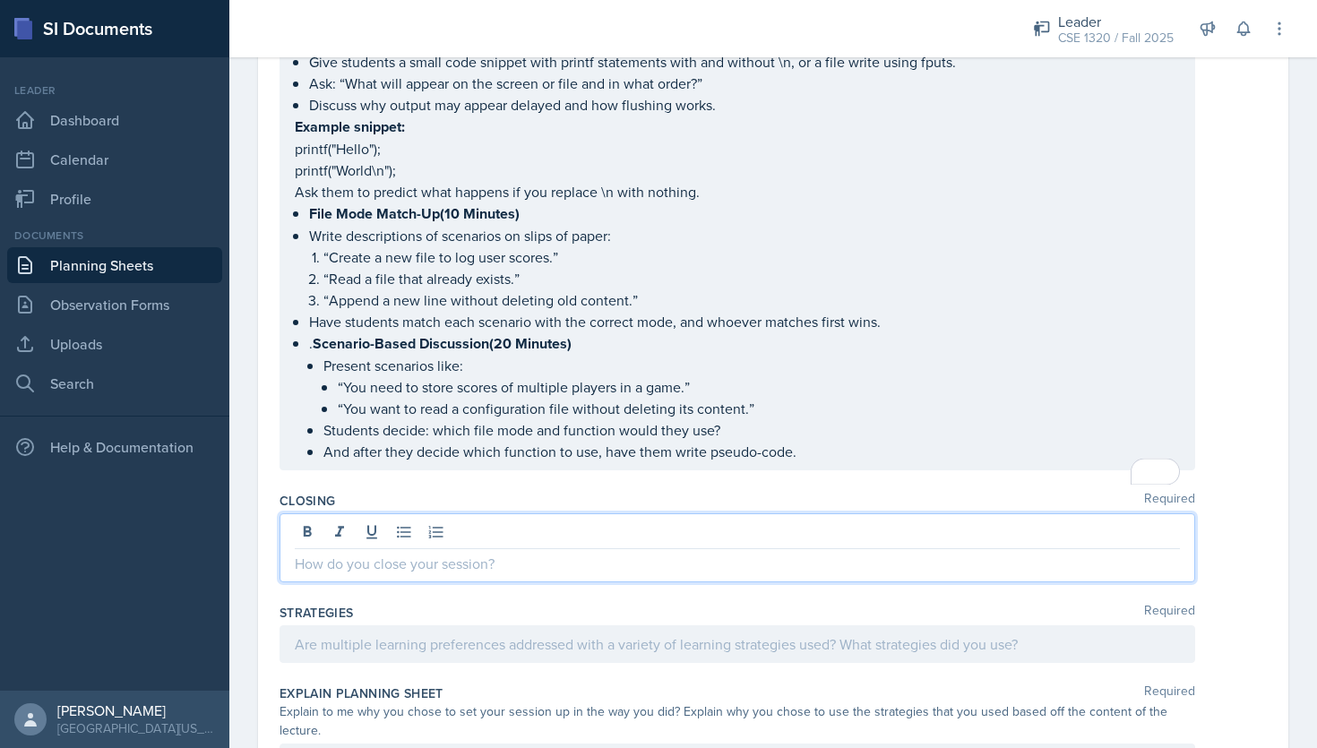
scroll to position [1485, 0]
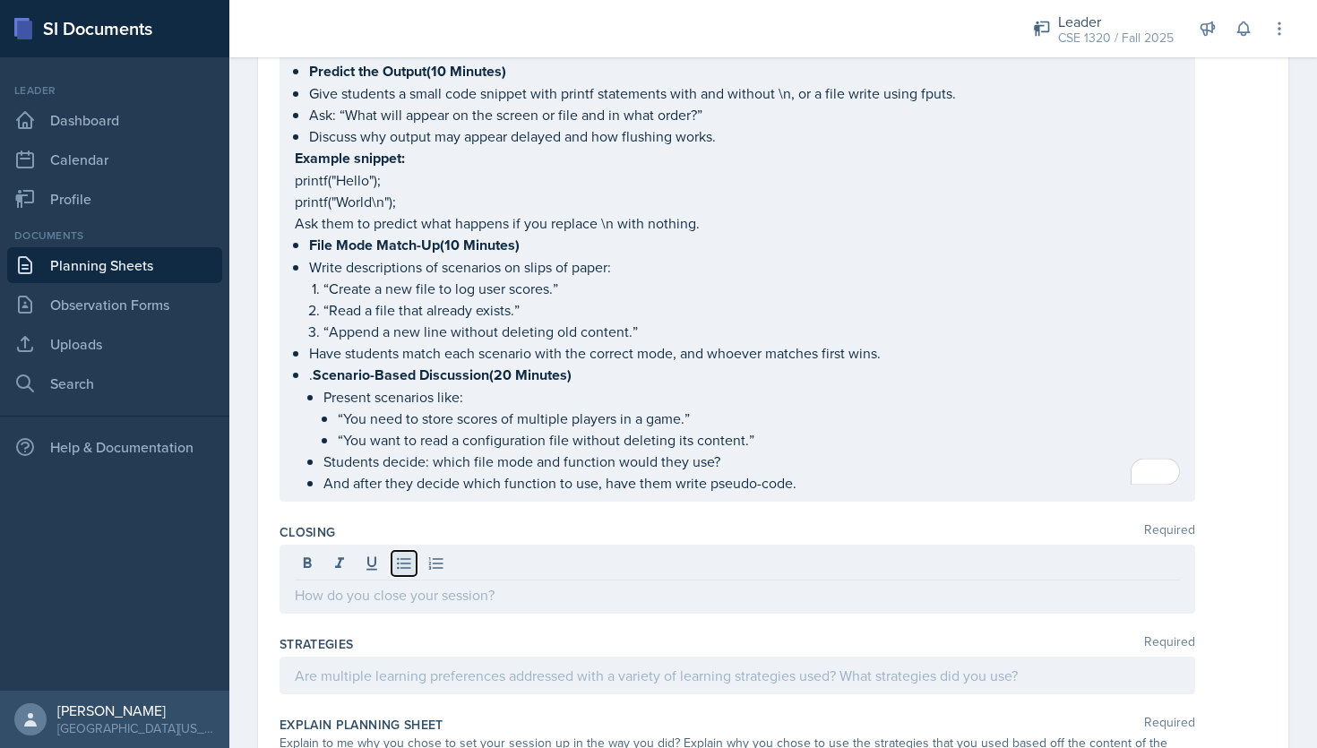
click at [409, 556] on icon at bounding box center [404, 563] width 18 height 18
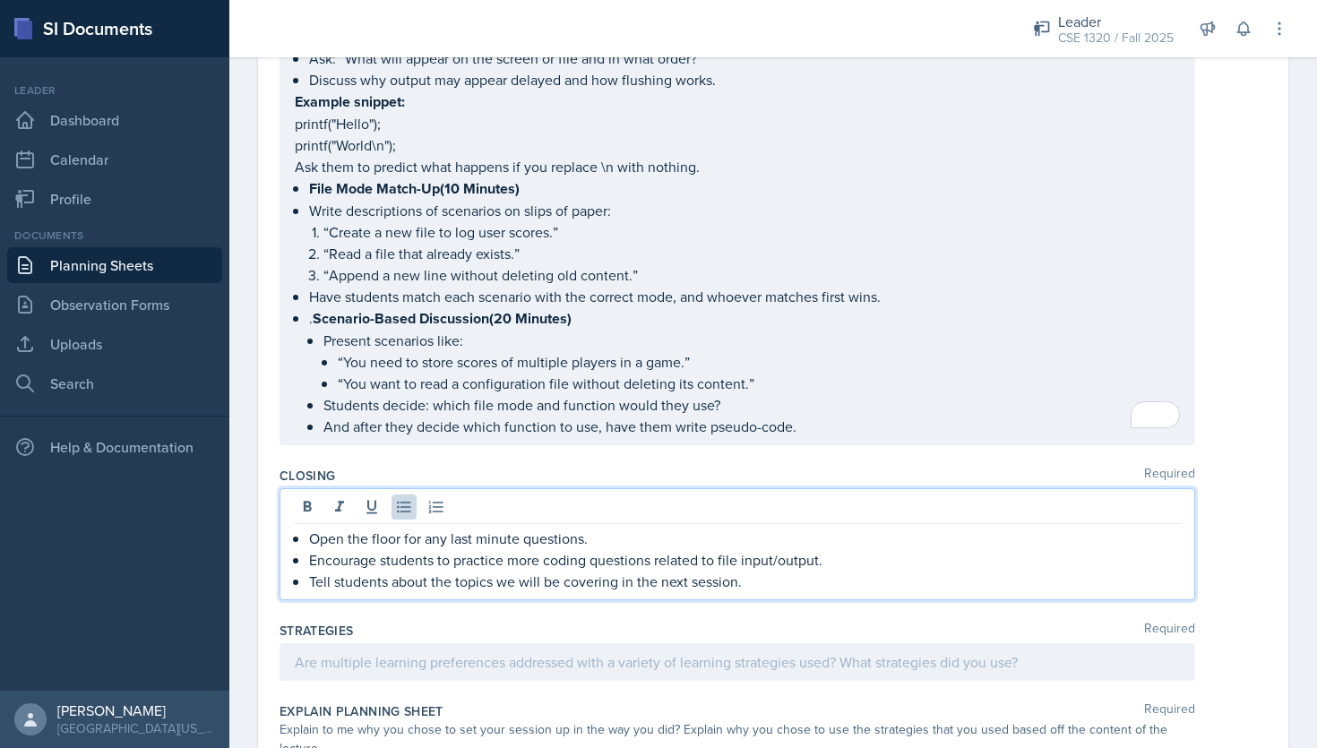
scroll to position [1572, 0]
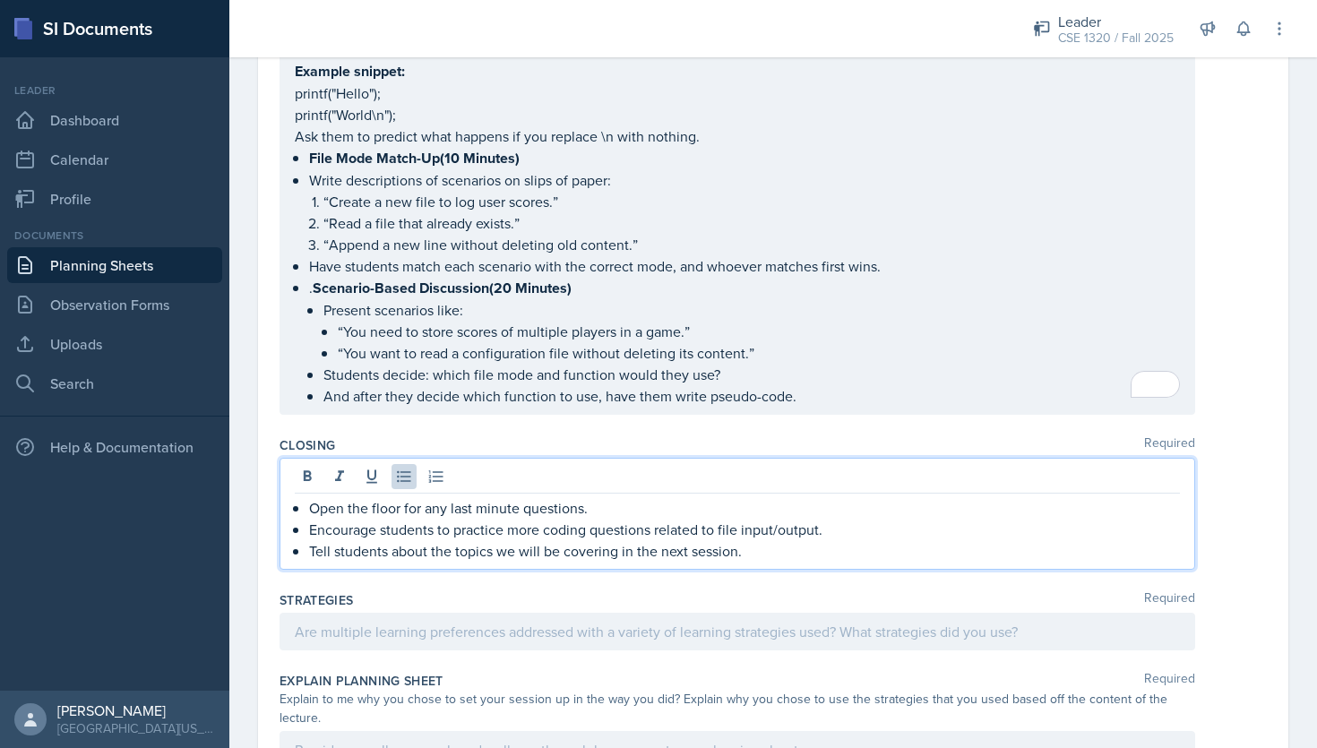
click at [870, 351] on p "“You want to read a configuration file without deleting its content.”" at bounding box center [759, 352] width 842 height 21
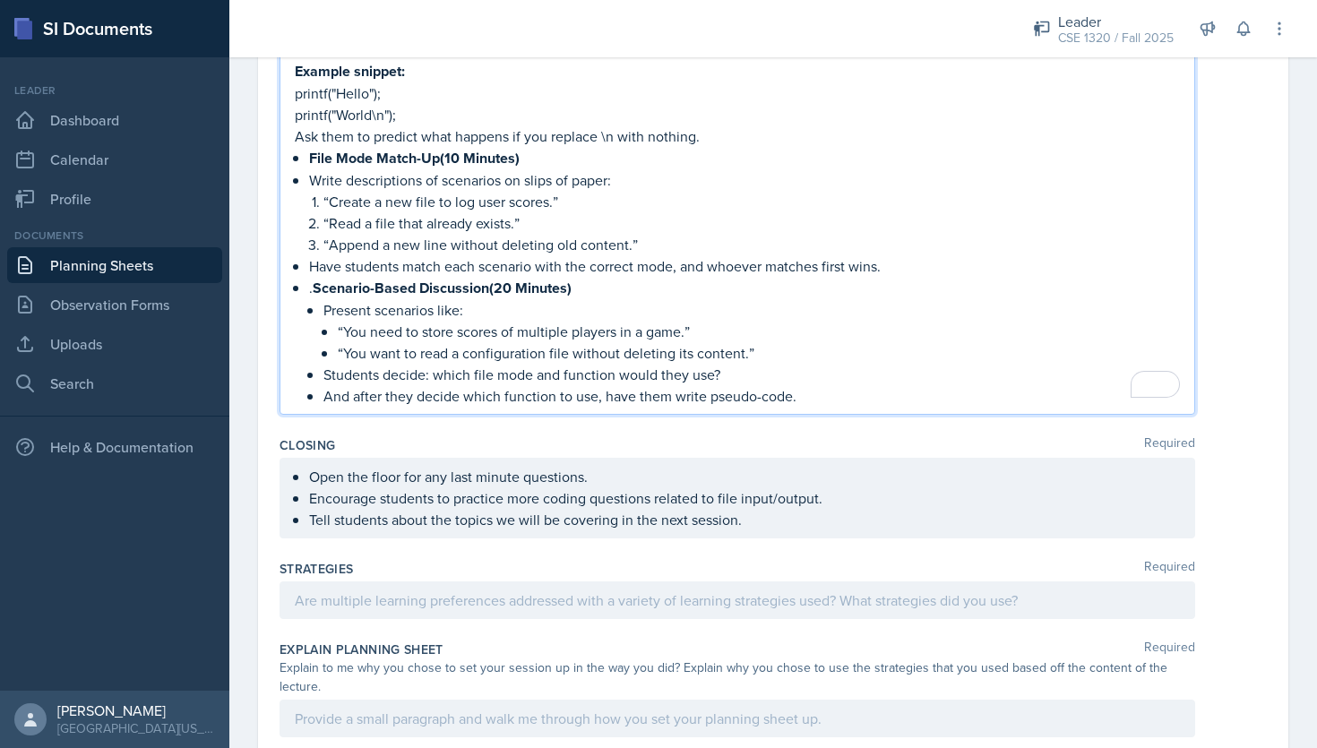
click at [762, 519] on ul "Open the floor for any last minute questions. Encourage students to practice mo…" at bounding box center [744, 498] width 871 height 64
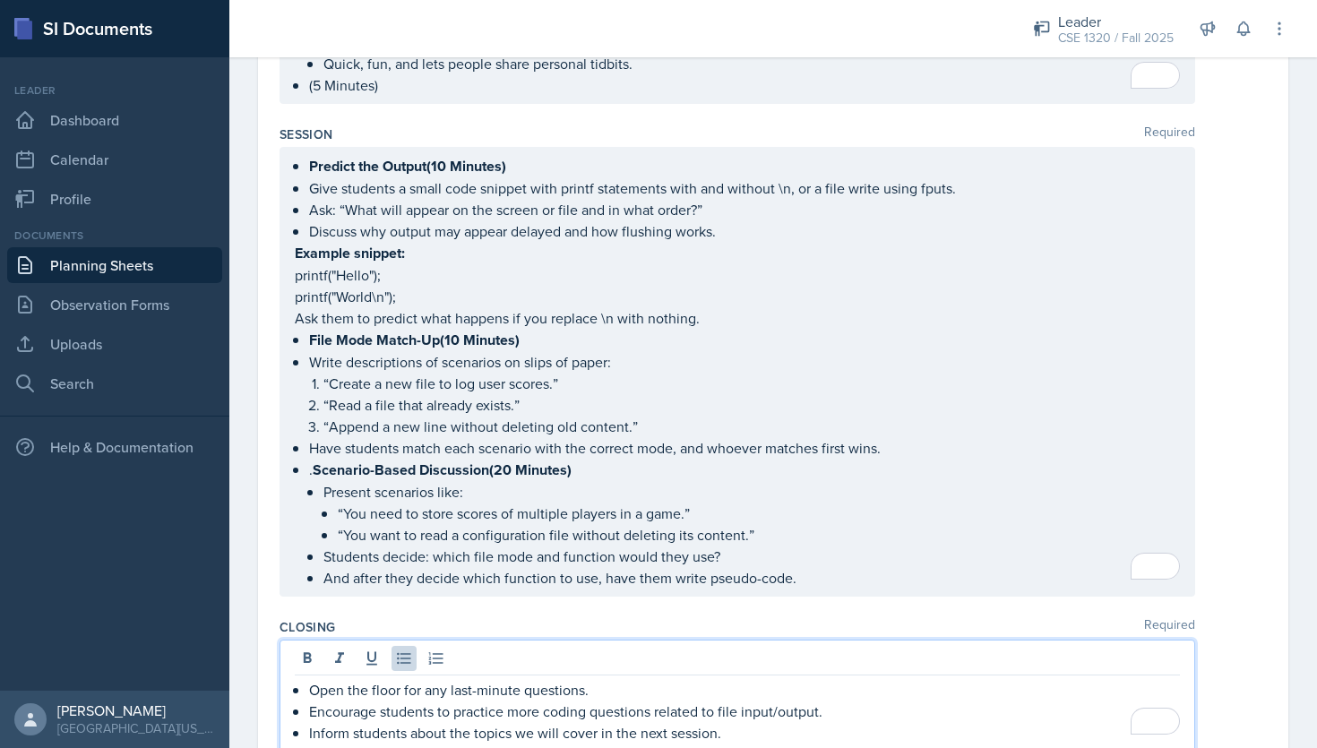
scroll to position [1391, 0]
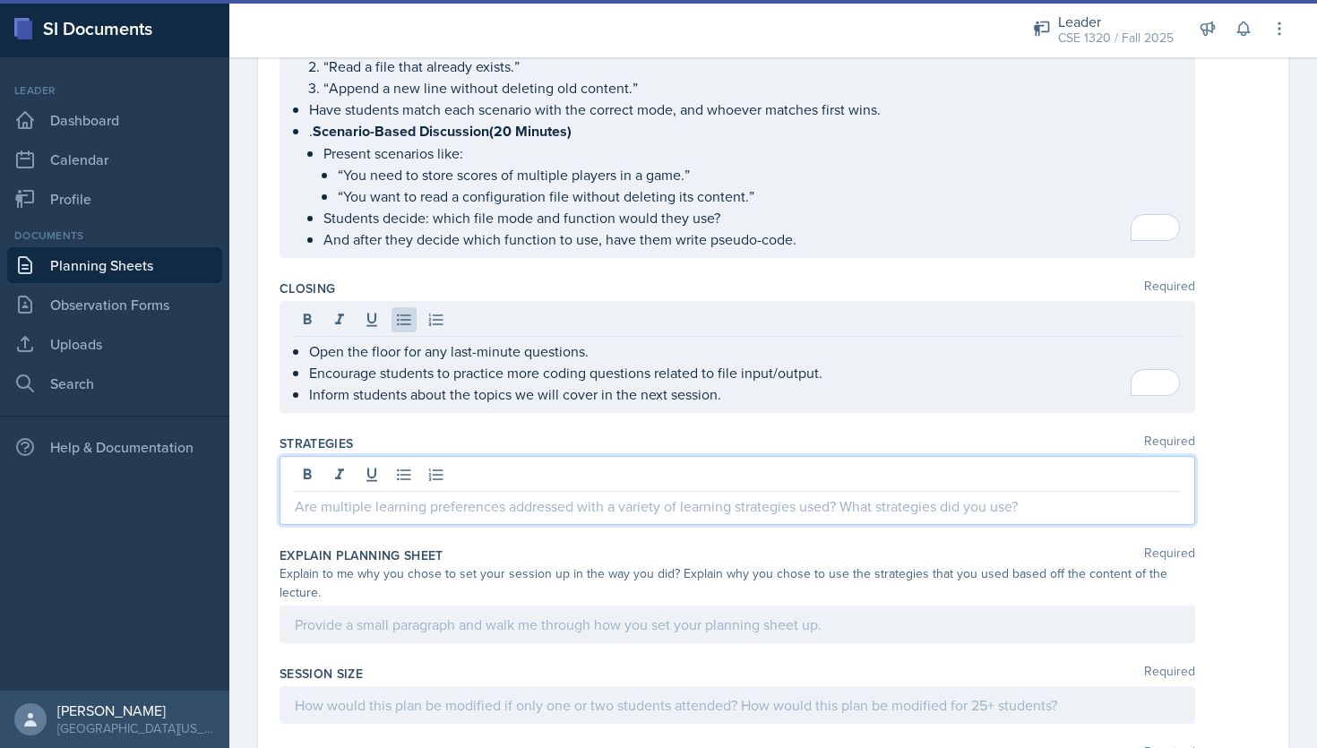
click at [536, 461] on div at bounding box center [736, 490] width 915 height 69
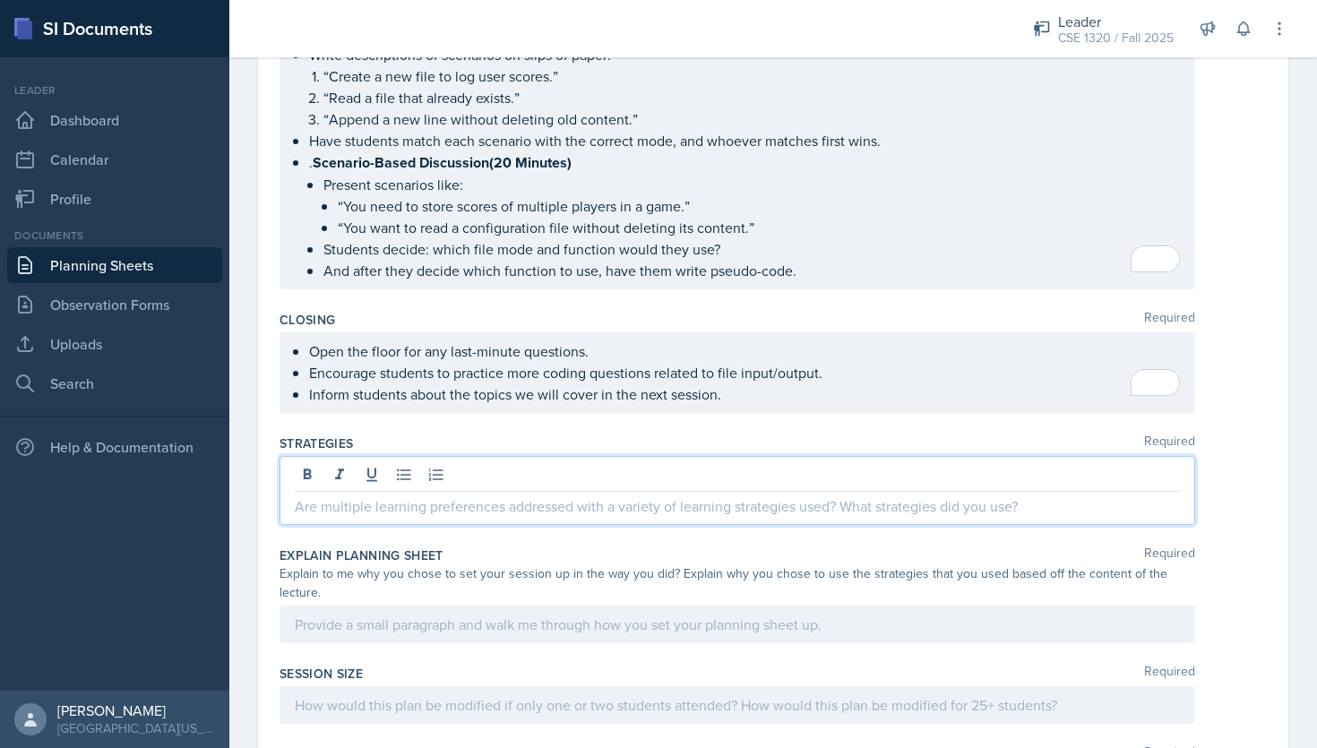
scroll to position [1729, 0]
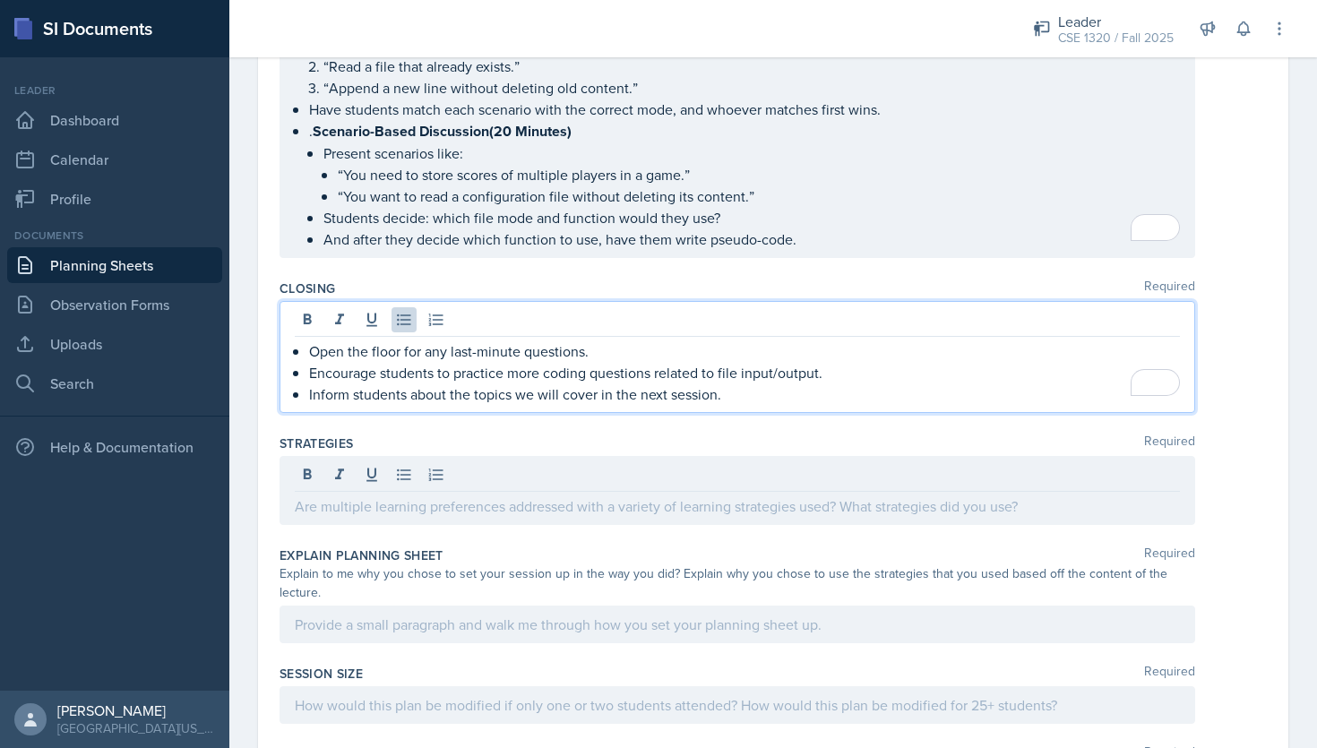
click at [735, 391] on p "Inform students about the topics we will cover in the next session." at bounding box center [744, 393] width 871 height 21
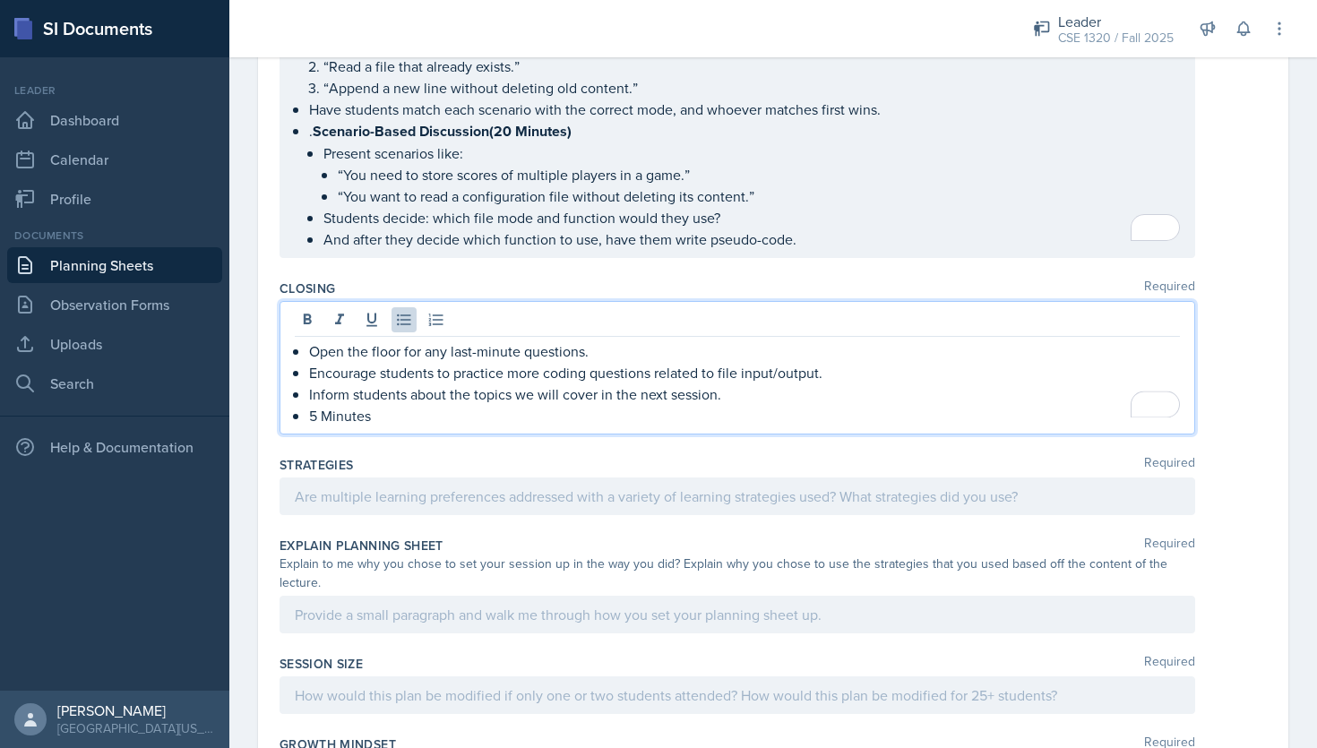
click at [720, 497] on div at bounding box center [736, 496] width 915 height 38
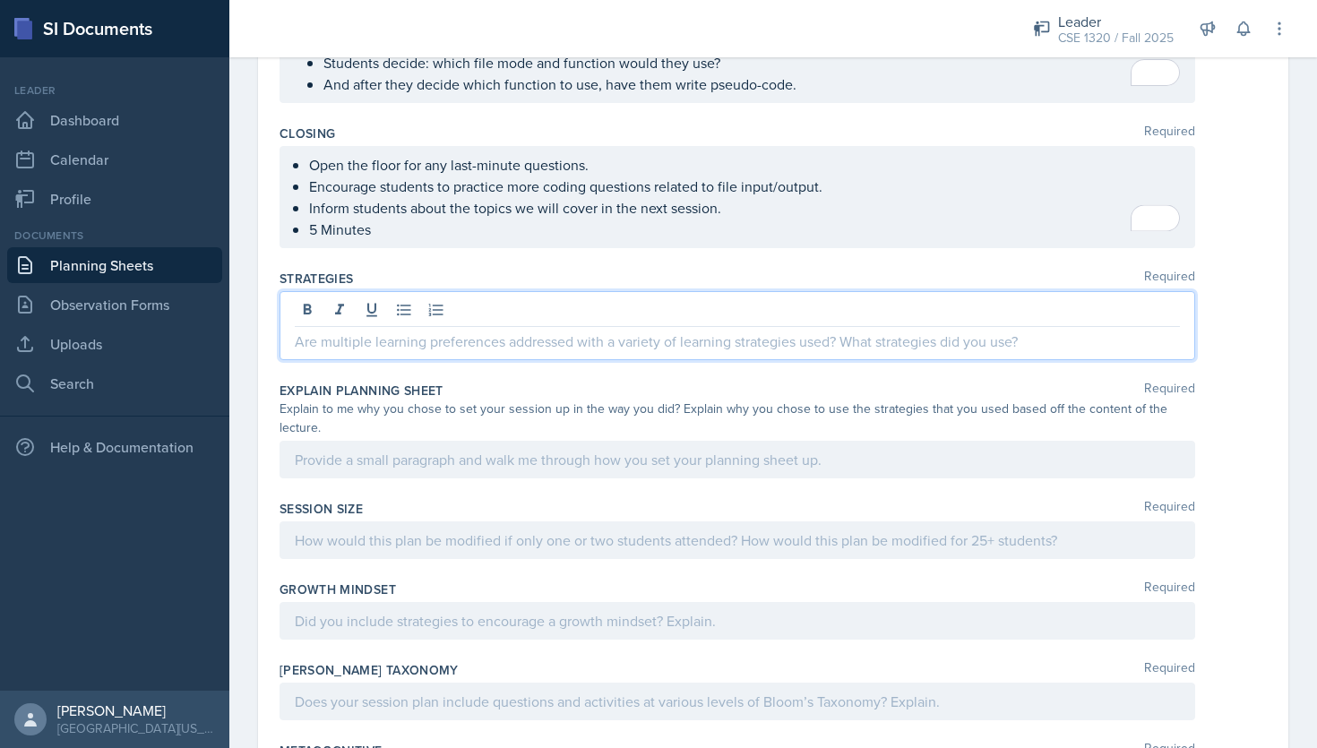
scroll to position [1885, 0]
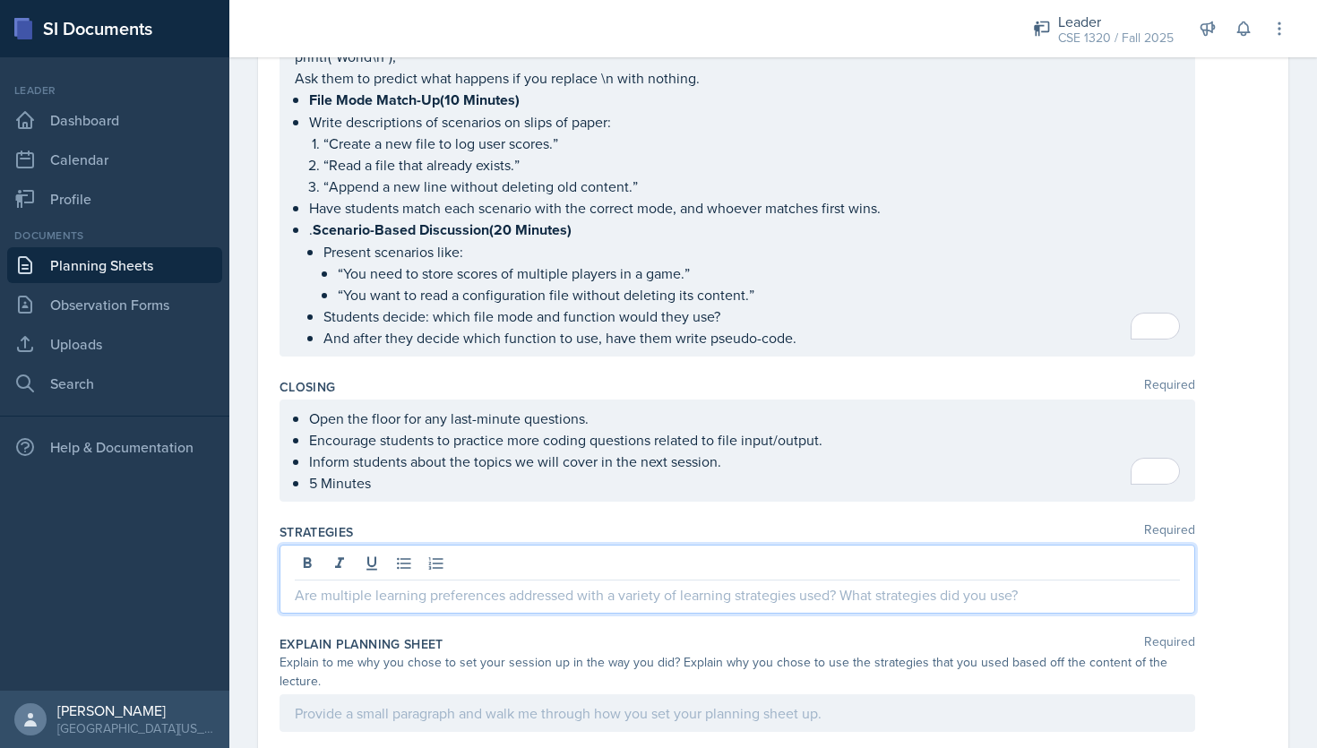
scroll to position [1679, 0]
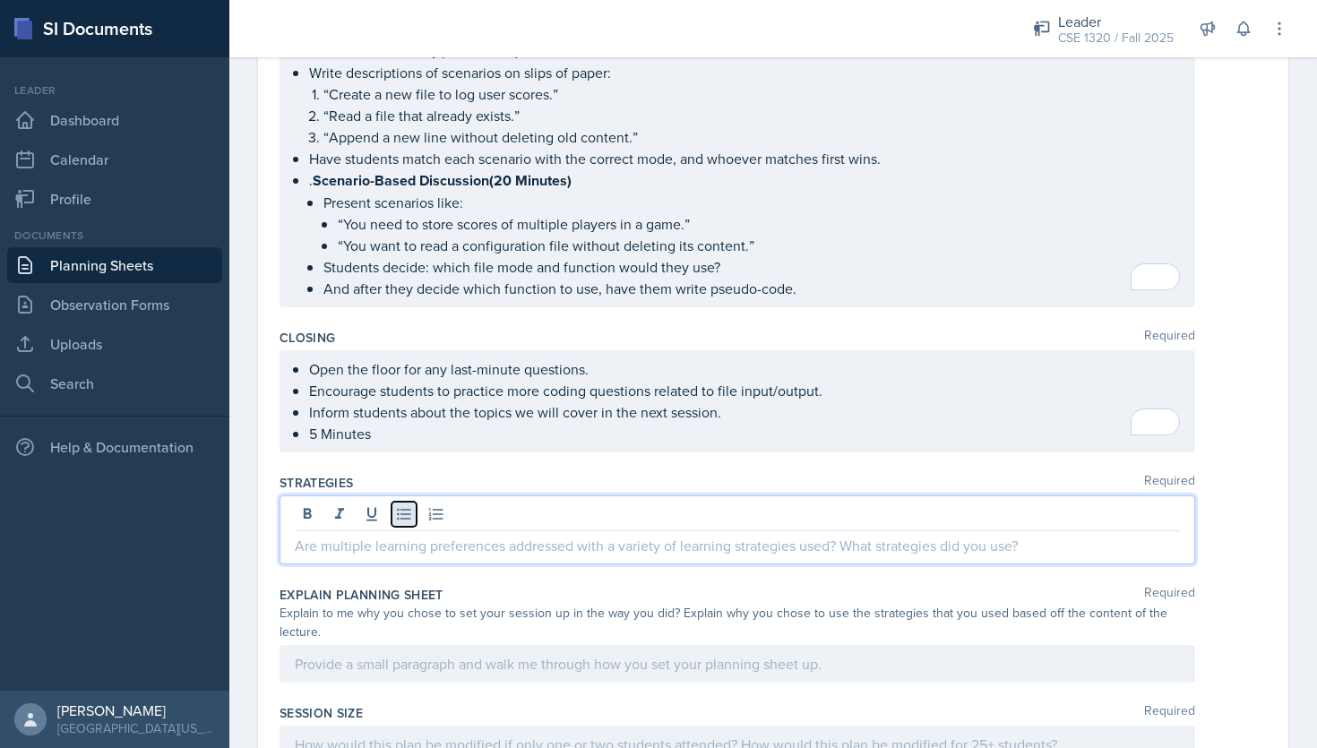
click at [402, 505] on icon at bounding box center [404, 514] width 18 height 18
click at [309, 508] on icon at bounding box center [308, 513] width 8 height 11
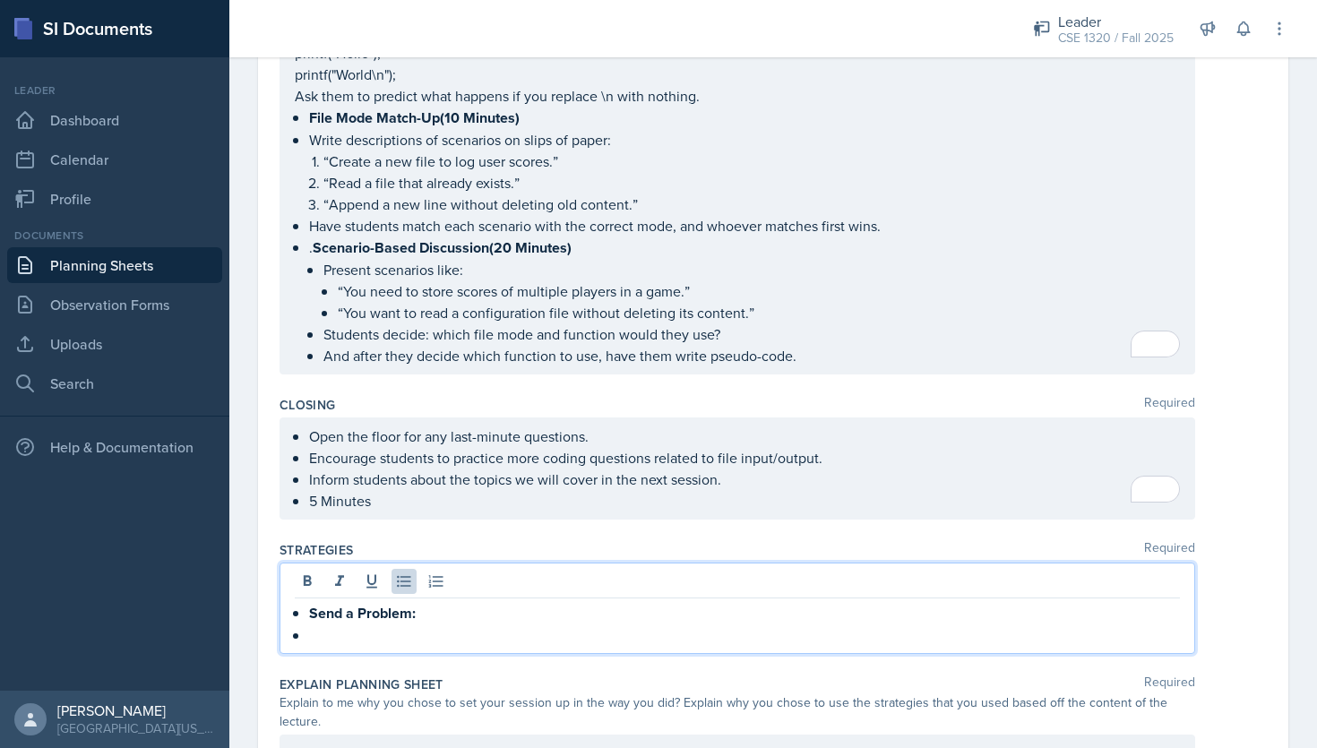
scroll to position [1601, 0]
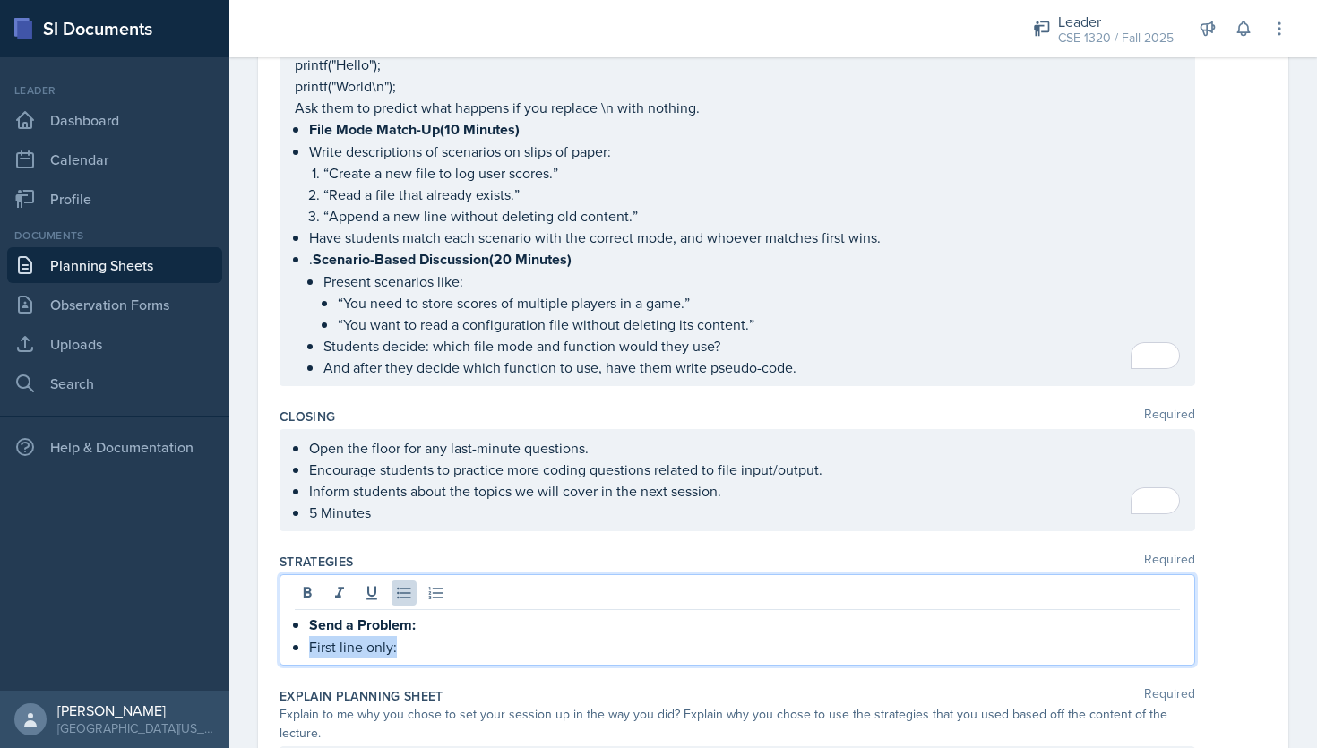
drag, startPoint x: 406, startPoint y: 637, endPoint x: 305, endPoint y: 638, distance: 100.3
click at [305, 638] on div "Send a Problem: First line only:" at bounding box center [737, 636] width 885 height 44
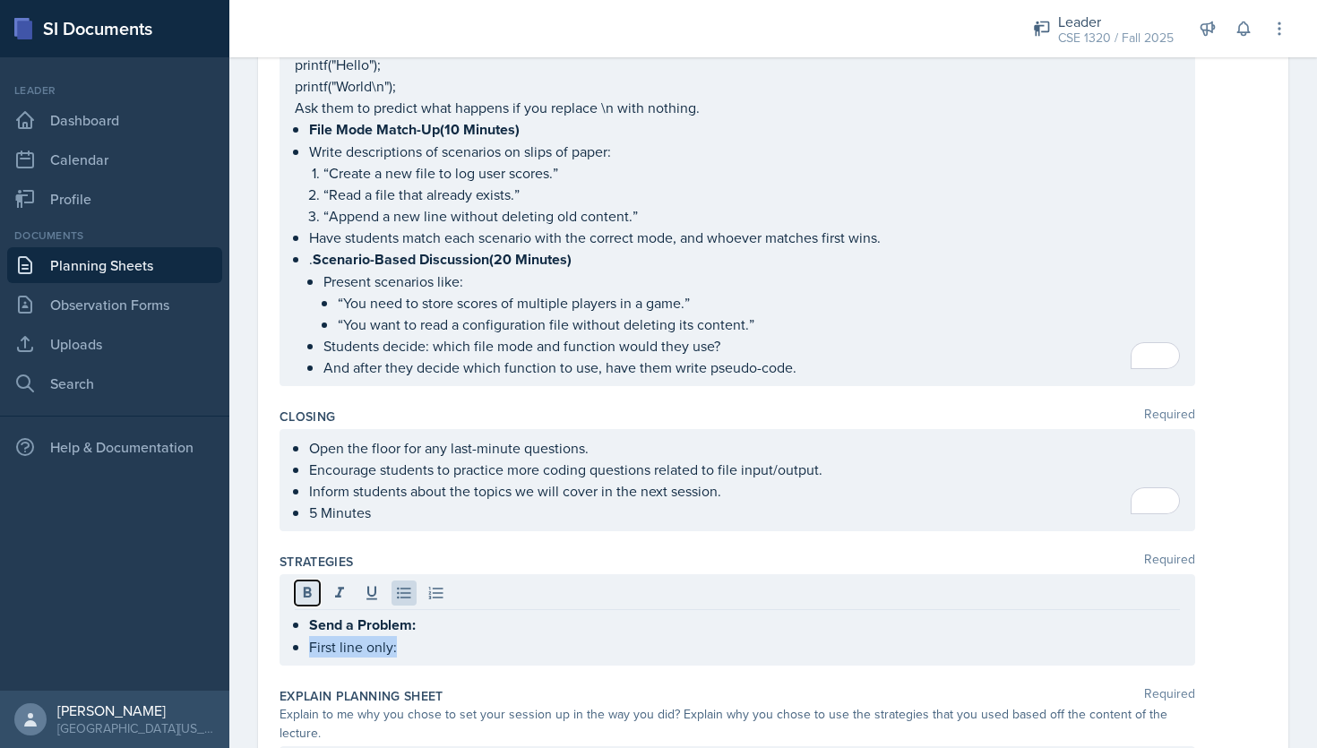
click at [303, 590] on icon at bounding box center [307, 593] width 18 height 18
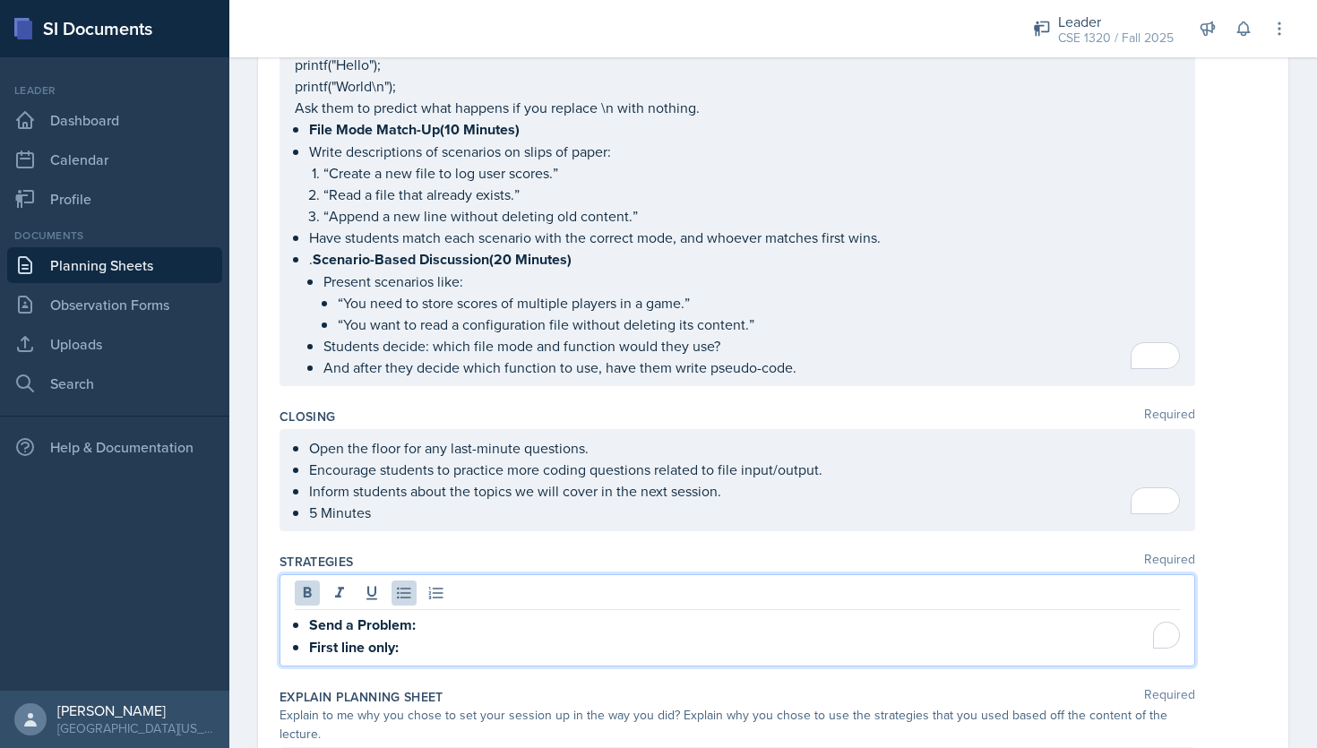
click at [411, 636] on p "First line only:" at bounding box center [744, 647] width 871 height 22
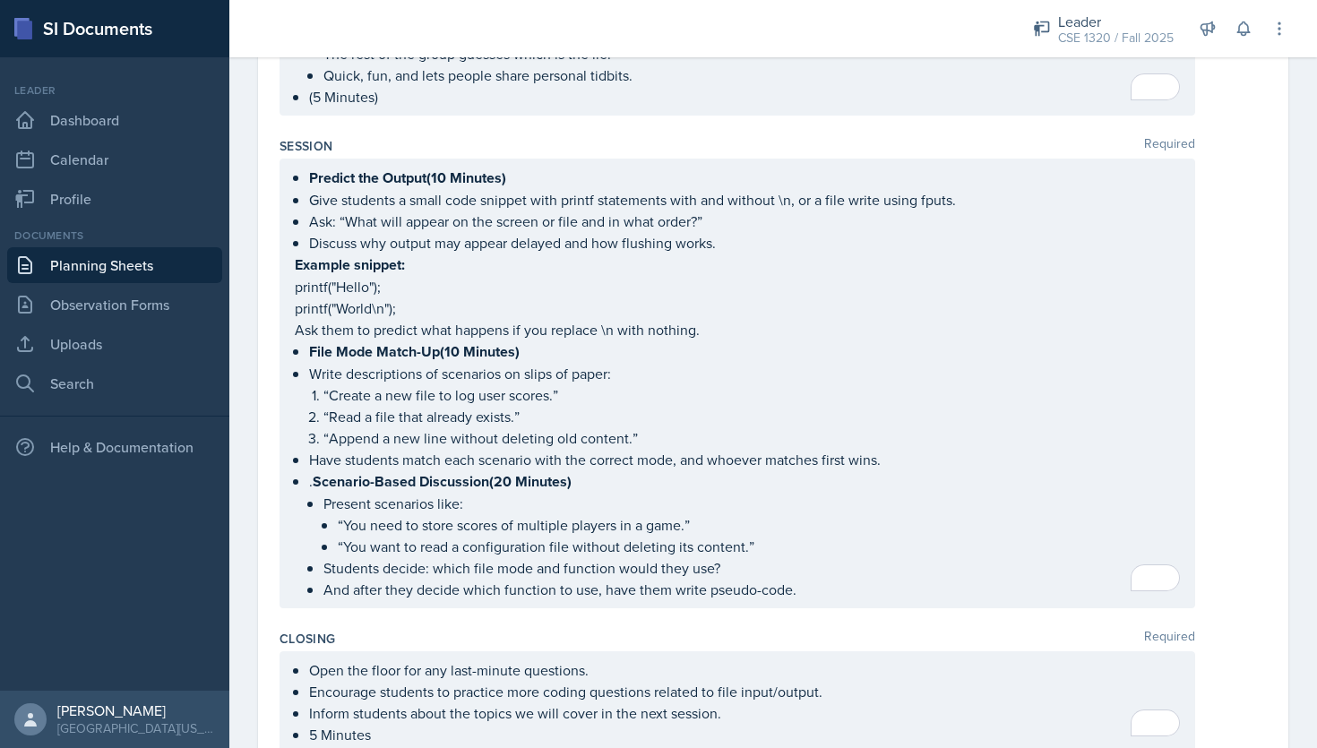
scroll to position [1300, 0]
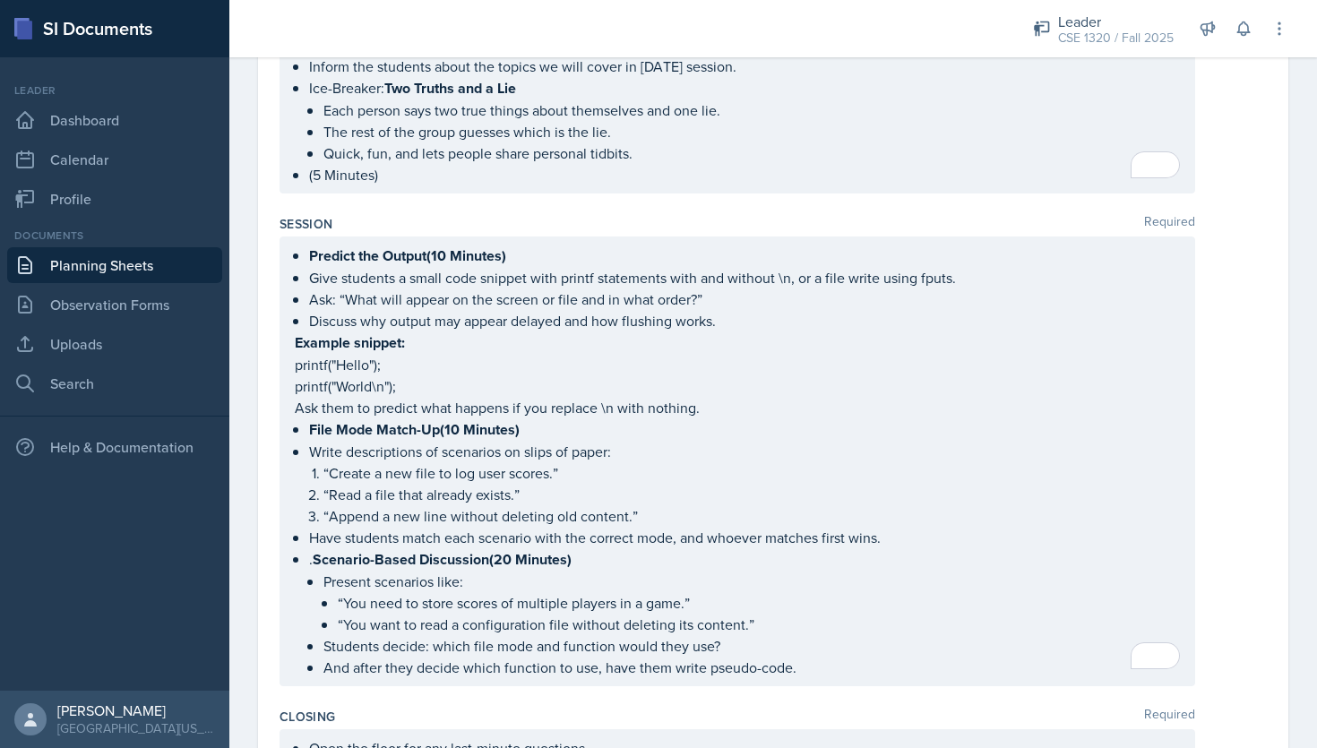
drag, startPoint x: 407, startPoint y: 528, endPoint x: 281, endPoint y: 207, distance: 345.1
click at [281, 207] on div "Content Required C File Input / Output What Is File I/O? C interacts with files…" at bounding box center [772, 193] width 987 height 2528
click at [380, 215] on div "Session Required" at bounding box center [772, 224] width 987 height 18
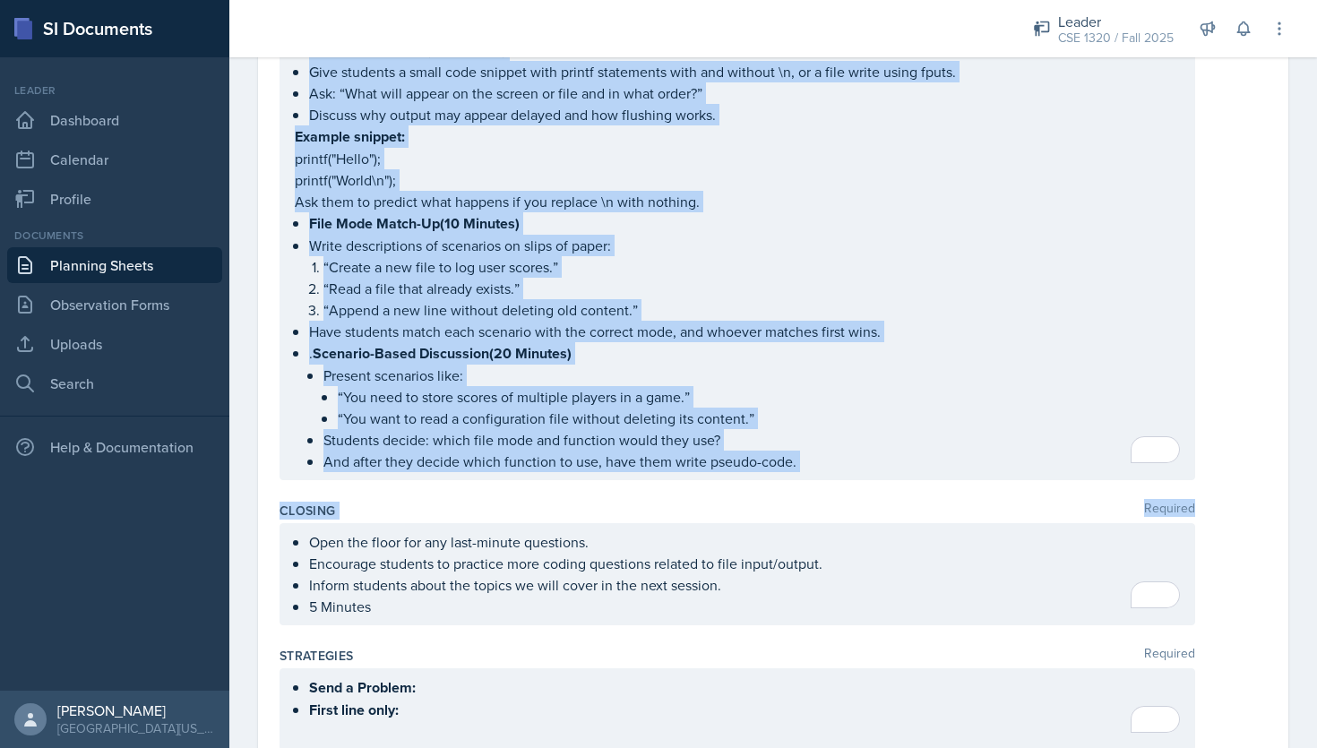
scroll to position [1596, 0]
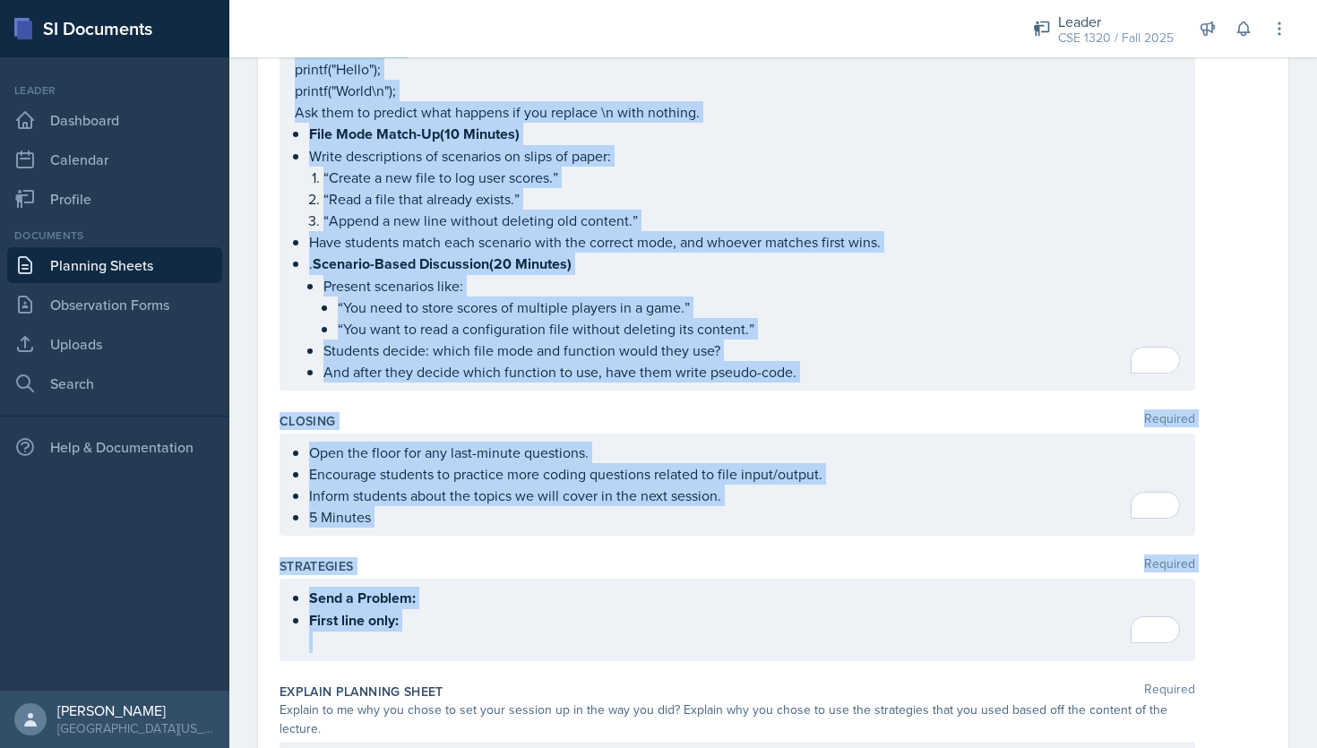
drag, startPoint x: 279, startPoint y: 344, endPoint x: 457, endPoint y: 672, distance: 372.7
copy div "Session Required Predict the Output(10 Minutes) Give students a small code snip…"
click at [431, 579] on div "Send a Problem: First line only:" at bounding box center [736, 620] width 915 height 82
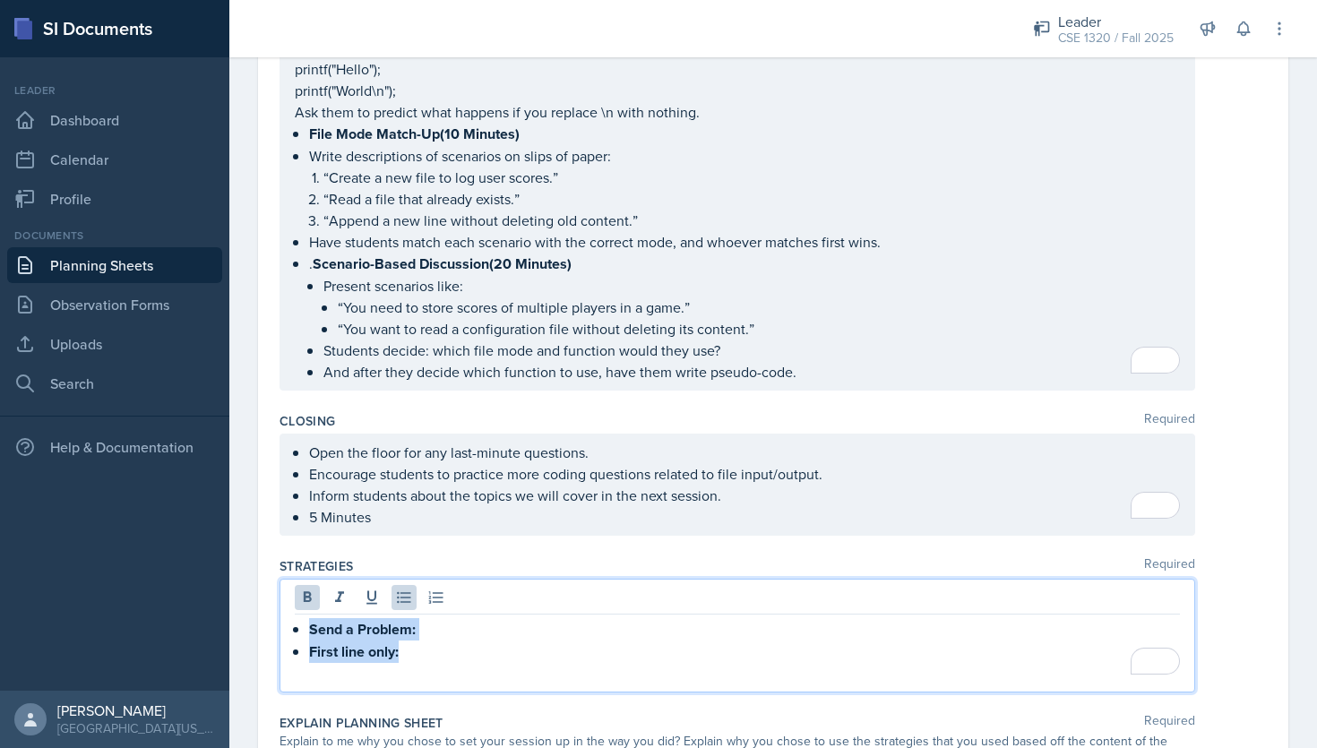
scroll to position [1627, 0]
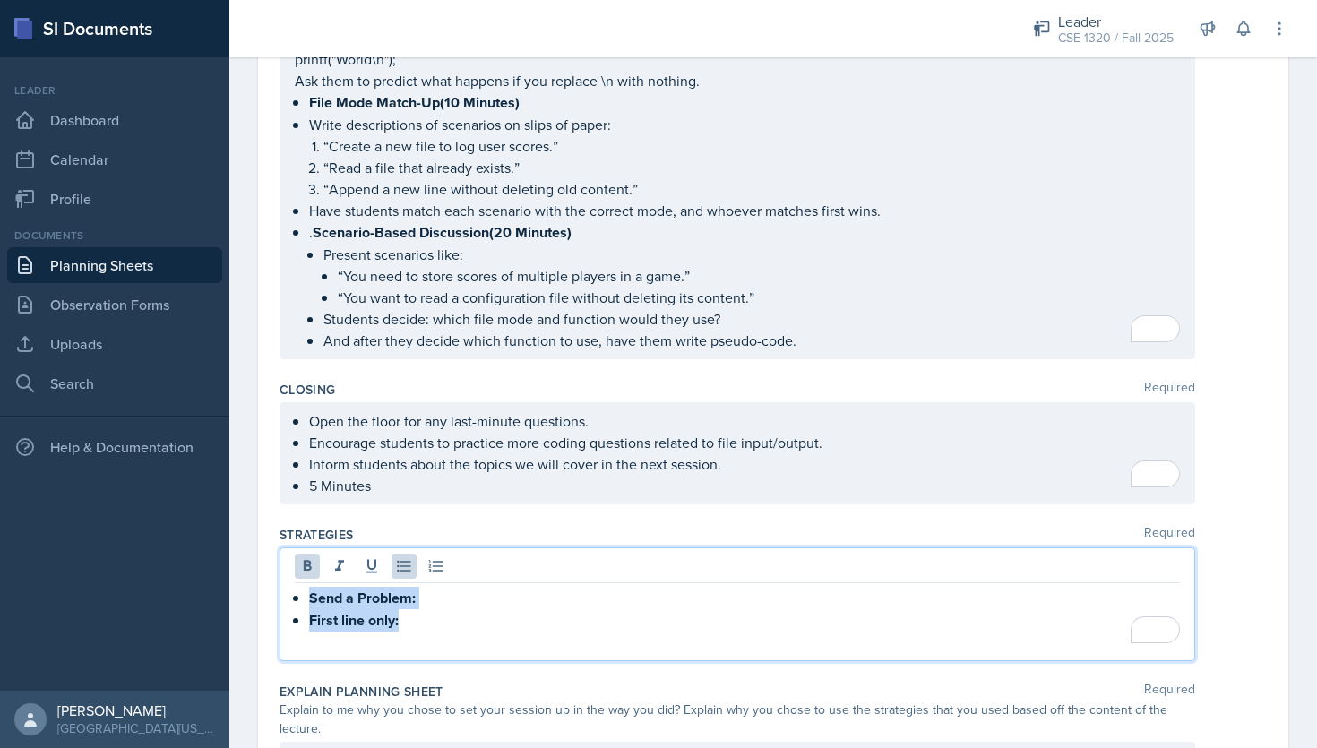
click at [431, 587] on p "Send a Problem:" at bounding box center [744, 598] width 871 height 22
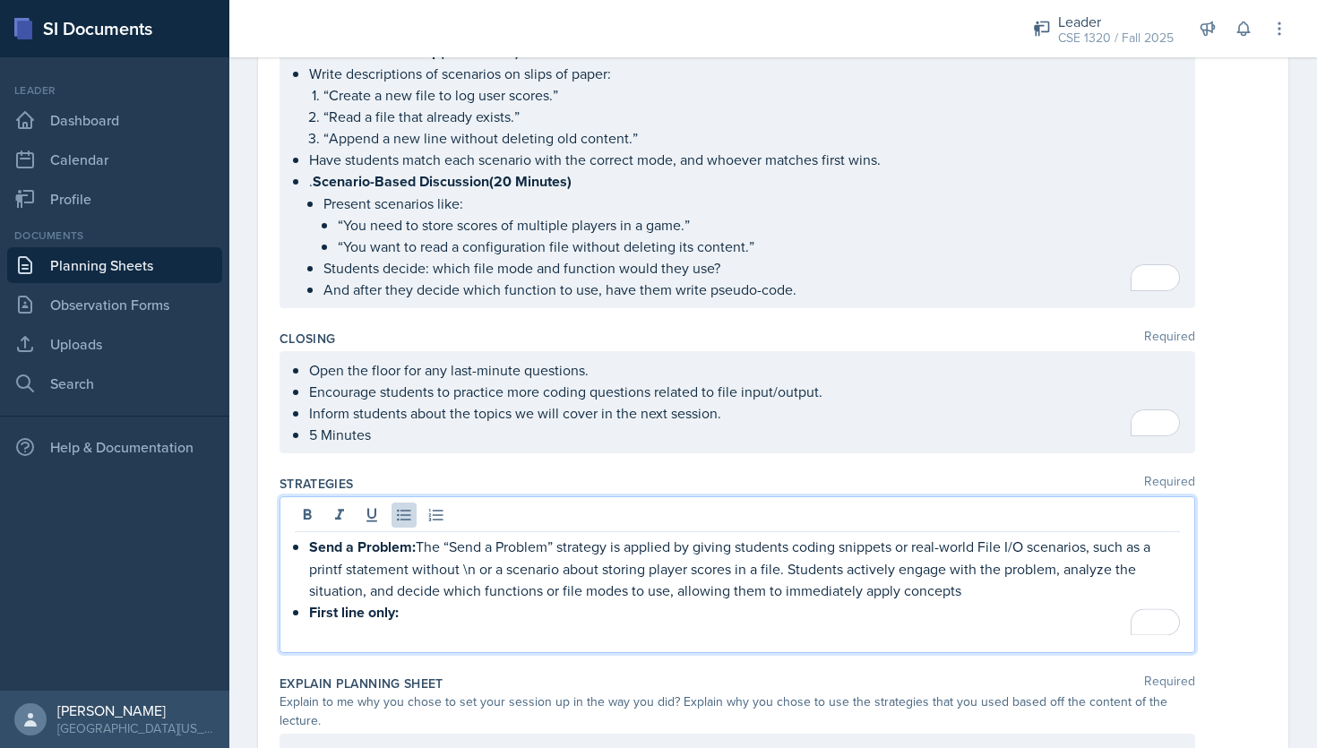
scroll to position [1679, 0]
click at [960, 579] on p "Send a Problem: The “Send a Problem” strategy is applied by giving students cod…" at bounding box center [744, 567] width 871 height 65
click at [420, 600] on p "First line only:" at bounding box center [744, 611] width 871 height 22
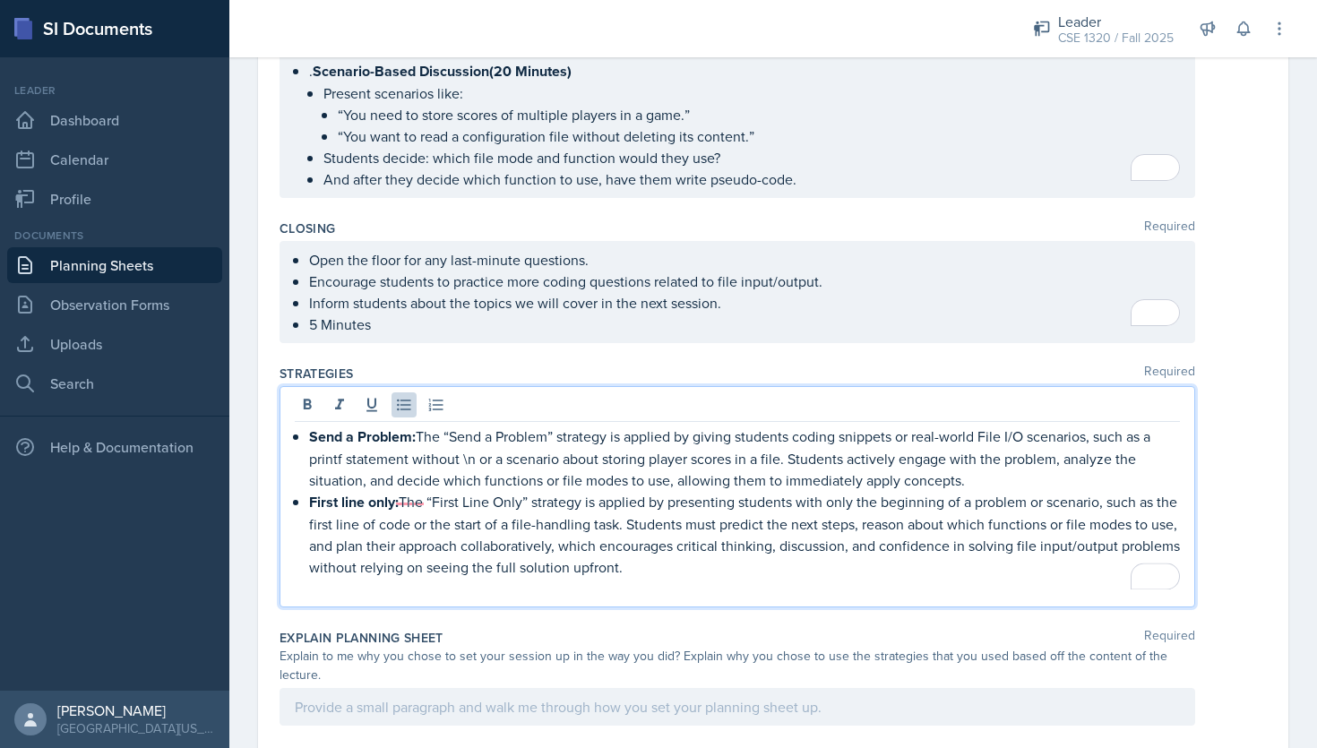
scroll to position [1793, 0]
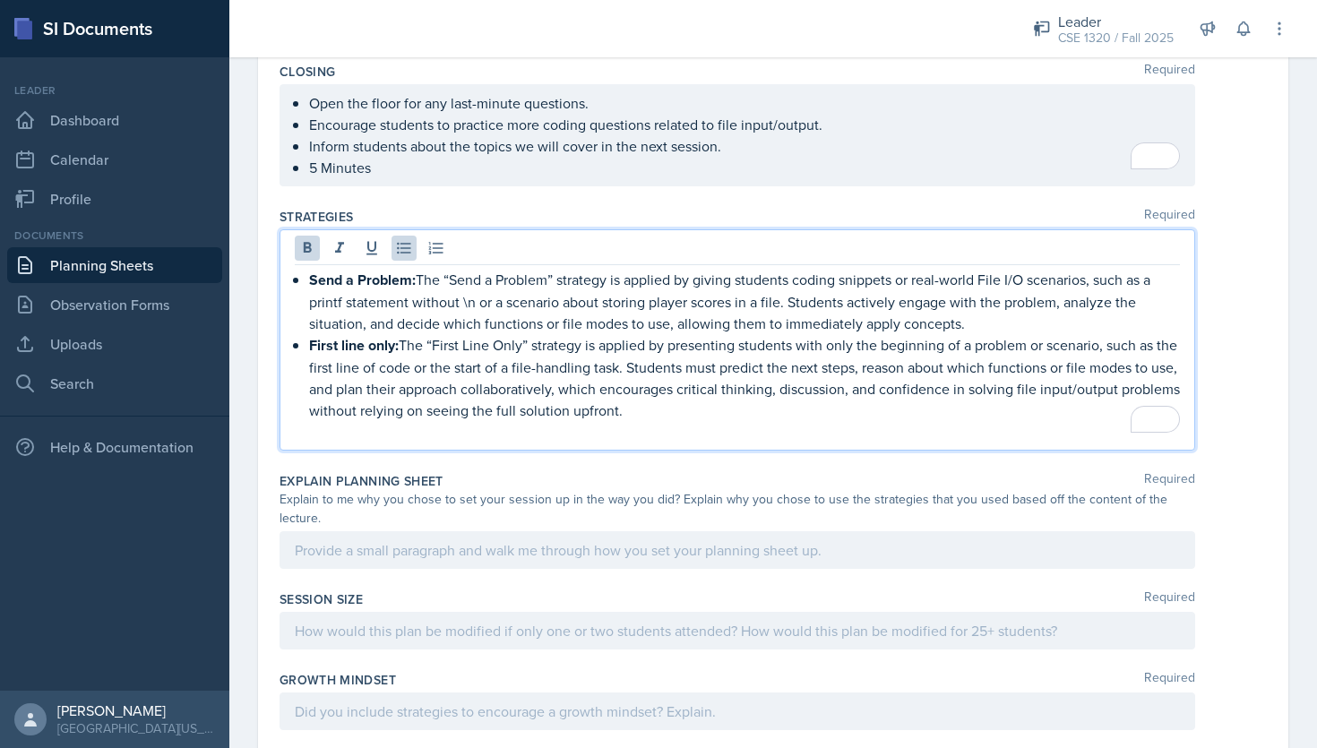
scroll to position [1953, 0]
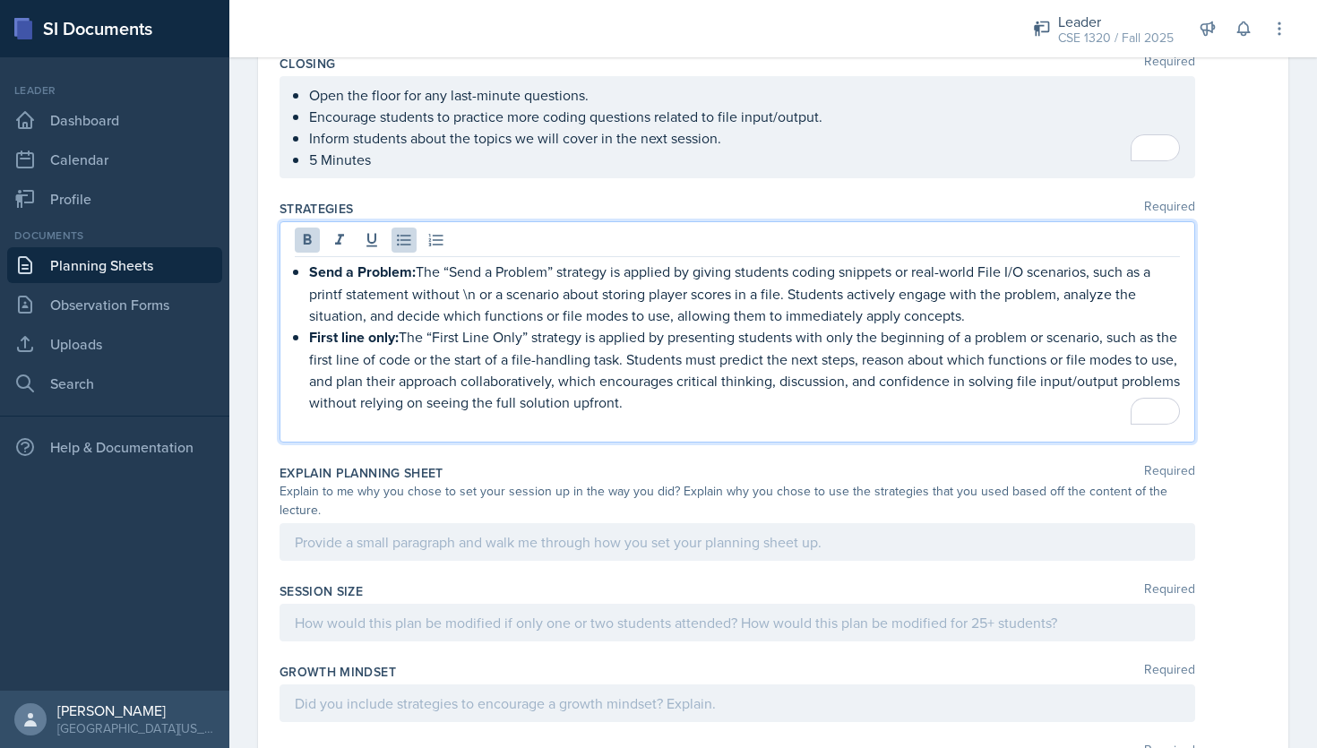
click at [573, 523] on div at bounding box center [736, 542] width 915 height 38
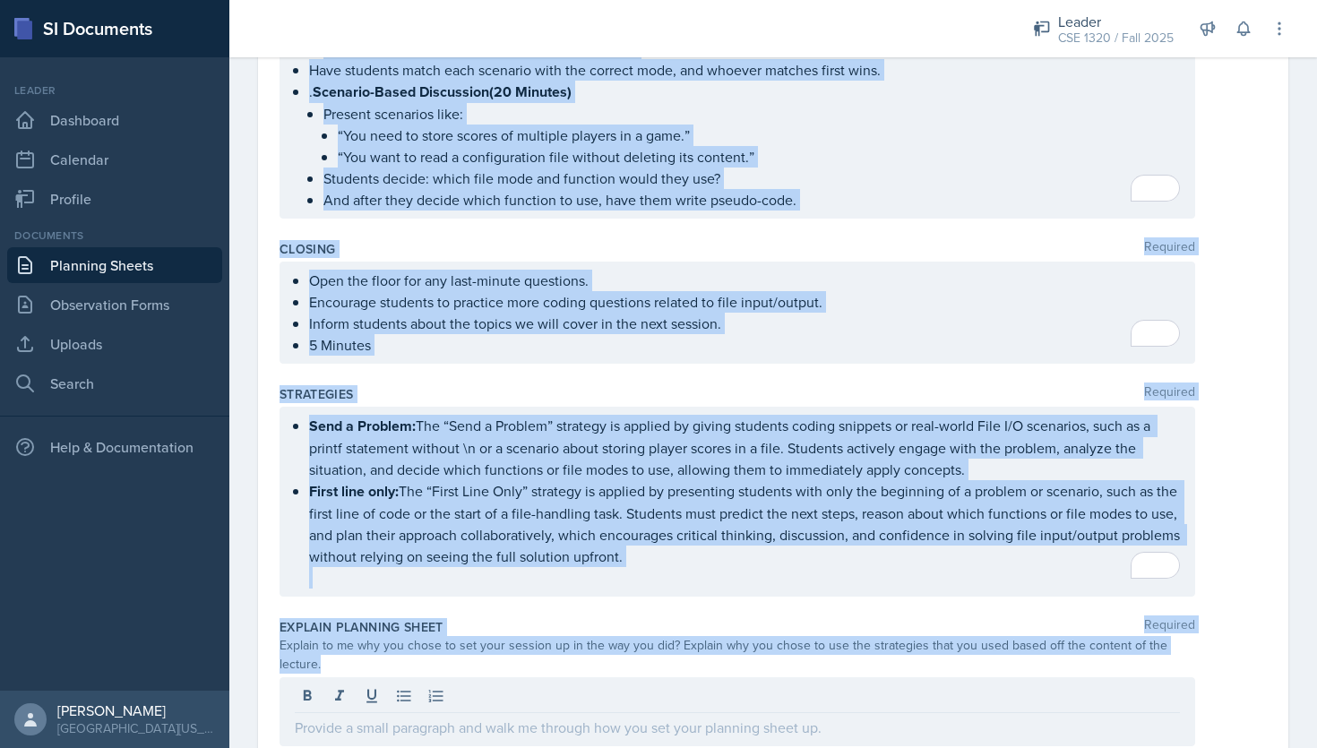
scroll to position [1786, 0]
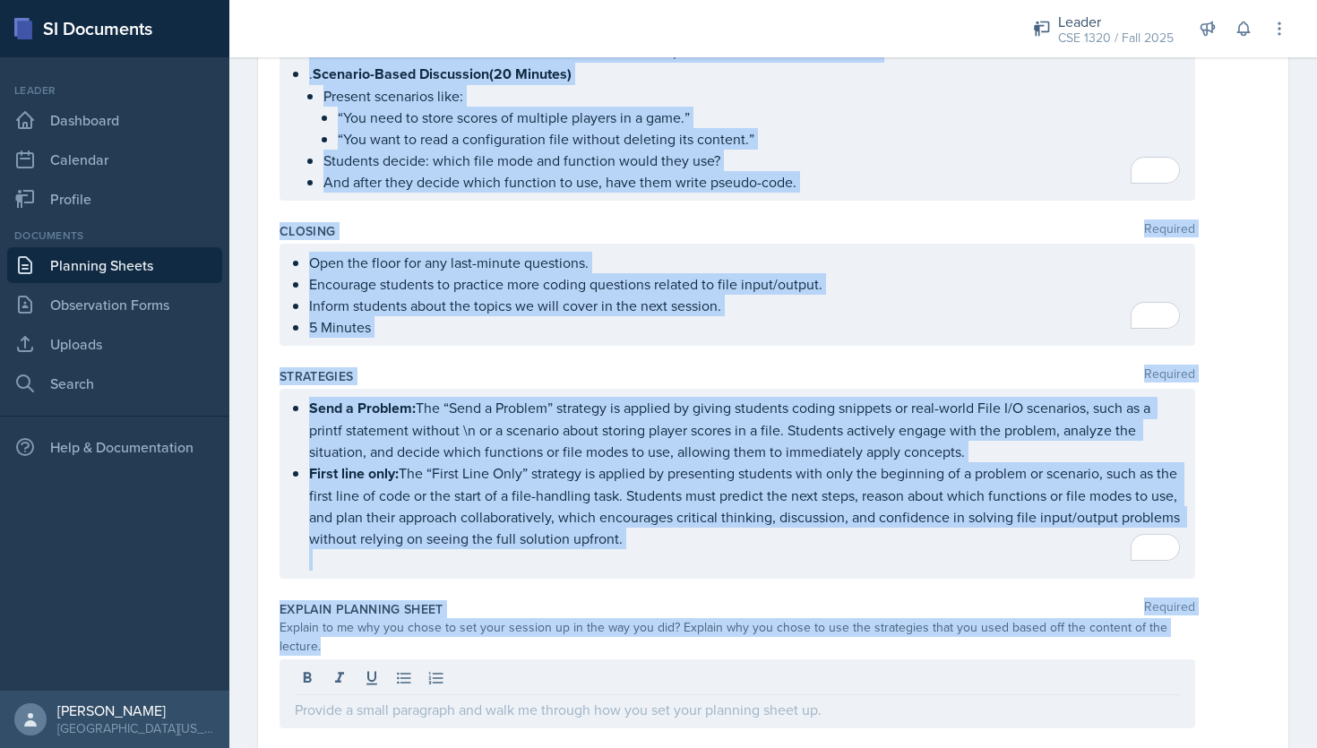
drag, startPoint x: 279, startPoint y: 190, endPoint x: 551, endPoint y: 691, distance: 569.5
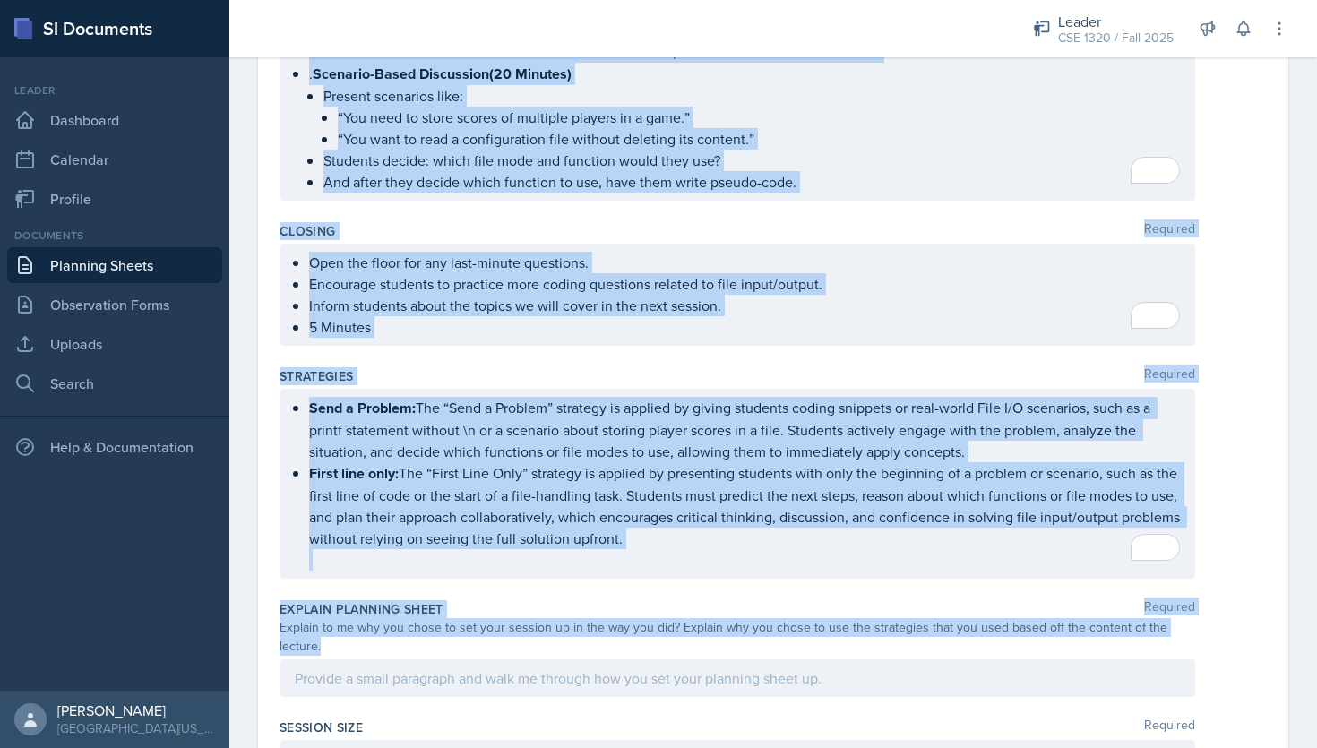
copy div "Loremip Dolorsit A Cons Adipi / Elitse Doei Te Inci U/L? E doloremag aliq enima…"
click at [433, 659] on div at bounding box center [736, 678] width 915 height 38
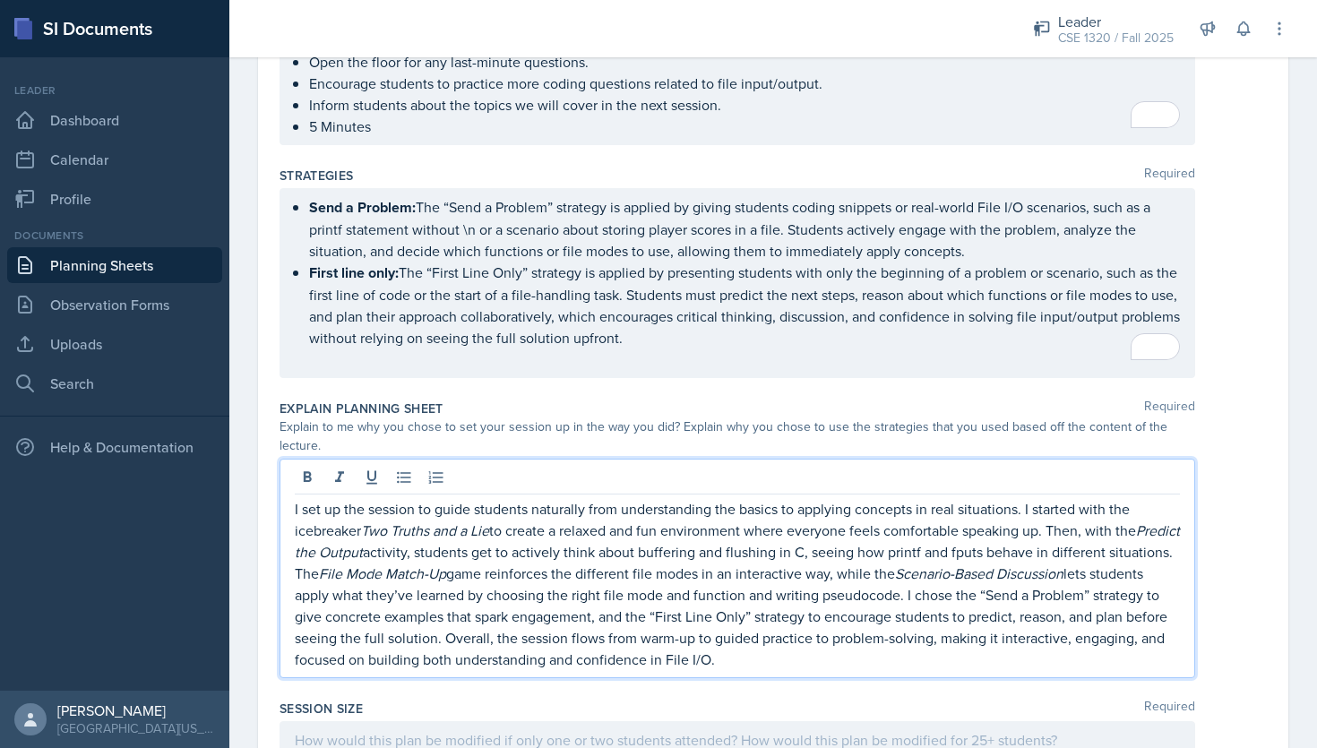
scroll to position [1987, 0]
drag, startPoint x: 819, startPoint y: 642, endPoint x: 280, endPoint y: 465, distance: 566.8
click at [280, 465] on div "I set up the session to guide students naturally from understanding the basics …" at bounding box center [736, 567] width 915 height 219
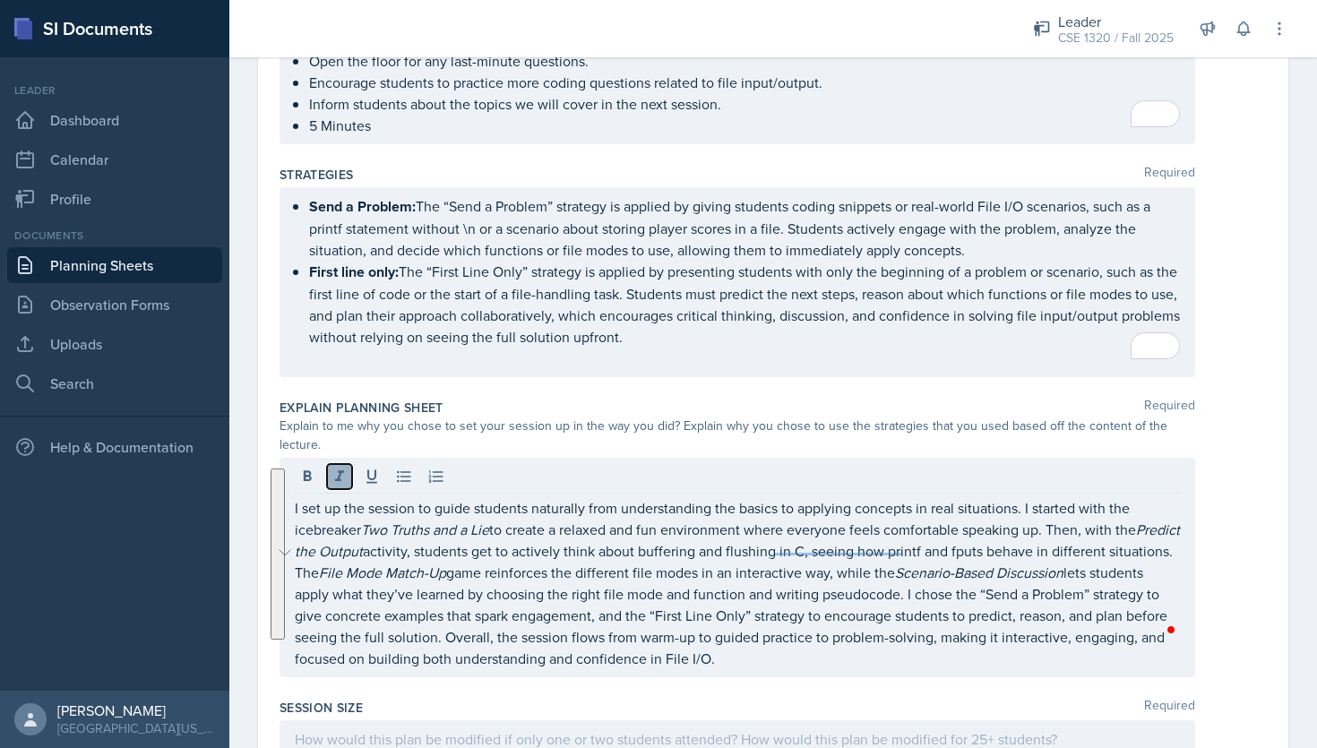
click at [346, 468] on icon at bounding box center [339, 477] width 18 height 18
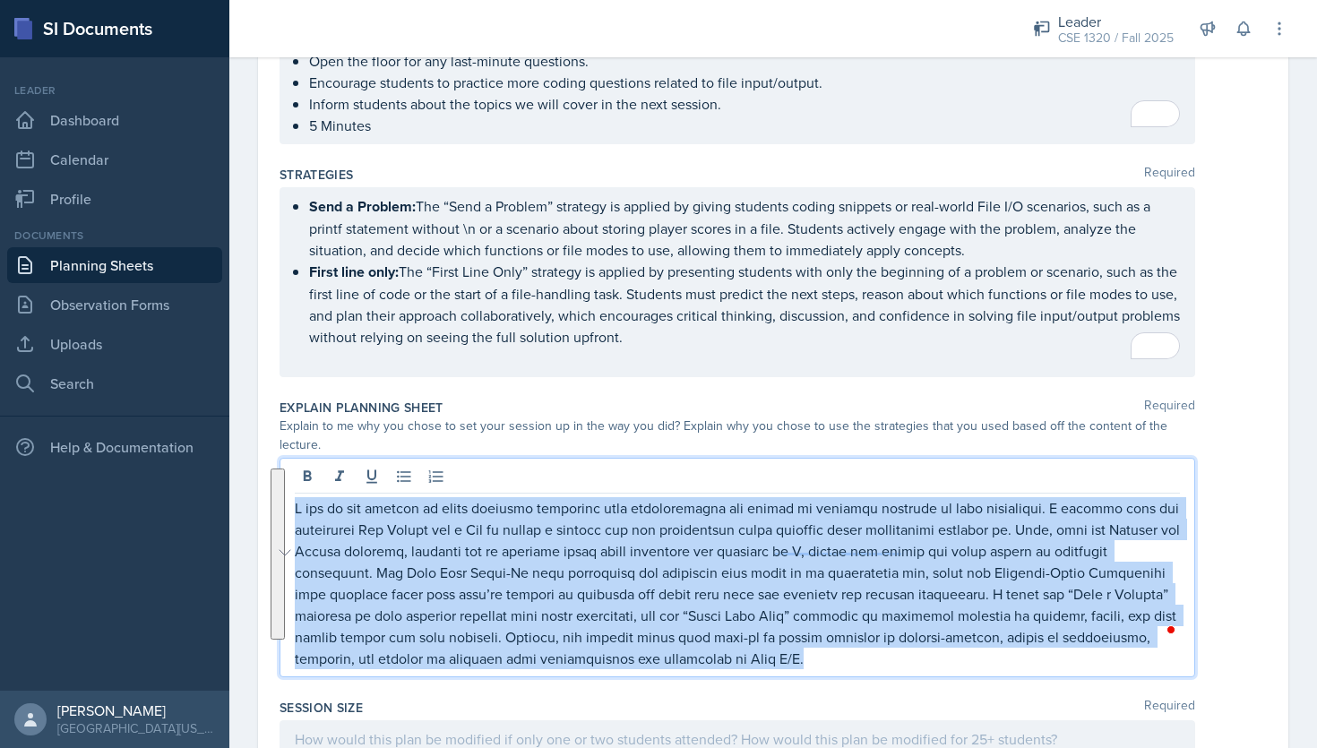
click at [853, 627] on p "To enrich screen reader interactions, please activate Accessibility in Grammarl…" at bounding box center [737, 583] width 885 height 172
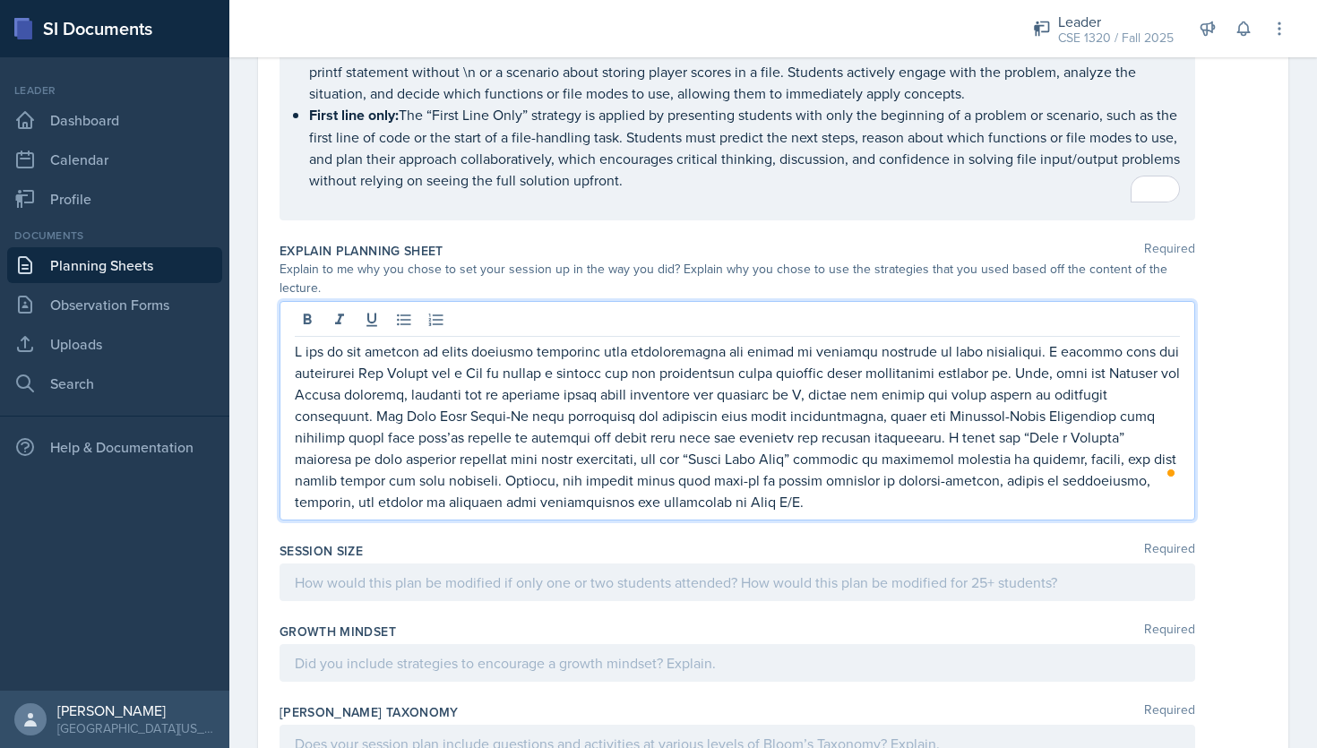
scroll to position [2166, 0]
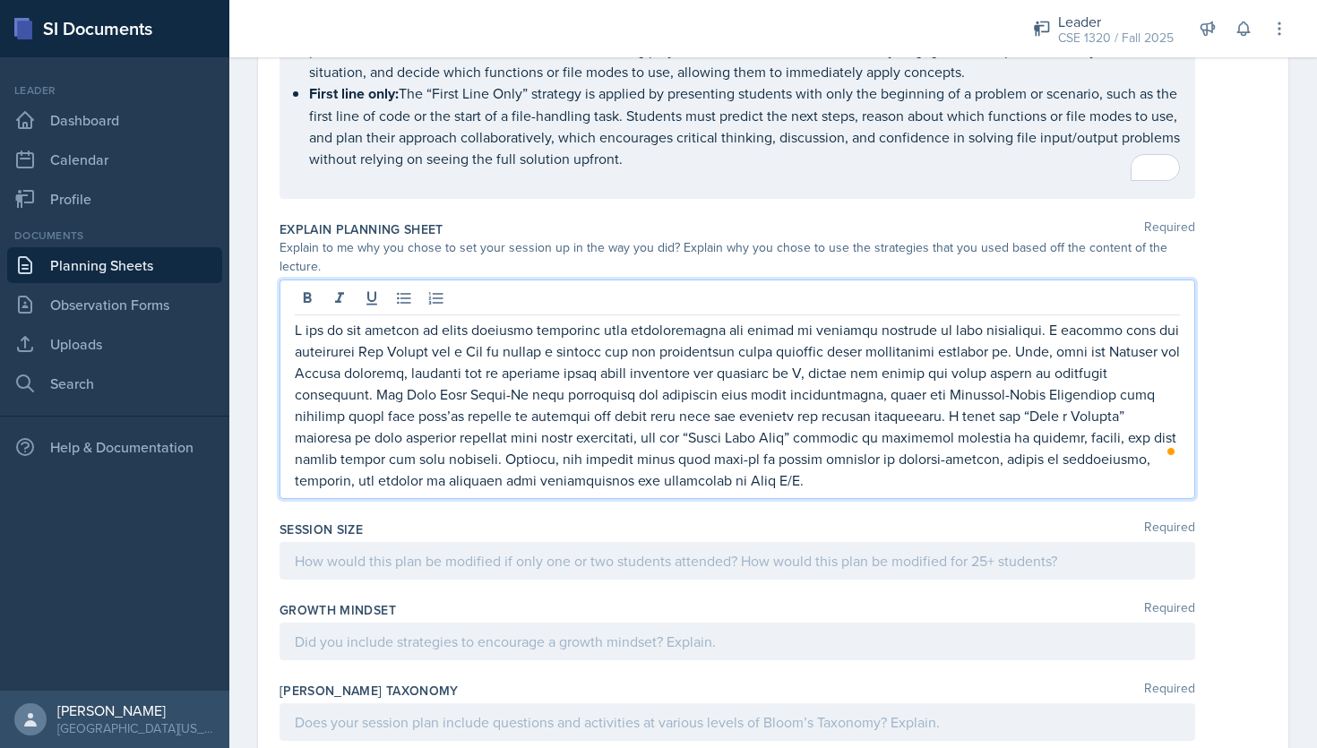
click at [577, 550] on p at bounding box center [737, 560] width 885 height 21
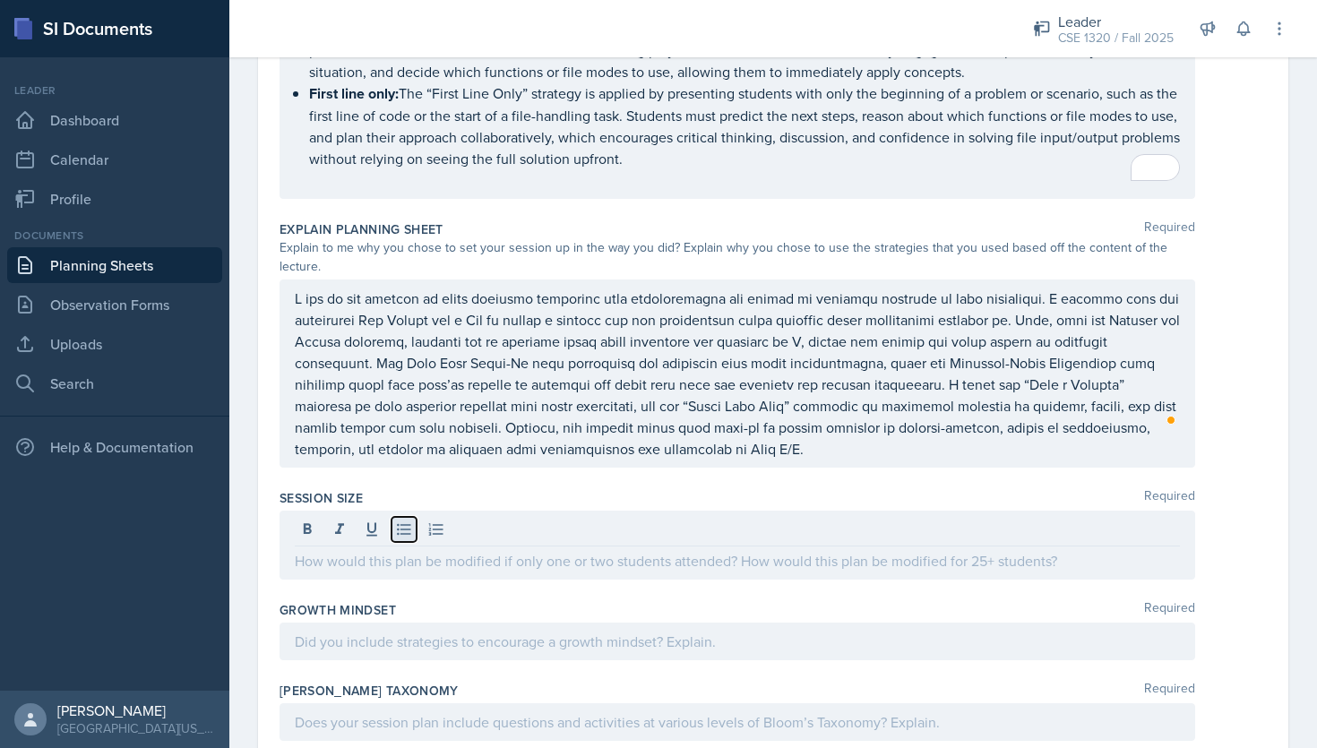
click at [407, 517] on button at bounding box center [403, 529] width 25 height 25
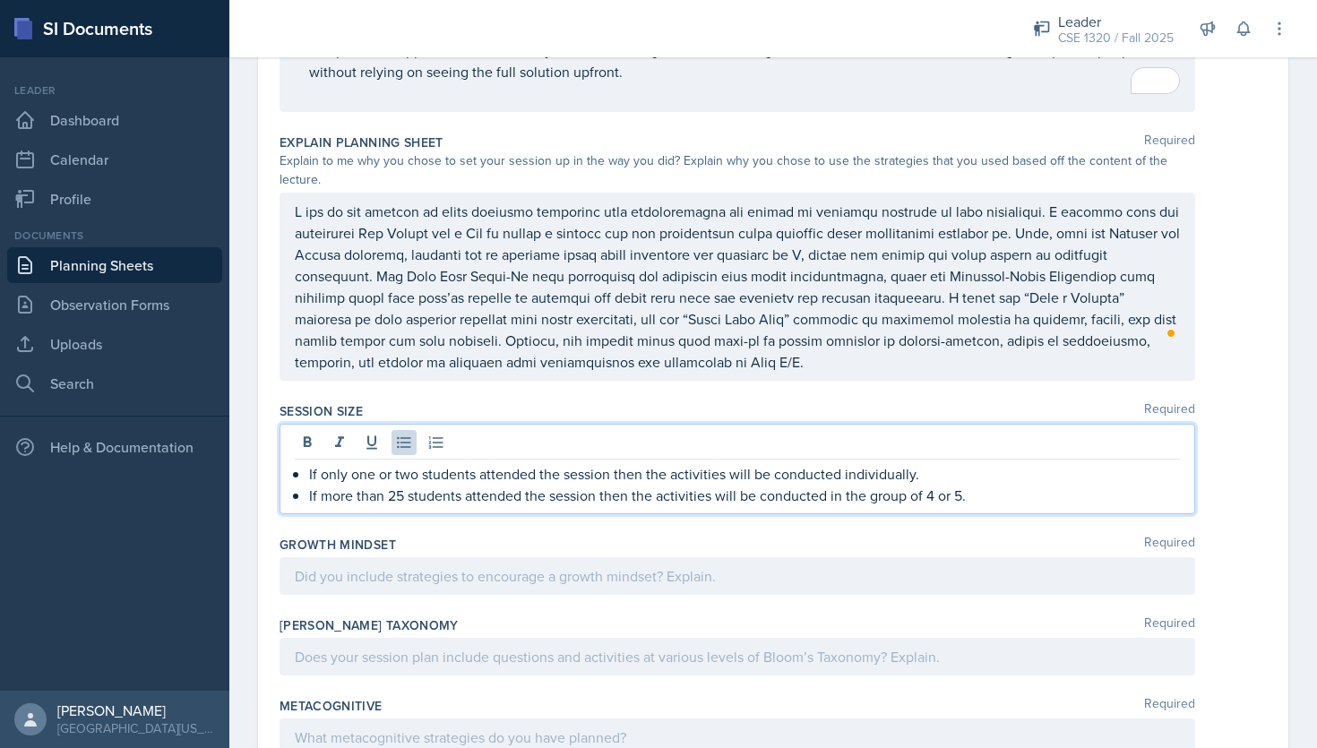
scroll to position [2304, 0]
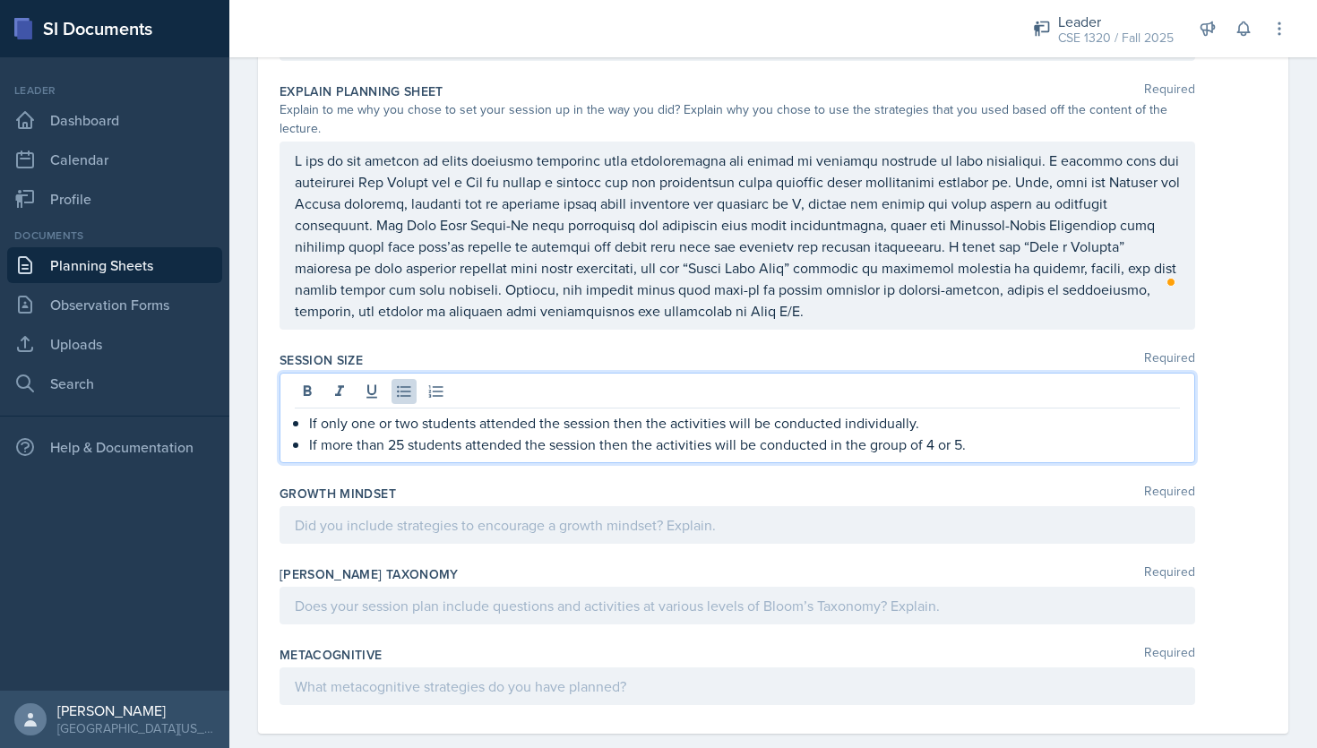
click at [482, 565] on div "[PERSON_NAME] Taxonomy Required" at bounding box center [772, 574] width 987 height 18
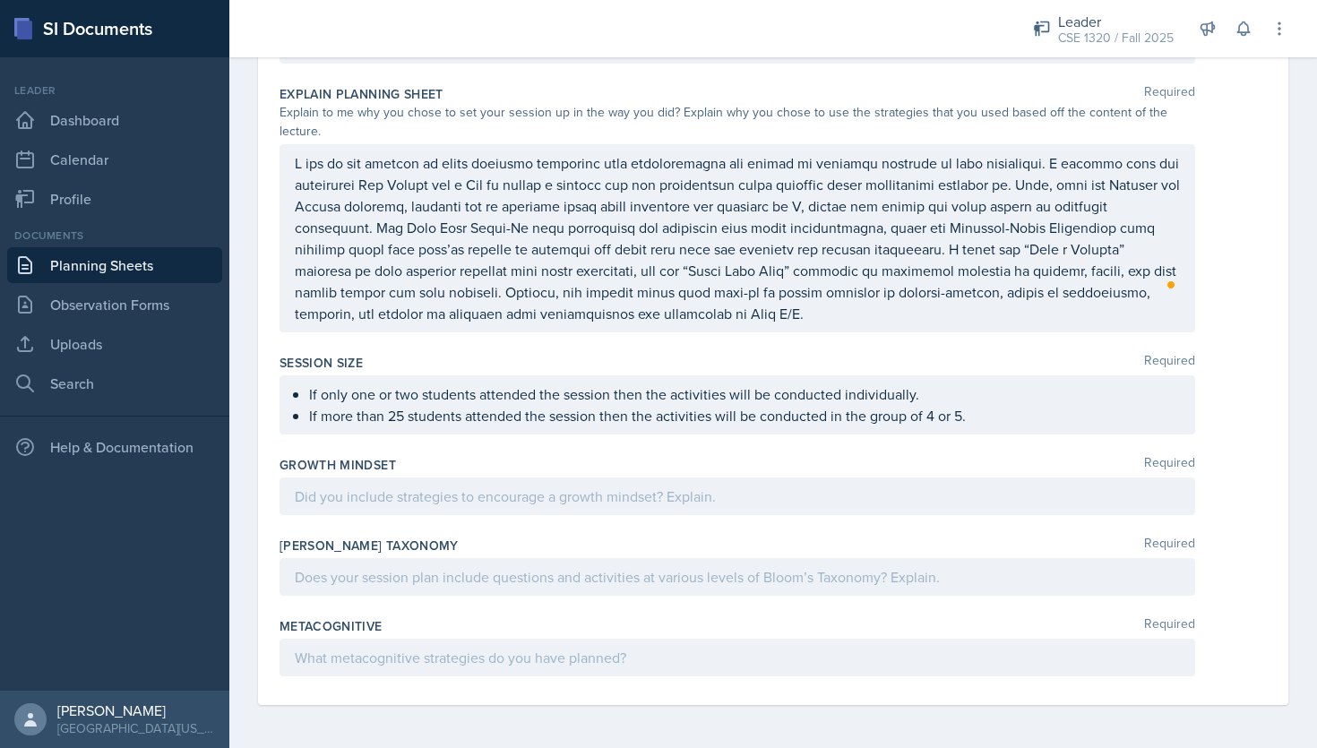
scroll to position [2272, 0]
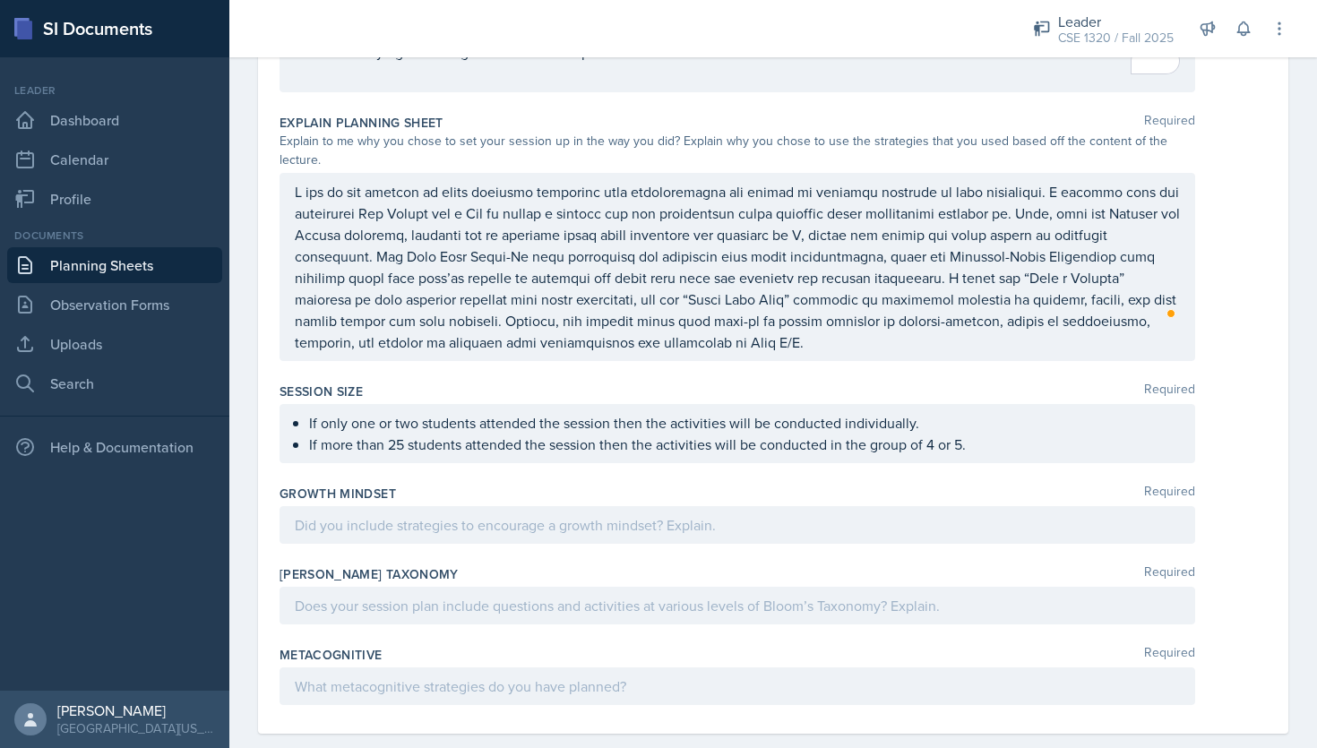
click at [876, 326] on div at bounding box center [736, 267] width 915 height 188
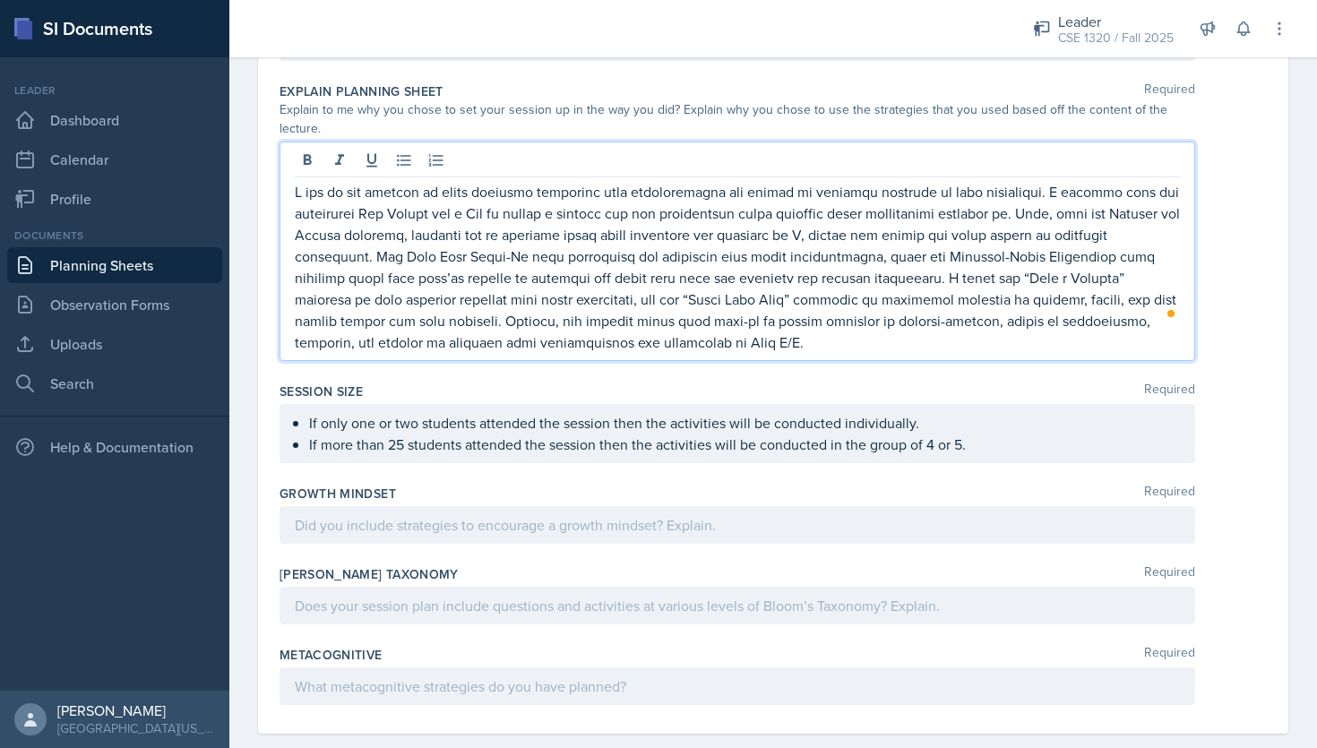
click at [714, 313] on p "To enrich screen reader interactions, please activate Accessibility in Grammarl…" at bounding box center [737, 267] width 885 height 172
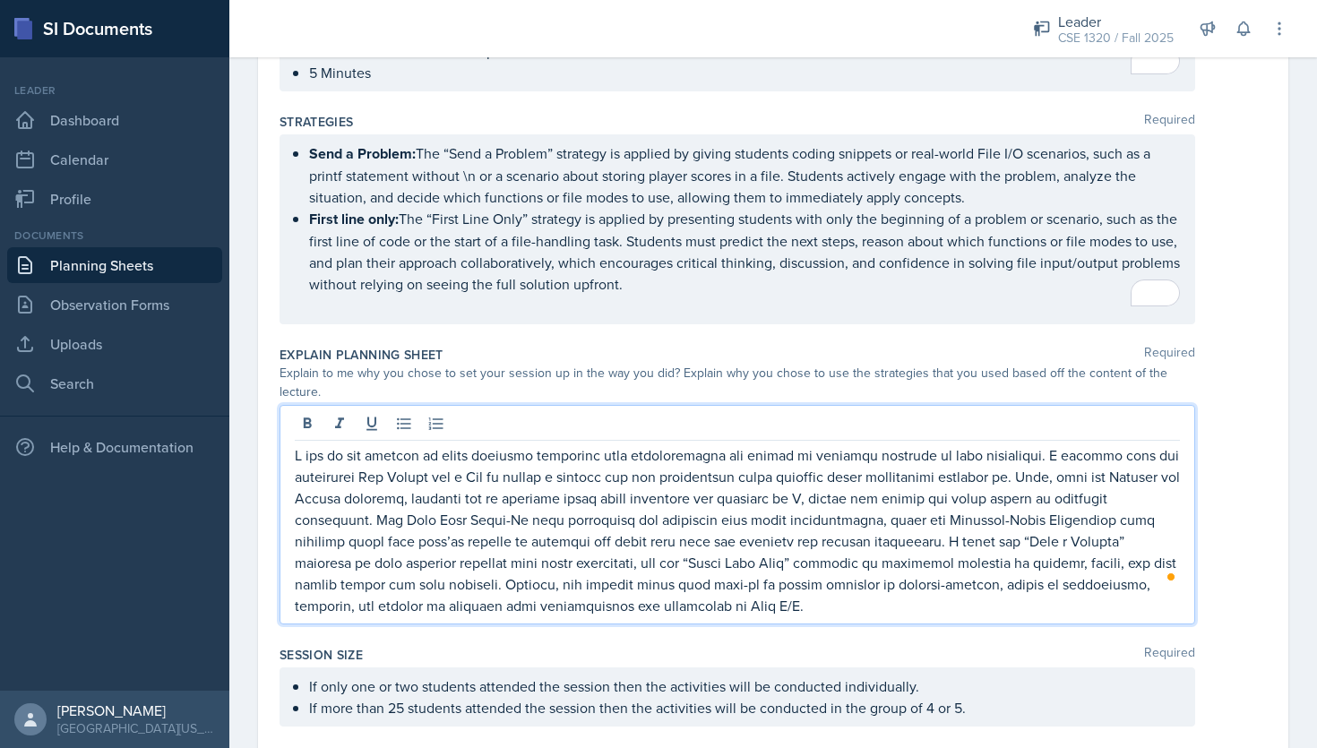
click at [929, 295] on p "To enrich screen reader interactions, please activate Accessibility in Grammarl…" at bounding box center [744, 305] width 871 height 21
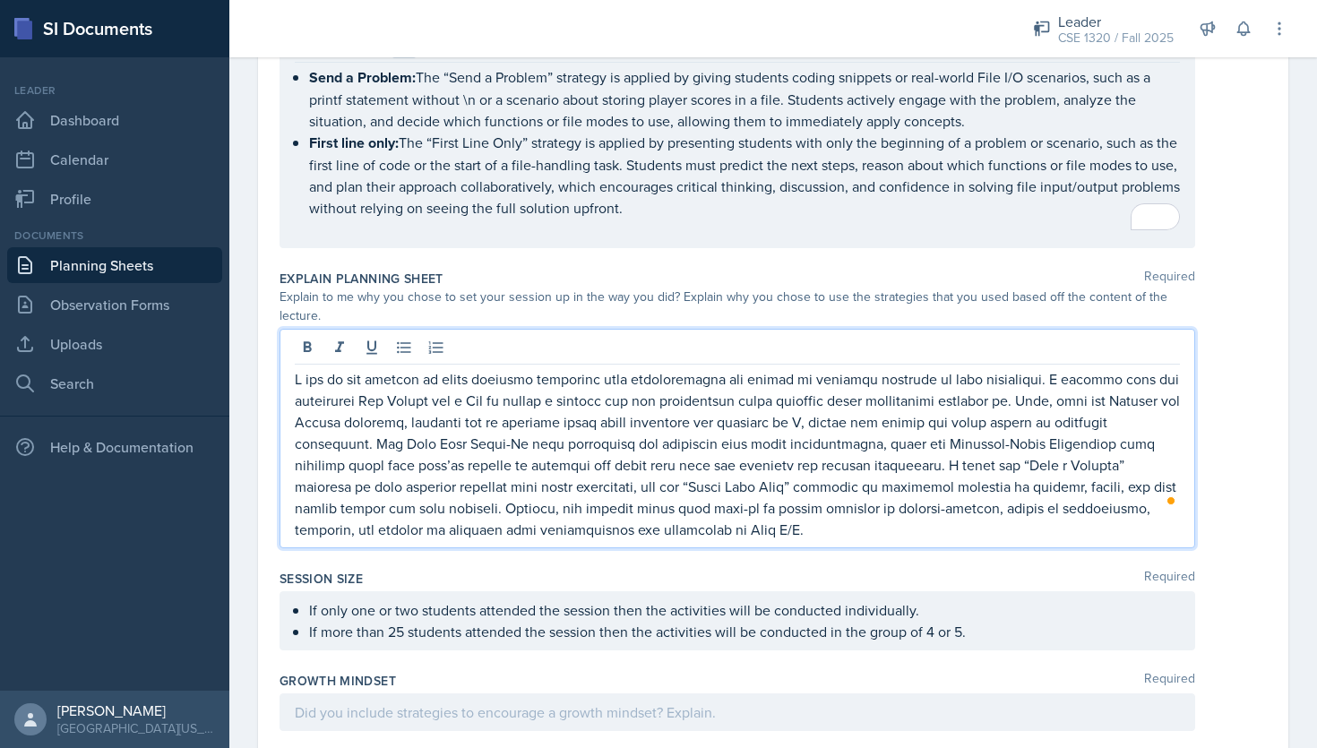
click at [722, 471] on p "To enrich screen reader interactions, please activate Accessibility in Grammarl…" at bounding box center [737, 454] width 885 height 172
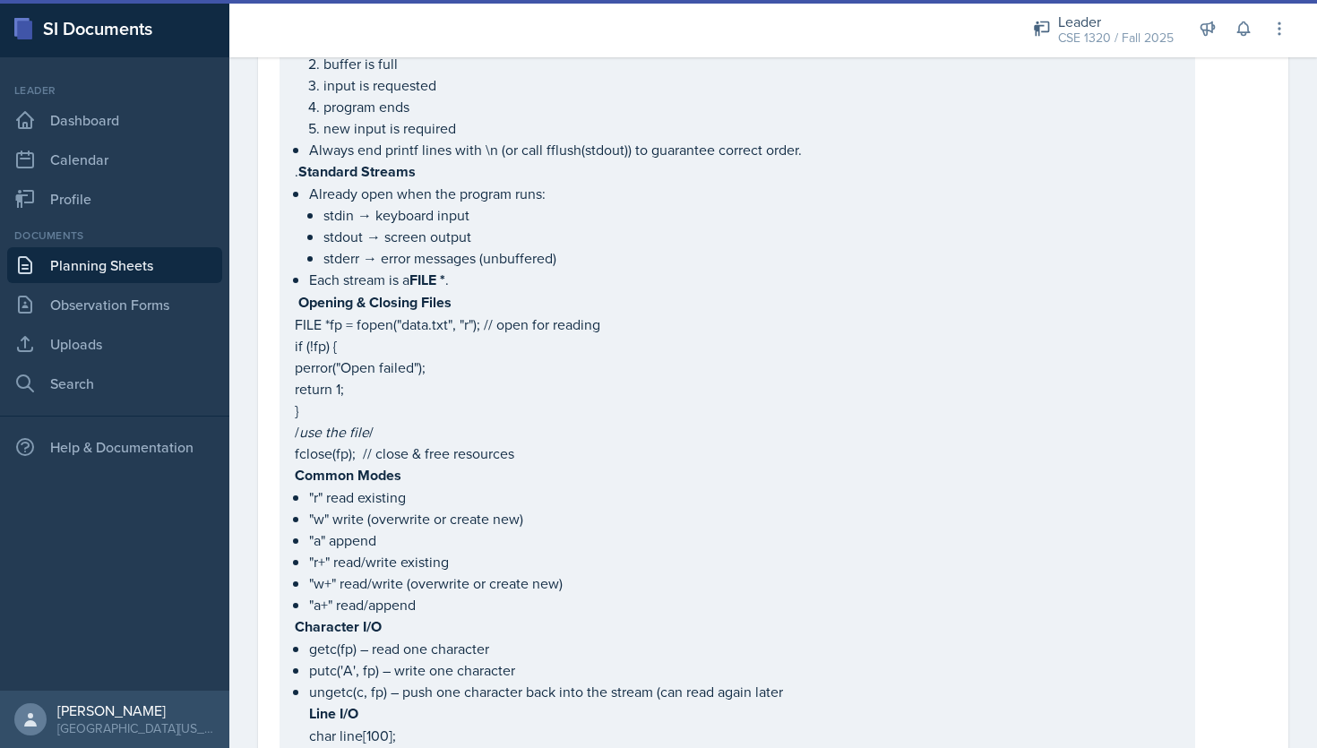
scroll to position [0, 0]
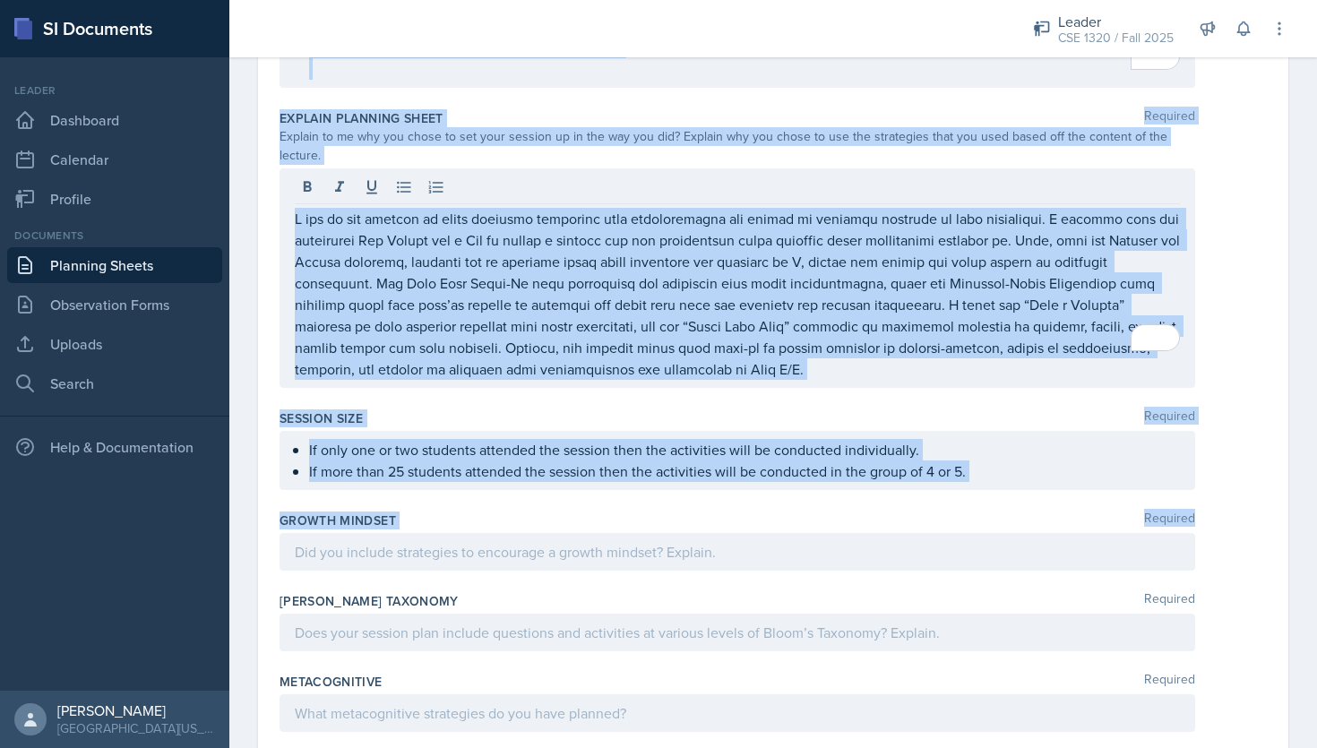
drag, startPoint x: 279, startPoint y: 249, endPoint x: 604, endPoint y: 540, distance: 436.4
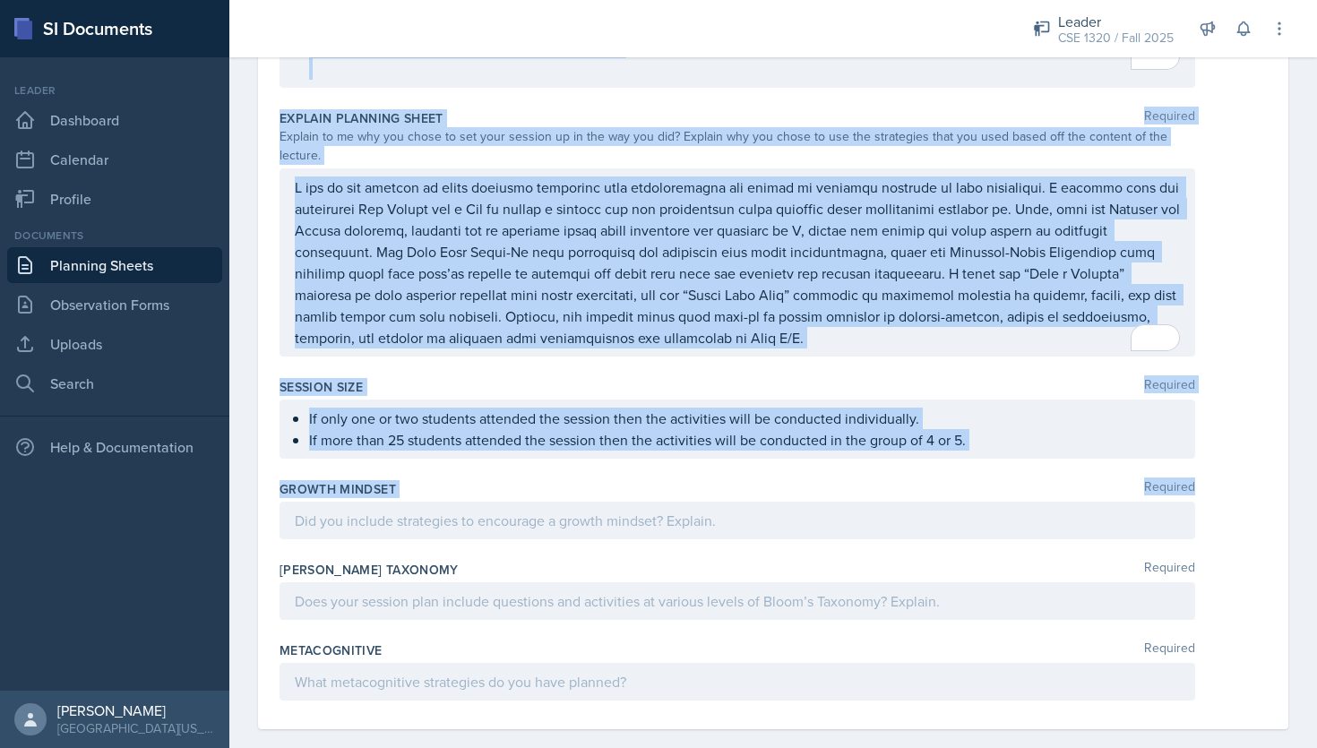
scroll to position [2272, 0]
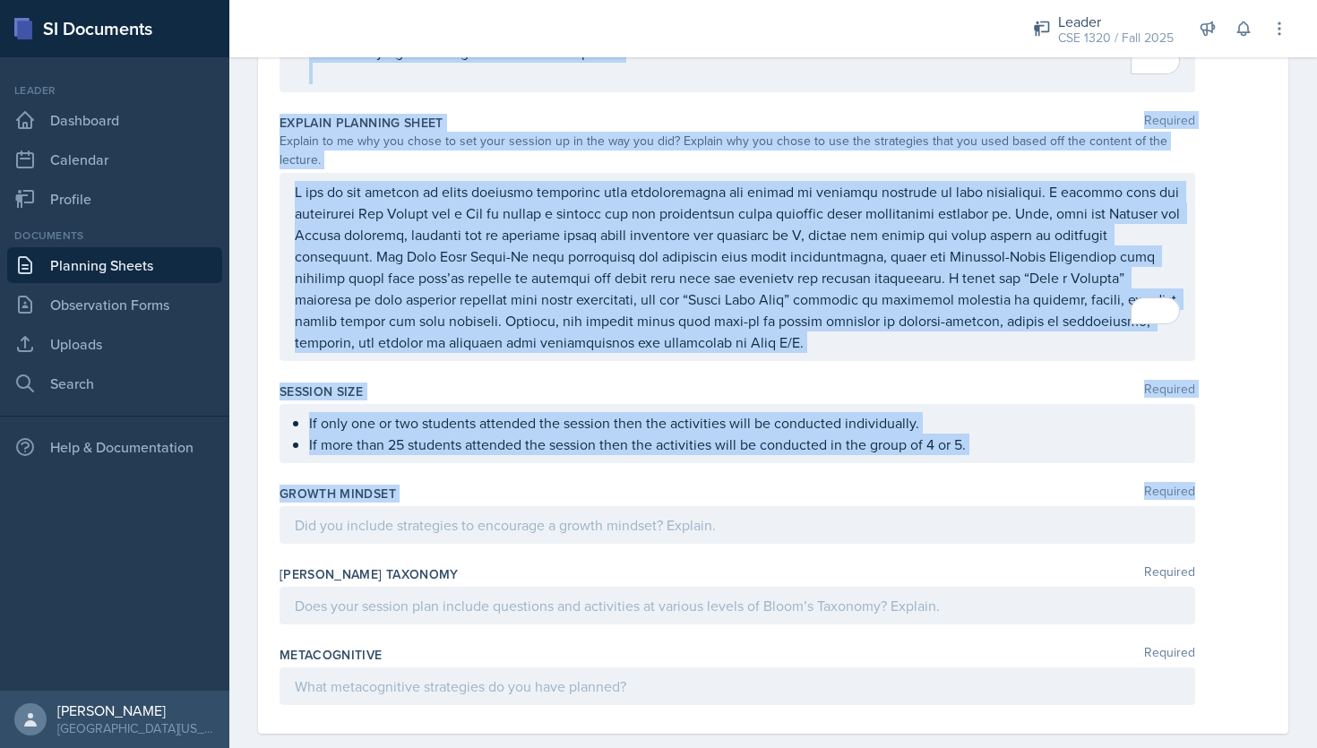
copy div "Loremip Dolorsit A Cons Adipi / Elitse Doei Te Inci U/L? E doloremag aliq enima…"
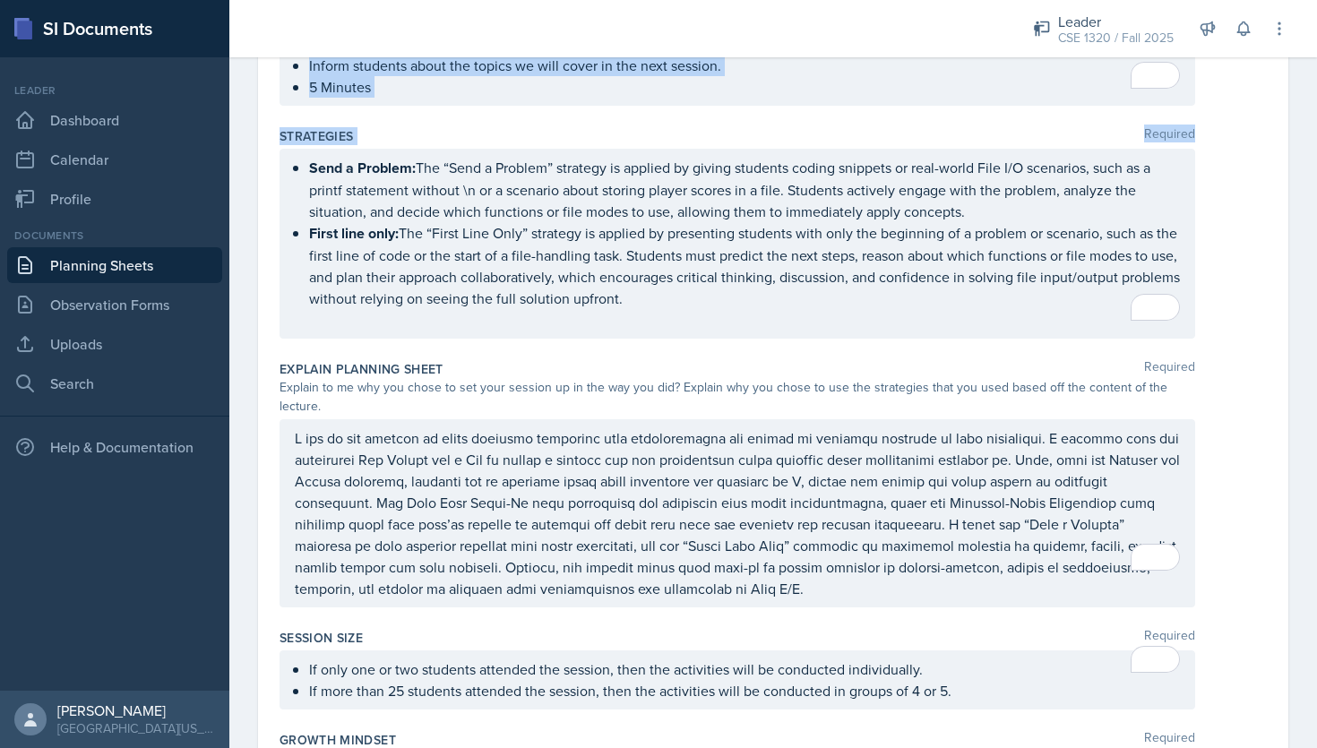
scroll to position [2497, 0]
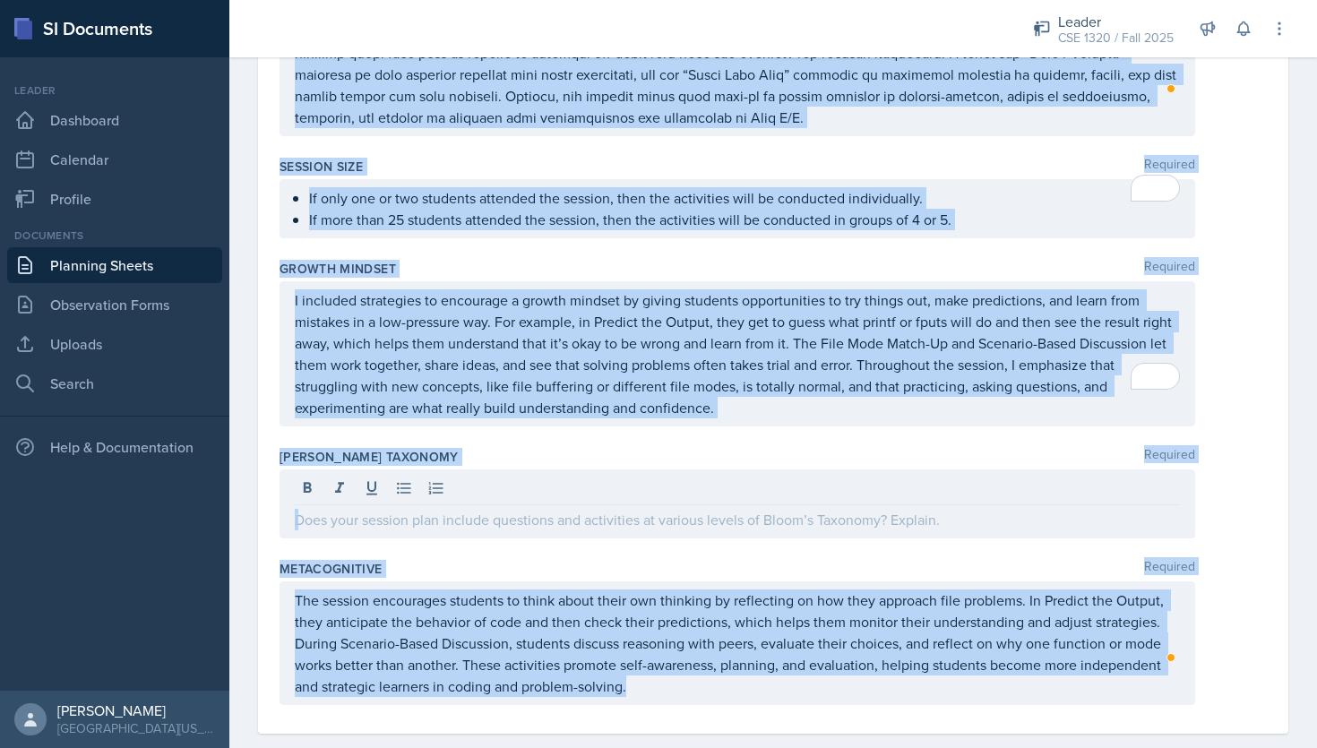
drag, startPoint x: 280, startPoint y: 229, endPoint x: 740, endPoint y: 705, distance: 661.3
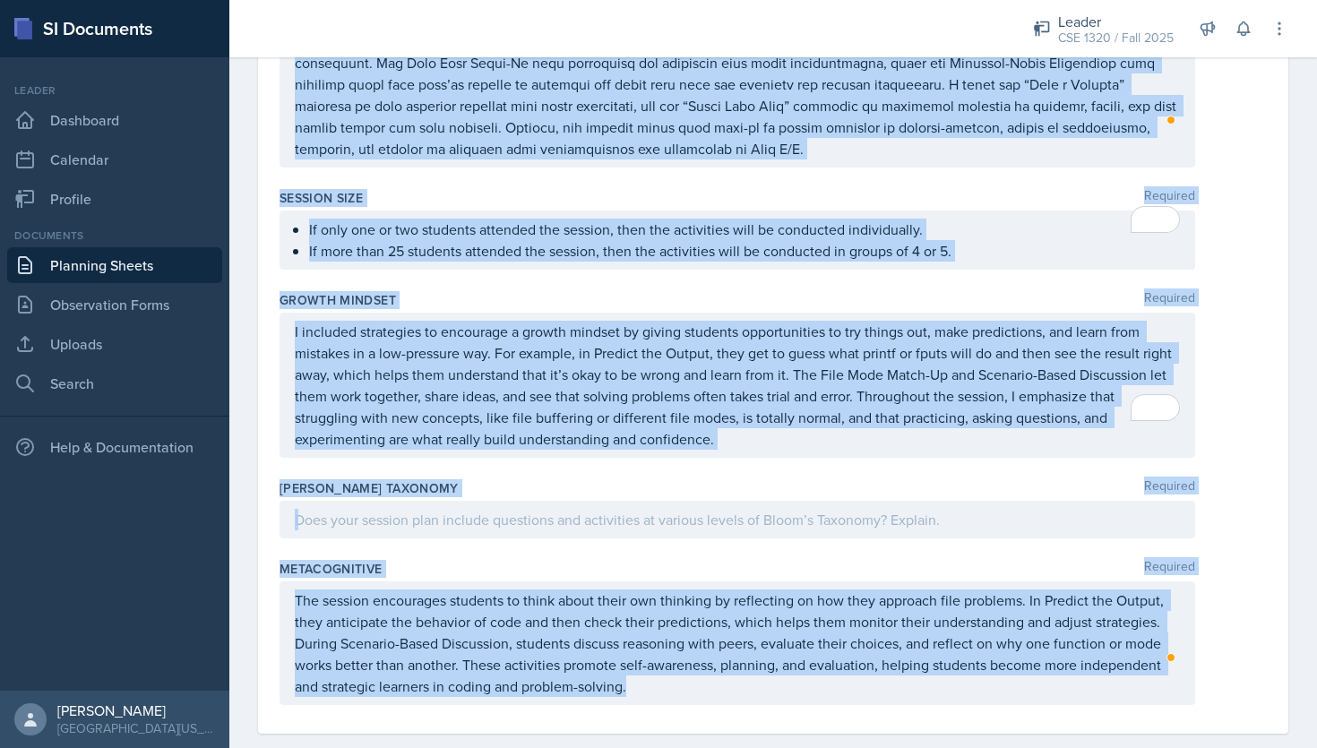
copy div "Loremip Dolorsit A Cons Adipi / Elitse Doei Te Inci U/L? E doloremag aliq enima…"
click at [554, 509] on p at bounding box center [737, 519] width 885 height 21
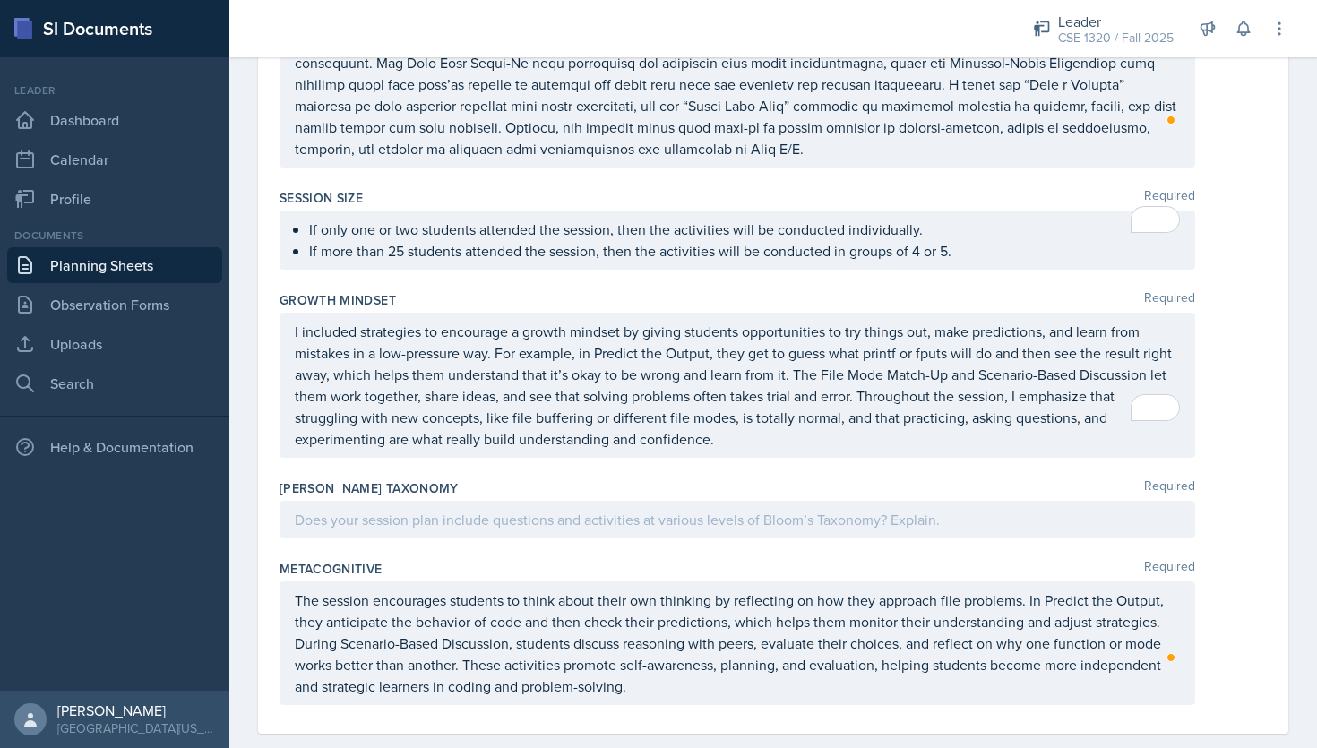
scroll to position [2497, 0]
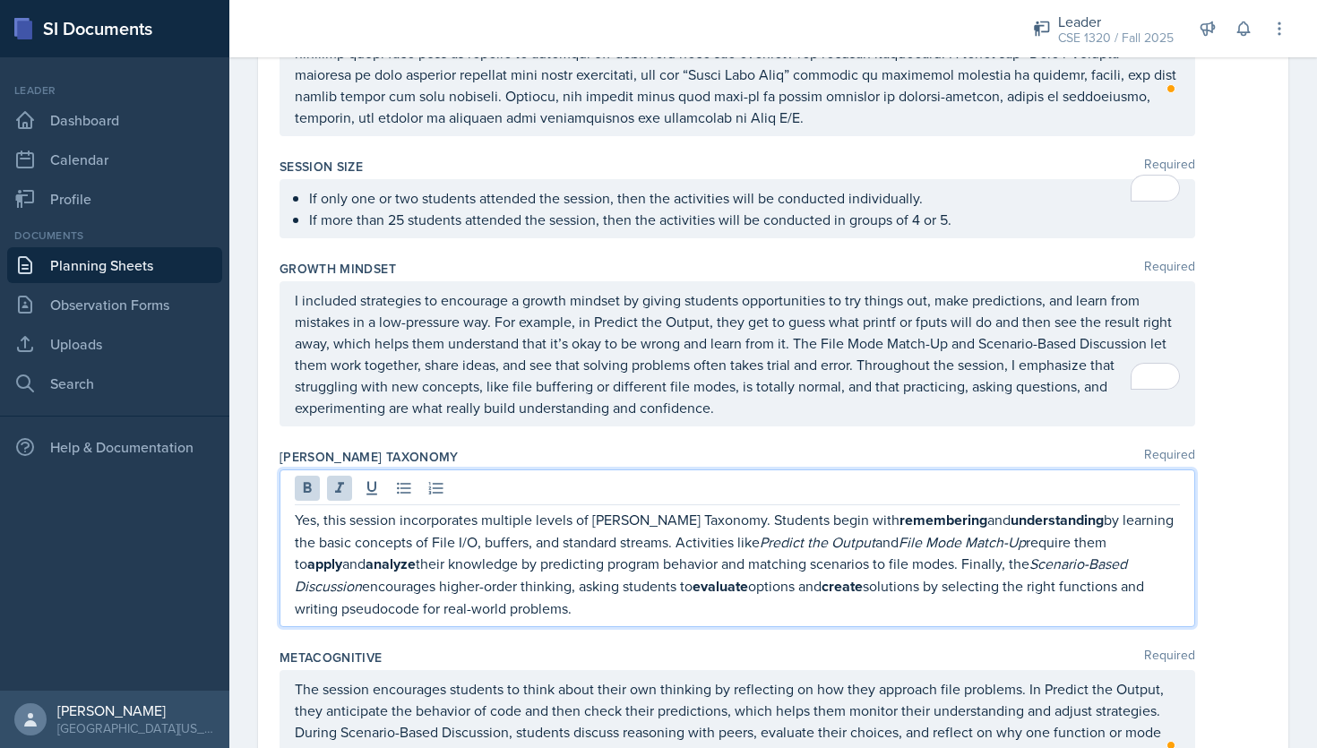
drag, startPoint x: 528, startPoint y: 585, endPoint x: 295, endPoint y: 484, distance: 254.7
click at [295, 509] on p "Yes, this session incorporates multiple levels of [PERSON_NAME] Taxonomy. Stude…" at bounding box center [737, 564] width 885 height 110
click at [343, 482] on icon at bounding box center [339, 487] width 9 height 11
click at [305, 482] on icon at bounding box center [308, 487] width 8 height 11
